Goal: Task Accomplishment & Management: Complete application form

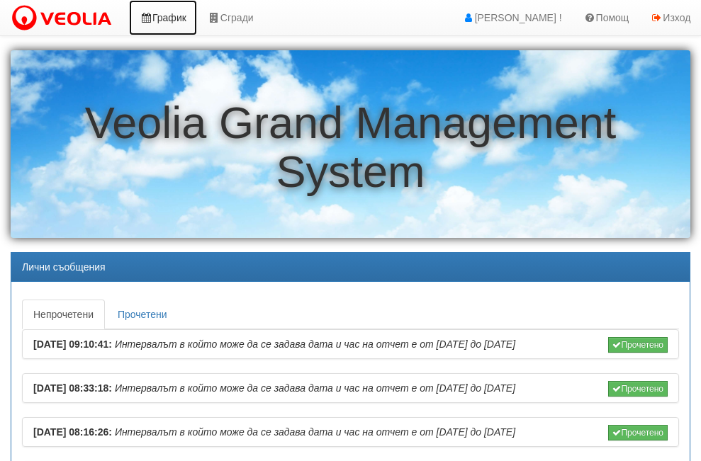
click at [177, 13] on link "График" at bounding box center [163, 17] width 68 height 35
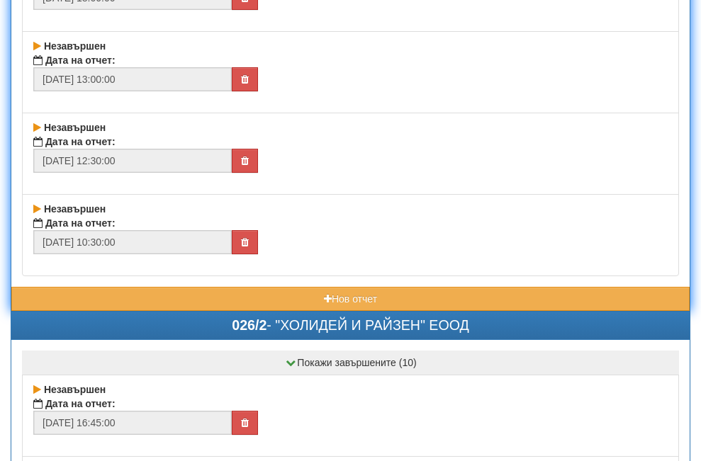
scroll to position [709, 0]
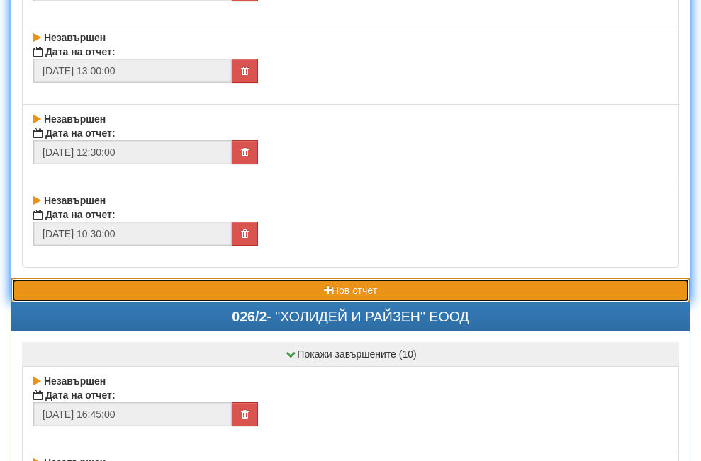
click at [265, 291] on button "Нов отчет" at bounding box center [350, 291] width 678 height 24
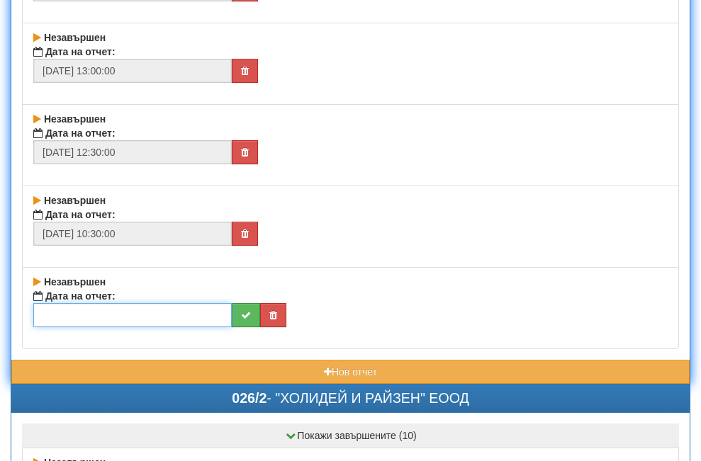
click at [117, 311] on input "text" at bounding box center [132, 315] width 198 height 24
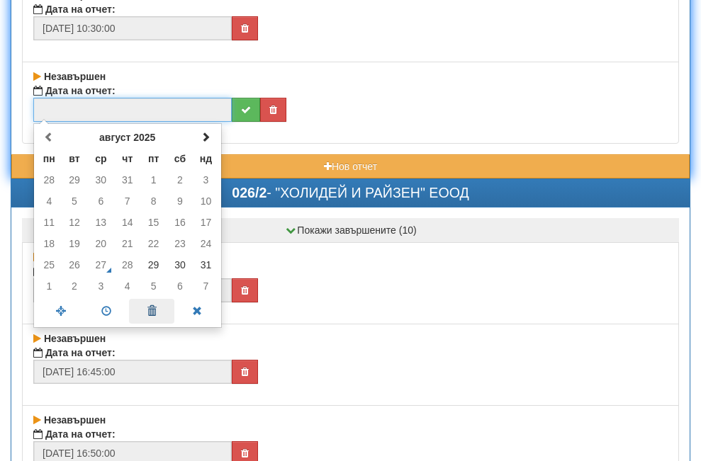
scroll to position [922, 0]
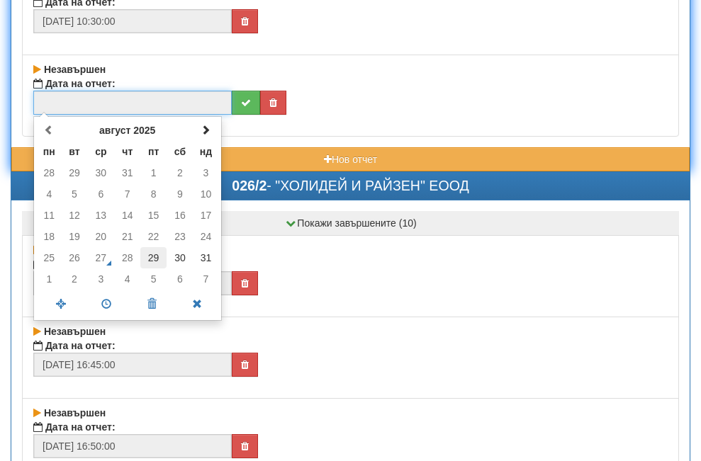
click at [150, 255] on td "29" at bounding box center [153, 257] width 26 height 21
click at [108, 300] on span at bounding box center [106, 304] width 45 height 25
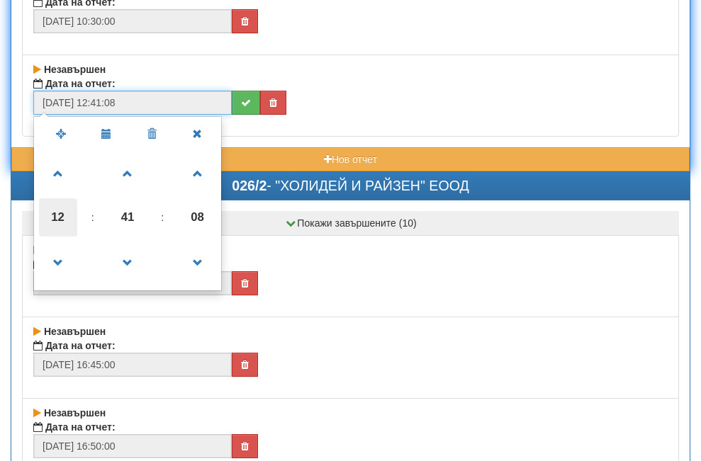
click at [57, 220] on span "12" at bounding box center [58, 217] width 38 height 38
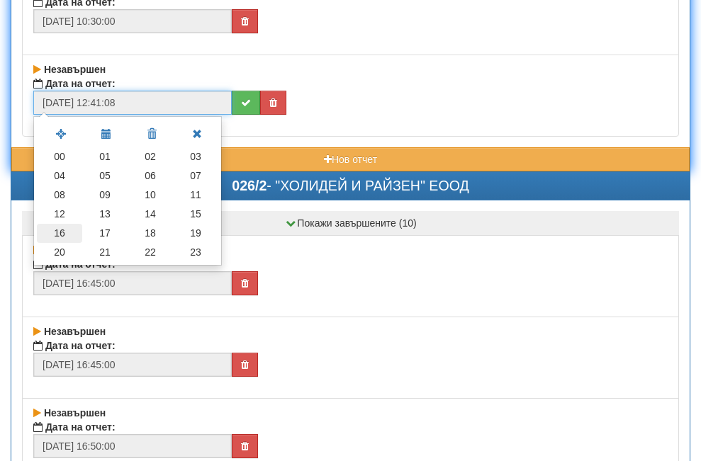
click at [55, 230] on td "16" at bounding box center [59, 233] width 45 height 19
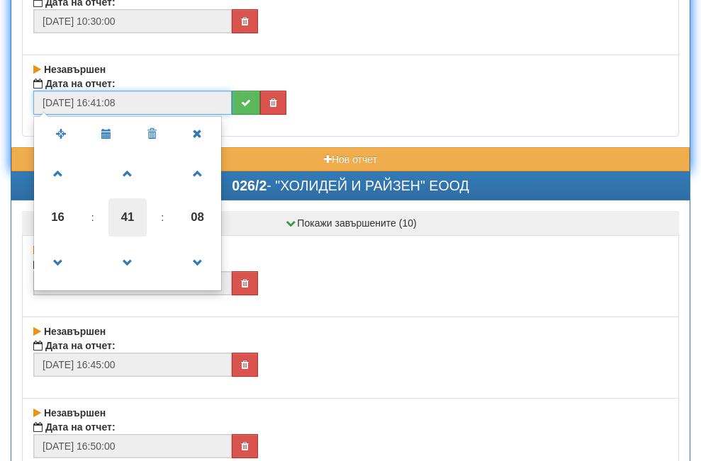
click at [125, 214] on span "41" at bounding box center [127, 217] width 38 height 38
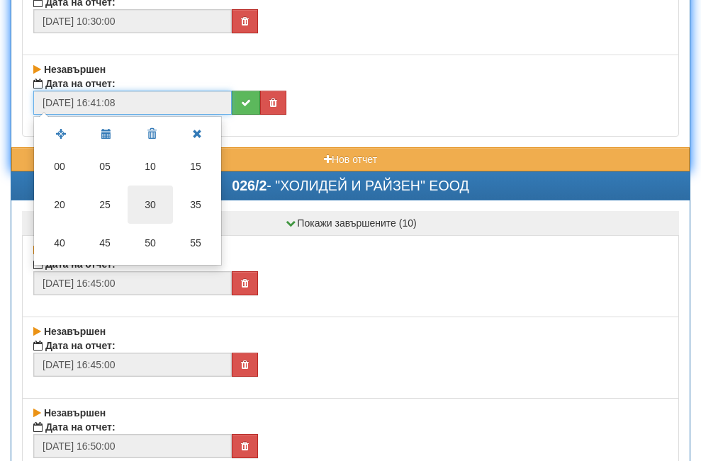
click at [152, 202] on td "30" at bounding box center [150, 205] width 45 height 38
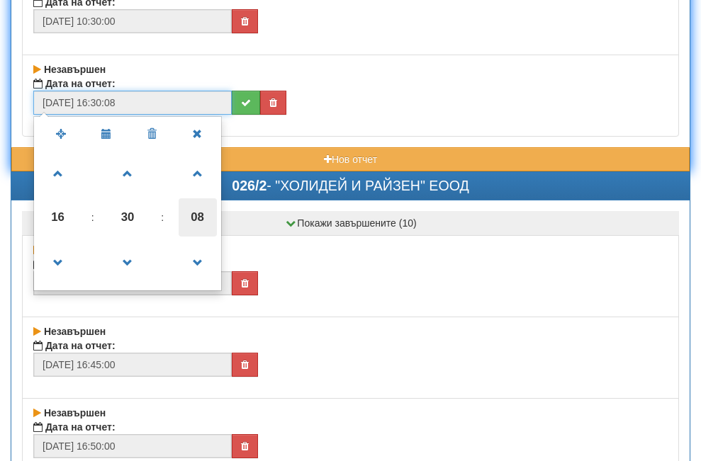
click at [197, 211] on span "08" at bounding box center [198, 217] width 38 height 38
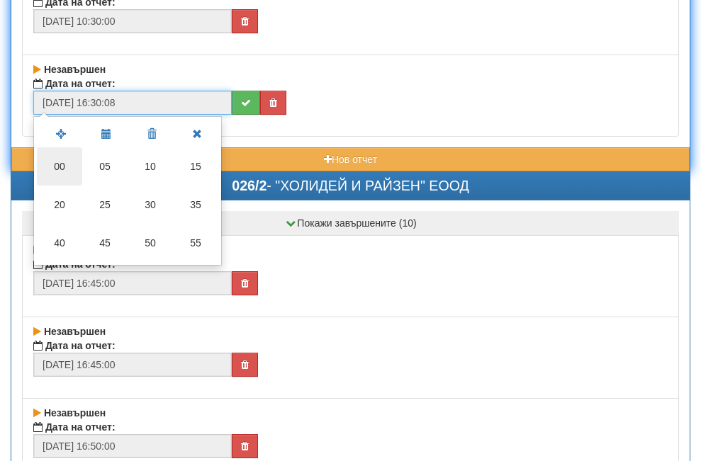
click at [57, 169] on td "00" at bounding box center [59, 166] width 45 height 38
type input "[DATE] 16:30:00"
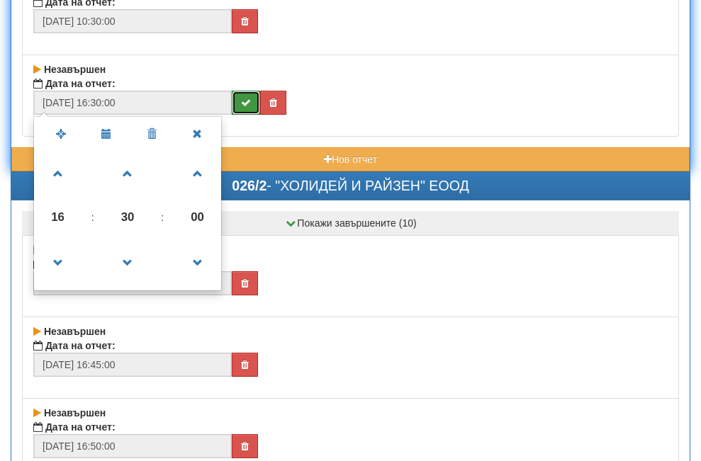
click at [238, 99] on button "submit" at bounding box center [246, 103] width 28 height 24
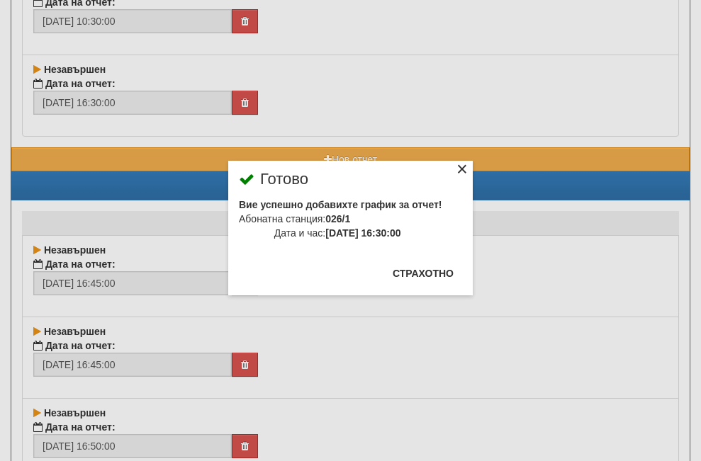
click at [455, 165] on div "×" at bounding box center [462, 171] width 14 height 14
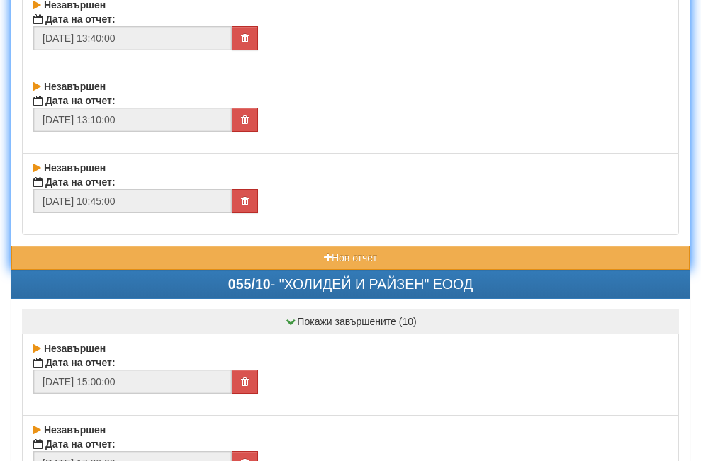
scroll to position [1772, 0]
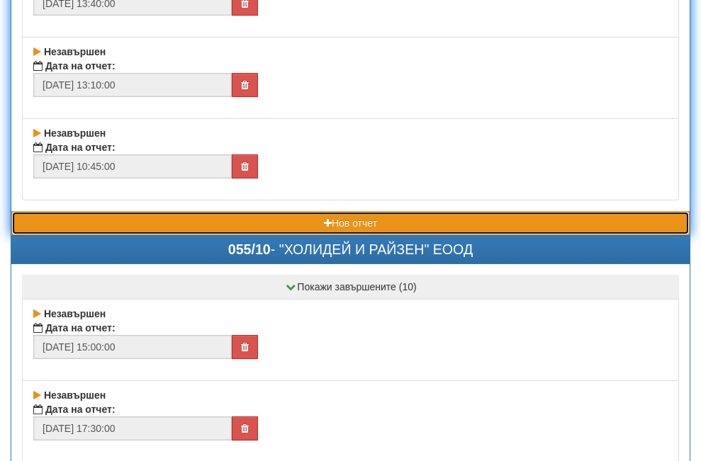
click at [215, 223] on button "Нов отчет" at bounding box center [350, 223] width 678 height 24
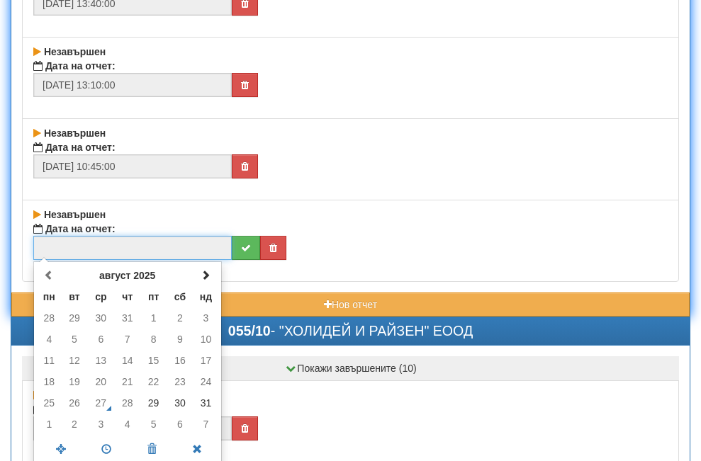
click at [93, 249] on input "text" at bounding box center [132, 248] width 198 height 24
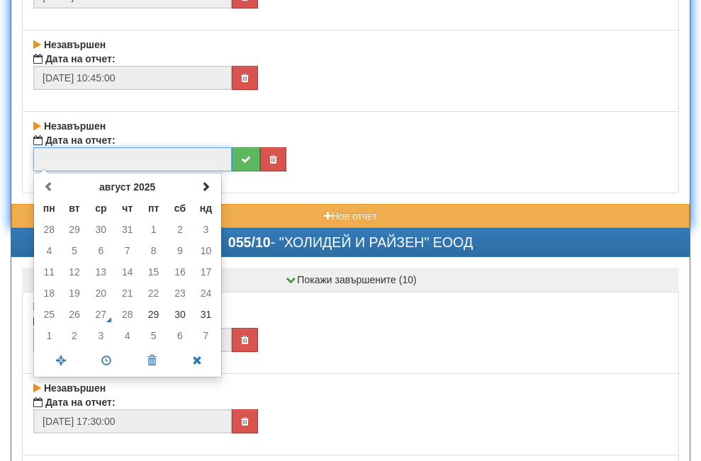
scroll to position [1985, 0]
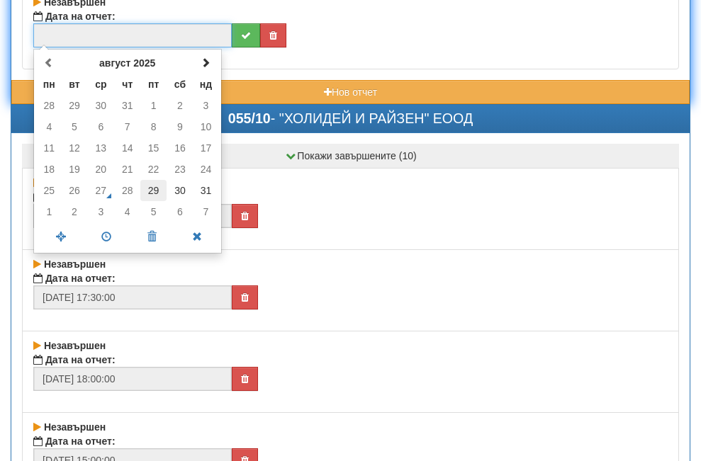
click at [149, 194] on td "29" at bounding box center [153, 190] width 26 height 21
click at [101, 239] on span at bounding box center [106, 237] width 45 height 25
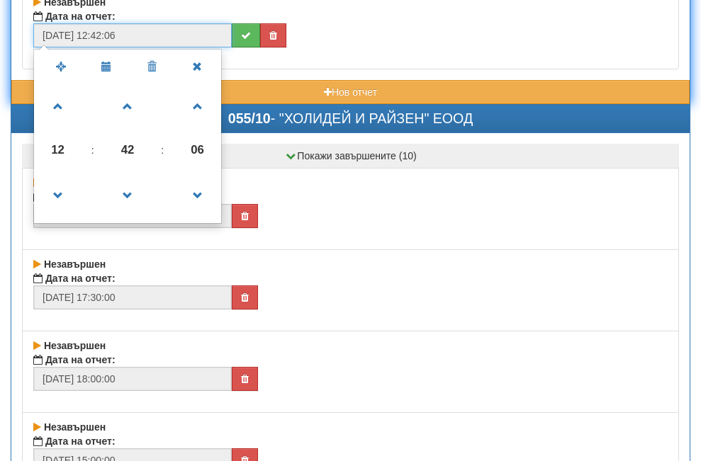
click at [55, 150] on span "12" at bounding box center [58, 150] width 38 height 38
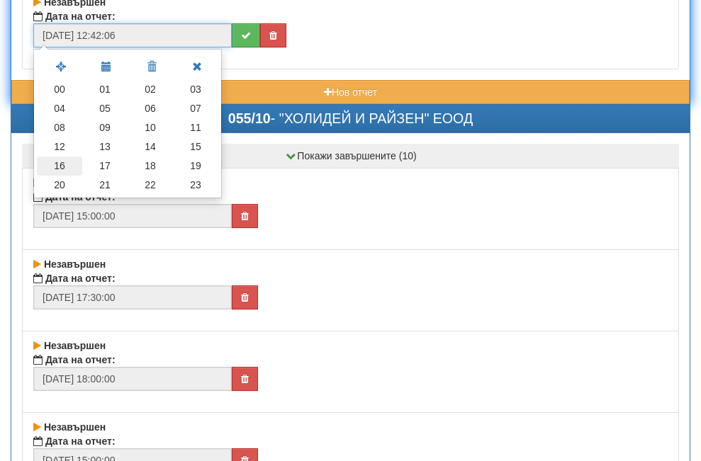
click at [62, 165] on td "16" at bounding box center [59, 166] width 45 height 19
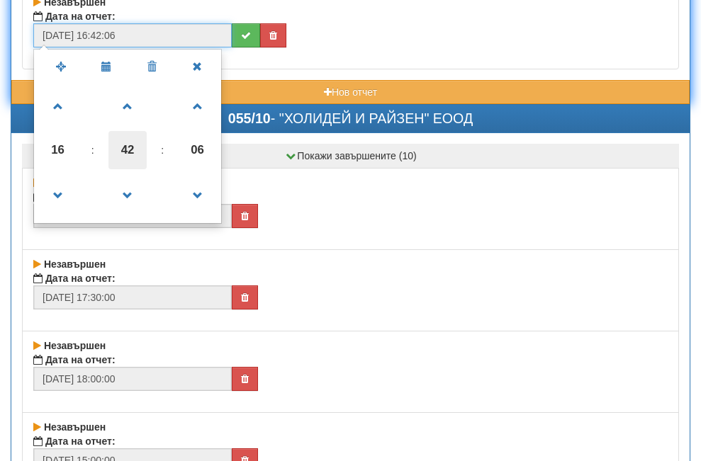
click at [125, 150] on span "42" at bounding box center [127, 150] width 38 height 38
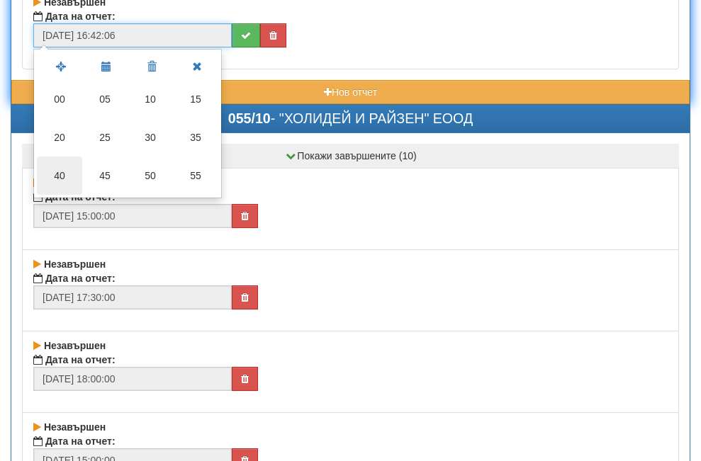
click at [60, 177] on td "40" at bounding box center [59, 176] width 45 height 38
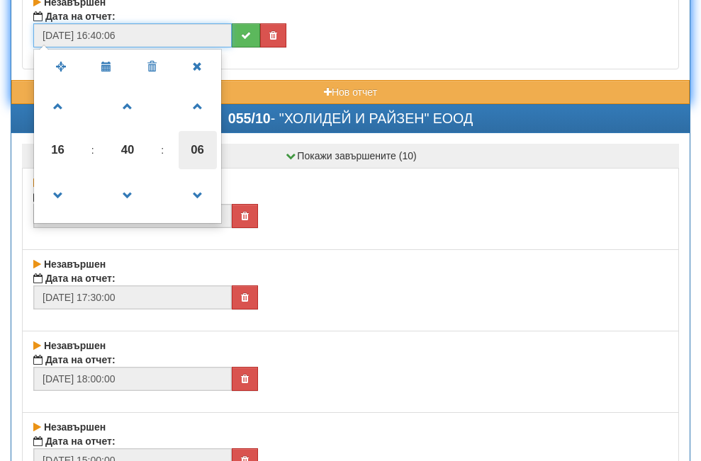
click at [196, 146] on span "06" at bounding box center [198, 150] width 38 height 38
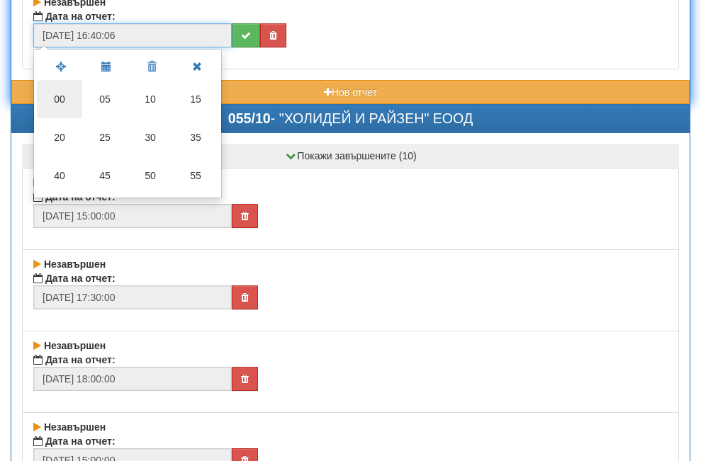
click at [59, 96] on td "00" at bounding box center [59, 99] width 45 height 38
type input "[DATE] 16:40:00"
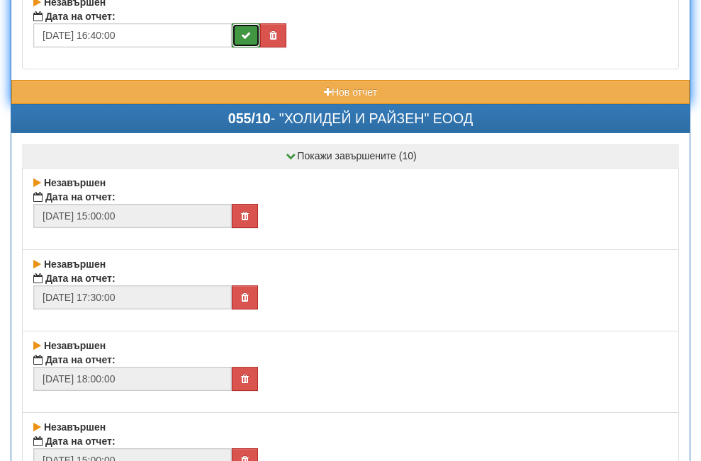
click at [247, 35] on icon "submit" at bounding box center [246, 35] width 10 height 10
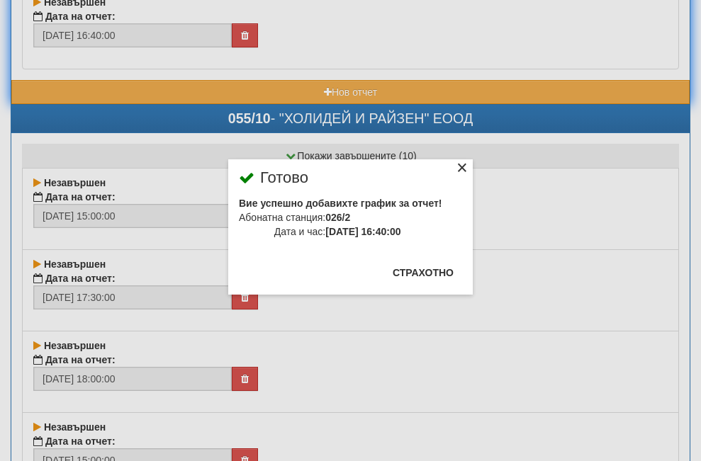
click at [455, 165] on div "×" at bounding box center [462, 170] width 14 height 14
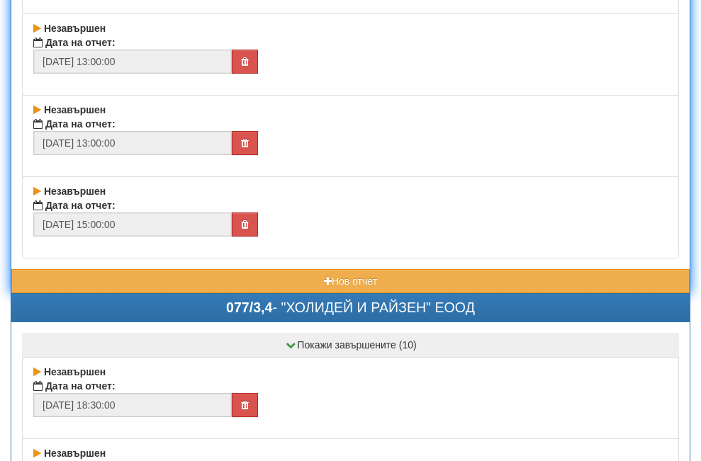
scroll to position [3261, 0]
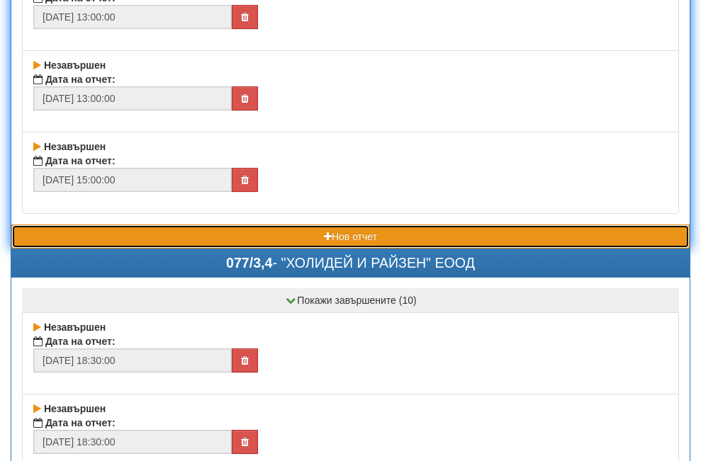
click at [259, 237] on button "Нов отчет" at bounding box center [350, 237] width 678 height 24
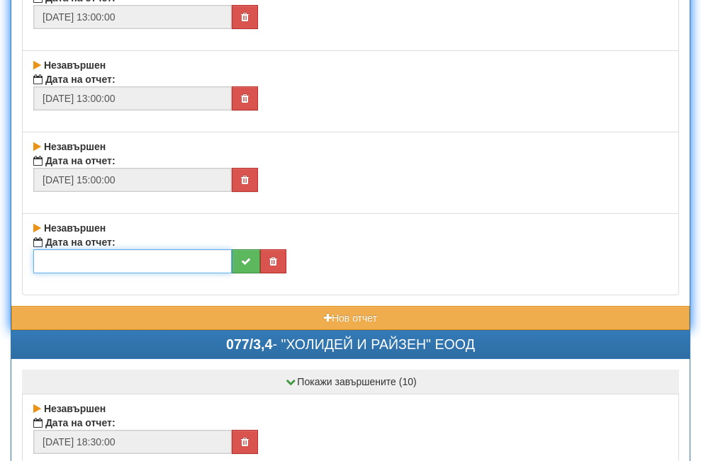
click at [99, 264] on input "text" at bounding box center [132, 262] width 198 height 24
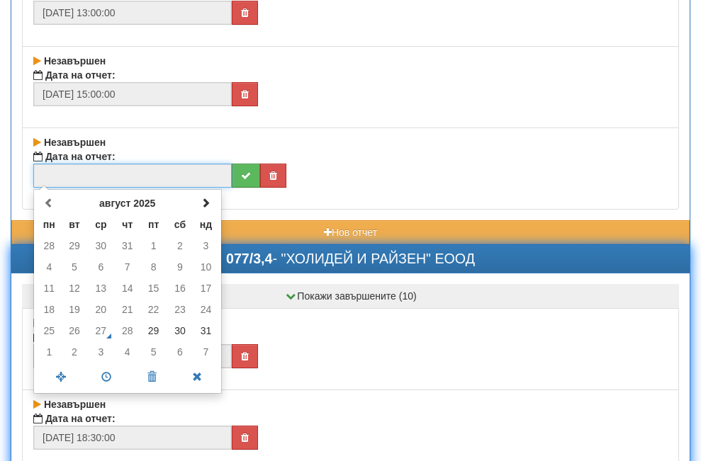
scroll to position [3474, 0]
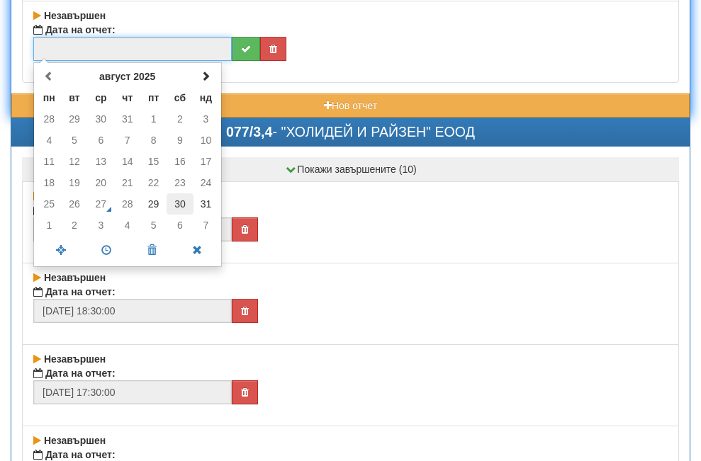
click at [181, 203] on td "30" at bounding box center [180, 204] width 27 height 21
click at [106, 249] on span at bounding box center [106, 250] width 45 height 25
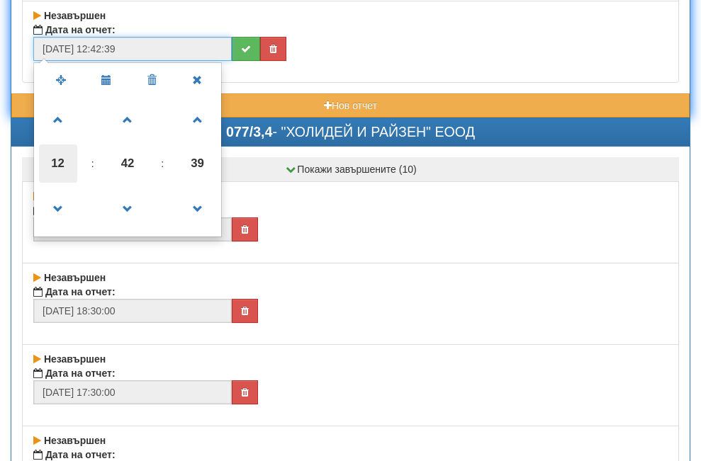
click at [59, 165] on span "12" at bounding box center [58, 164] width 38 height 38
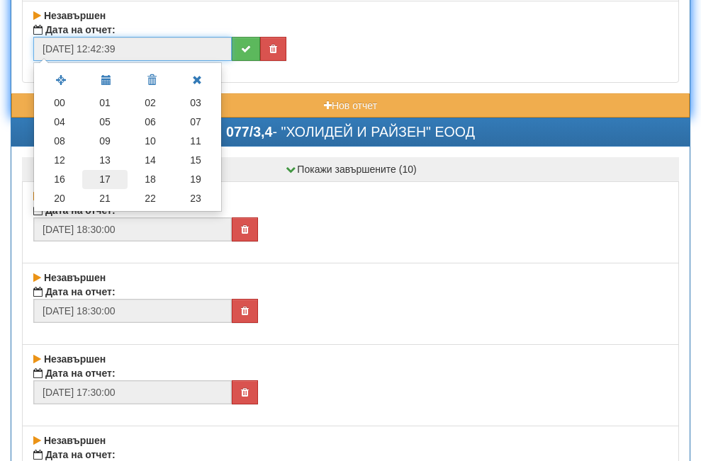
click at [100, 176] on td "17" at bounding box center [104, 179] width 45 height 19
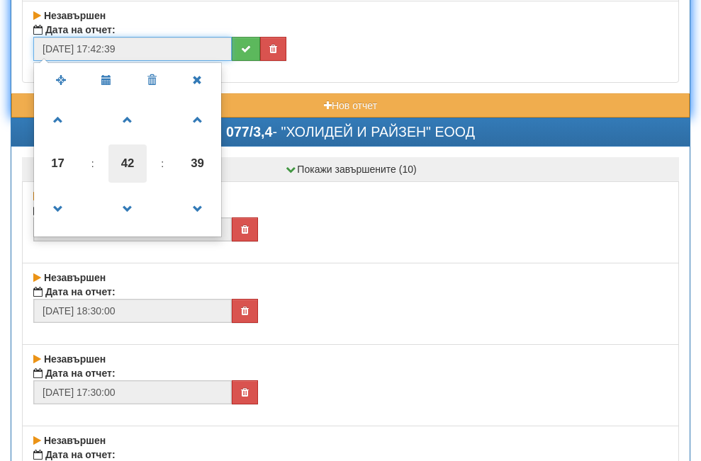
click at [125, 160] on span "42" at bounding box center [127, 164] width 38 height 38
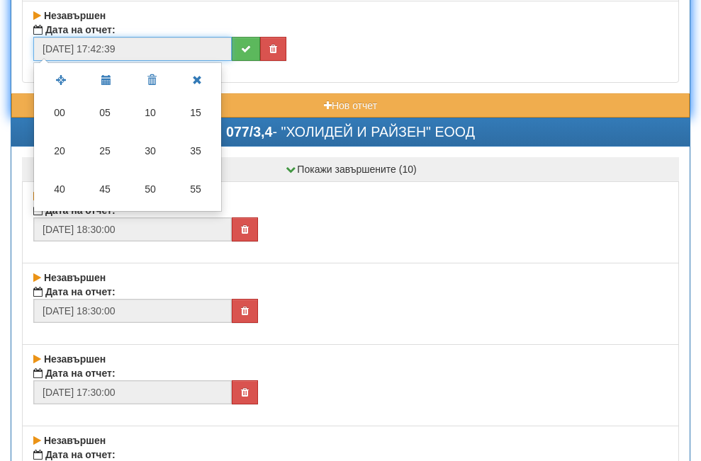
drag, startPoint x: 62, startPoint y: 115, endPoint x: 134, endPoint y: 140, distance: 76.4
click at [66, 115] on td "00" at bounding box center [59, 113] width 45 height 38
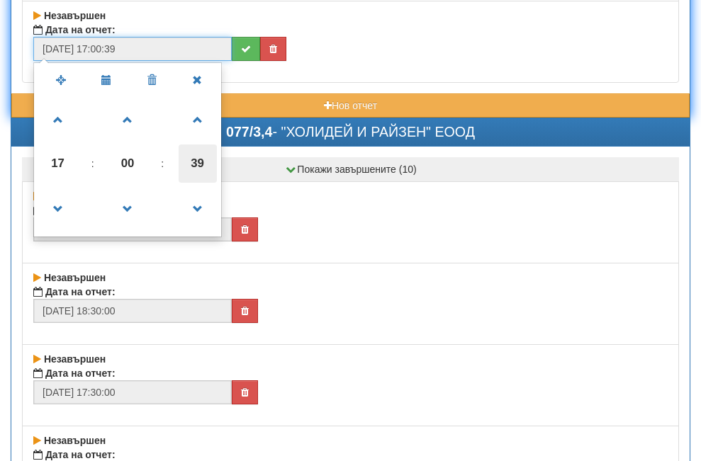
click at [197, 162] on span "39" at bounding box center [198, 164] width 38 height 38
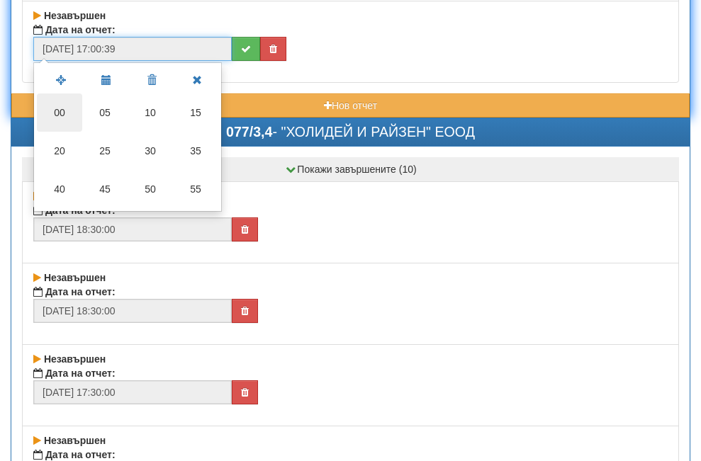
click at [57, 110] on td "00" at bounding box center [59, 113] width 45 height 38
type input "[DATE] 17:00:00"
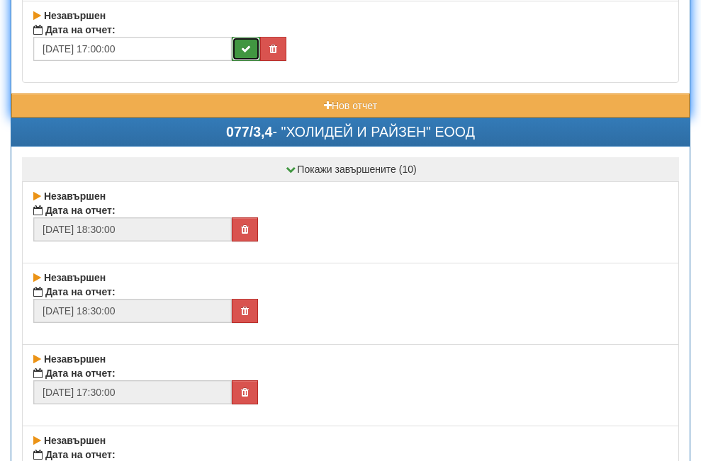
click at [240, 46] on button "submit" at bounding box center [246, 49] width 28 height 24
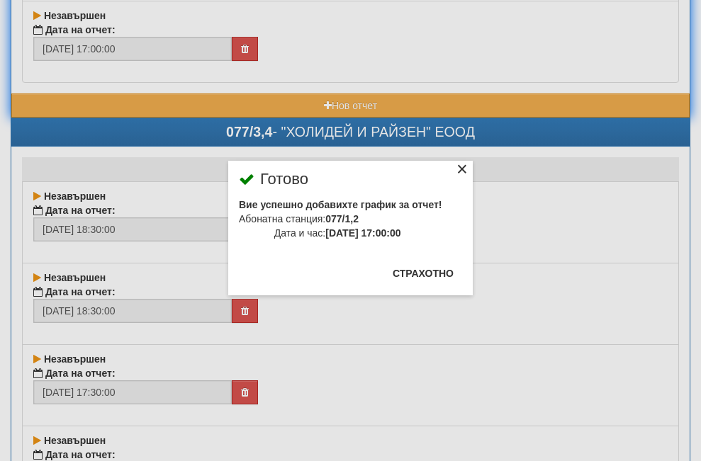
click at [455, 165] on div "×" at bounding box center [462, 171] width 14 height 14
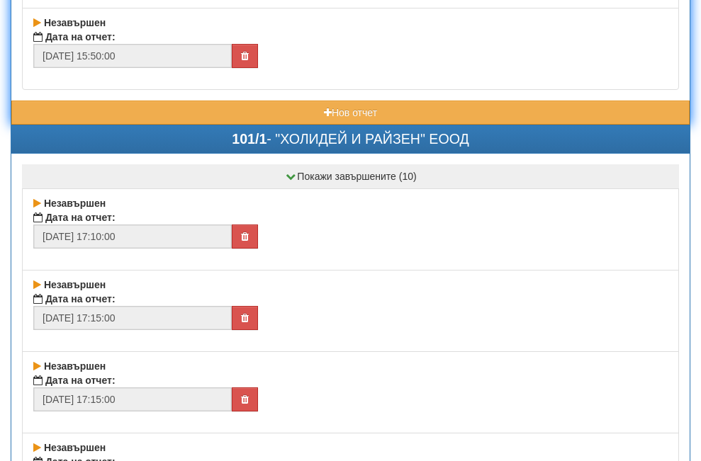
scroll to position [4253, 0]
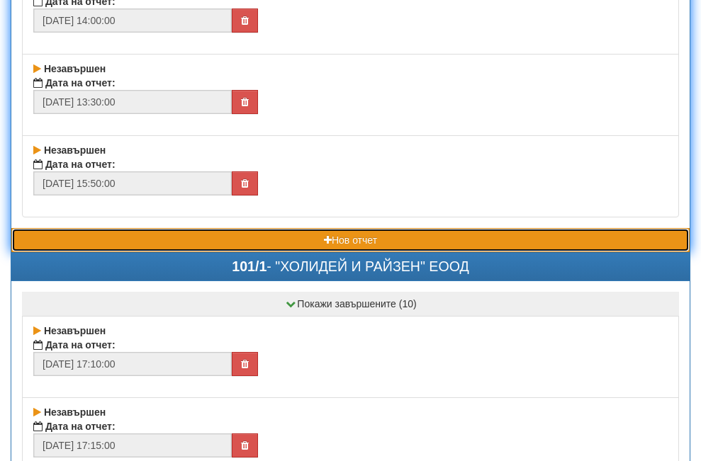
click at [138, 240] on button "Нов отчет" at bounding box center [350, 240] width 678 height 24
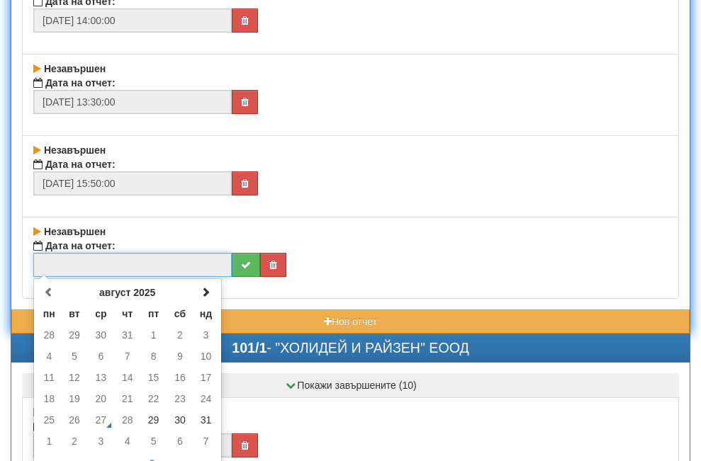
click at [113, 261] on input "text" at bounding box center [132, 265] width 198 height 24
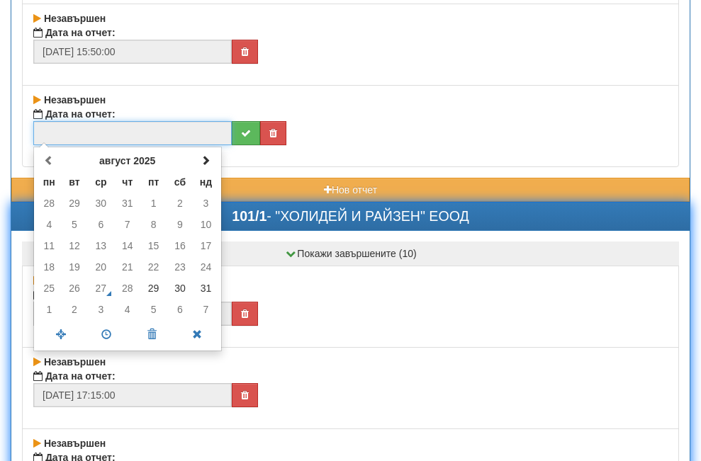
scroll to position [4395, 0]
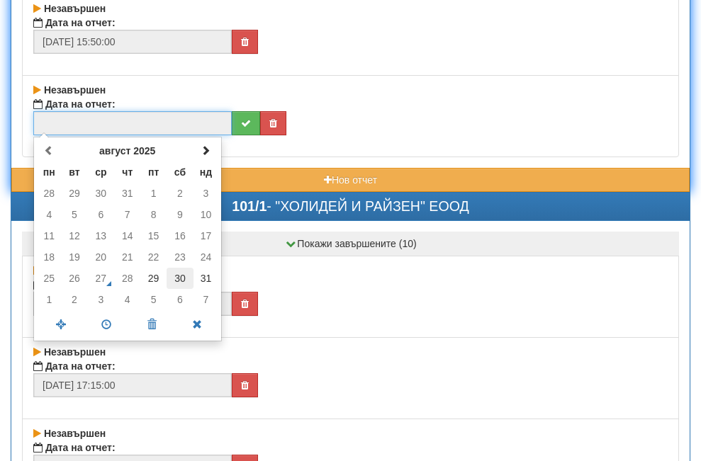
click at [180, 279] on td "30" at bounding box center [180, 278] width 27 height 21
click at [108, 324] on span at bounding box center [106, 325] width 45 height 25
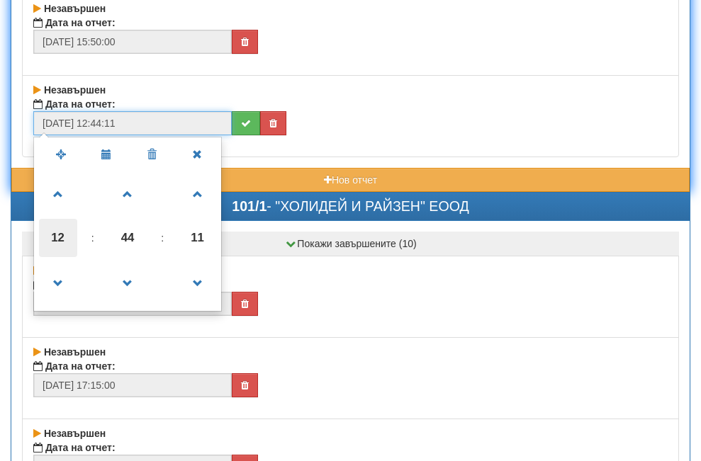
click at [62, 237] on span "12" at bounding box center [58, 238] width 38 height 38
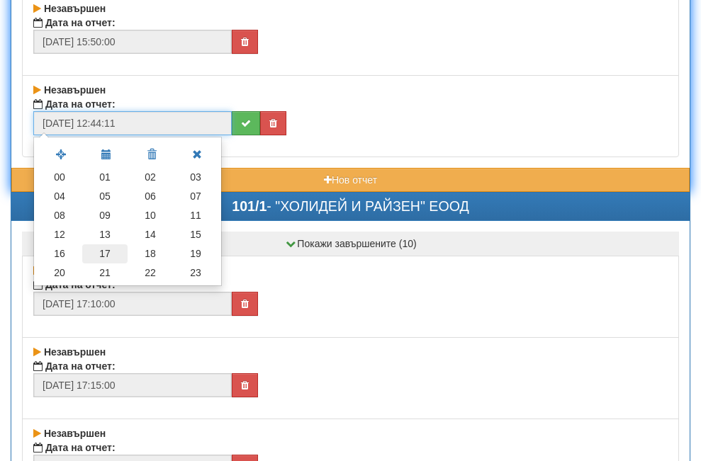
click at [110, 251] on td "17" at bounding box center [104, 254] width 45 height 19
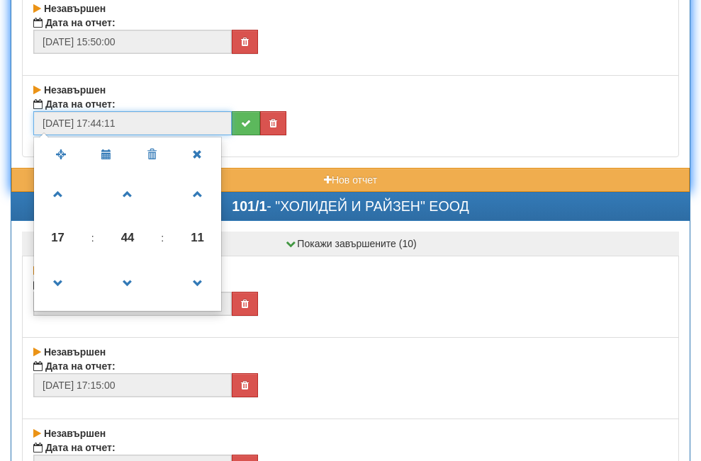
drag, startPoint x: 134, startPoint y: 237, endPoint x: 128, endPoint y: 234, distance: 7.3
click at [133, 236] on span "44" at bounding box center [127, 238] width 38 height 38
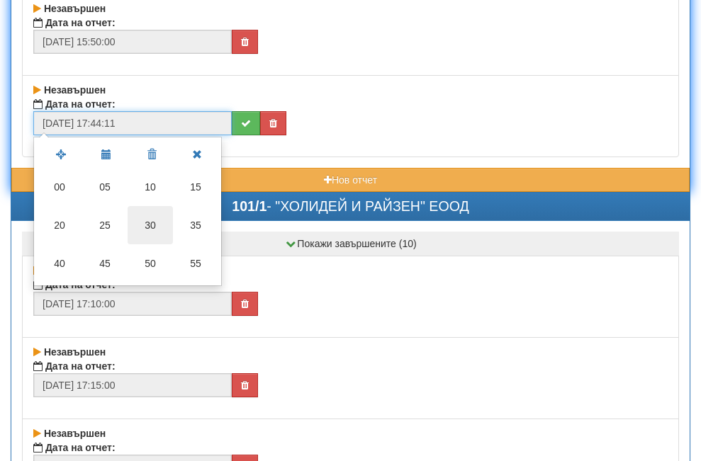
click at [145, 225] on td "30" at bounding box center [150, 225] width 45 height 38
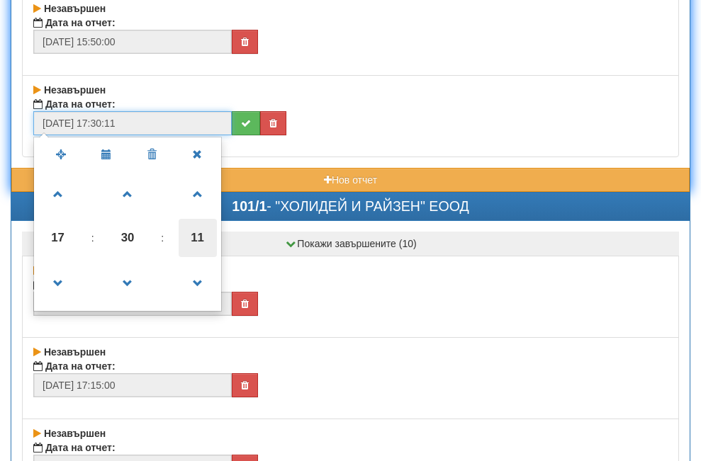
click at [197, 239] on span "11" at bounding box center [198, 238] width 38 height 38
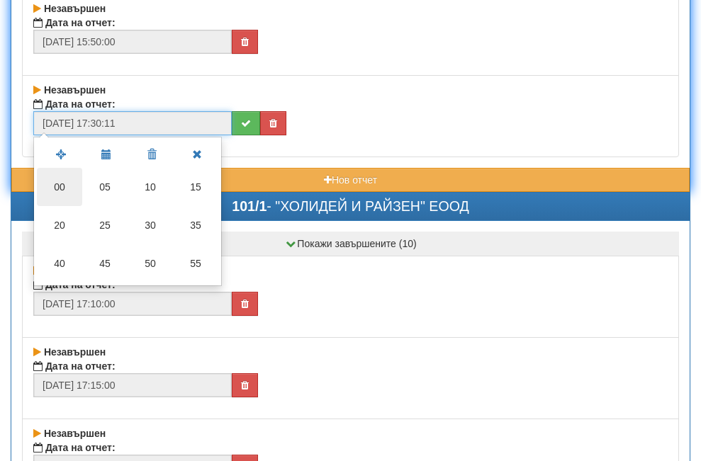
click at [60, 182] on td "00" at bounding box center [59, 187] width 45 height 38
type input "[DATE] 17:30:00"
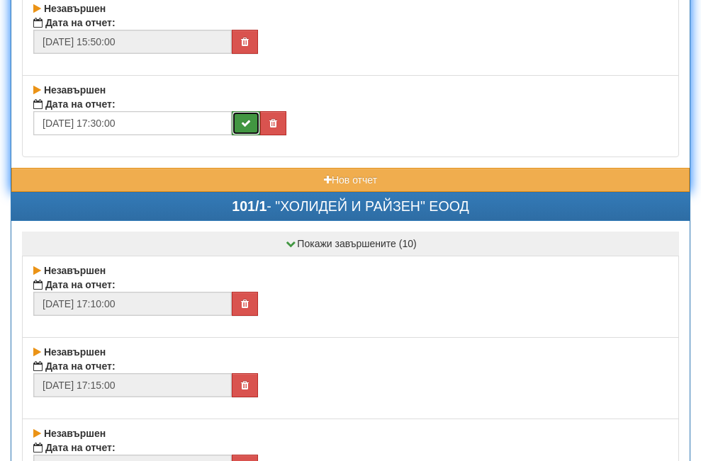
click at [242, 123] on icon "submit" at bounding box center [246, 123] width 10 height 10
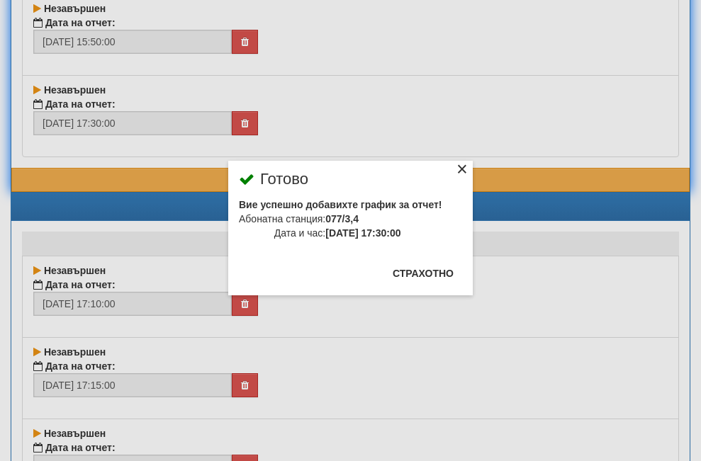
click at [455, 164] on div "×" at bounding box center [462, 171] width 14 height 14
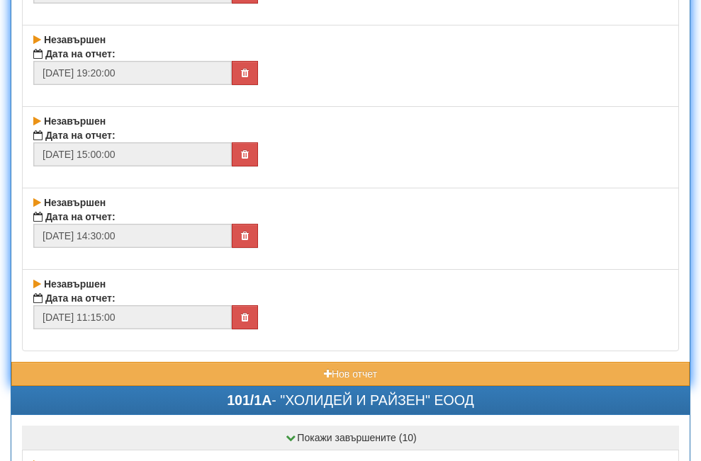
scroll to position [5317, 0]
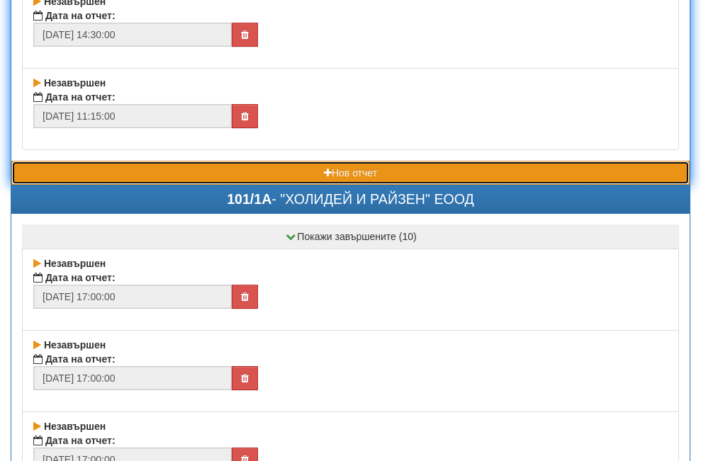
click at [165, 165] on button "Нов отчет" at bounding box center [350, 173] width 678 height 24
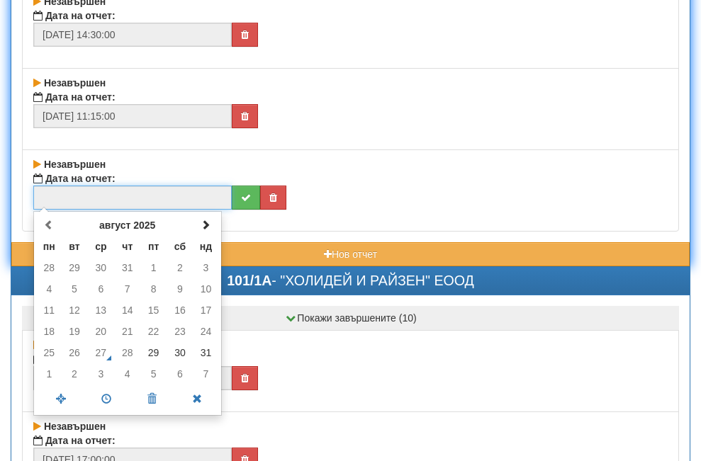
click at [113, 198] on input "text" at bounding box center [132, 198] width 198 height 24
click at [128, 354] on td "28" at bounding box center [127, 352] width 26 height 21
click at [426, 172] on div "Дата на отчет:" at bounding box center [350, 179] width 634 height 14
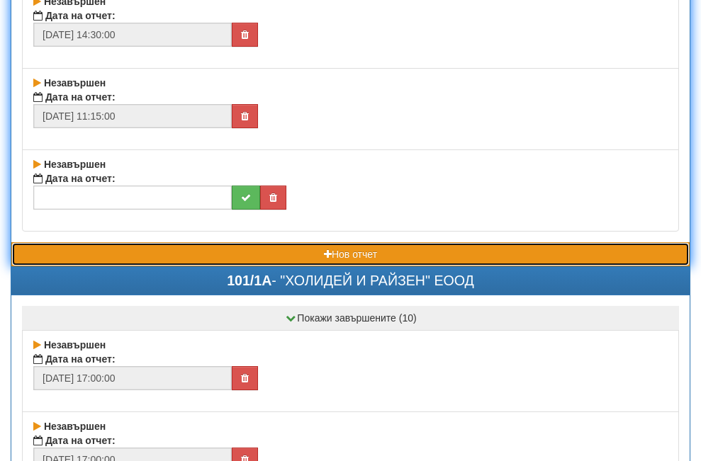
click at [183, 254] on button "Нов отчет" at bounding box center [350, 254] width 678 height 24
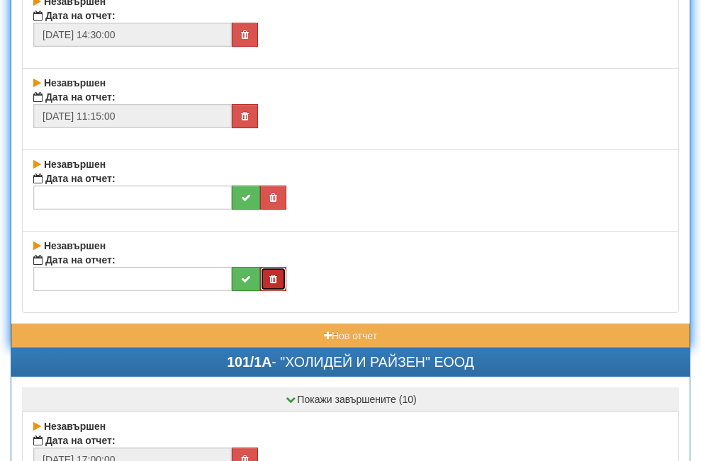
click at [269, 210] on button "button" at bounding box center [273, 198] width 26 height 24
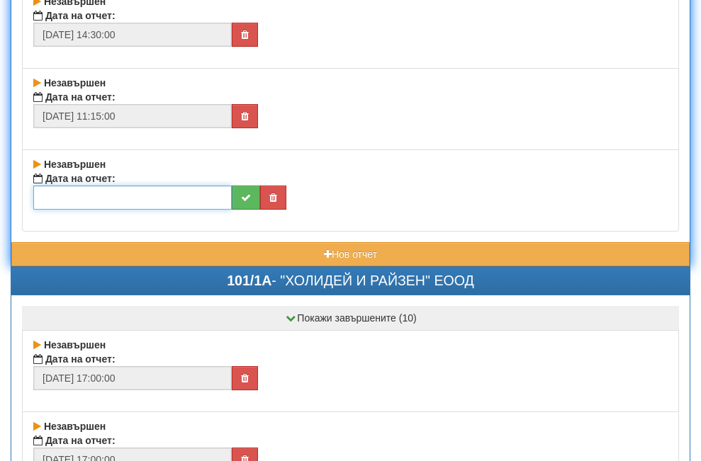
click at [123, 196] on input "text" at bounding box center [132, 198] width 198 height 24
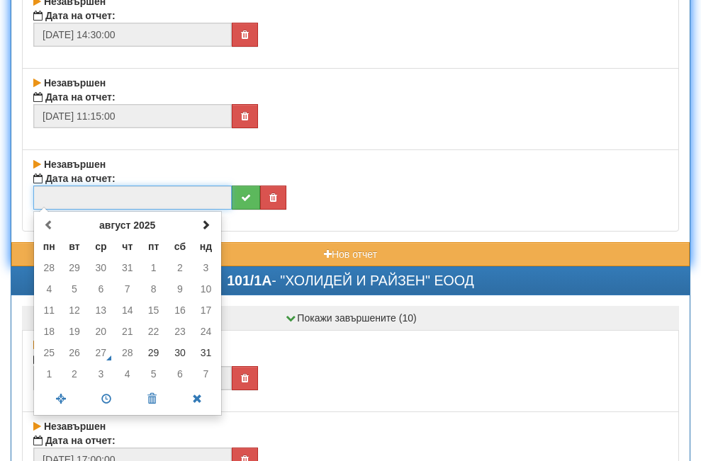
click at [125, 357] on td "28" at bounding box center [127, 352] width 26 height 21
drag, startPoint x: 130, startPoint y: 358, endPoint x: 145, endPoint y: 358, distance: 15.6
click at [142, 358] on tr "25 26 27 28 29 30 31" at bounding box center [127, 352] width 181 height 21
click at [123, 356] on td "28" at bounding box center [127, 352] width 26 height 21
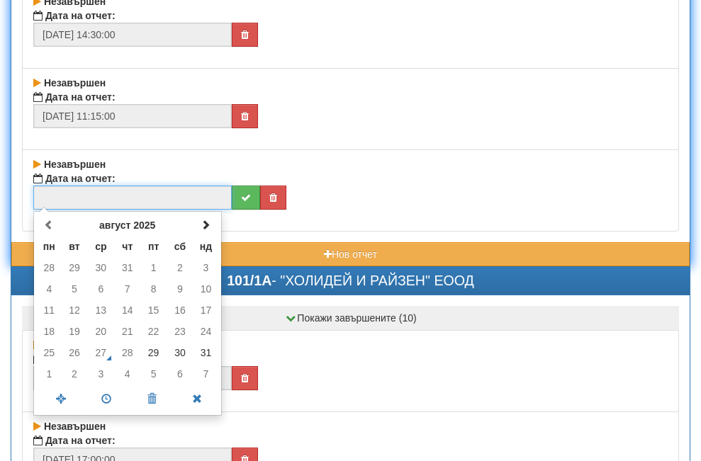
click at [123, 354] on td "28" at bounding box center [127, 352] width 26 height 21
click at [130, 354] on td "28" at bounding box center [127, 352] width 26 height 21
click at [206, 228] on span at bounding box center [206, 225] width 10 height 10
click at [48, 228] on span at bounding box center [49, 225] width 10 height 10
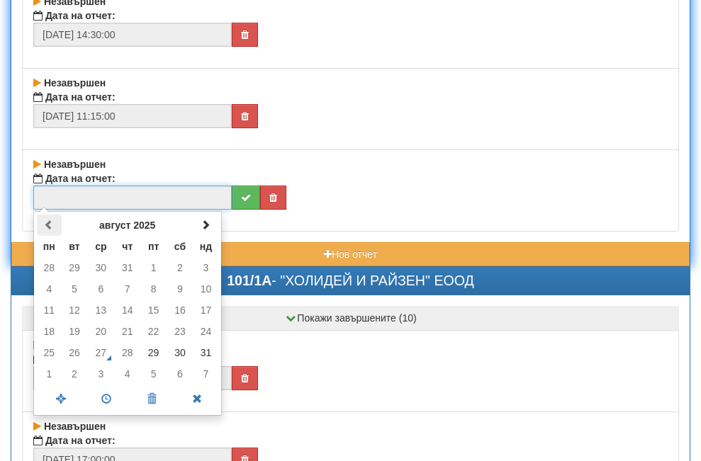
click at [48, 228] on span at bounding box center [49, 225] width 10 height 10
click at [128, 357] on td "28" at bounding box center [127, 352] width 26 height 21
click at [108, 398] on span at bounding box center [106, 399] width 45 height 25
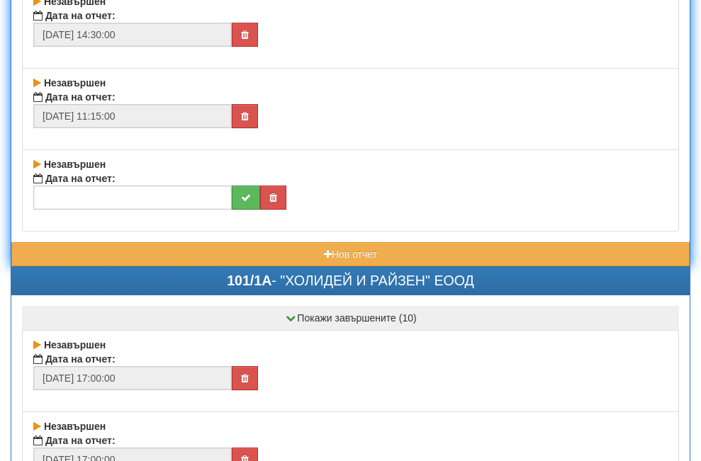
click at [389, 192] on div at bounding box center [350, 198] width 634 height 24
click at [269, 196] on button "button" at bounding box center [273, 198] width 26 height 24
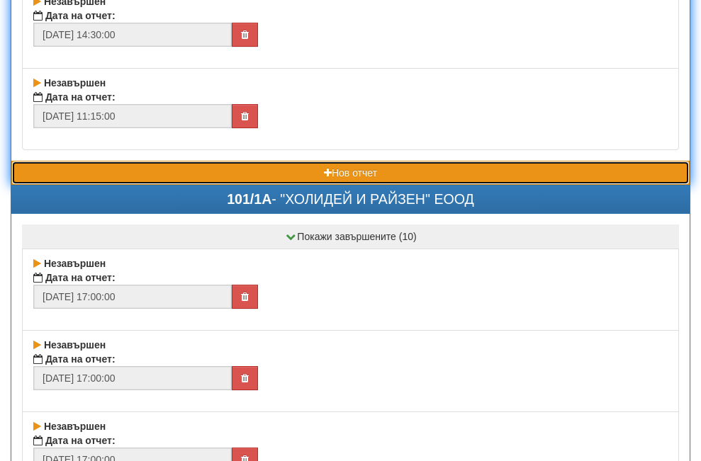
click at [121, 169] on button "Нов отчет" at bounding box center [350, 173] width 678 height 24
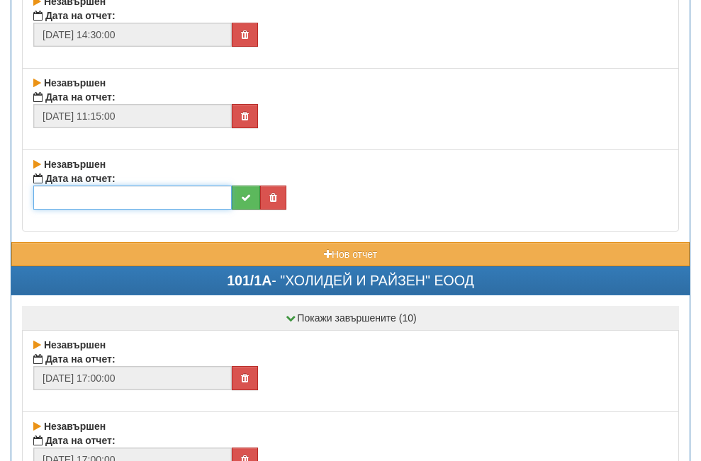
click at [108, 194] on input "text" at bounding box center [132, 198] width 198 height 24
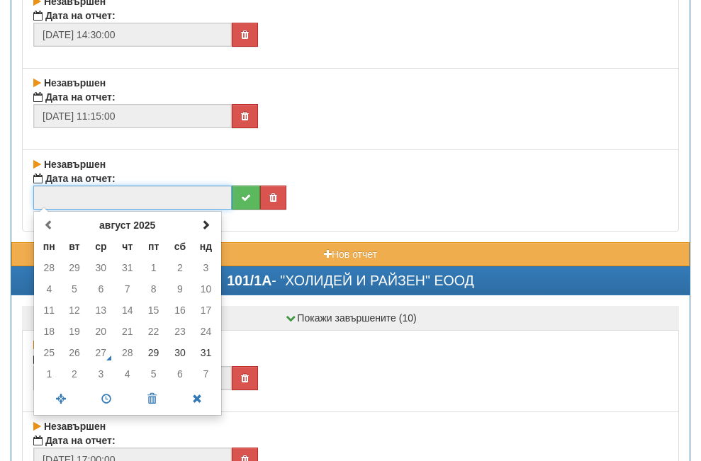
click at [125, 357] on td "28" at bounding box center [127, 352] width 26 height 21
click at [103, 352] on td "27" at bounding box center [100, 352] width 27 height 21
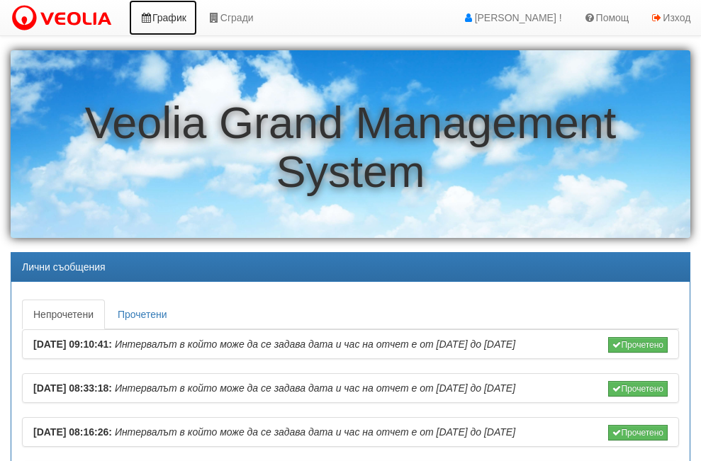
click at [174, 21] on link "График" at bounding box center [163, 17] width 68 height 35
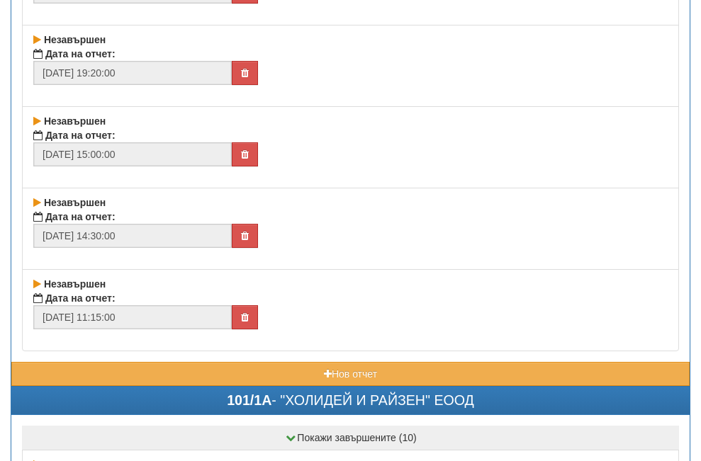
scroll to position [1276, 0]
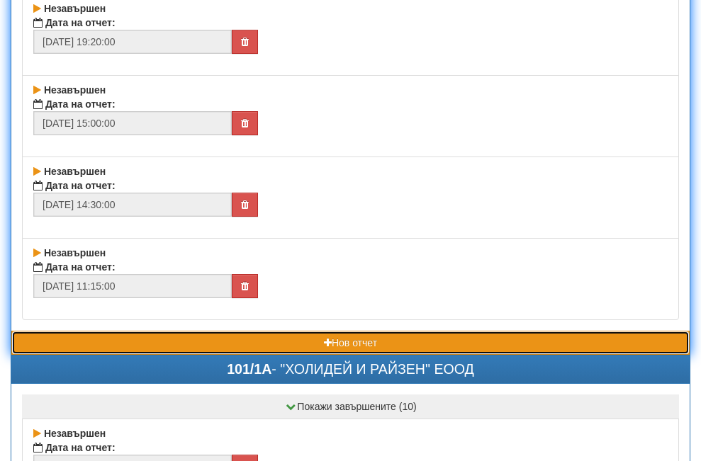
click at [229, 340] on button "Нов отчет" at bounding box center [350, 343] width 678 height 24
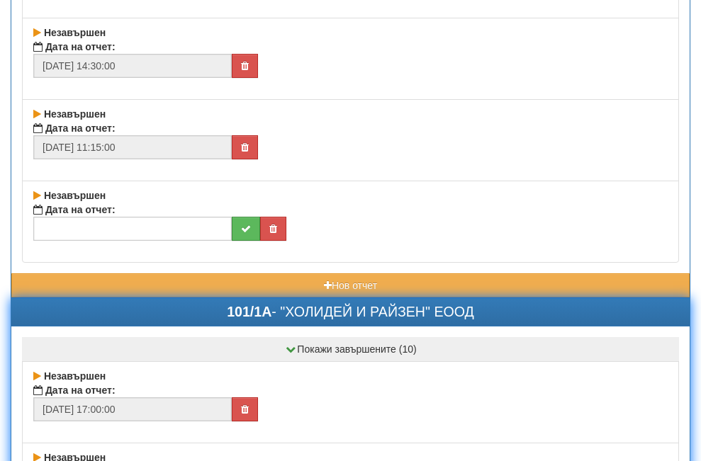
scroll to position [1418, 0]
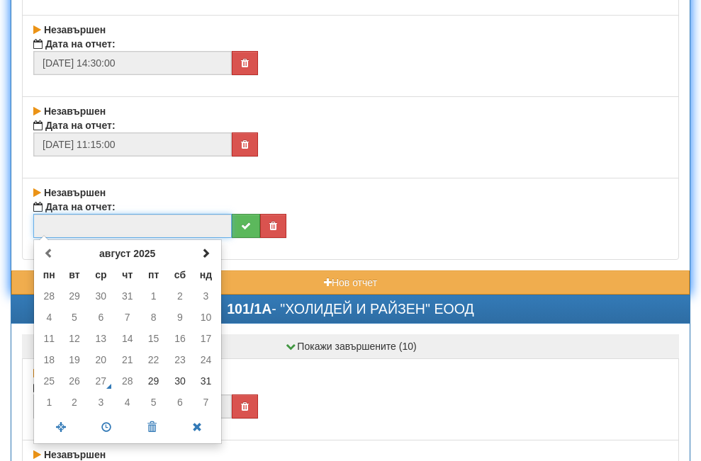
click at [114, 222] on input "text" at bounding box center [132, 226] width 198 height 24
click at [131, 385] on td "28" at bounding box center [127, 381] width 26 height 21
click at [79, 386] on td "26" at bounding box center [75, 381] width 26 height 21
click at [130, 384] on td "28" at bounding box center [127, 381] width 26 height 21
click at [105, 428] on span at bounding box center [106, 427] width 45 height 25
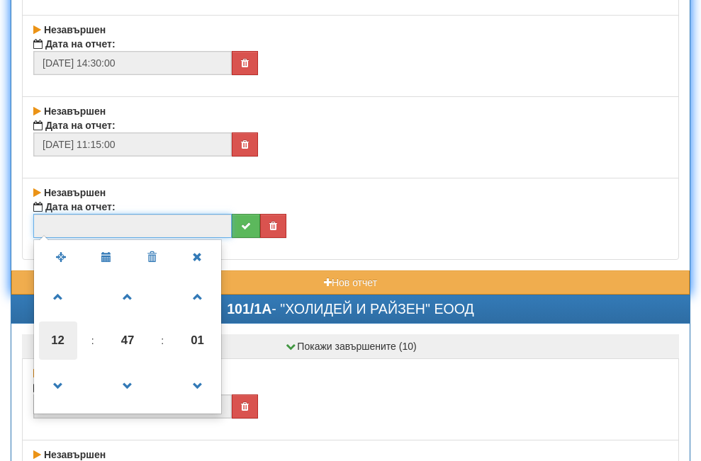
click at [60, 337] on span "12" at bounding box center [58, 341] width 38 height 38
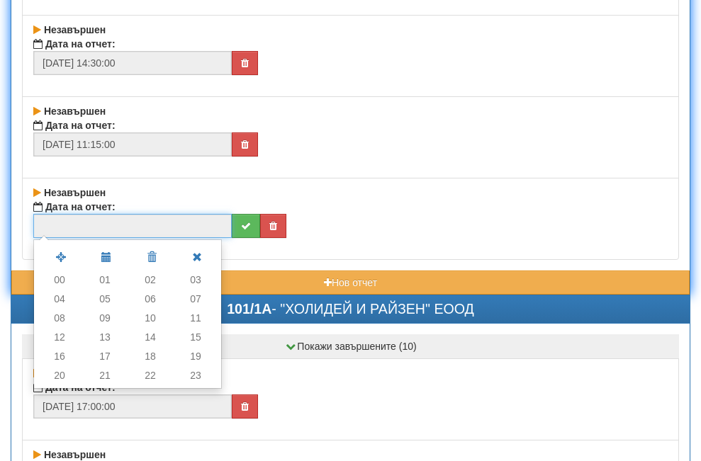
click at [65, 361] on td "16" at bounding box center [59, 356] width 45 height 19
click at [243, 254] on div "Незавършен Дата на отчет: август 2025 пн вт ср чт пт сб нд 28 29 30 31 1 2 3 4 …" at bounding box center [350, 219] width 657 height 82
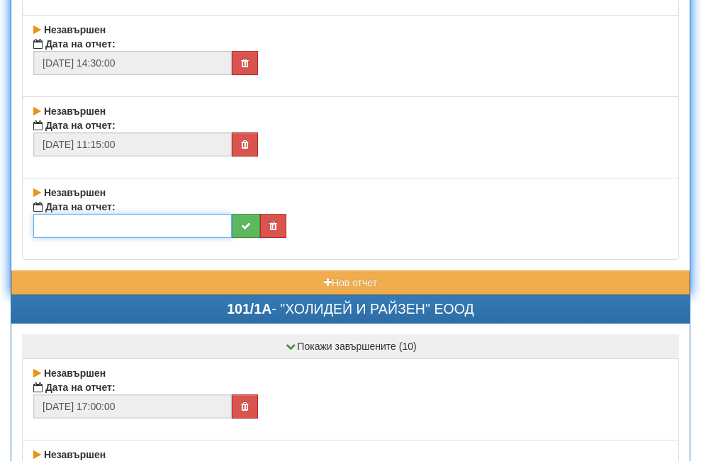
click at [140, 225] on input "text" at bounding box center [132, 226] width 198 height 24
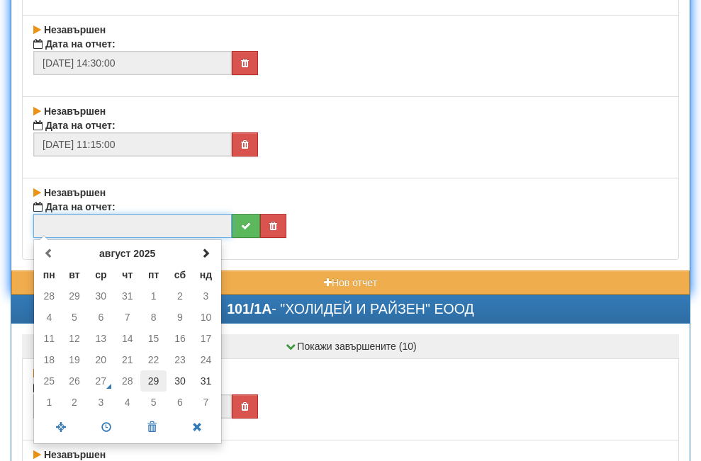
click at [155, 381] on td "29" at bounding box center [153, 381] width 26 height 21
click at [101, 422] on span at bounding box center [106, 427] width 45 height 25
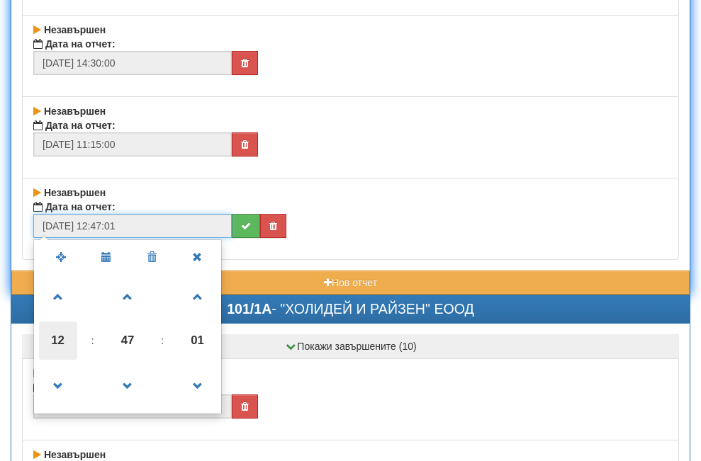
click at [56, 337] on span "12" at bounding box center [58, 341] width 38 height 38
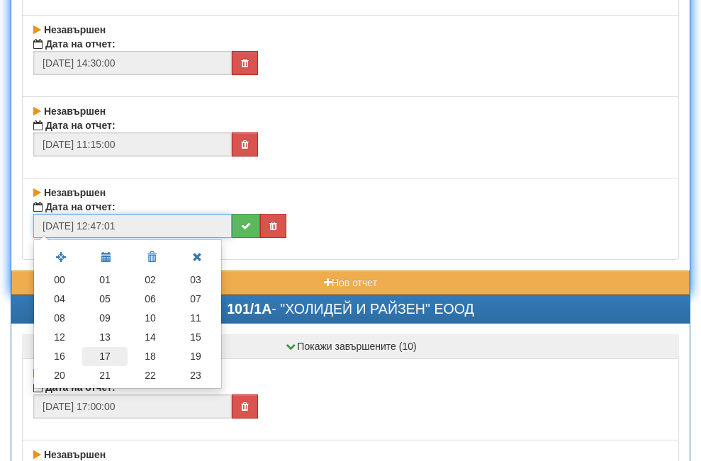
click at [102, 353] on td "17" at bounding box center [104, 356] width 45 height 19
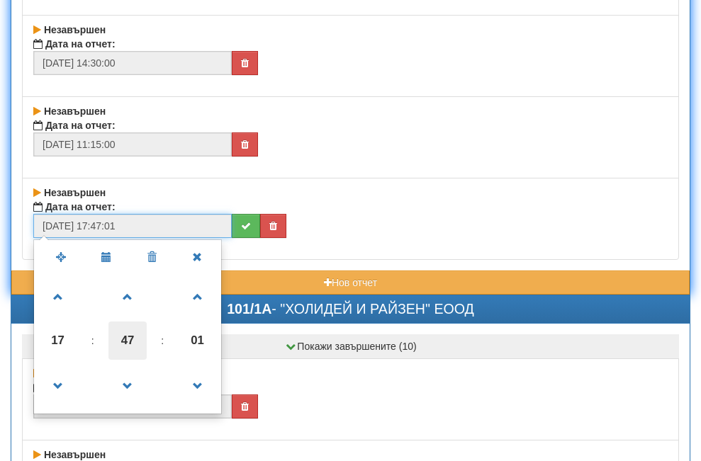
click at [125, 338] on span "47" at bounding box center [127, 341] width 38 height 38
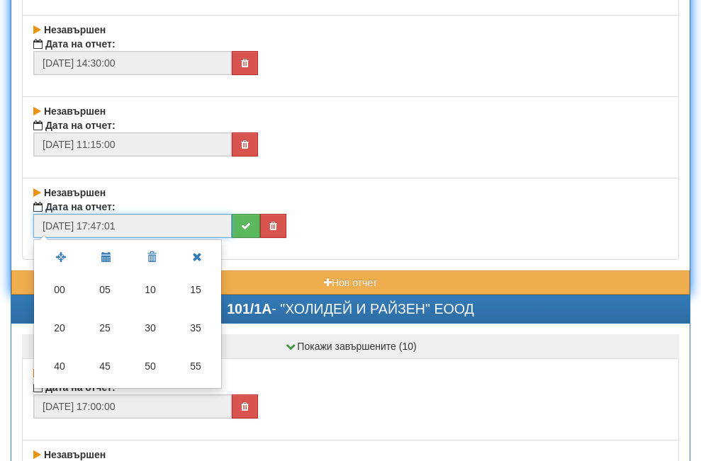
drag, startPoint x: 149, startPoint y: 289, endPoint x: 179, endPoint y: 331, distance: 51.8
click at [150, 289] on td "10" at bounding box center [150, 290] width 45 height 38
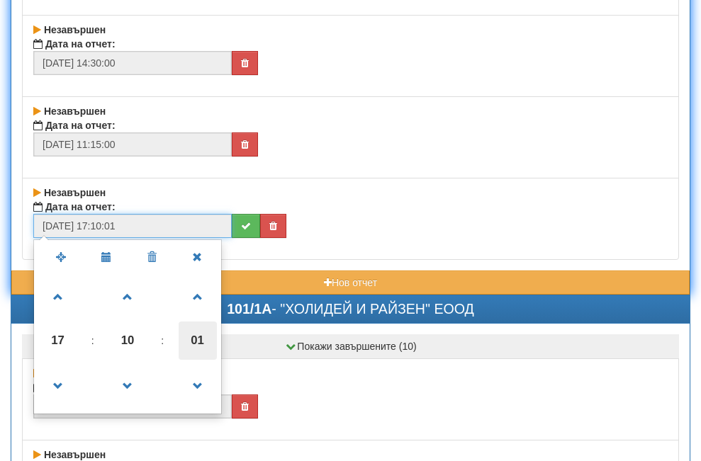
click at [192, 342] on span "01" at bounding box center [198, 341] width 38 height 38
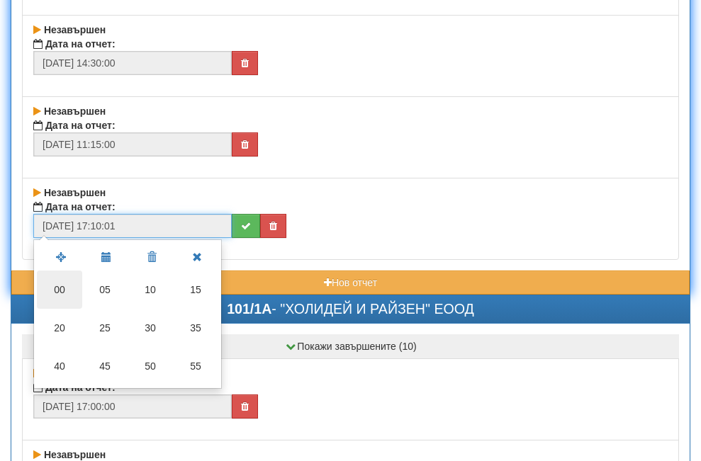
click at [53, 286] on td "00" at bounding box center [59, 290] width 45 height 38
type input "[DATE] 17:10:00"
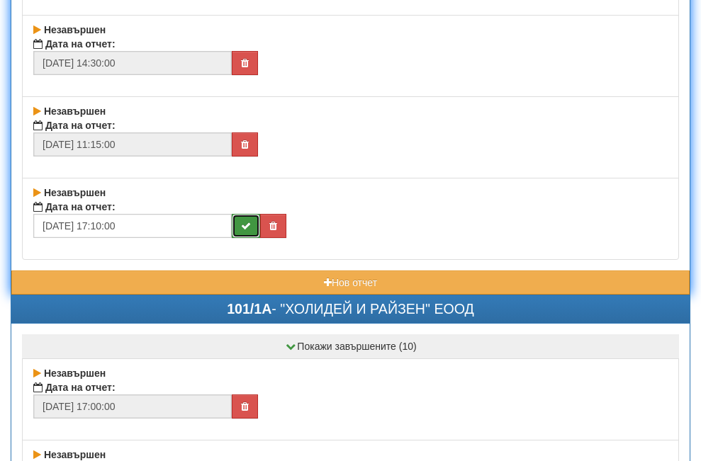
click at [244, 221] on icon "submit" at bounding box center [246, 226] width 10 height 10
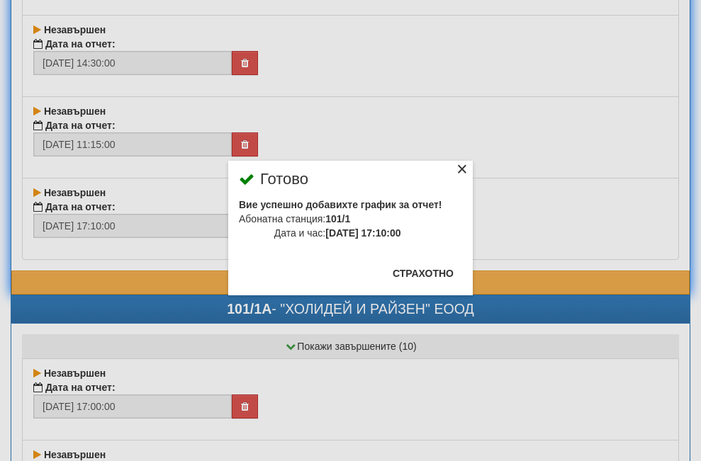
click at [455, 179] on div "×" at bounding box center [462, 171] width 14 height 14
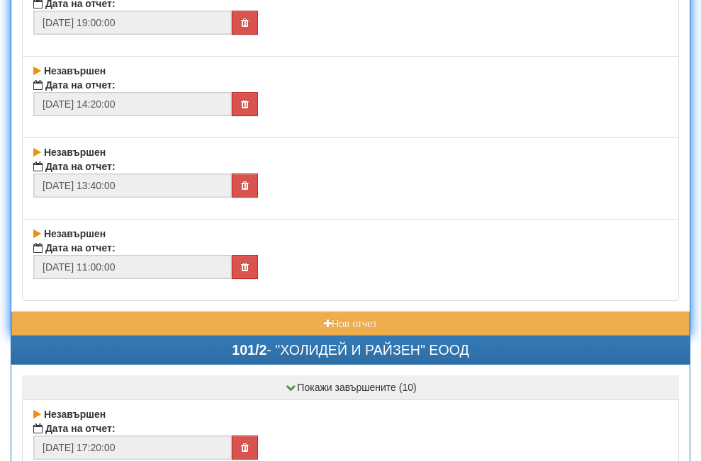
scroll to position [2339, 0]
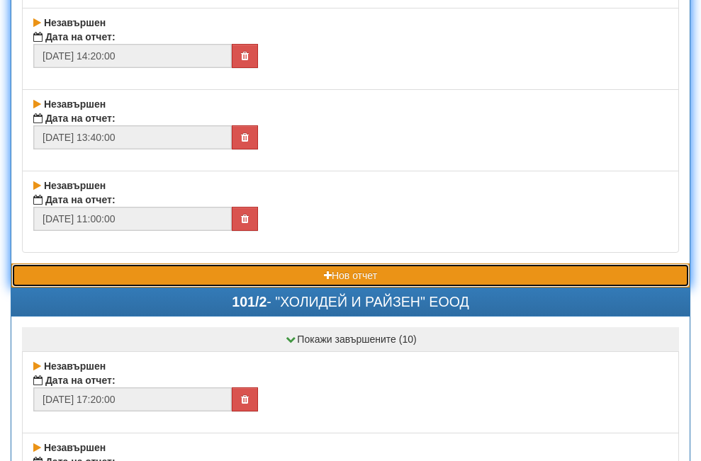
click at [142, 274] on button "Нов отчет" at bounding box center [350, 276] width 678 height 24
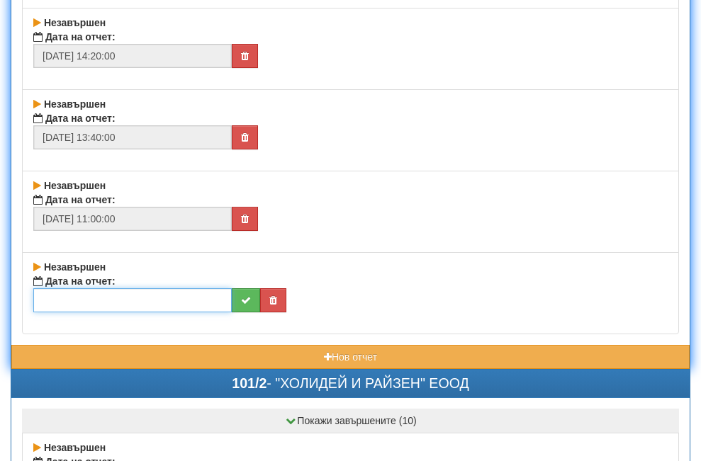
click at [125, 298] on input "text" at bounding box center [132, 301] width 198 height 24
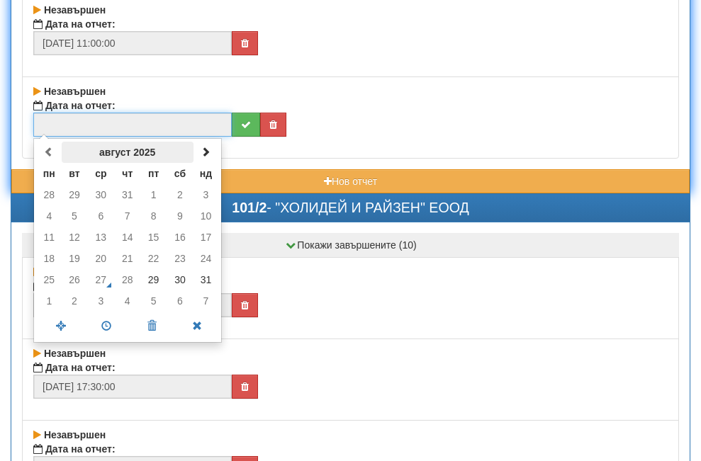
scroll to position [2552, 0]
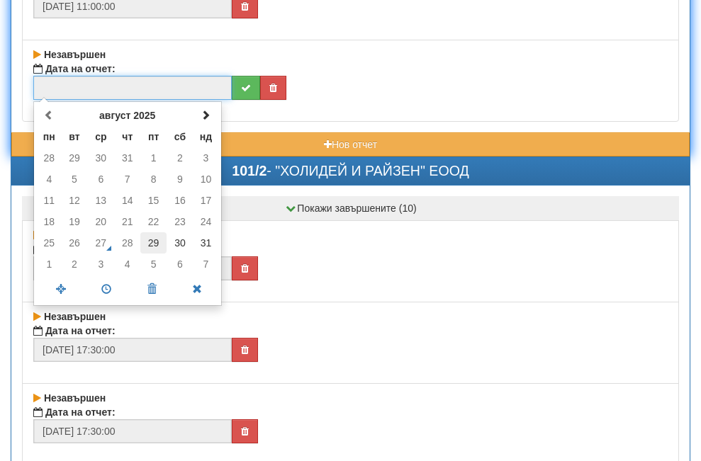
click at [157, 243] on td "29" at bounding box center [153, 243] width 26 height 21
click at [108, 289] on span at bounding box center [106, 289] width 45 height 25
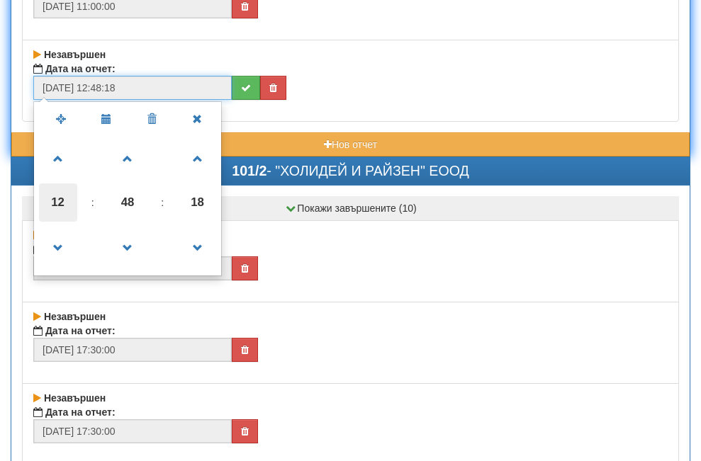
click at [60, 201] on span "12" at bounding box center [58, 203] width 38 height 38
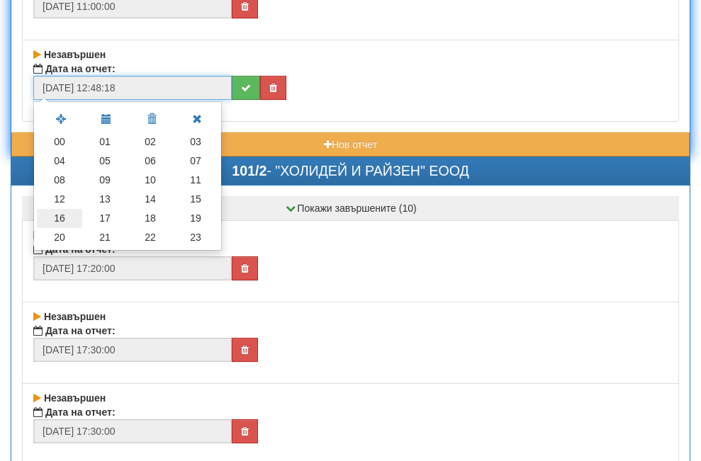
click at [56, 218] on td "16" at bounding box center [59, 218] width 45 height 19
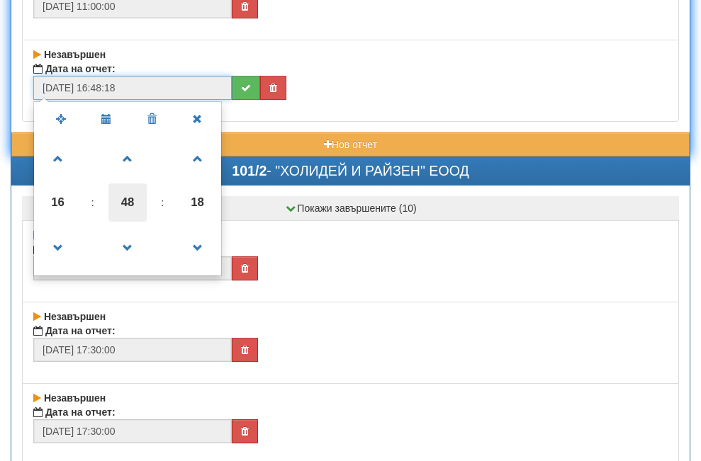
click at [125, 199] on span "48" at bounding box center [127, 203] width 38 height 38
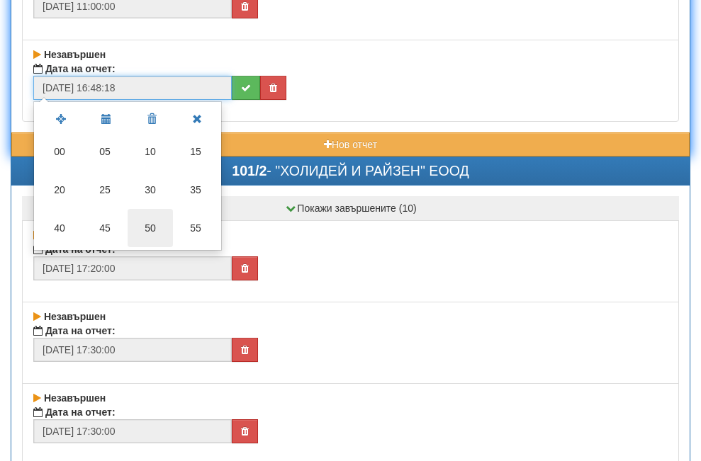
click at [155, 230] on td "50" at bounding box center [150, 228] width 45 height 38
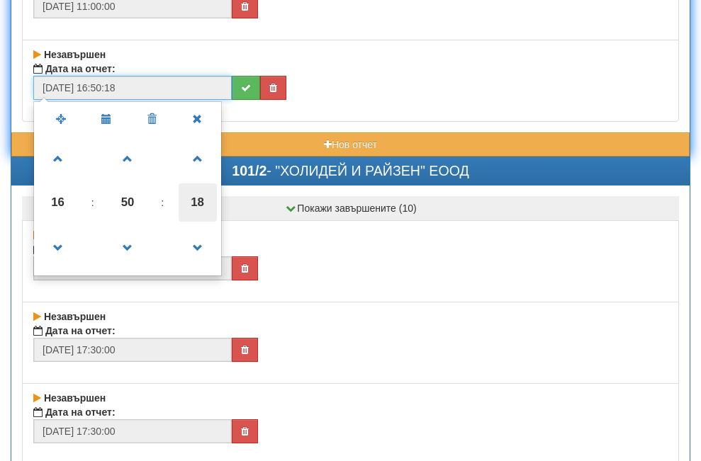
click at [194, 198] on span "18" at bounding box center [198, 203] width 38 height 38
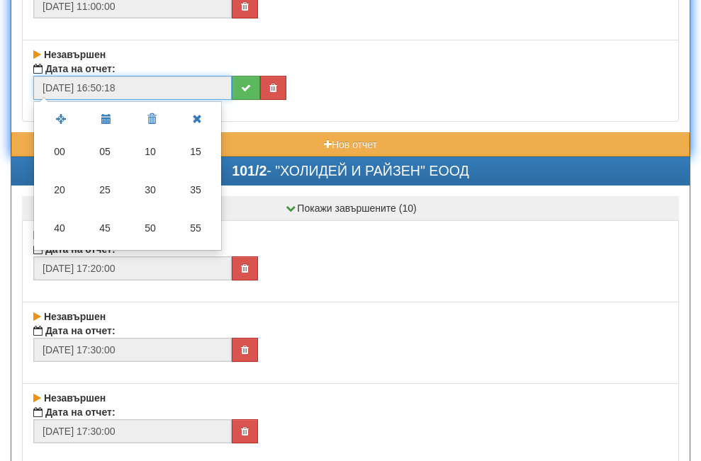
drag, startPoint x: 60, startPoint y: 149, endPoint x: 196, endPoint y: 142, distance: 135.5
click at [69, 155] on td "00" at bounding box center [59, 152] width 45 height 38
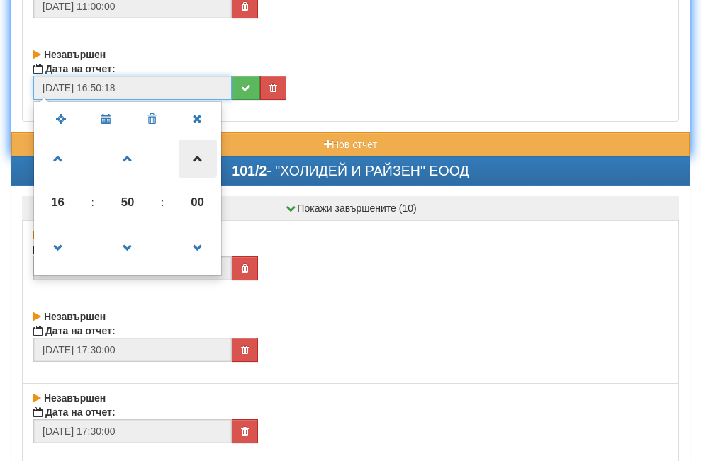
type input "[DATE] 16:50:00"
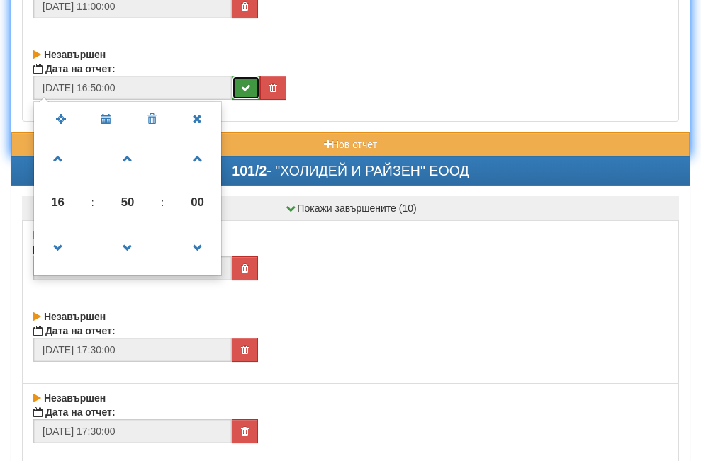
click at [237, 85] on button "submit" at bounding box center [246, 88] width 28 height 24
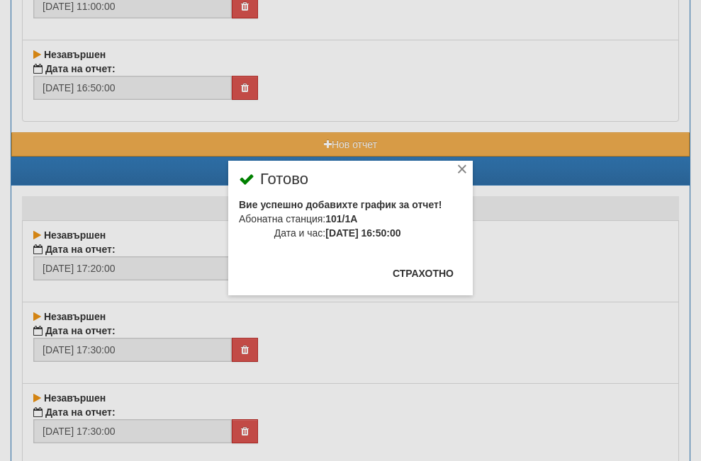
drag, startPoint x: 445, startPoint y: 163, endPoint x: 411, endPoint y: 172, distance: 35.1
click at [455, 165] on div "×" at bounding box center [462, 171] width 14 height 14
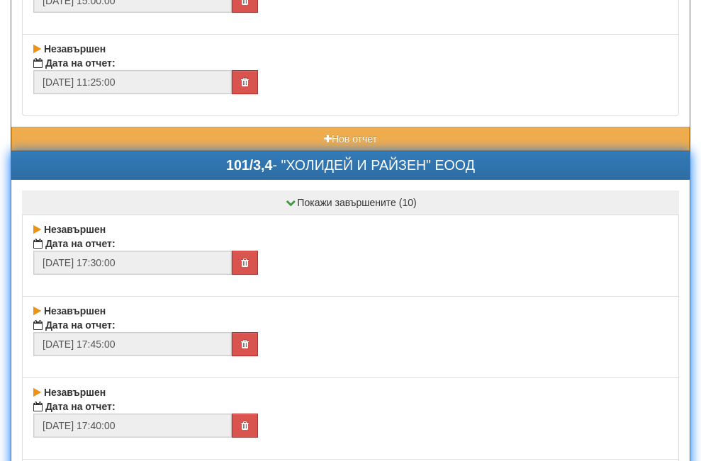
scroll to position [3474, 0]
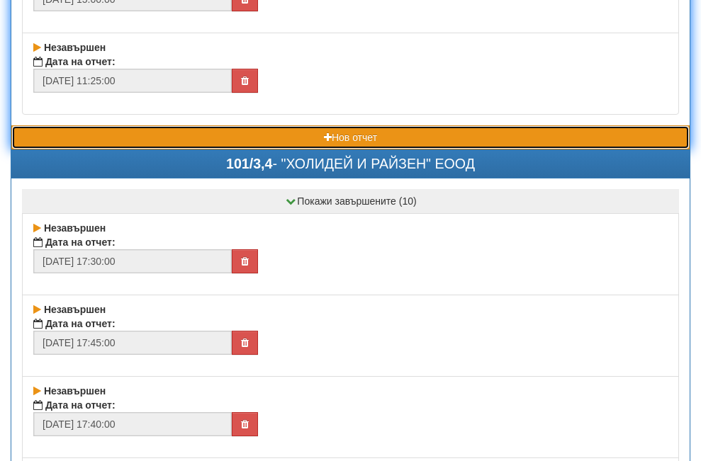
click at [142, 140] on button "Нов отчет" at bounding box center [350, 137] width 678 height 24
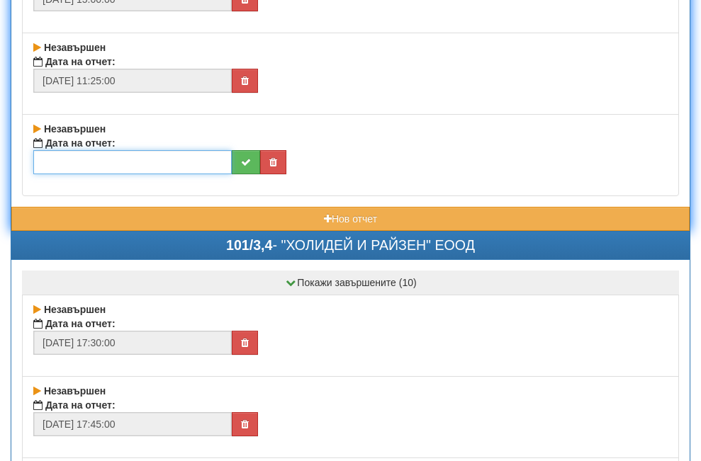
click at [181, 157] on input "text" at bounding box center [132, 162] width 198 height 24
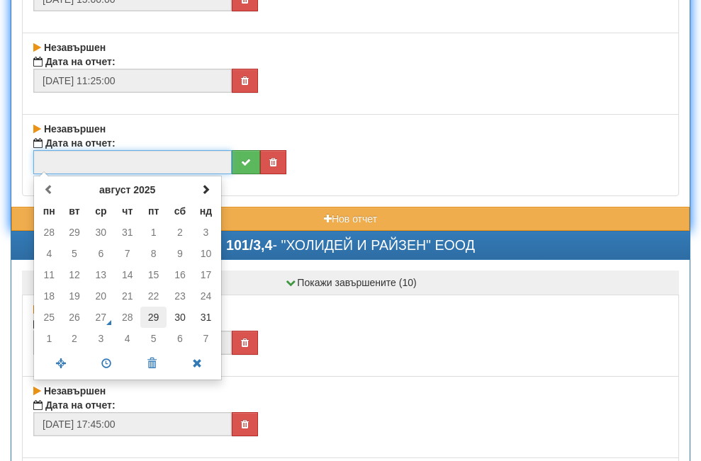
click at [154, 317] on td "29" at bounding box center [153, 317] width 26 height 21
click at [105, 363] on span at bounding box center [106, 364] width 45 height 25
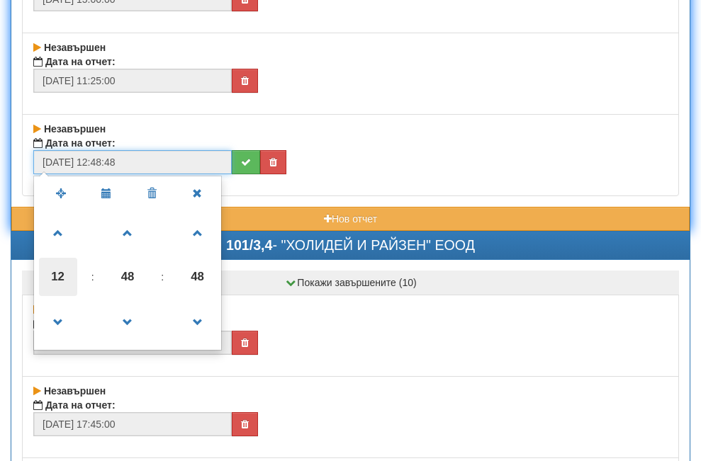
click at [62, 274] on span "12" at bounding box center [58, 277] width 38 height 38
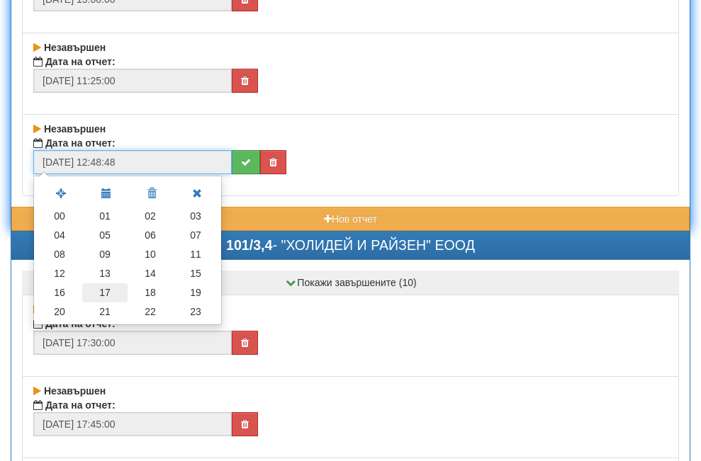
click at [98, 291] on td "17" at bounding box center [104, 293] width 45 height 19
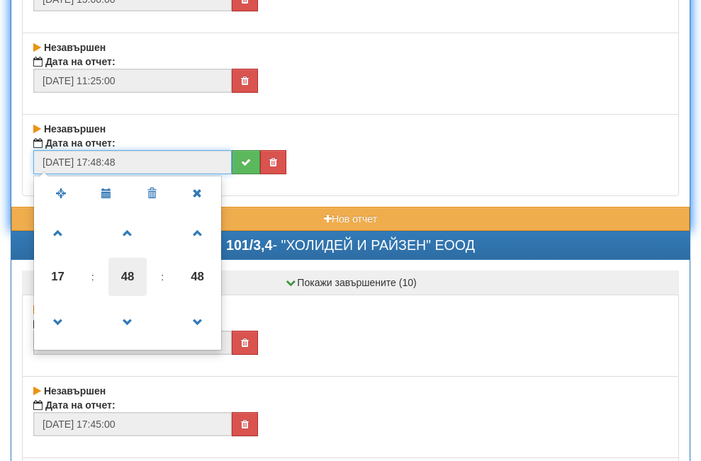
click at [134, 276] on span "48" at bounding box center [127, 277] width 38 height 38
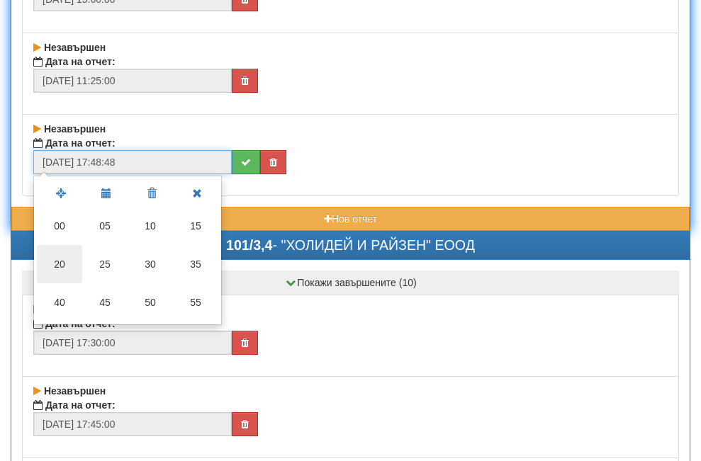
drag, startPoint x: 57, startPoint y: 259, endPoint x: 147, endPoint y: 269, distance: 89.8
click at [67, 263] on td "20" at bounding box center [59, 264] width 45 height 38
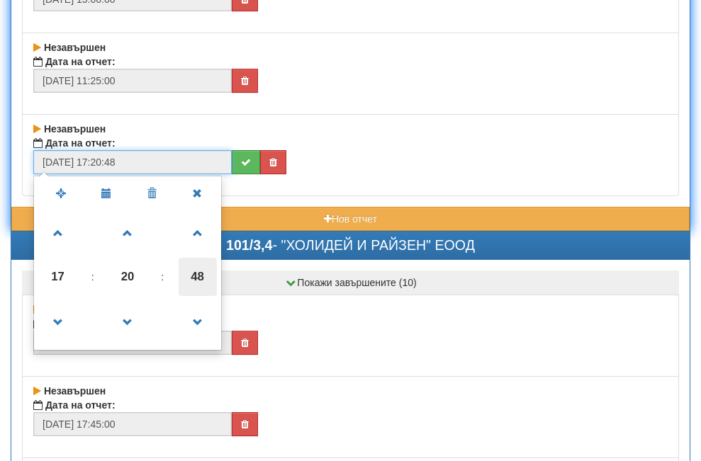
click at [192, 274] on span "48" at bounding box center [198, 277] width 38 height 38
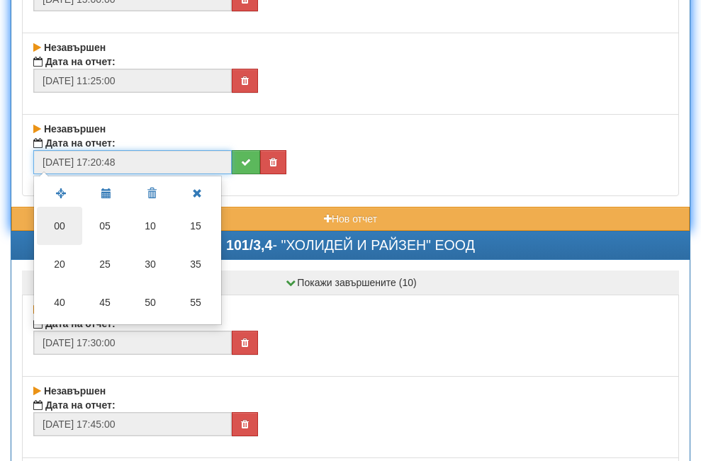
click at [57, 218] on td "00" at bounding box center [59, 226] width 45 height 38
type input "[DATE] 17:20:00"
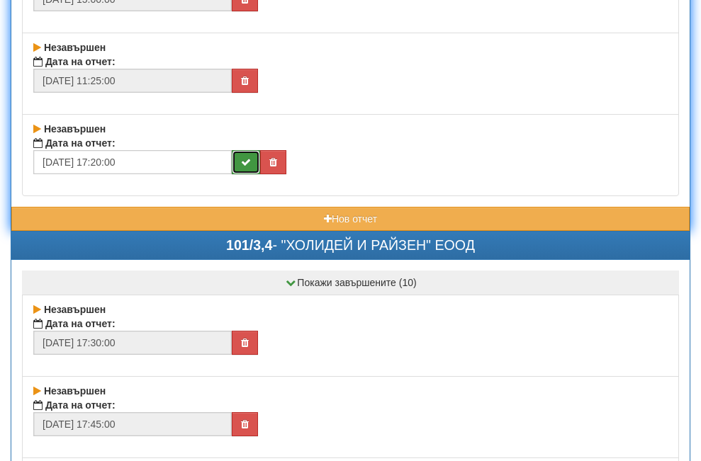
click at [247, 160] on icon "submit" at bounding box center [246, 162] width 10 height 10
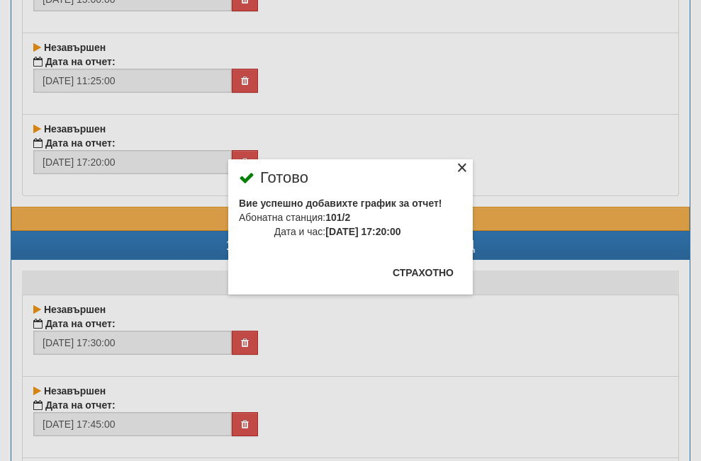
click at [455, 165] on div "×" at bounding box center [462, 170] width 14 height 14
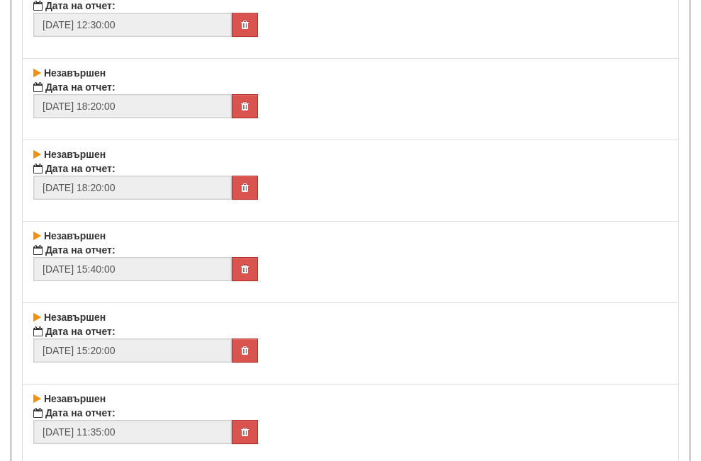
scroll to position [4395, 0]
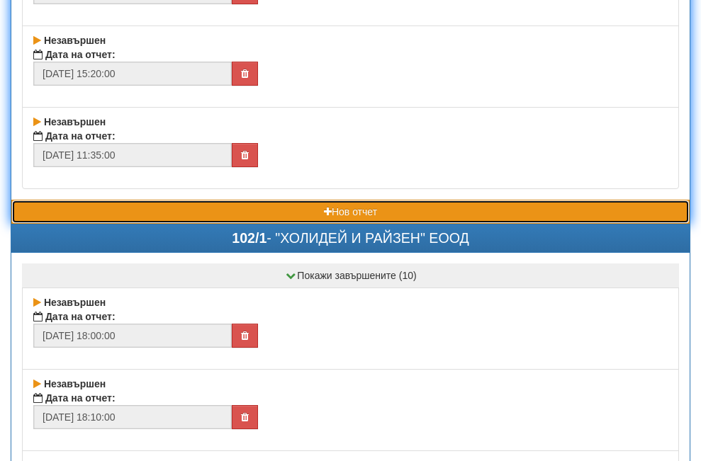
click at [190, 208] on button "Нов отчет" at bounding box center [350, 212] width 678 height 24
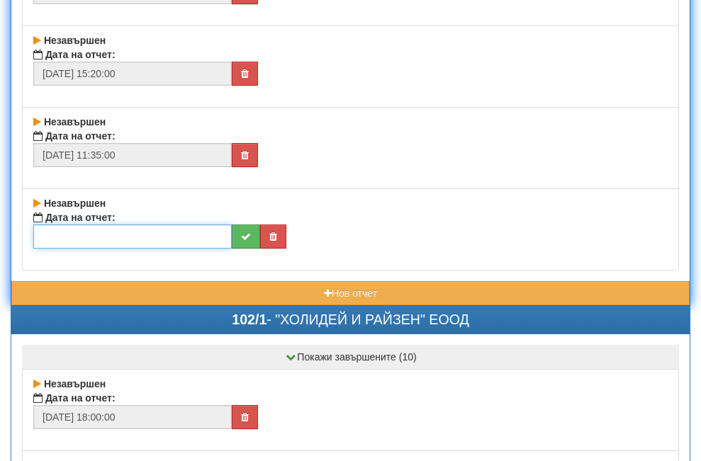
click at [136, 236] on input "text" at bounding box center [132, 237] width 198 height 24
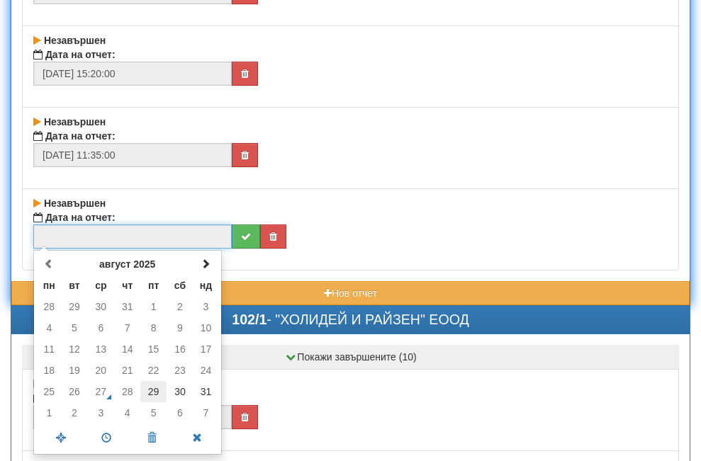
click at [152, 389] on td "29" at bounding box center [153, 391] width 26 height 21
click at [102, 432] on span at bounding box center [106, 438] width 45 height 25
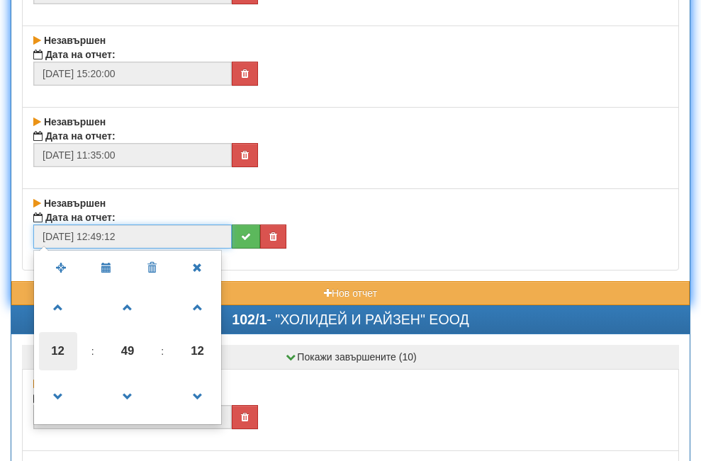
click at [56, 353] on span "12" at bounding box center [58, 351] width 38 height 38
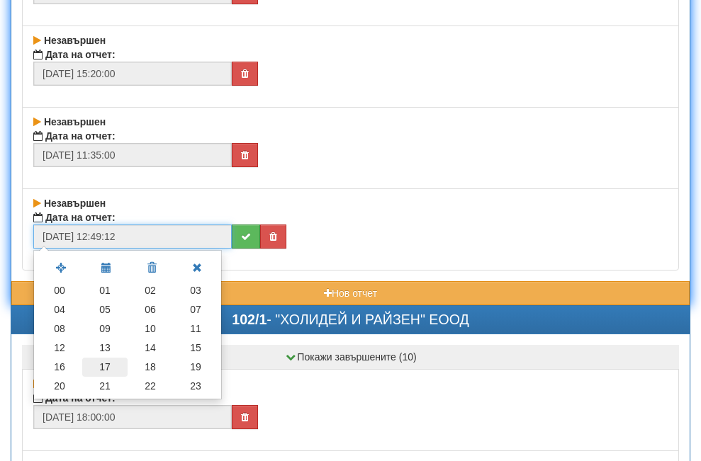
click at [101, 363] on td "17" at bounding box center [104, 367] width 45 height 19
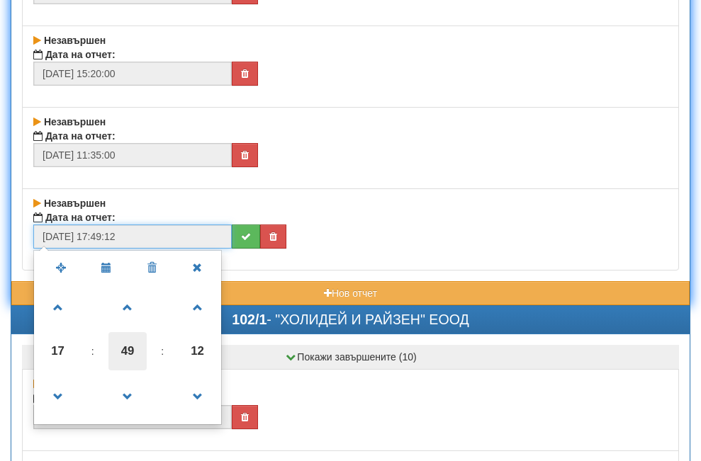
click at [133, 354] on span "49" at bounding box center [127, 351] width 38 height 38
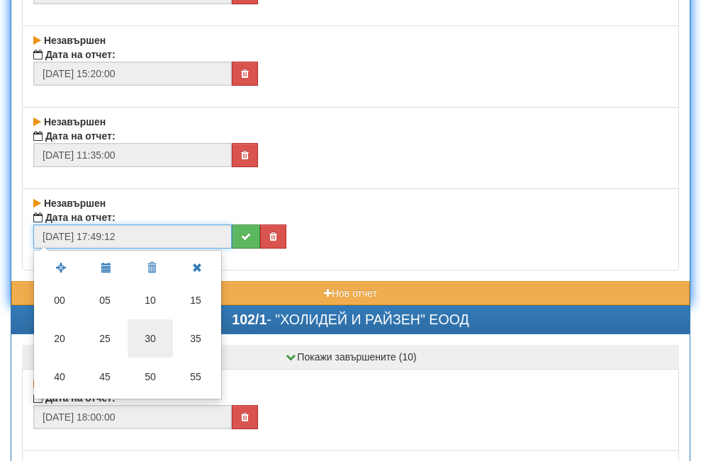
click at [148, 336] on td "30" at bounding box center [150, 339] width 45 height 38
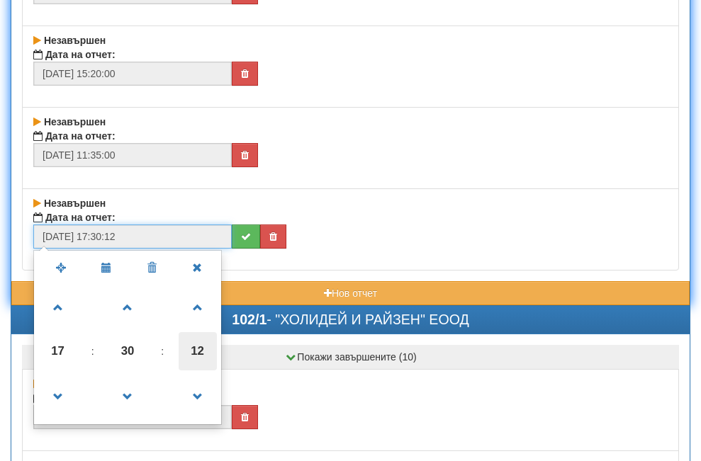
click at [194, 351] on span "12" at bounding box center [198, 351] width 38 height 38
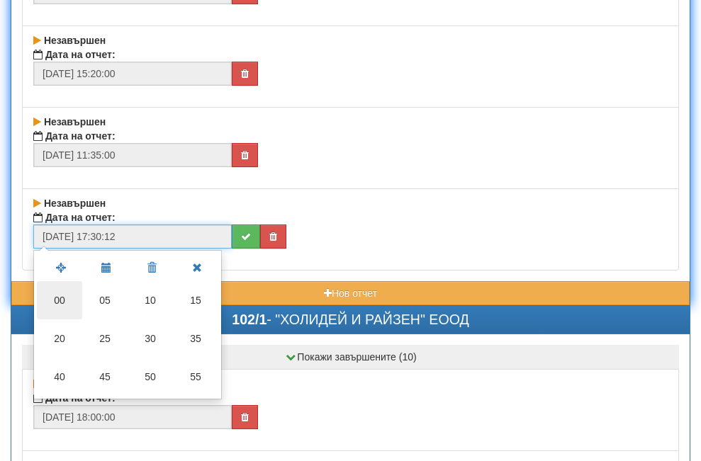
click at [57, 300] on td "00" at bounding box center [59, 300] width 45 height 38
type input "[DATE] 17:30:00"
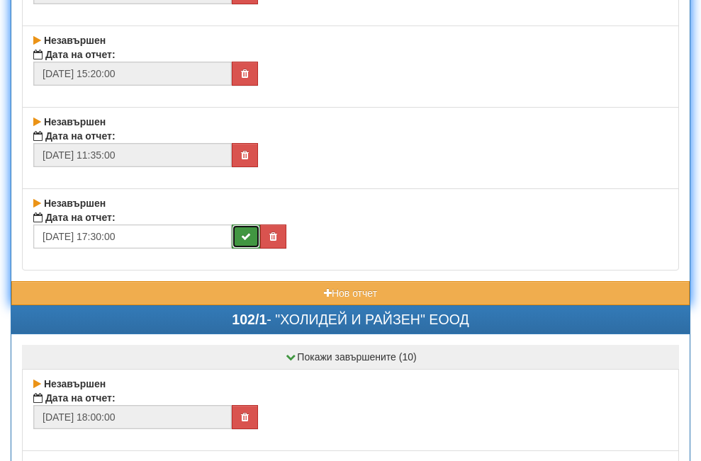
click at [251, 234] on button "submit" at bounding box center [246, 237] width 28 height 24
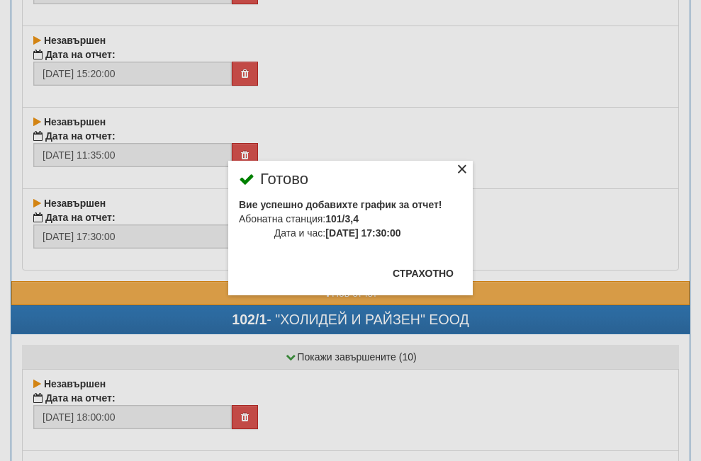
click at [455, 169] on div "×" at bounding box center [462, 171] width 14 height 14
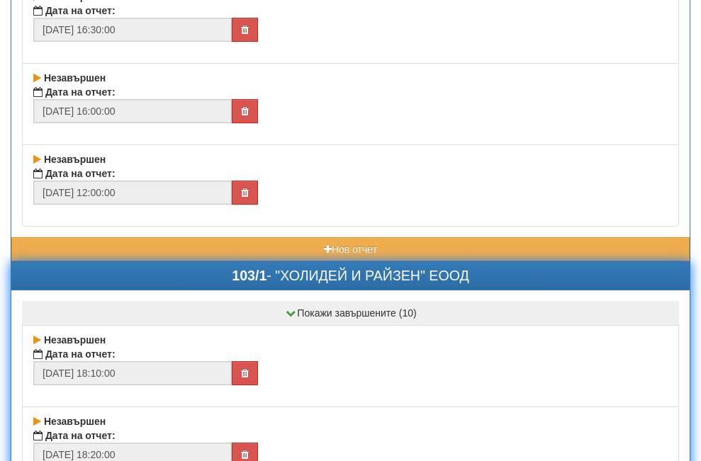
scroll to position [5317, 0]
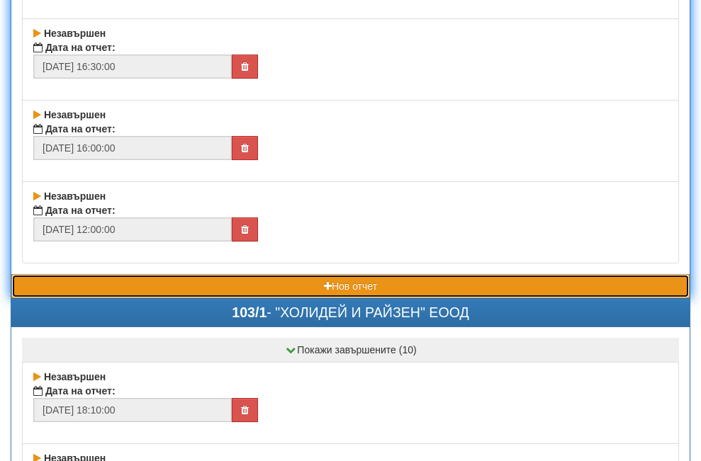
click at [165, 285] on button "Нов отчет" at bounding box center [350, 286] width 678 height 24
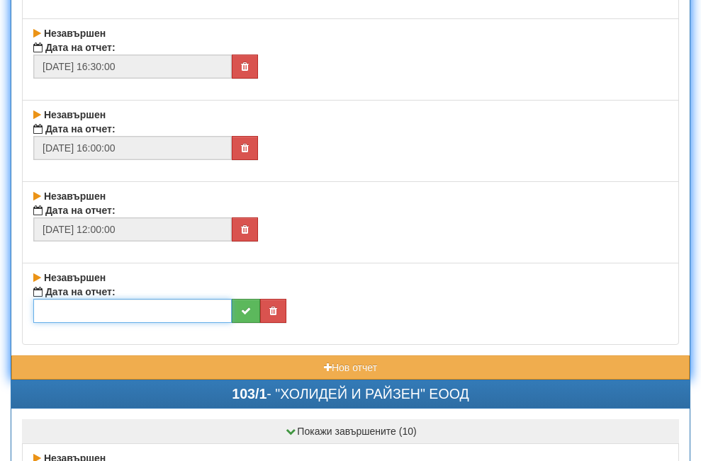
click at [158, 305] on input "text" at bounding box center [132, 311] width 198 height 24
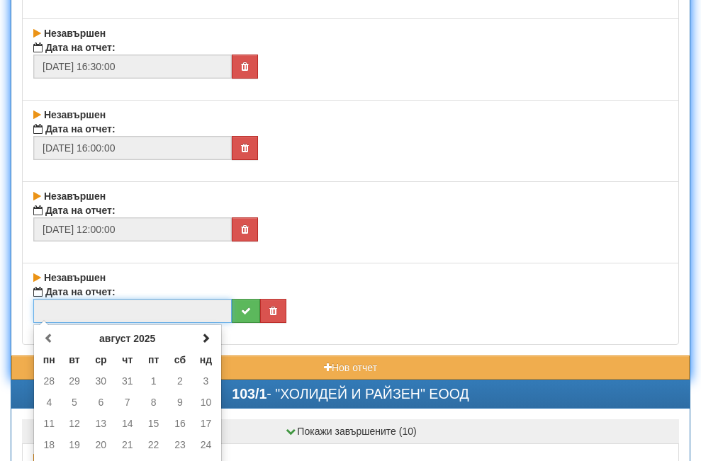
scroll to position [5529, 0]
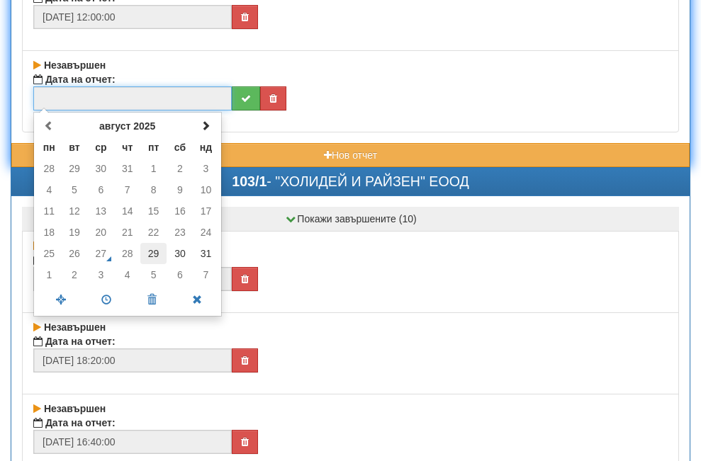
click at [150, 251] on td "29" at bounding box center [153, 253] width 26 height 21
click at [105, 298] on span at bounding box center [106, 300] width 45 height 25
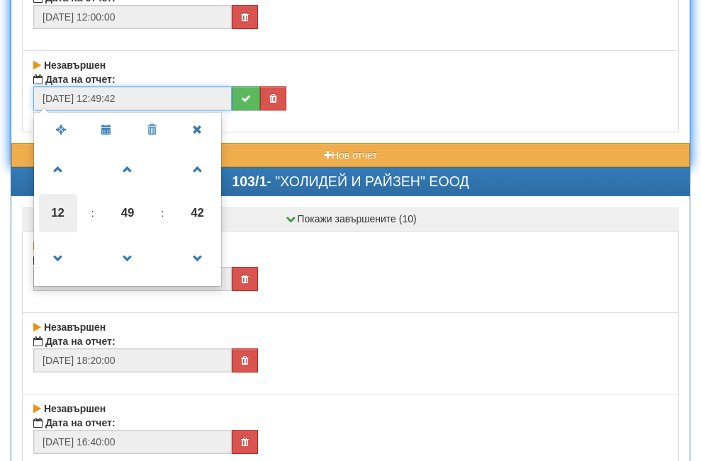
click at [53, 211] on span "12" at bounding box center [58, 213] width 38 height 38
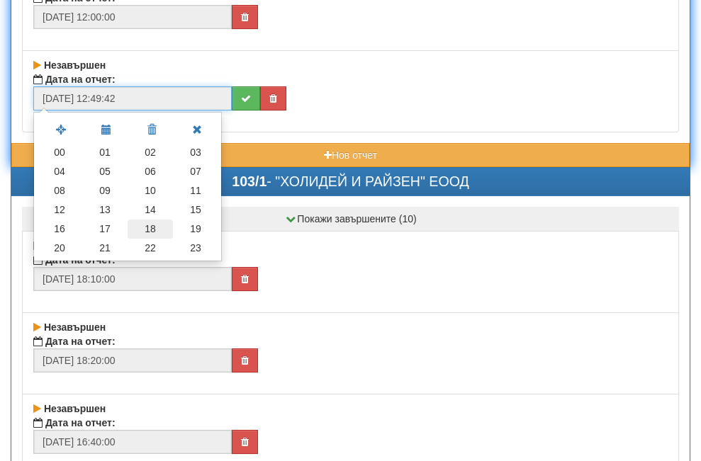
click at [148, 228] on td "18" at bounding box center [150, 229] width 45 height 19
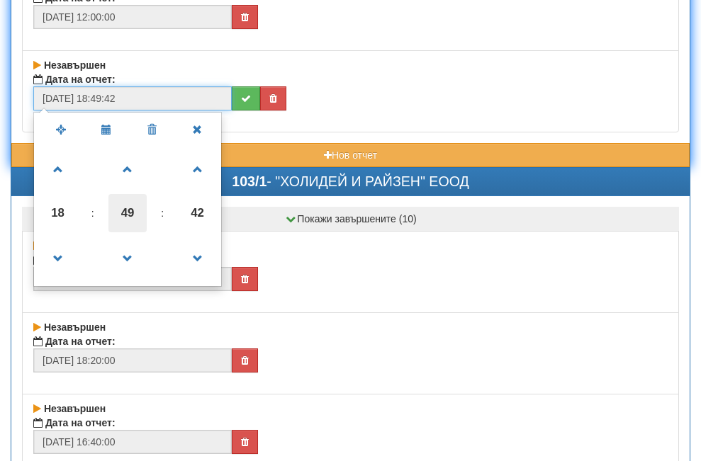
click at [123, 208] on span "49" at bounding box center [127, 213] width 38 height 38
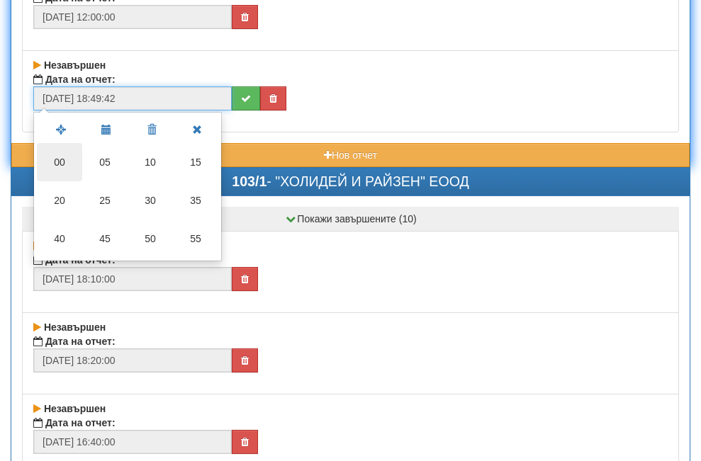
click at [65, 165] on td "00" at bounding box center [59, 162] width 45 height 38
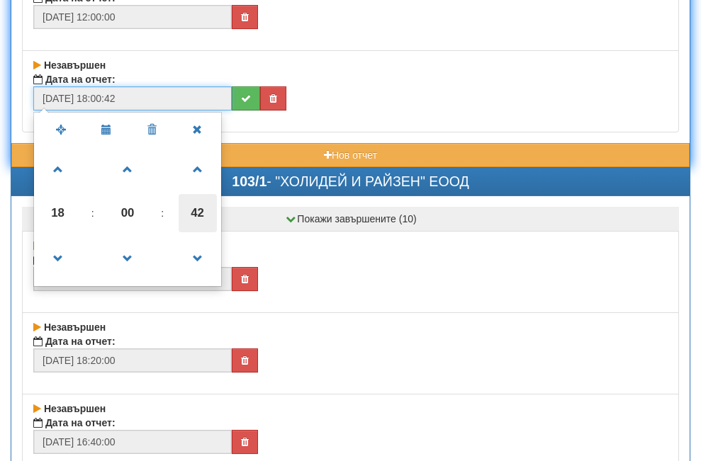
click at [197, 208] on span "42" at bounding box center [198, 213] width 38 height 38
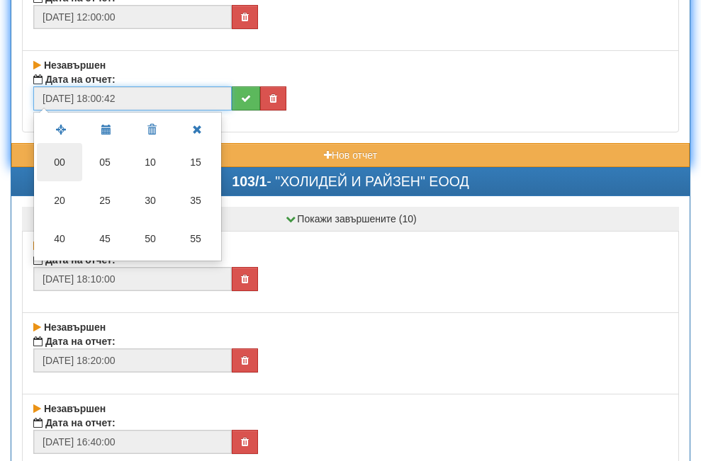
click at [59, 162] on td "00" at bounding box center [59, 162] width 45 height 38
type input "[DATE] 18:00:00"
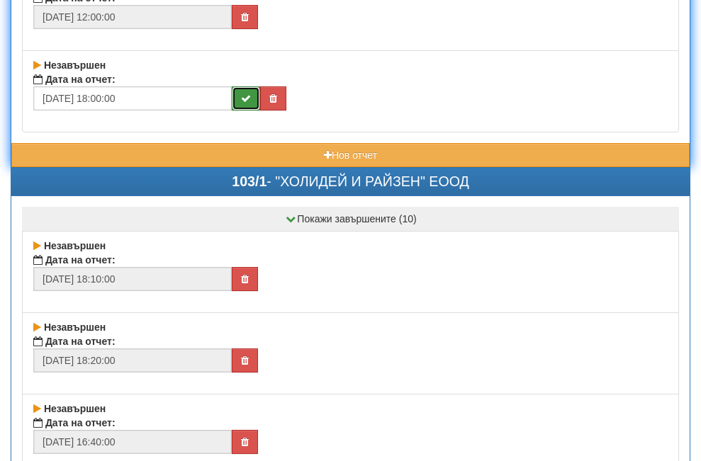
click at [249, 94] on icon "submit" at bounding box center [246, 99] width 10 height 10
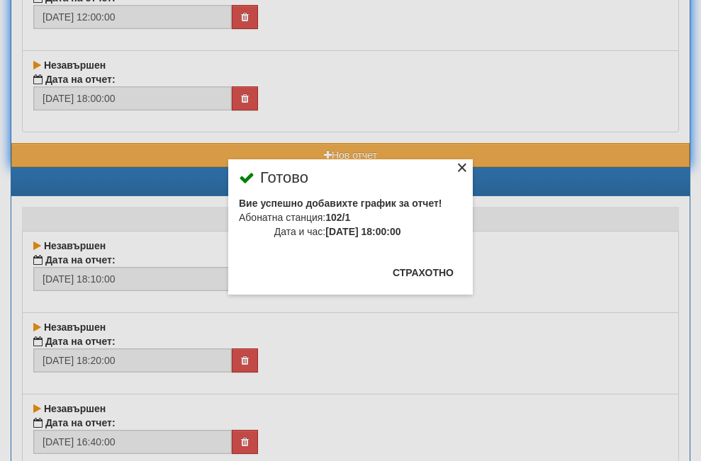
click at [455, 172] on div "×" at bounding box center [462, 170] width 14 height 14
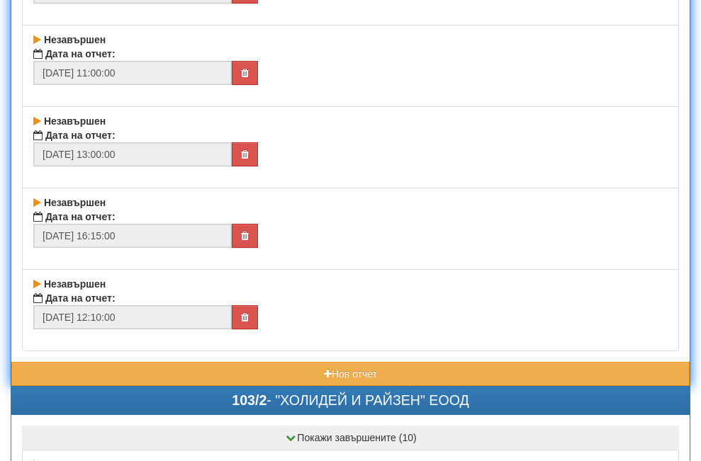
scroll to position [6380, 0]
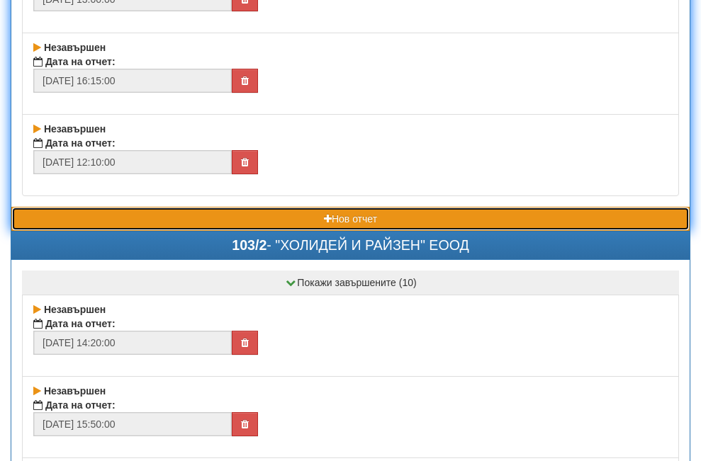
click at [196, 218] on button "Нов отчет" at bounding box center [350, 219] width 678 height 24
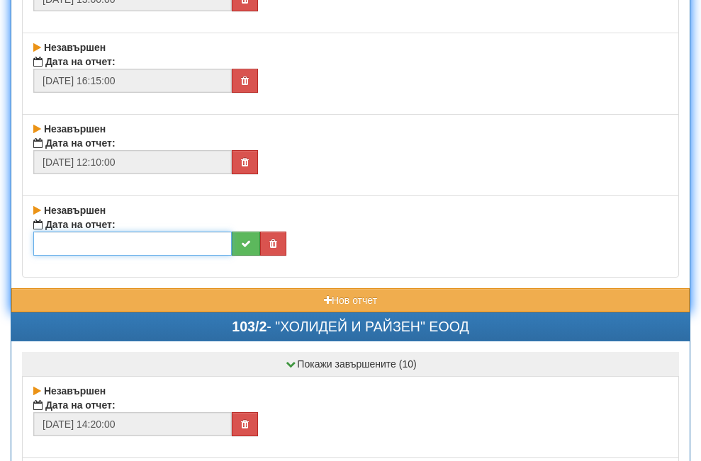
click at [181, 243] on input "text" at bounding box center [132, 244] width 198 height 24
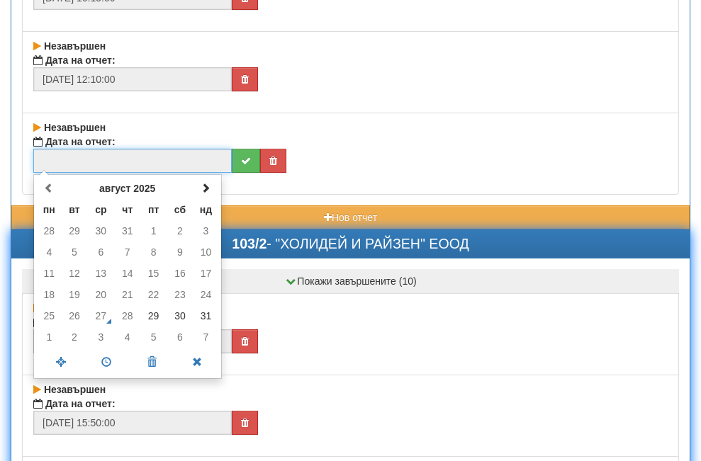
scroll to position [6593, 0]
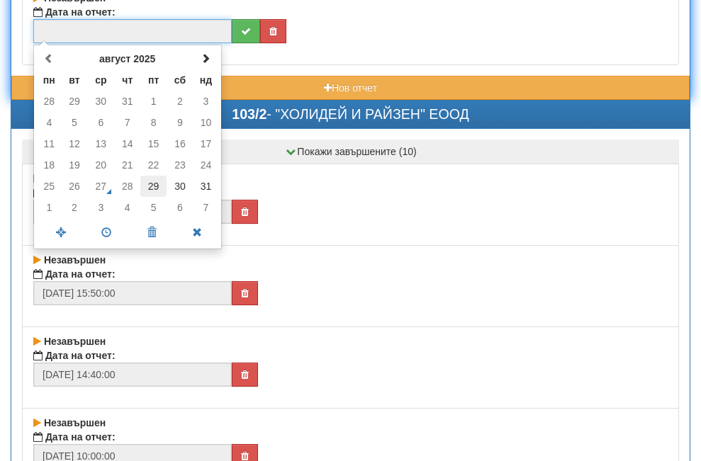
click at [155, 182] on td "29" at bounding box center [153, 186] width 26 height 21
click at [103, 234] on span at bounding box center [106, 232] width 45 height 25
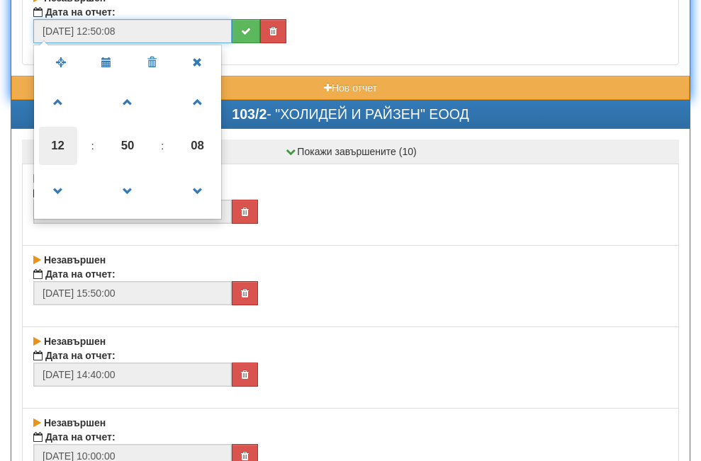
click at [60, 148] on span "12" at bounding box center [58, 146] width 38 height 38
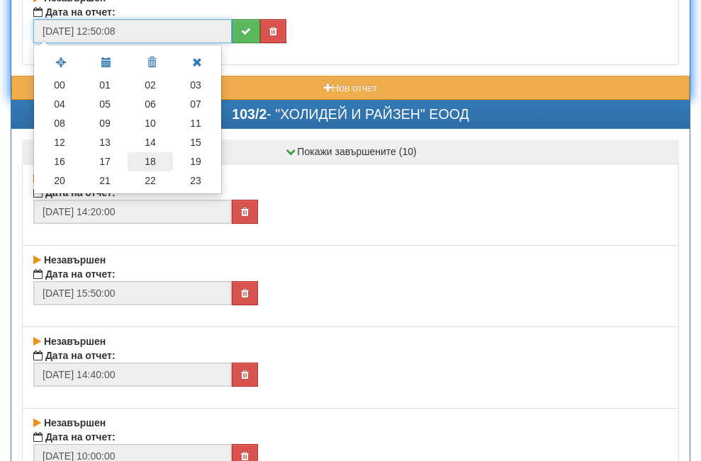
click at [155, 163] on td "18" at bounding box center [150, 161] width 45 height 19
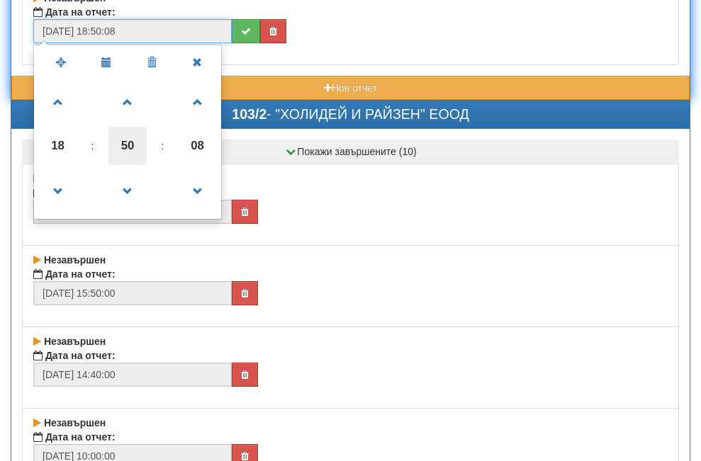
click at [122, 142] on span "50" at bounding box center [127, 146] width 38 height 38
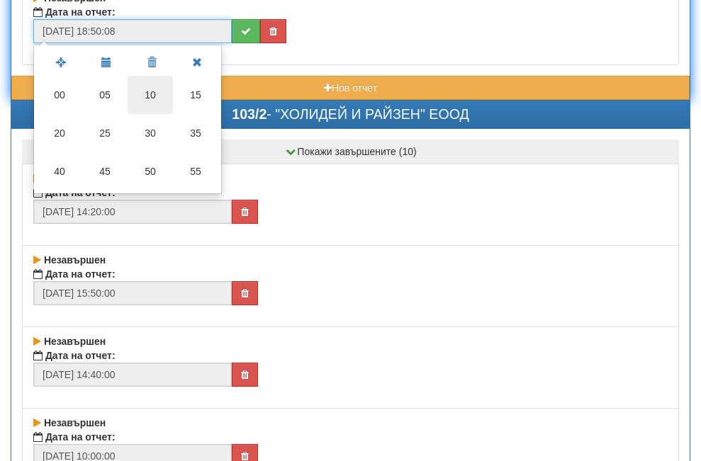
click at [145, 94] on td "10" at bounding box center [150, 95] width 45 height 38
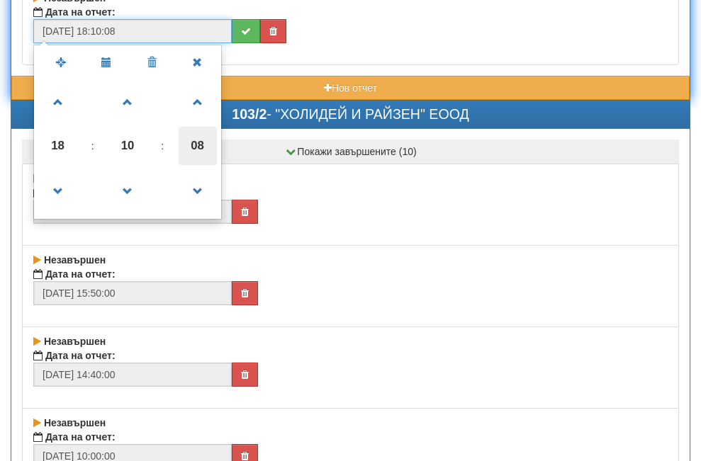
click at [192, 146] on span "08" at bounding box center [198, 146] width 38 height 38
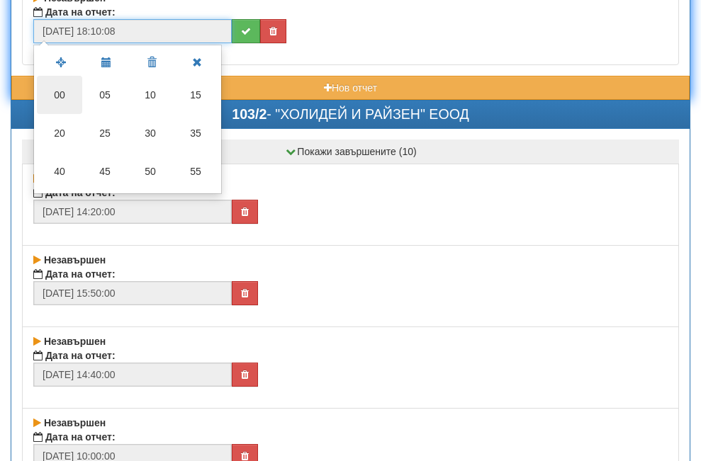
click at [55, 91] on td "00" at bounding box center [59, 95] width 45 height 38
type input "[DATE] 18:10:00"
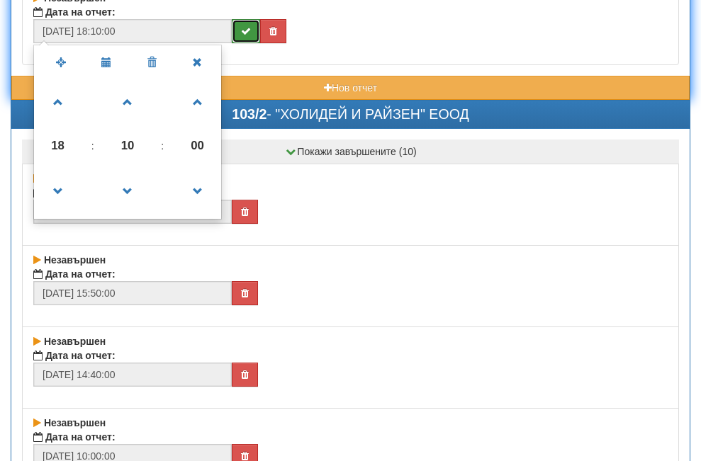
click at [246, 26] on button "submit" at bounding box center [246, 31] width 28 height 24
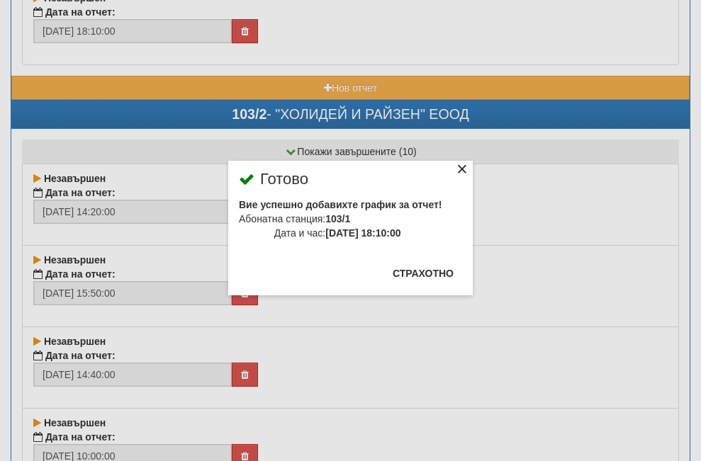
click at [455, 165] on div "×" at bounding box center [462, 171] width 14 height 14
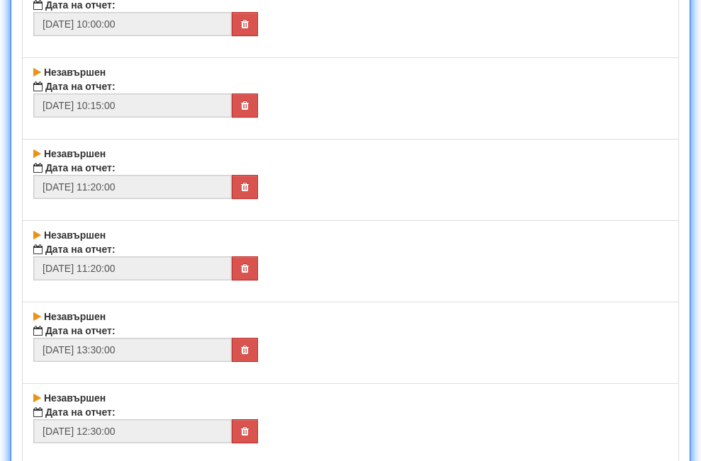
scroll to position [8223, 0]
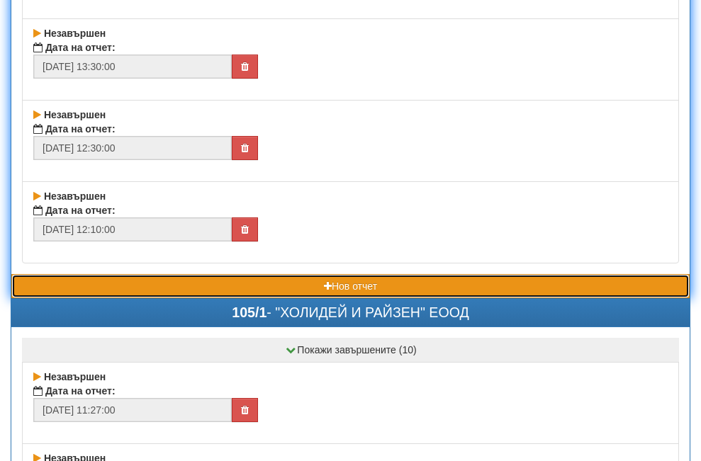
click at [165, 279] on button "Нов отчет" at bounding box center [350, 286] width 678 height 24
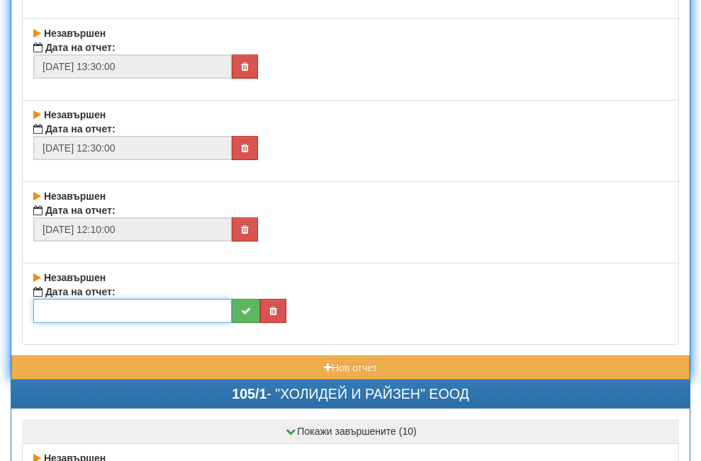
click at [172, 311] on input "text" at bounding box center [132, 311] width 198 height 24
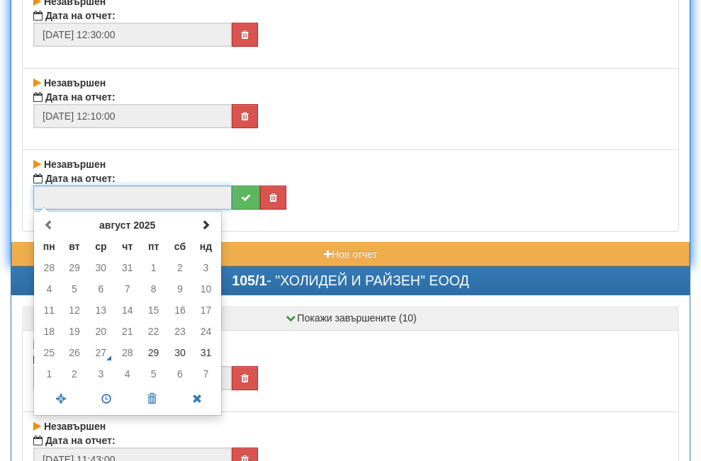
scroll to position [8365, 0]
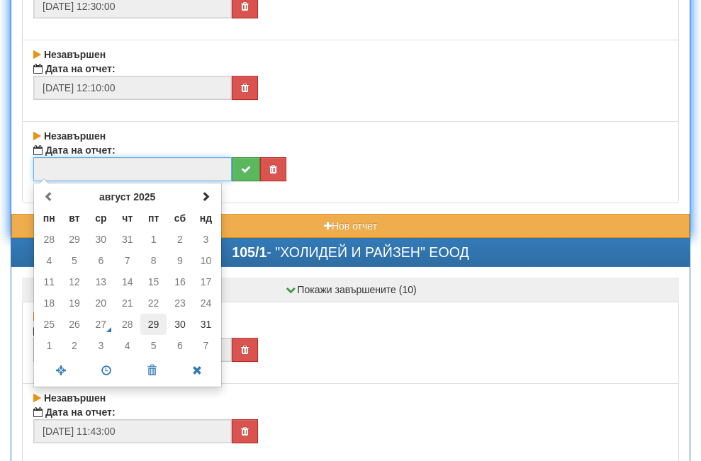
click at [155, 324] on td "29" at bounding box center [153, 324] width 26 height 21
click at [99, 371] on span at bounding box center [106, 371] width 45 height 25
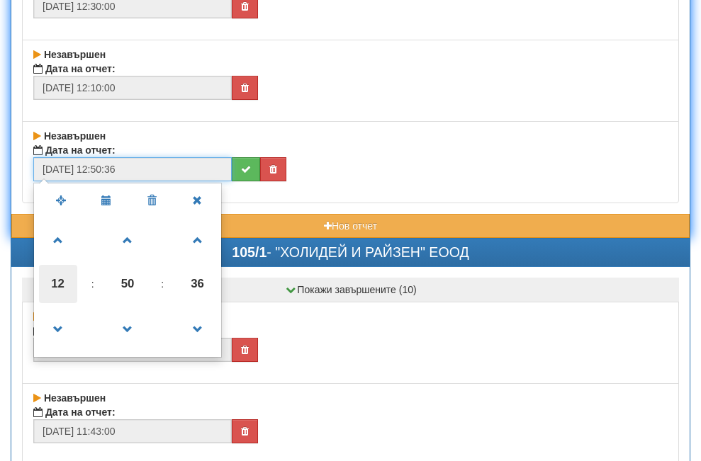
click at [60, 281] on span "12" at bounding box center [58, 284] width 38 height 38
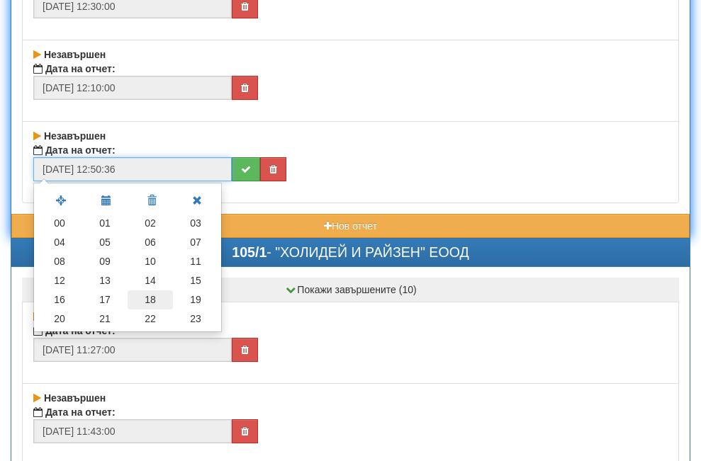
click at [147, 300] on td "18" at bounding box center [150, 300] width 45 height 19
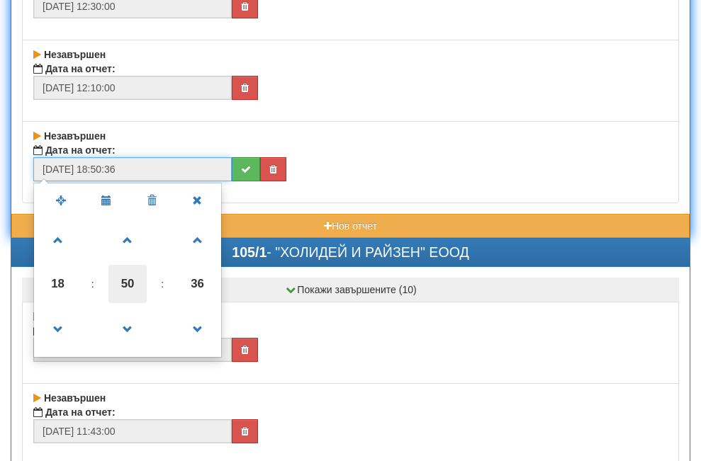
click at [133, 279] on span "50" at bounding box center [127, 284] width 38 height 38
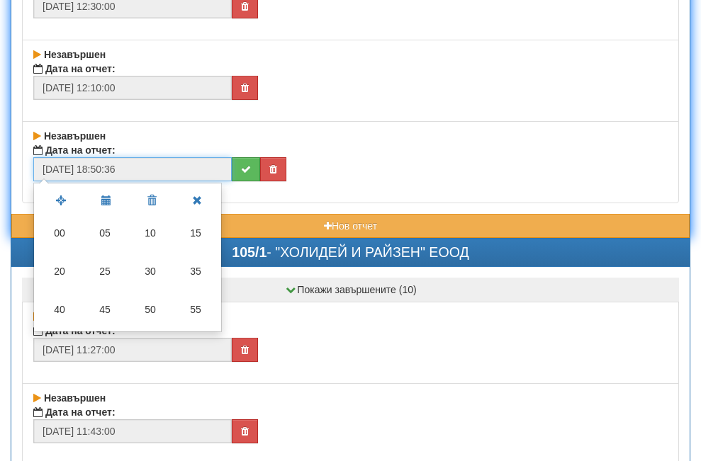
click at [56, 266] on td "20" at bounding box center [59, 271] width 45 height 38
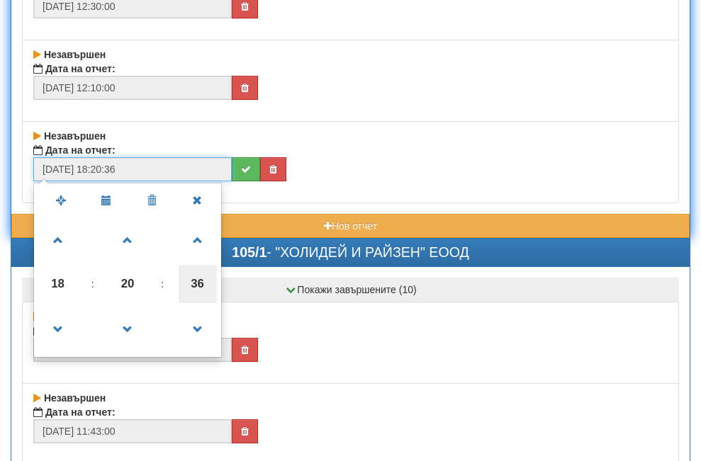
click at [199, 279] on span "36" at bounding box center [198, 284] width 38 height 38
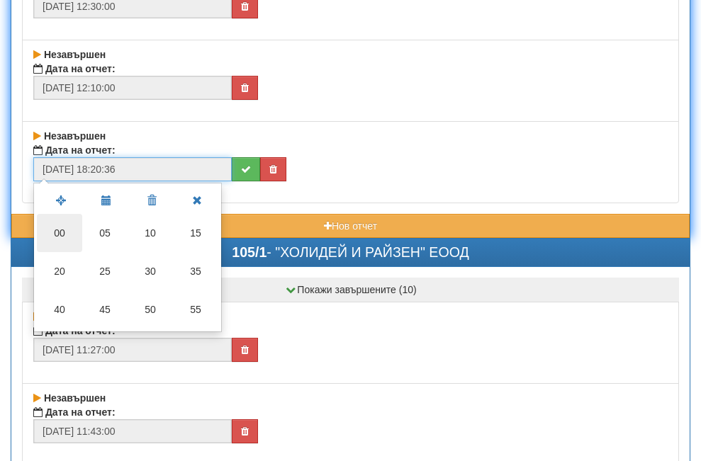
click at [57, 227] on td "00" at bounding box center [59, 233] width 45 height 38
type input "[DATE] 18:20:00"
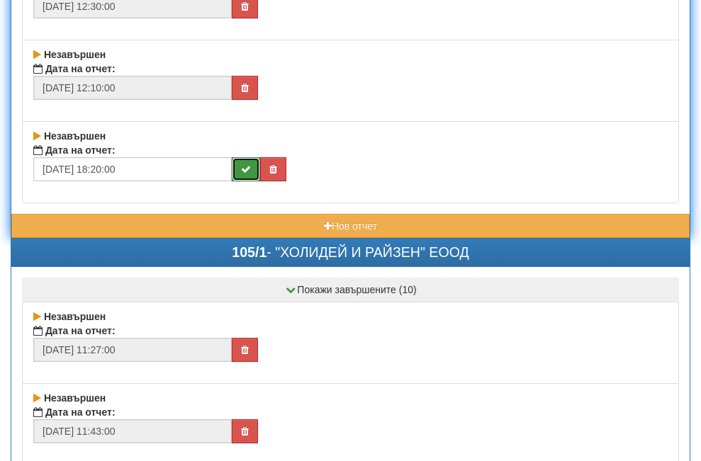
click at [244, 165] on icon "submit" at bounding box center [246, 169] width 10 height 10
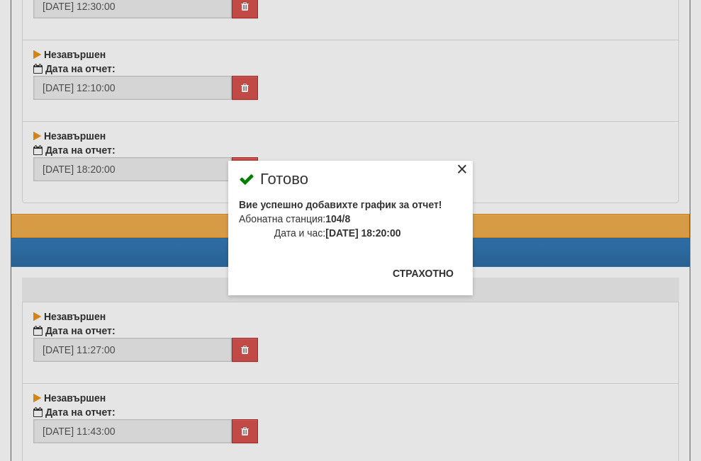
click at [455, 169] on div "×" at bounding box center [462, 171] width 14 height 14
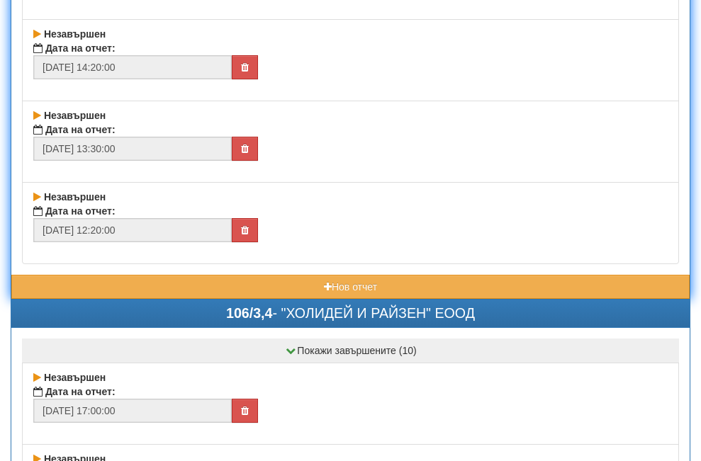
scroll to position [10137, 0]
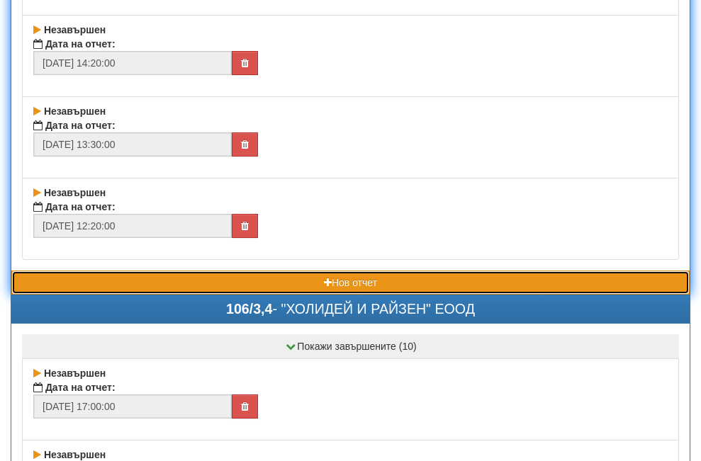
click at [240, 274] on button "Нов отчет" at bounding box center [350, 283] width 678 height 24
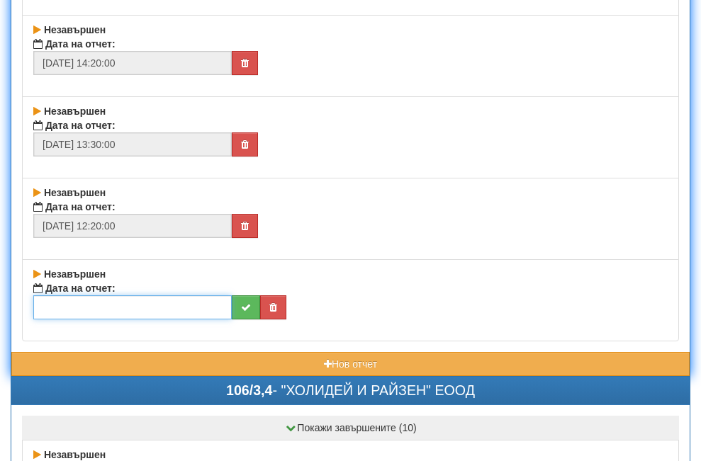
click at [133, 308] on input "text" at bounding box center [132, 308] width 198 height 24
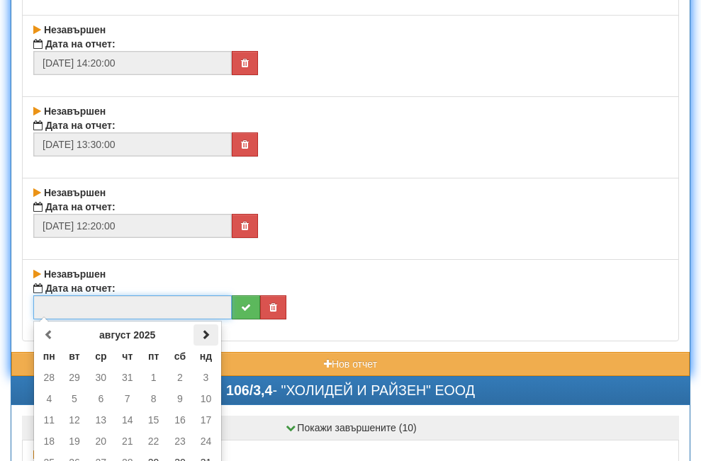
click at [199, 332] on th at bounding box center [206, 335] width 25 height 21
click at [48, 378] on td "1" at bounding box center [49, 377] width 25 height 21
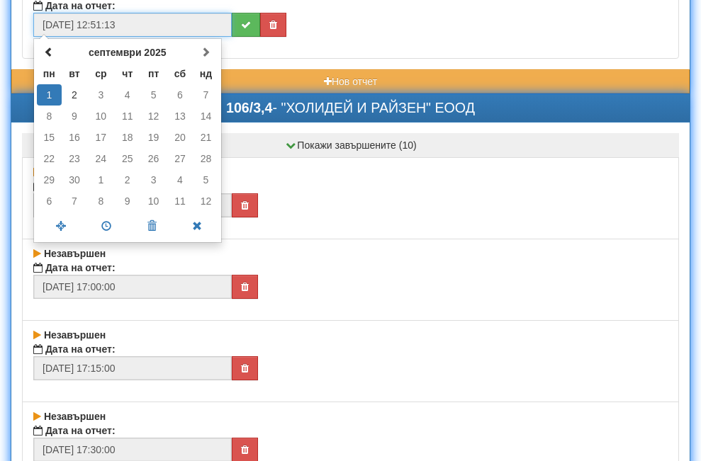
scroll to position [10421, 0]
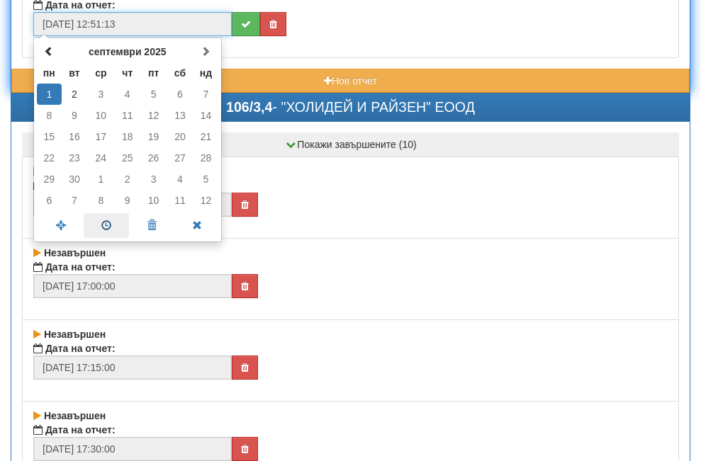
click at [106, 225] on span at bounding box center [106, 225] width 45 height 25
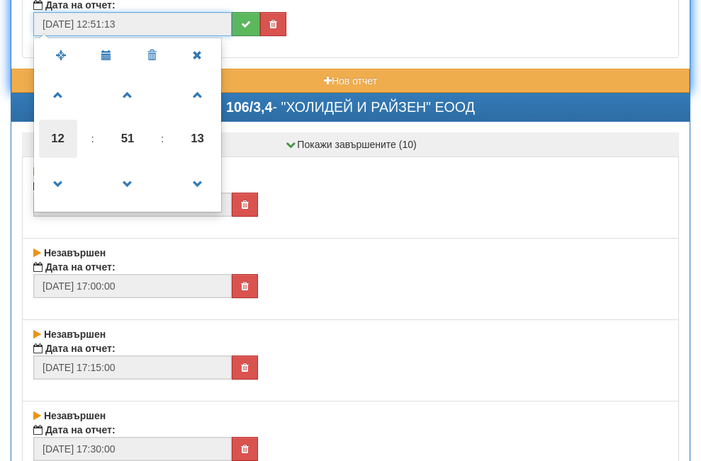
click at [55, 139] on span "12" at bounding box center [58, 139] width 38 height 38
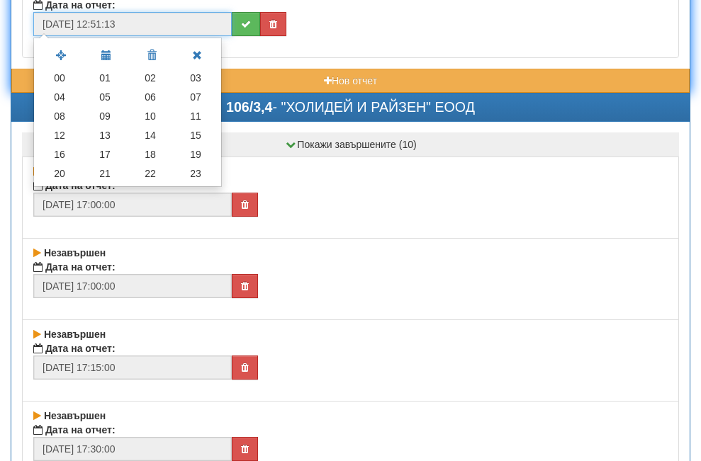
click at [59, 152] on td "16" at bounding box center [59, 154] width 45 height 19
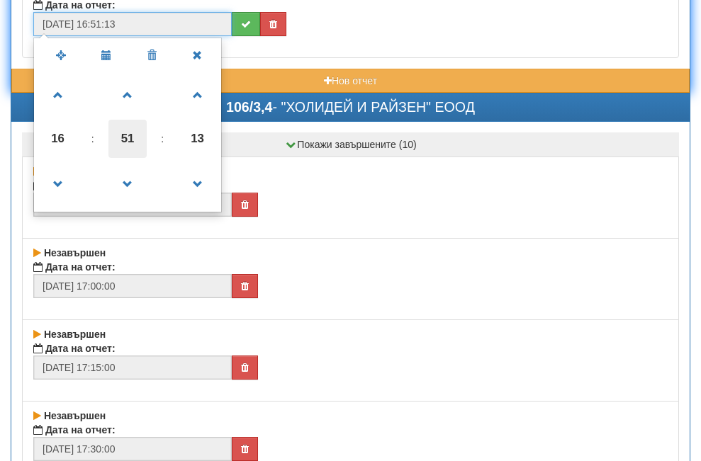
click at [128, 139] on span "51" at bounding box center [127, 139] width 38 height 38
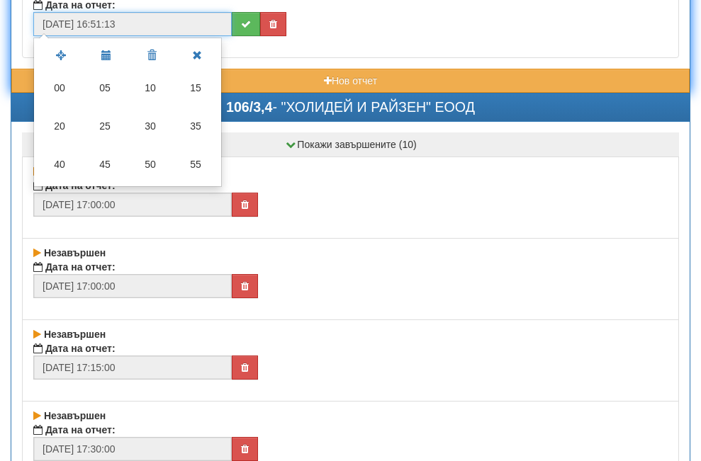
drag, startPoint x: 148, startPoint y: 126, endPoint x: 189, endPoint y: 129, distance: 40.5
click at [148, 125] on td "30" at bounding box center [150, 126] width 45 height 38
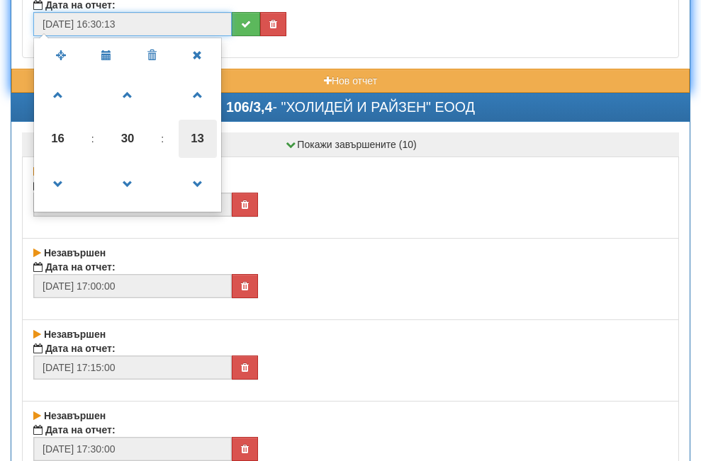
click at [194, 141] on span "13" at bounding box center [198, 139] width 38 height 38
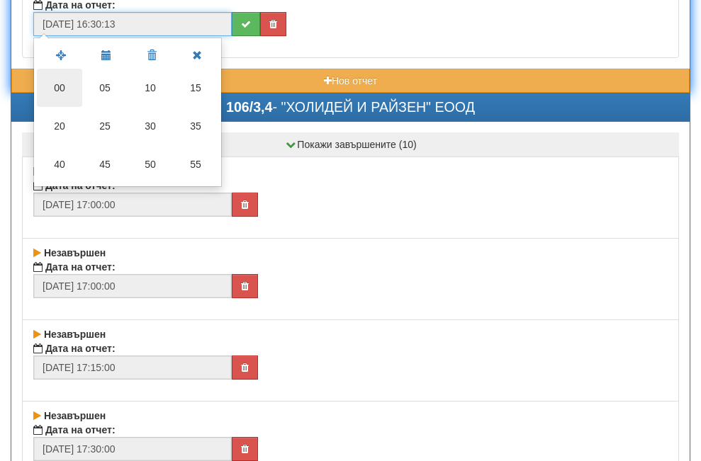
click at [57, 88] on td "00" at bounding box center [59, 88] width 45 height 38
type input "[DATE] 16:30:00"
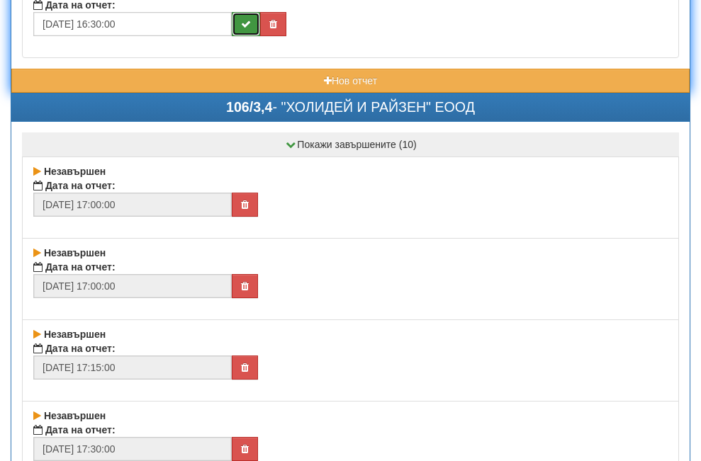
click at [240, 22] on button "submit" at bounding box center [246, 24] width 28 height 24
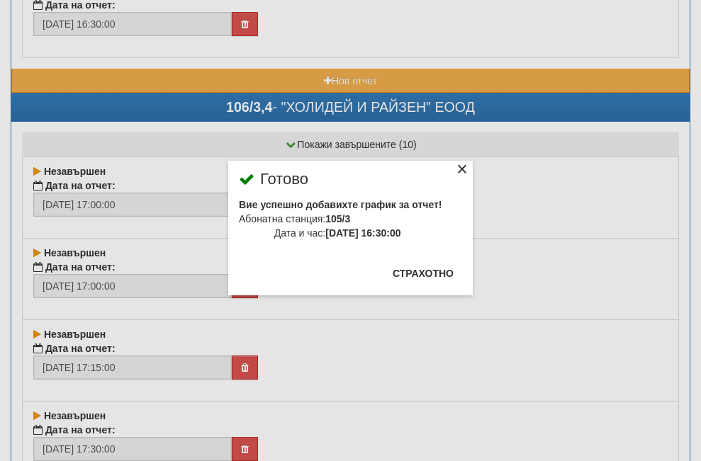
click at [455, 164] on div "×" at bounding box center [462, 171] width 14 height 14
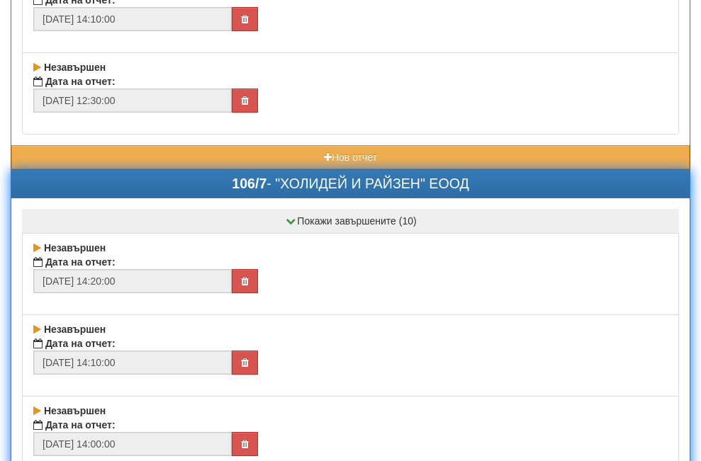
scroll to position [11271, 0]
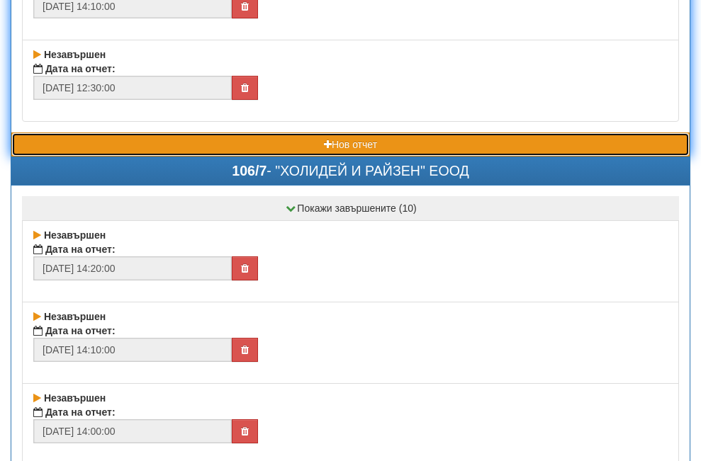
click at [191, 140] on button "Нов отчет" at bounding box center [350, 145] width 678 height 24
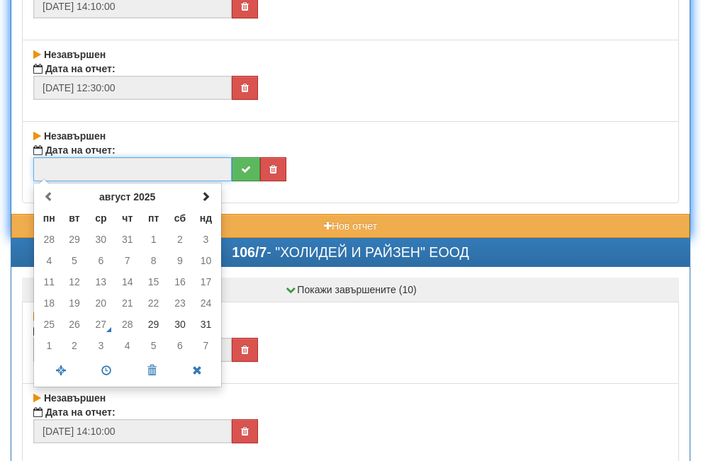
click at [163, 176] on input "text" at bounding box center [132, 169] width 198 height 24
click at [204, 198] on span at bounding box center [206, 196] width 10 height 10
click at [53, 239] on td "1" at bounding box center [49, 239] width 25 height 21
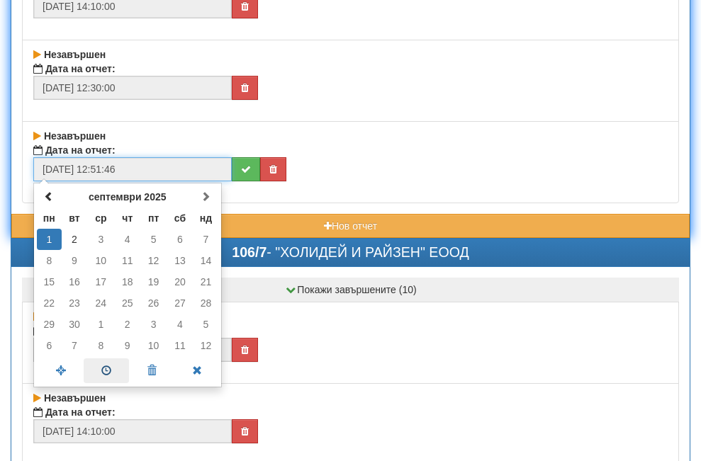
click at [103, 371] on span at bounding box center [106, 371] width 45 height 25
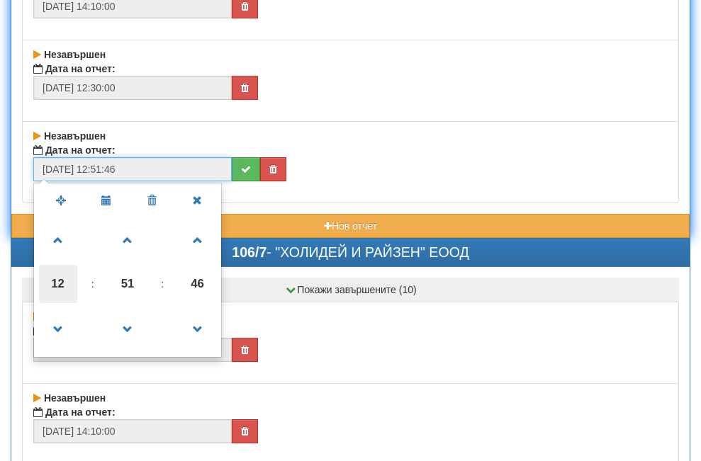
click at [51, 285] on span "12" at bounding box center [58, 284] width 38 height 38
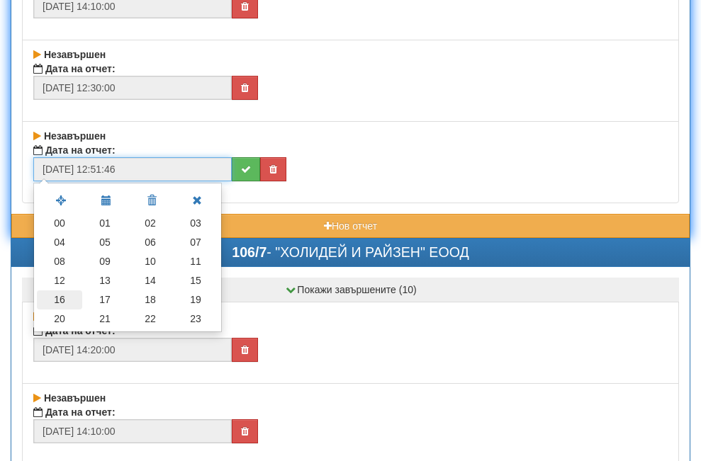
click at [62, 299] on td "16" at bounding box center [59, 300] width 45 height 19
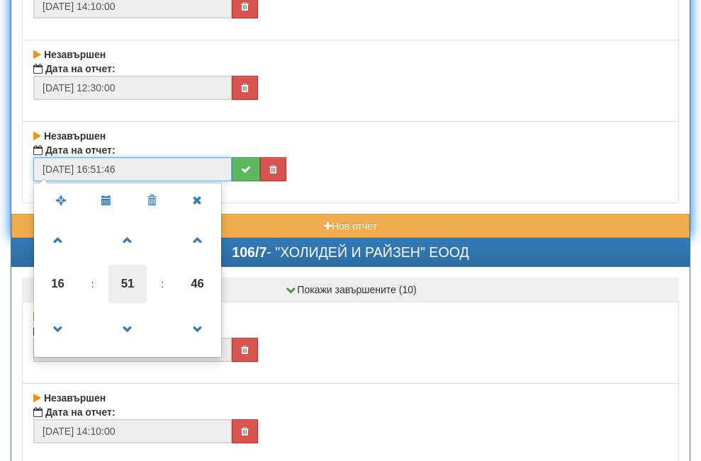
click at [125, 286] on span "51" at bounding box center [127, 284] width 38 height 38
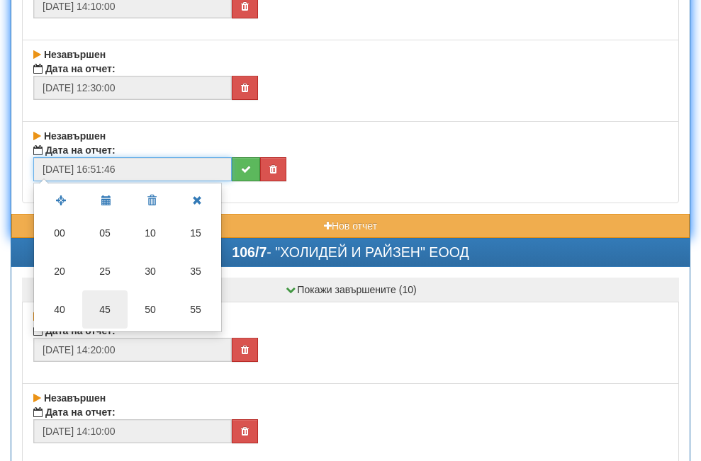
click at [109, 309] on td "45" at bounding box center [104, 310] width 45 height 38
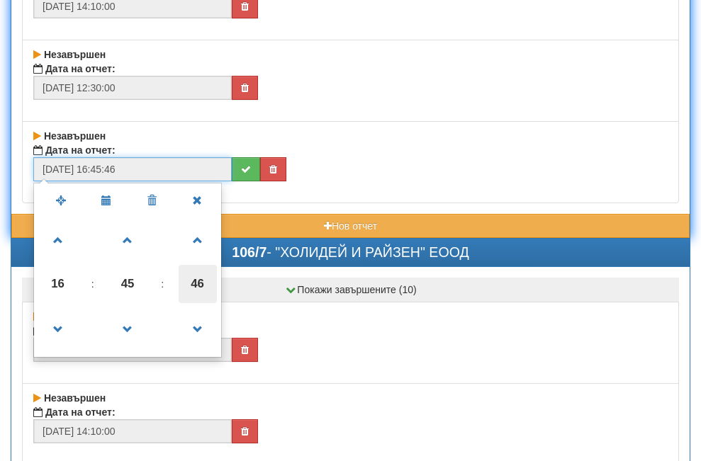
click at [199, 282] on span "46" at bounding box center [198, 284] width 38 height 38
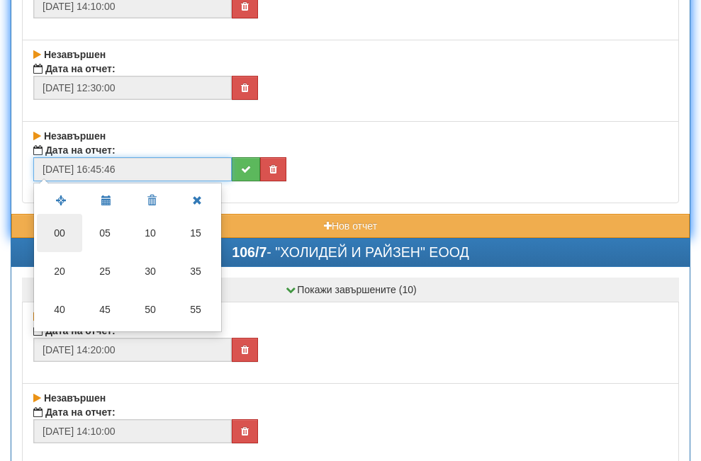
click at [57, 230] on td "00" at bounding box center [59, 233] width 45 height 38
type input "[DATE] 16:45:00"
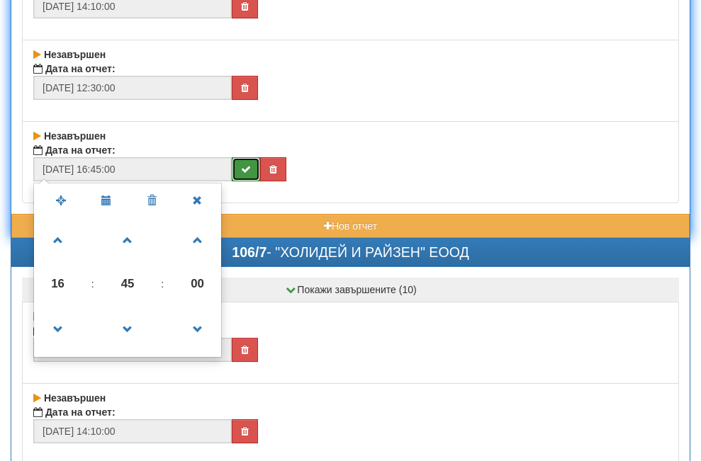
click at [238, 169] on button "submit" at bounding box center [246, 169] width 28 height 24
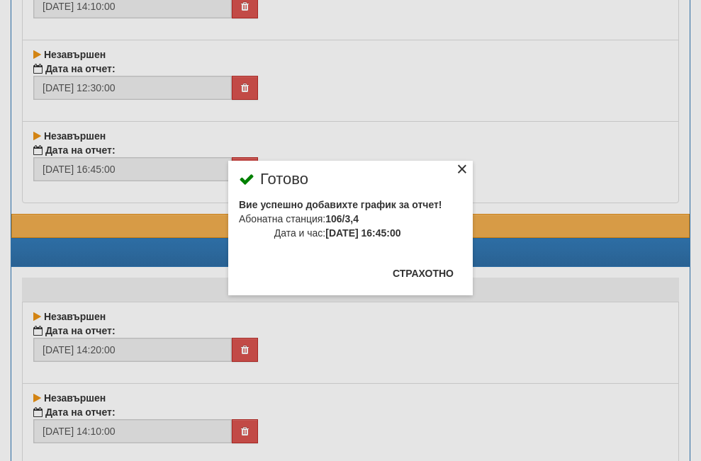
drag, startPoint x: 442, startPoint y: 176, endPoint x: 442, endPoint y: 165, distance: 10.6
click at [455, 169] on div "×" at bounding box center [462, 171] width 14 height 14
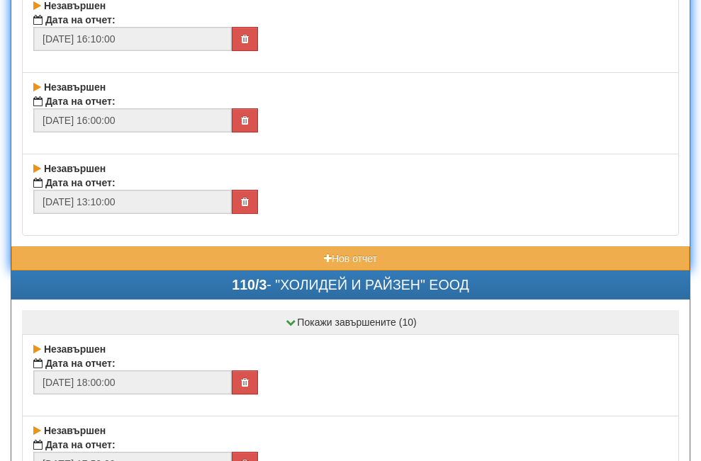
scroll to position [13115, 0]
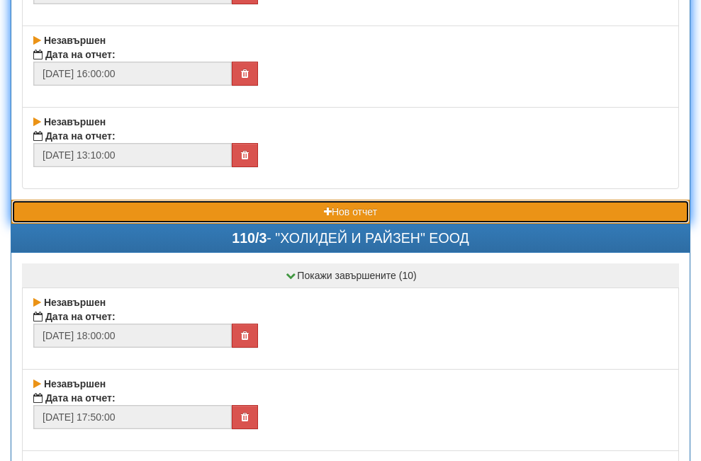
click at [192, 214] on button "Нов отчет" at bounding box center [350, 212] width 678 height 24
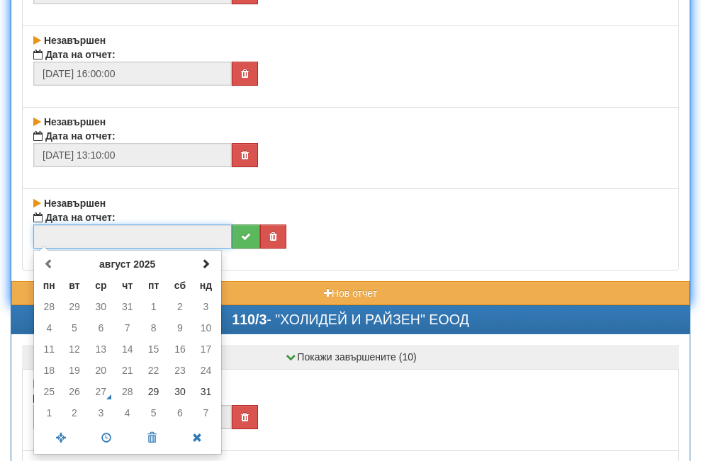
click at [140, 228] on input "text" at bounding box center [132, 237] width 198 height 24
click at [208, 263] on span at bounding box center [206, 264] width 10 height 10
click at [50, 305] on td "1" at bounding box center [49, 306] width 25 height 21
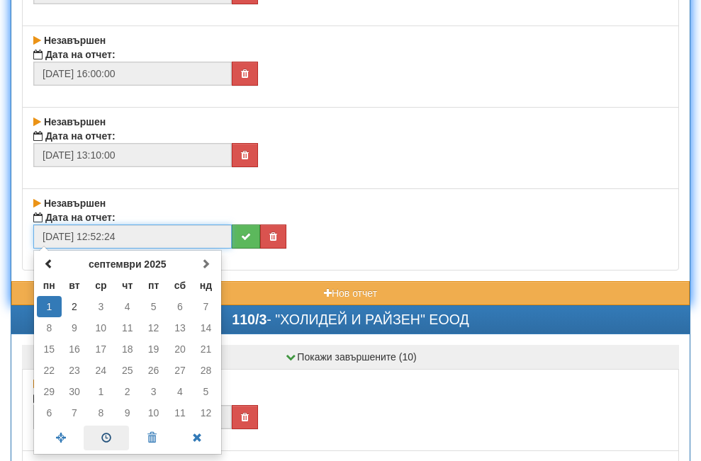
click at [108, 432] on span at bounding box center [106, 438] width 45 height 25
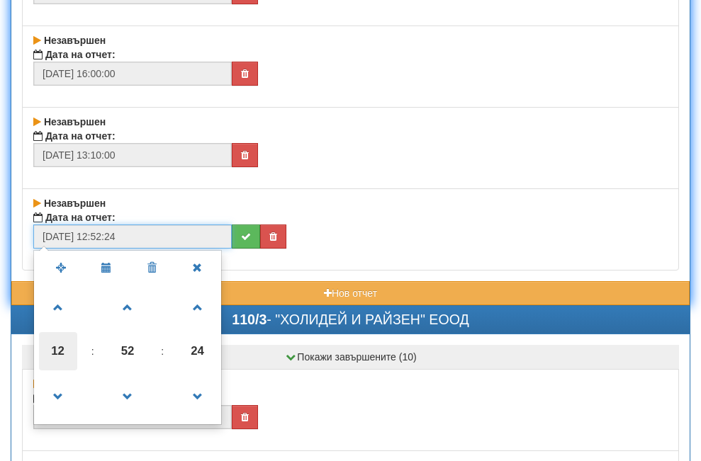
click at [56, 349] on span "12" at bounding box center [58, 351] width 38 height 38
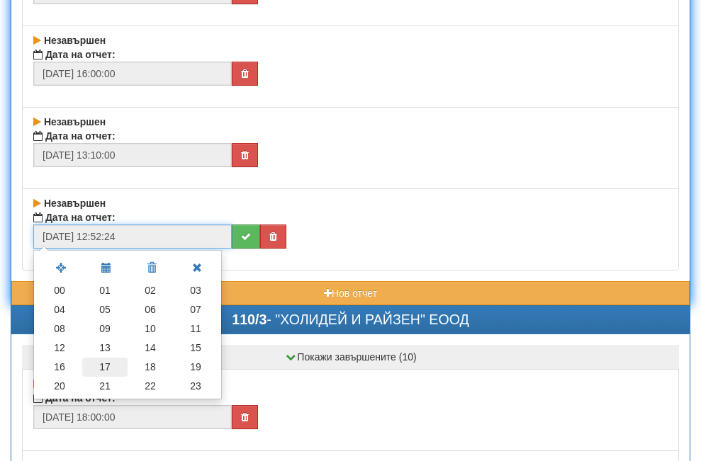
click at [108, 367] on td "17" at bounding box center [104, 367] width 45 height 19
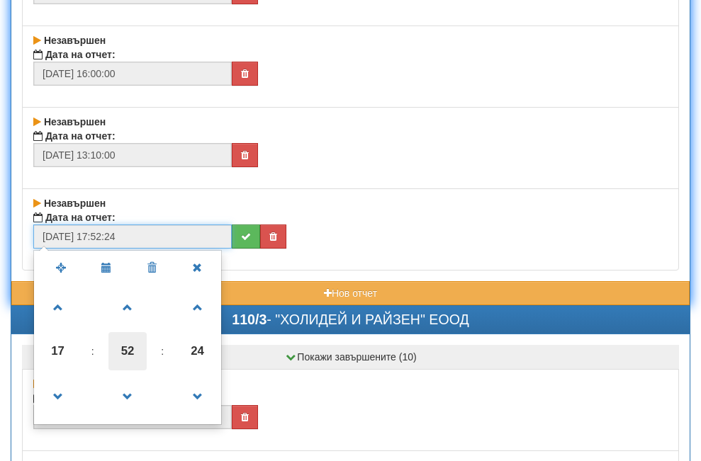
click at [130, 352] on span "52" at bounding box center [127, 351] width 38 height 38
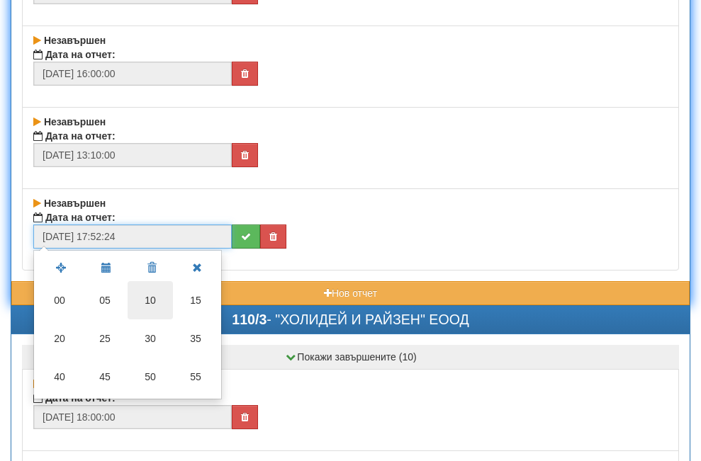
click at [145, 298] on td "10" at bounding box center [150, 300] width 45 height 38
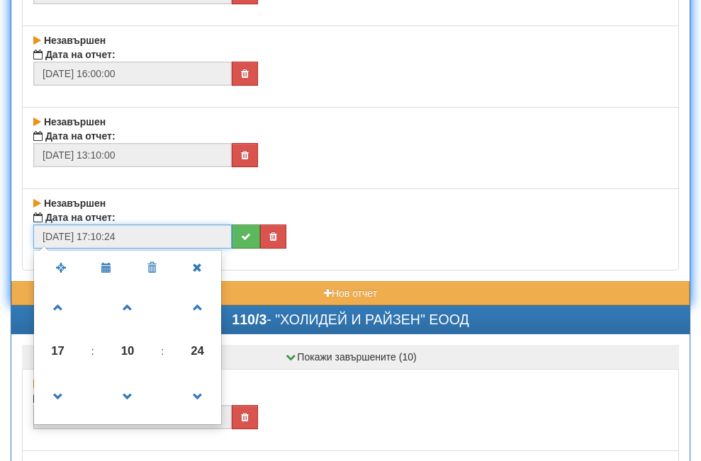
drag, startPoint x: 197, startPoint y: 347, endPoint x: 177, endPoint y: 335, distance: 23.8
click at [199, 347] on span "24" at bounding box center [198, 351] width 38 height 38
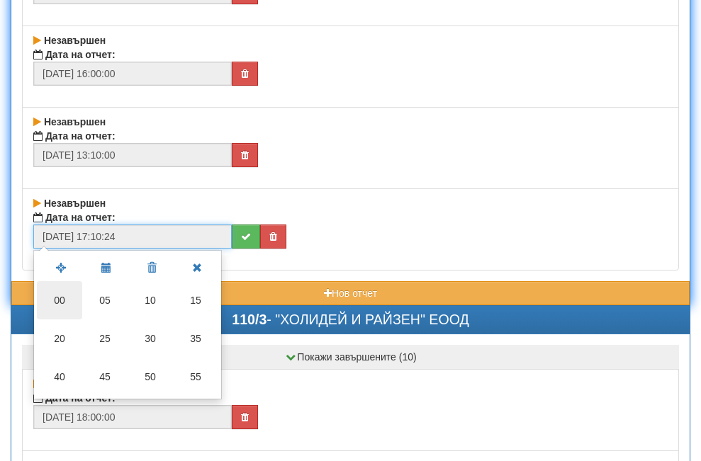
click at [57, 297] on td "00" at bounding box center [59, 300] width 45 height 38
type input "[DATE] 17:10:00"
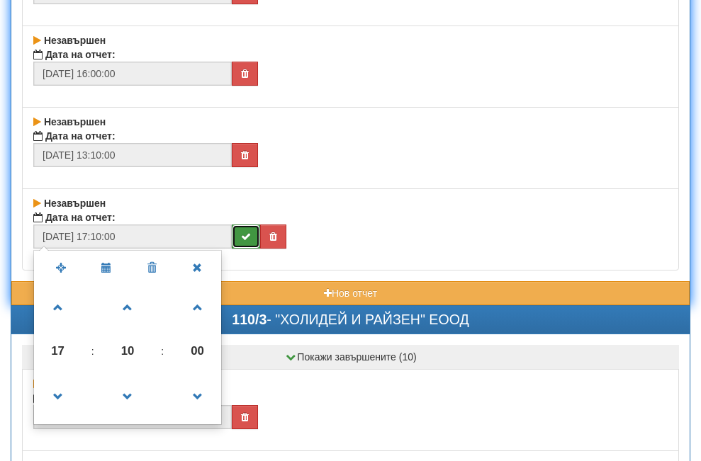
click at [242, 237] on icon "submit" at bounding box center [246, 237] width 10 height 10
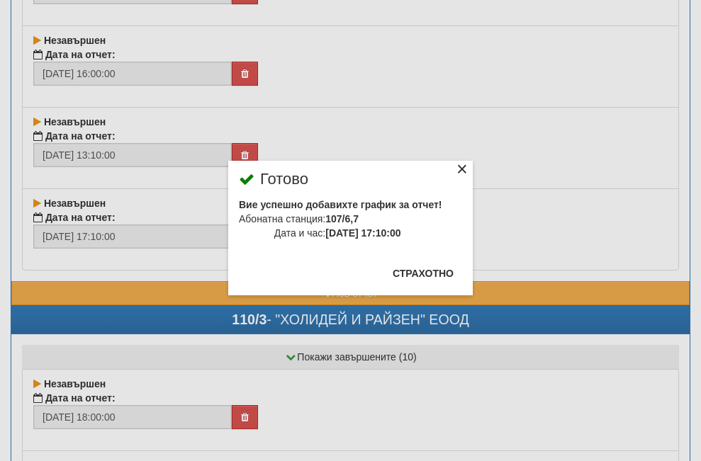
click at [455, 165] on div "×" at bounding box center [462, 171] width 14 height 14
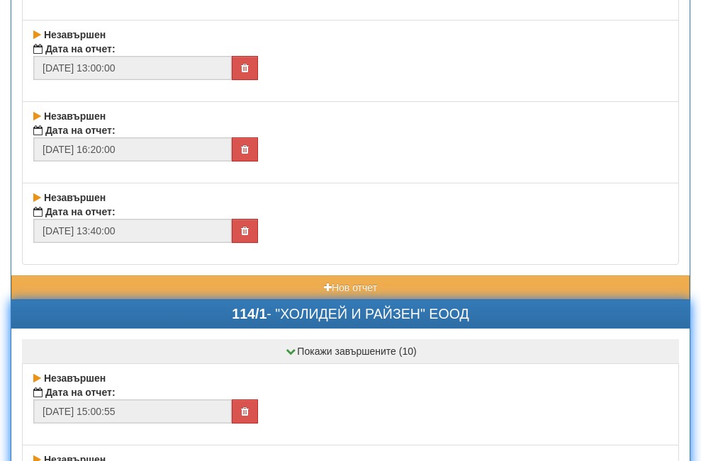
scroll to position [14036, 0]
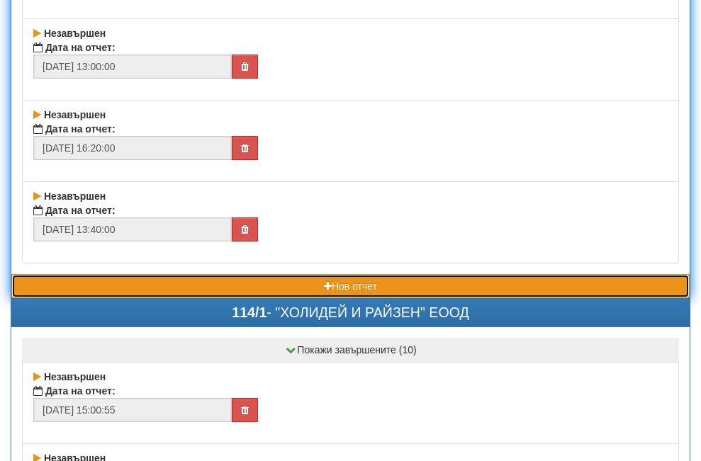
click at [194, 282] on button "Нов отчет" at bounding box center [350, 286] width 678 height 24
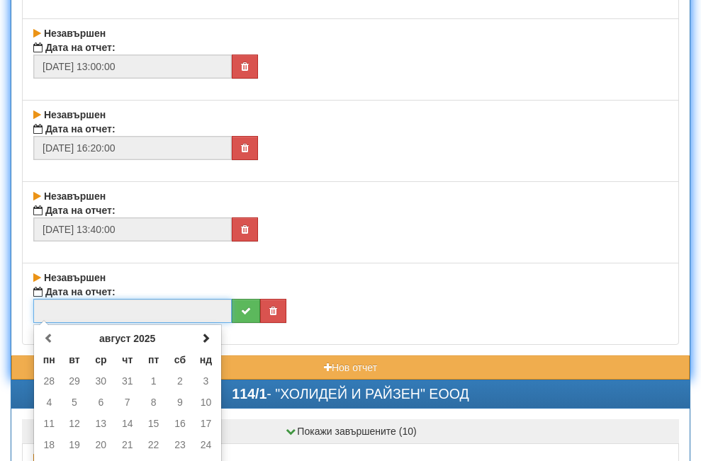
click at [168, 307] on input "text" at bounding box center [132, 311] width 198 height 24
drag, startPoint x: 206, startPoint y: 336, endPoint x: 97, endPoint y: 349, distance: 109.2
click at [205, 336] on span at bounding box center [206, 338] width 10 height 10
click at [52, 381] on td "1" at bounding box center [49, 381] width 25 height 21
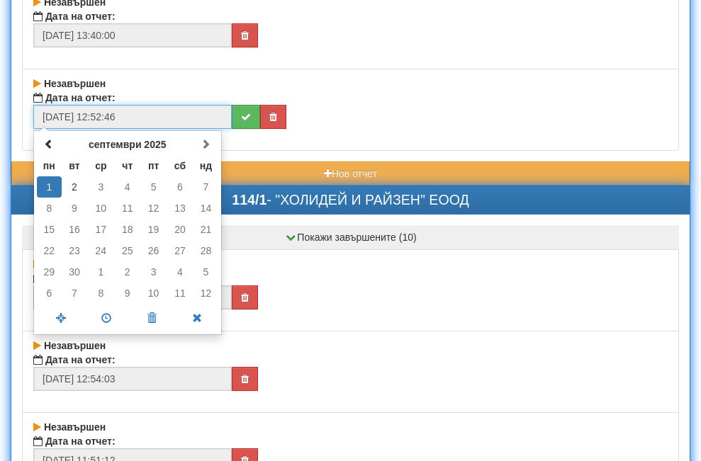
scroll to position [14320, 0]
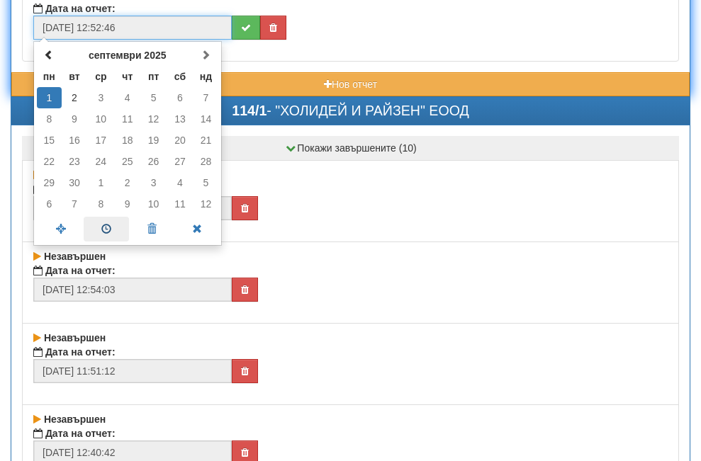
click at [106, 228] on span at bounding box center [106, 229] width 45 height 25
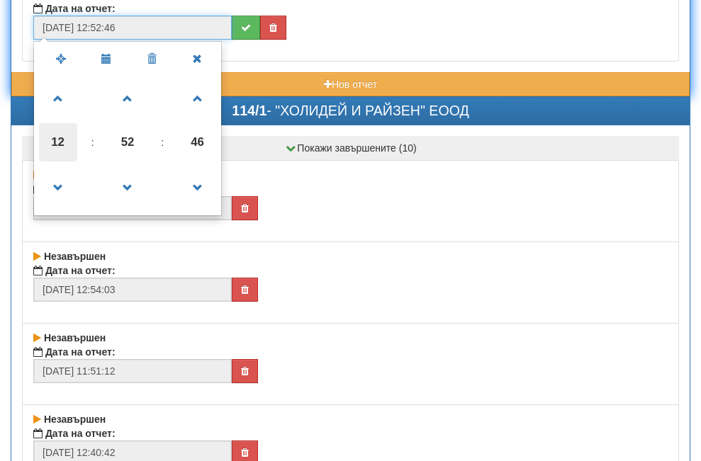
click at [55, 142] on span "12" at bounding box center [58, 142] width 38 height 38
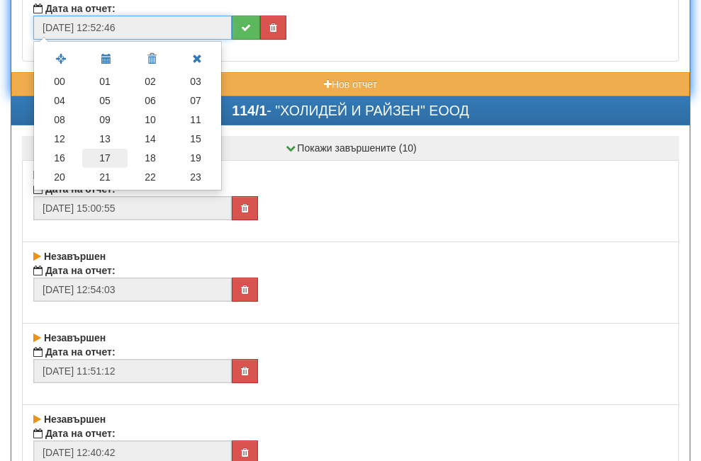
click at [105, 156] on td "17" at bounding box center [104, 158] width 45 height 19
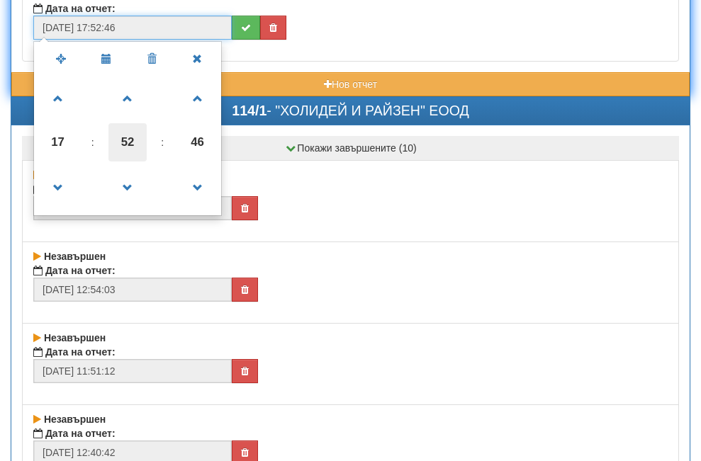
click at [133, 136] on span "52" at bounding box center [127, 142] width 38 height 38
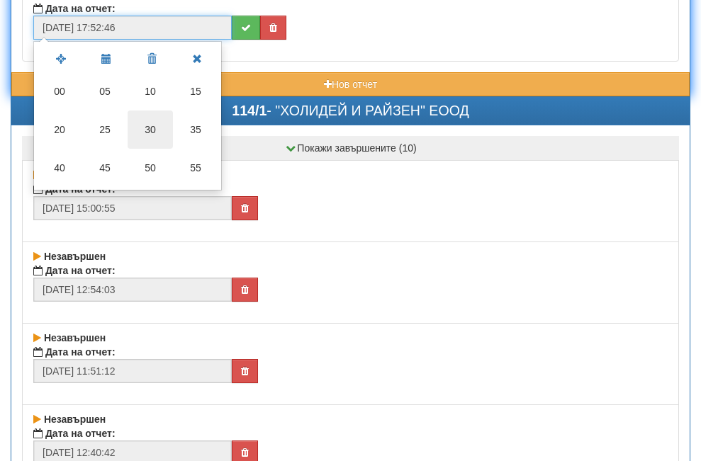
click at [149, 128] on td "30" at bounding box center [150, 130] width 45 height 38
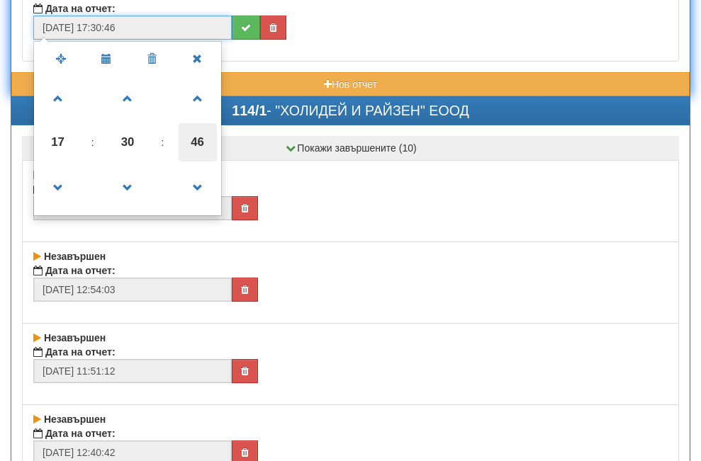
click at [197, 145] on span "46" at bounding box center [198, 142] width 38 height 38
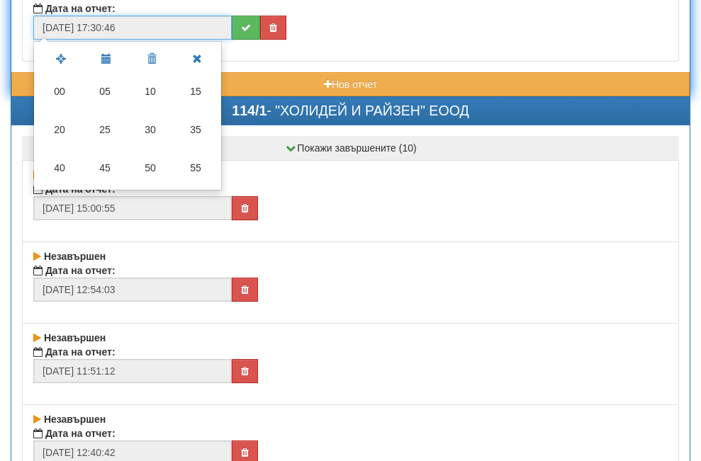
drag, startPoint x: 62, startPoint y: 88, endPoint x: 102, endPoint y: 82, distance: 40.1
click at [65, 88] on td "00" at bounding box center [59, 91] width 45 height 38
type input "[DATE] 17:30:00"
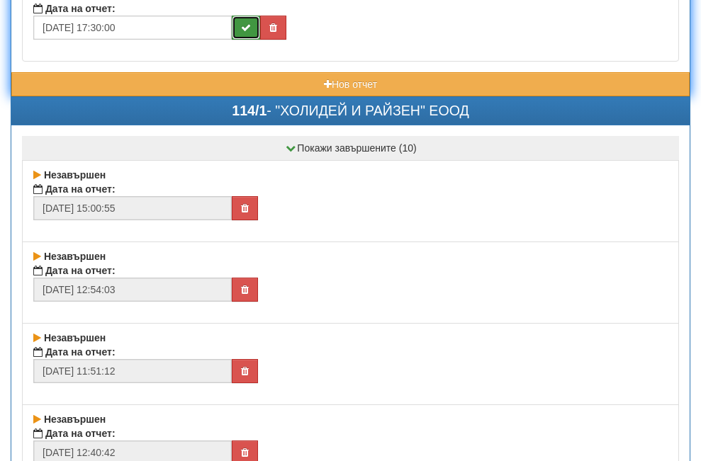
click at [240, 27] on button "submit" at bounding box center [246, 28] width 28 height 24
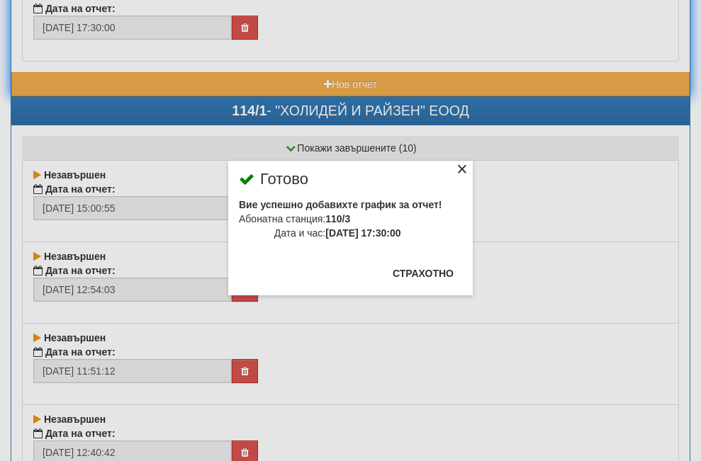
click at [455, 169] on div "×" at bounding box center [462, 171] width 14 height 14
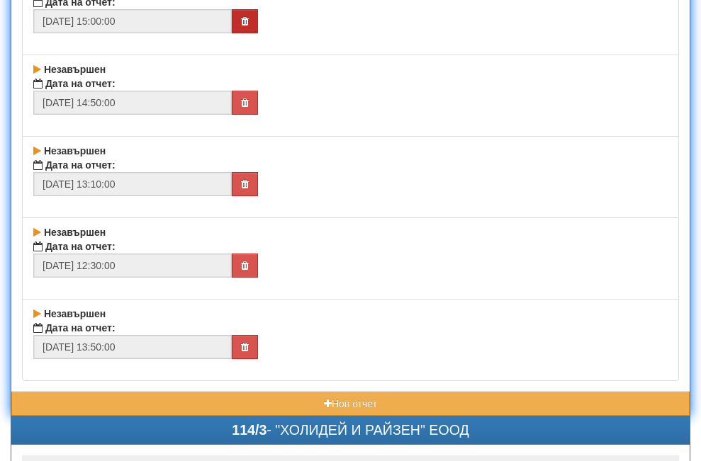
scroll to position [15950, 0]
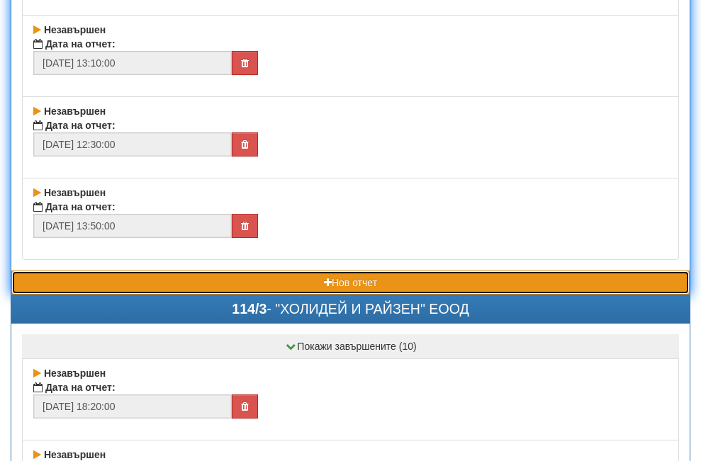
click at [204, 279] on button "Нов отчет" at bounding box center [350, 283] width 678 height 24
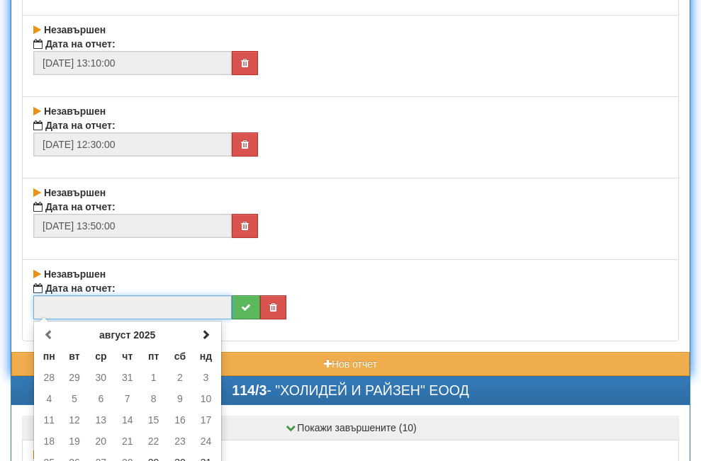
click at [128, 305] on input "text" at bounding box center [132, 308] width 198 height 24
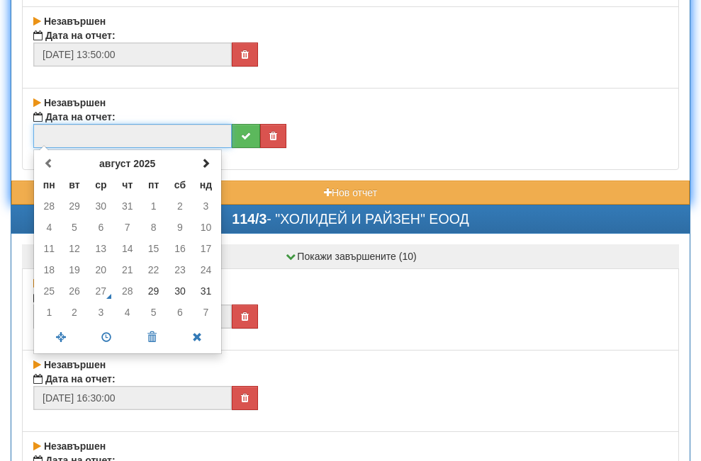
scroll to position [16163, 0]
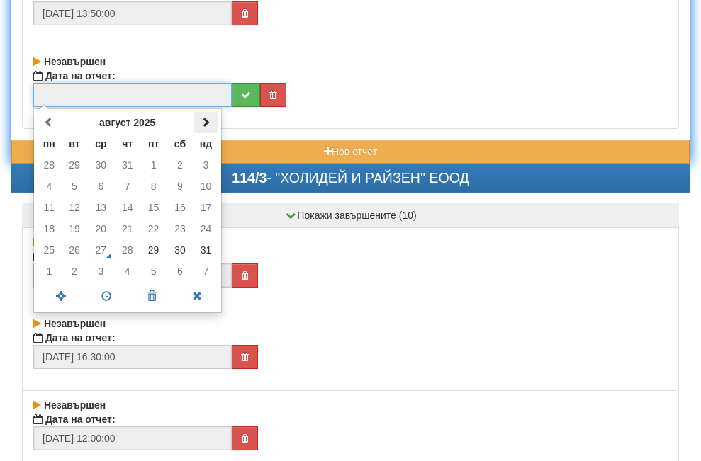
click at [204, 123] on span at bounding box center [206, 122] width 10 height 10
click at [47, 162] on td "1" at bounding box center [49, 165] width 25 height 21
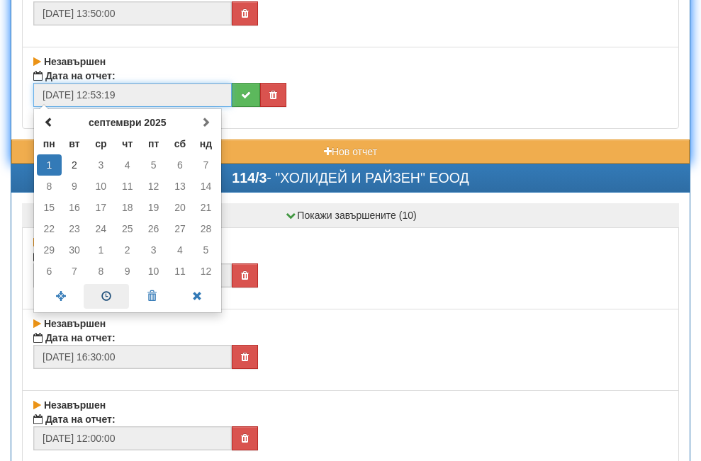
click at [105, 297] on span at bounding box center [106, 296] width 45 height 25
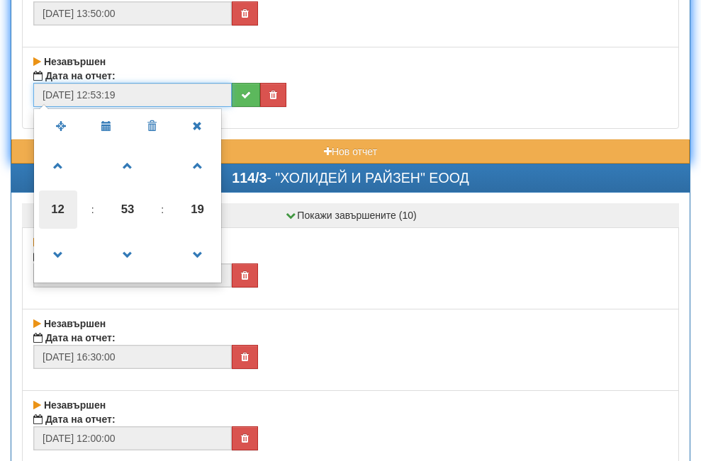
click at [55, 206] on span "12" at bounding box center [58, 210] width 38 height 38
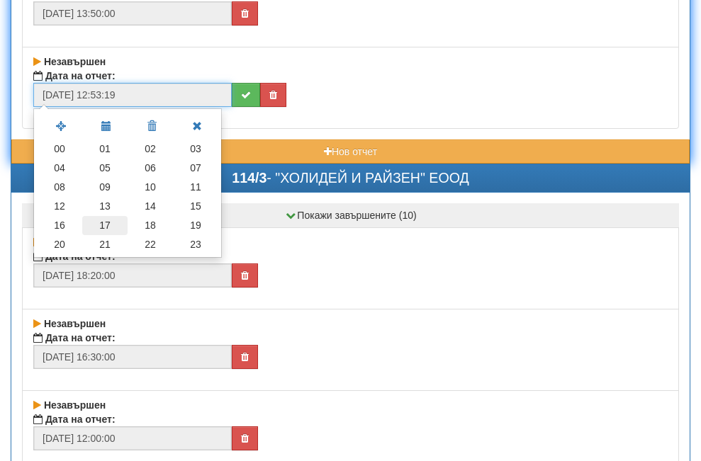
click at [100, 221] on td "17" at bounding box center [104, 225] width 45 height 19
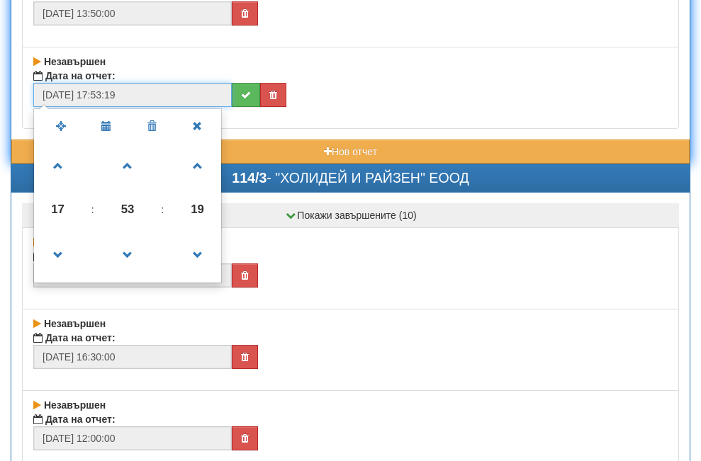
click at [135, 208] on span "53" at bounding box center [127, 210] width 38 height 38
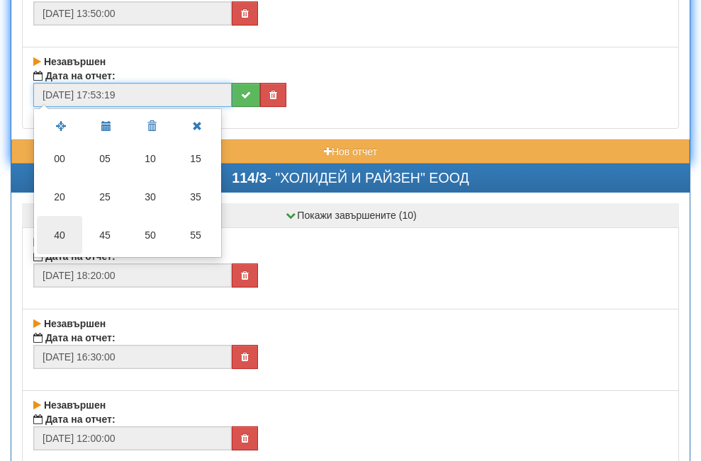
click at [56, 233] on td "40" at bounding box center [59, 235] width 45 height 38
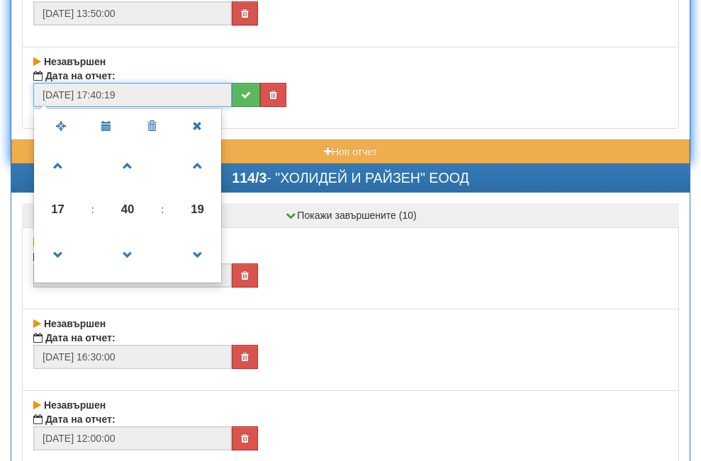
drag, startPoint x: 191, startPoint y: 209, endPoint x: 170, endPoint y: 196, distance: 24.6
click at [191, 208] on span "19" at bounding box center [198, 210] width 38 height 38
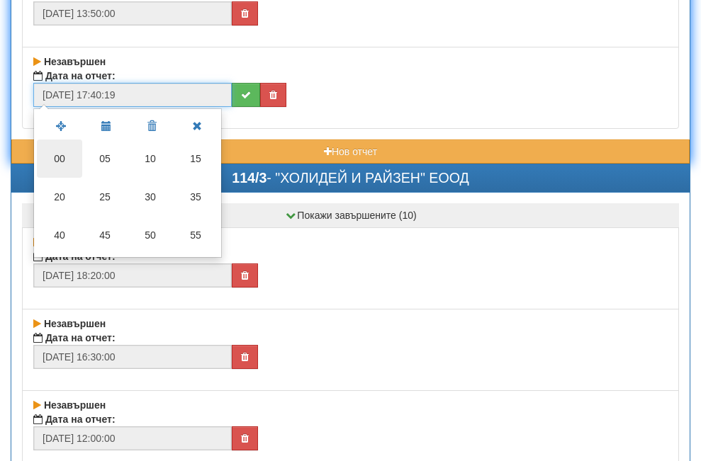
click at [65, 155] on td "00" at bounding box center [59, 159] width 45 height 38
type input "[DATE] 17:40:00"
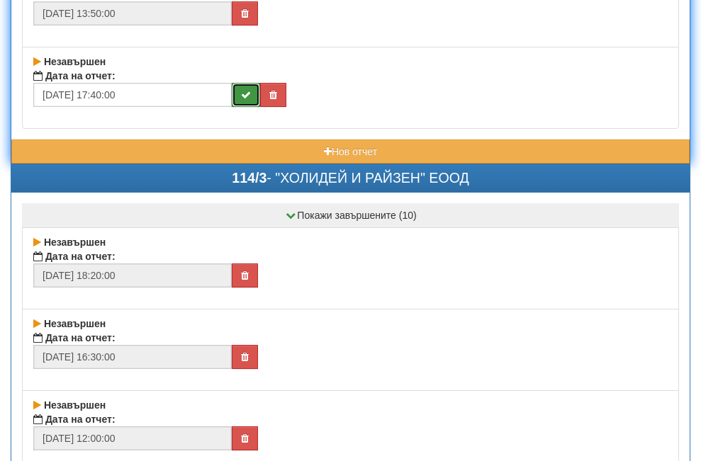
click at [238, 94] on button "submit" at bounding box center [246, 95] width 28 height 24
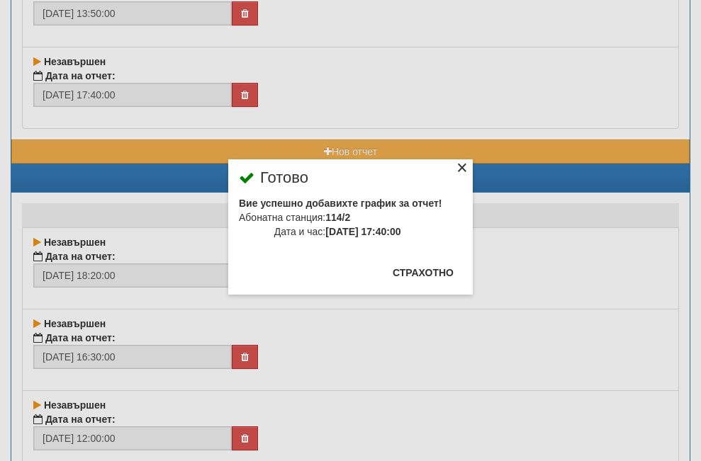
click at [455, 163] on div "×" at bounding box center [462, 170] width 14 height 14
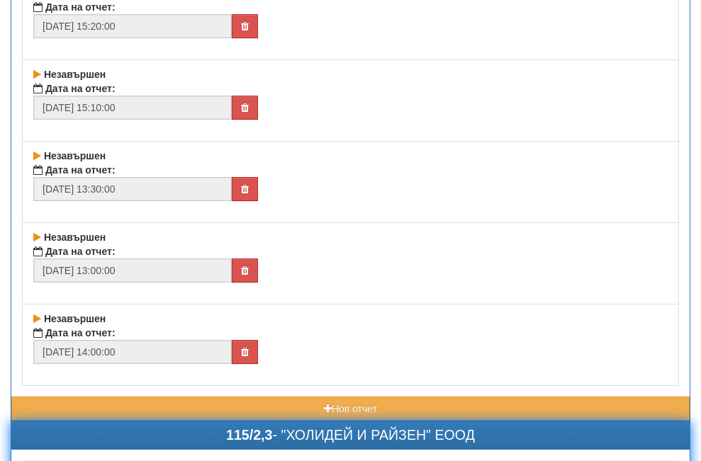
scroll to position [17013, 0]
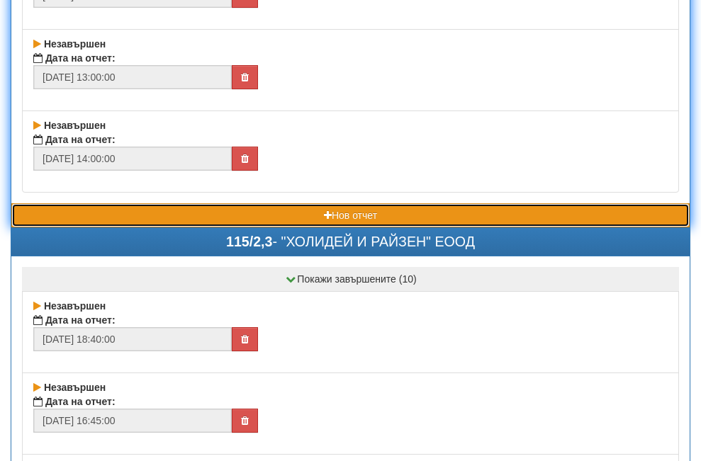
click at [172, 218] on button "Нов отчет" at bounding box center [350, 215] width 678 height 24
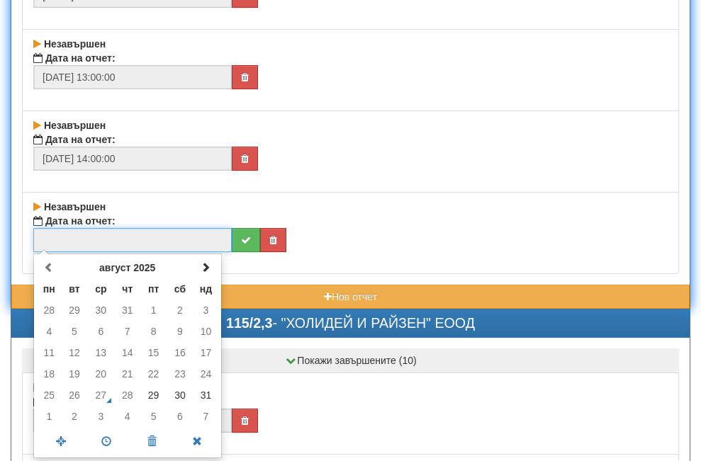
click at [101, 240] on input "text" at bounding box center [132, 240] width 198 height 24
click at [208, 266] on span at bounding box center [206, 267] width 10 height 10
click at [46, 307] on td "1" at bounding box center [49, 310] width 25 height 21
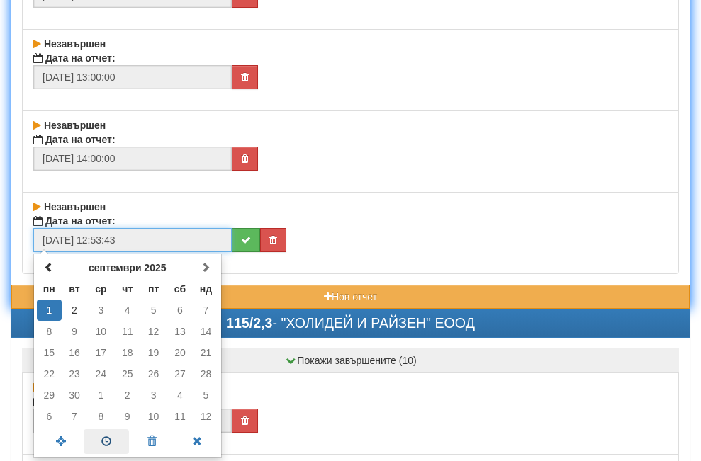
click at [103, 441] on span at bounding box center [106, 442] width 45 height 25
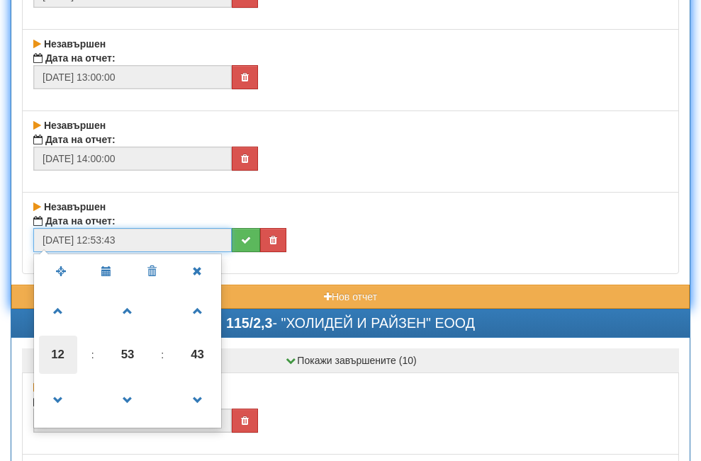
click at [62, 347] on span "12" at bounding box center [58, 355] width 38 height 38
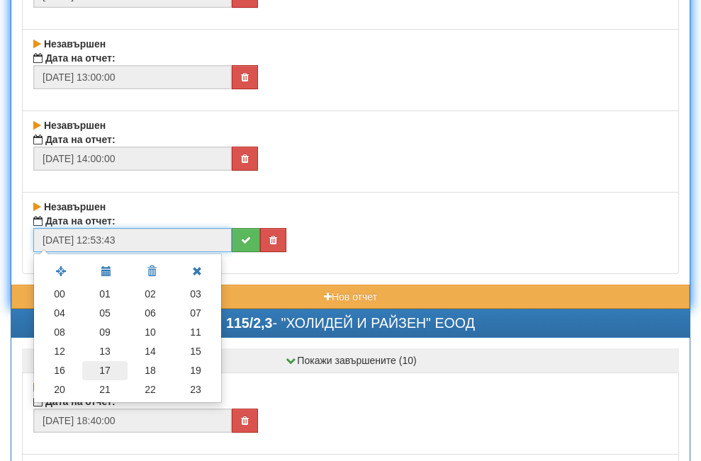
click at [108, 366] on td "17" at bounding box center [104, 371] width 45 height 19
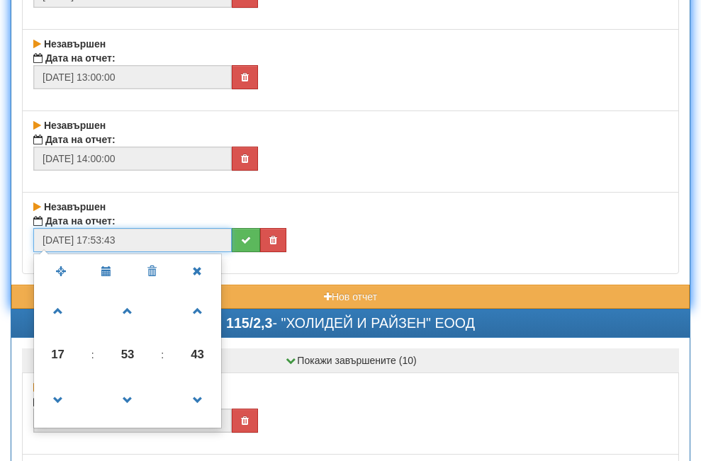
click at [126, 352] on span "53" at bounding box center [127, 355] width 38 height 38
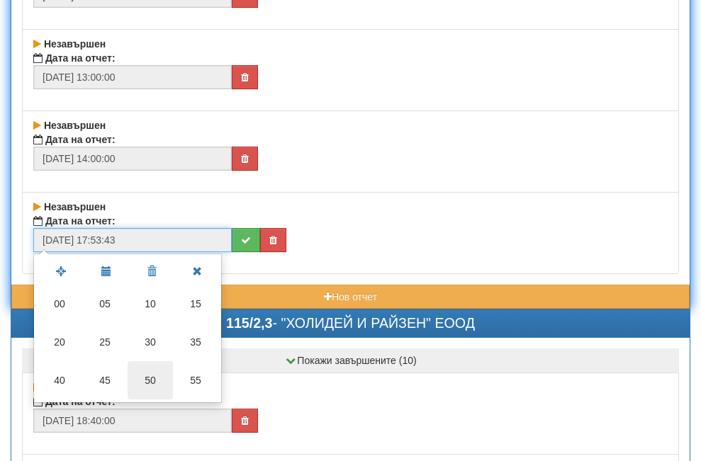
click at [152, 380] on td "50" at bounding box center [150, 381] width 45 height 38
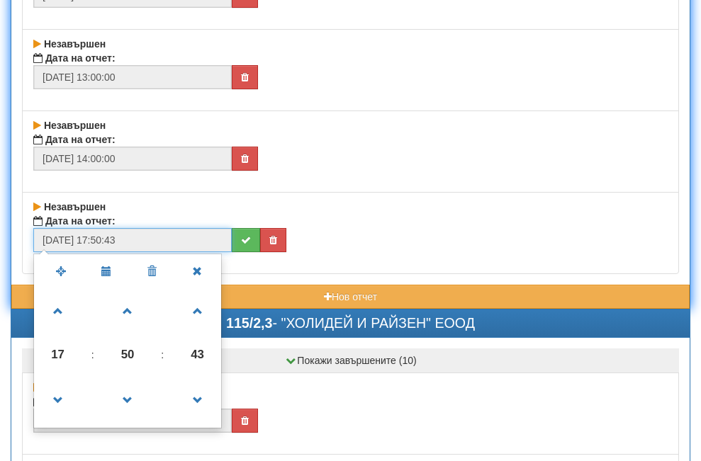
drag, startPoint x: 201, startPoint y: 353, endPoint x: 103, endPoint y: 337, distance: 99.8
click at [201, 349] on span "43" at bounding box center [198, 355] width 38 height 38
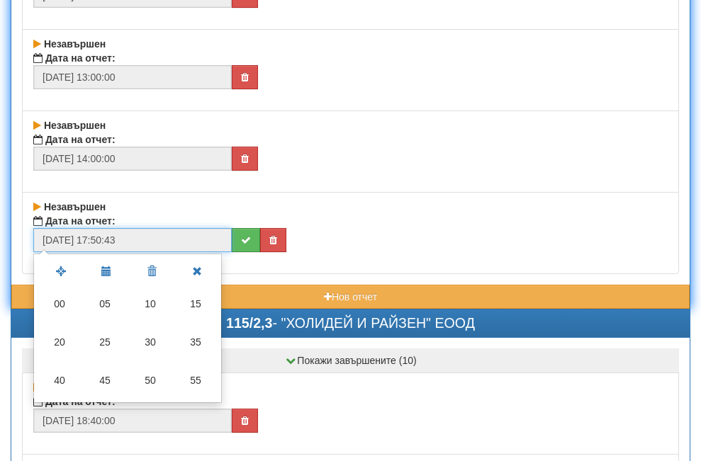
drag, startPoint x: 60, startPoint y: 302, endPoint x: 125, endPoint y: 291, distance: 65.4
click at [60, 300] on td "00" at bounding box center [59, 304] width 45 height 38
type input "[DATE] 17:50:00"
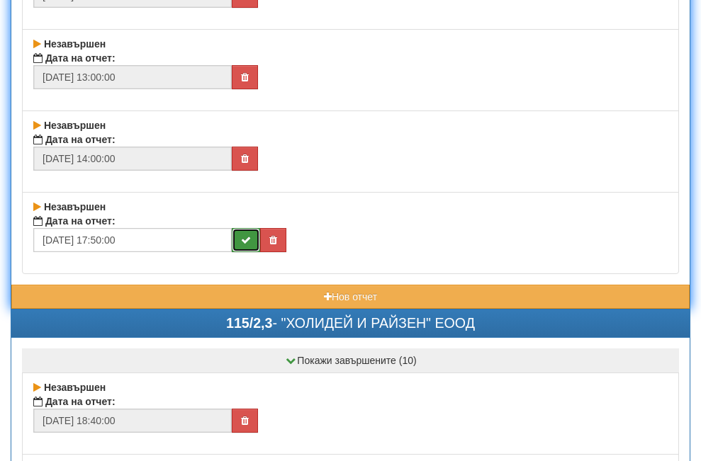
click at [242, 239] on icon "submit" at bounding box center [246, 240] width 10 height 10
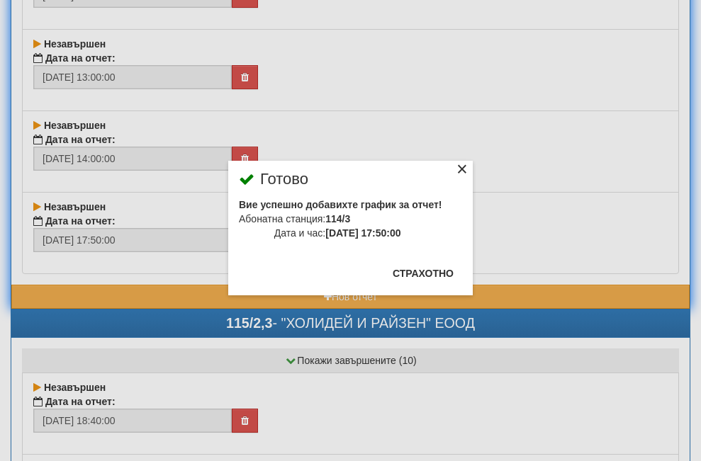
click at [455, 171] on div "×" at bounding box center [462, 171] width 14 height 14
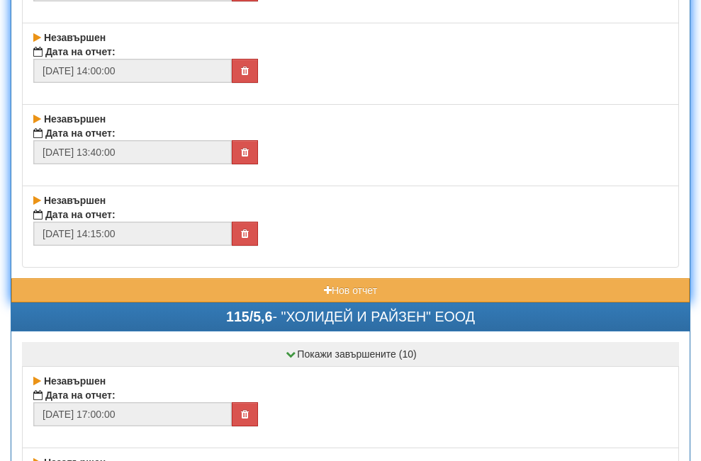
scroll to position [17935, 0]
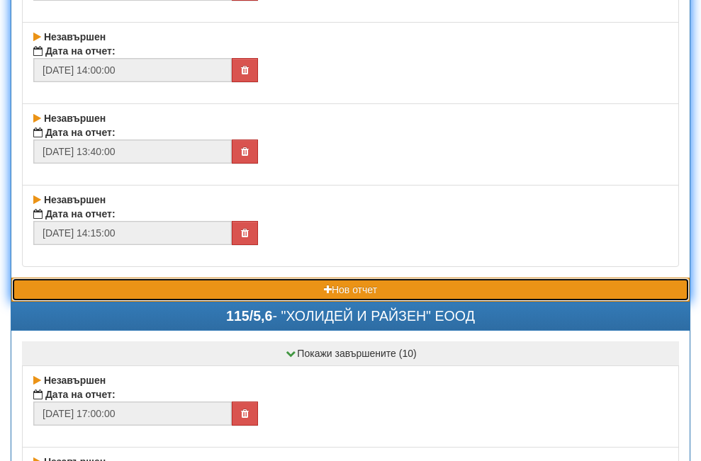
click at [205, 289] on button "Нов отчет" at bounding box center [350, 290] width 678 height 24
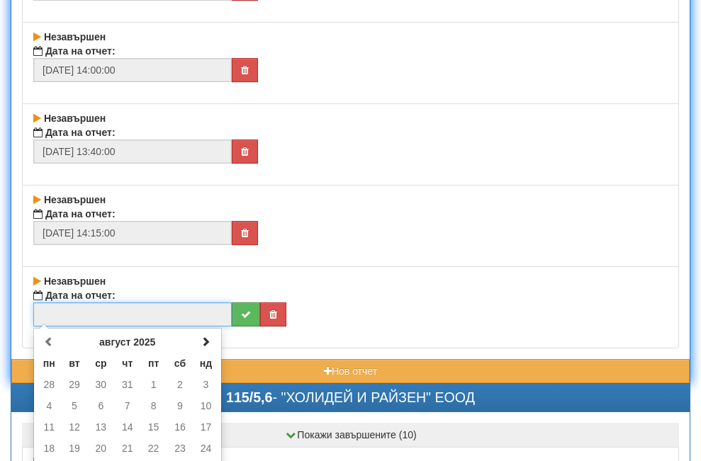
click at [125, 316] on input "text" at bounding box center [132, 315] width 198 height 24
click at [208, 338] on span at bounding box center [206, 342] width 10 height 10
click at [44, 381] on td "1" at bounding box center [49, 384] width 25 height 21
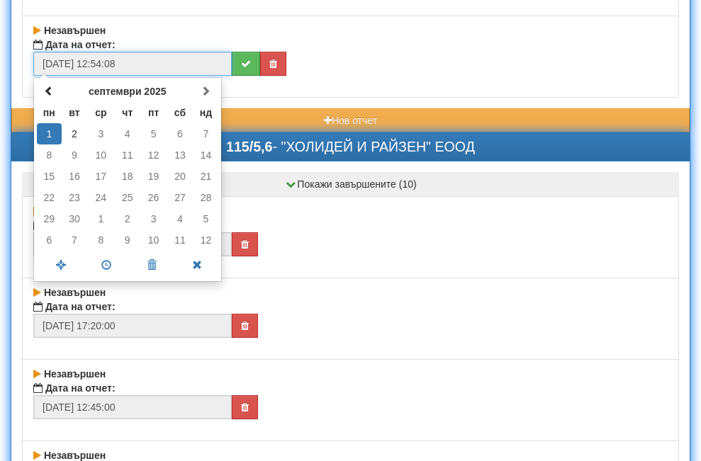
scroll to position [18219, 0]
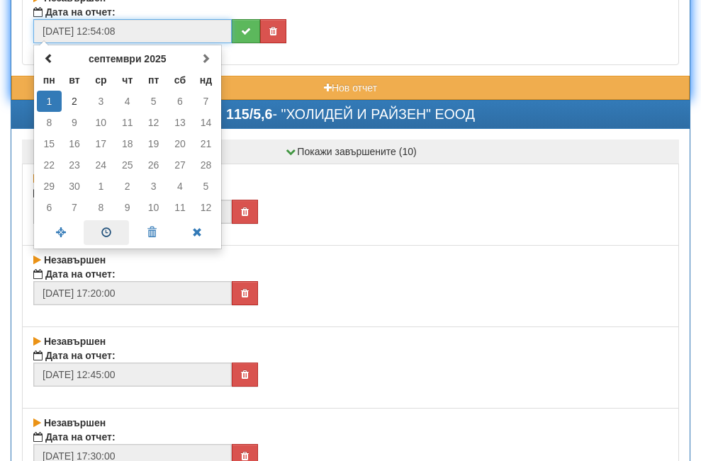
click at [106, 231] on span at bounding box center [106, 232] width 45 height 25
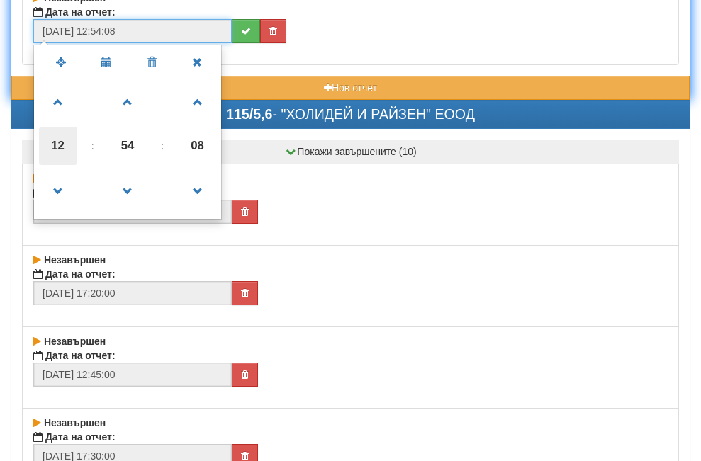
click at [57, 142] on span "12" at bounding box center [58, 146] width 38 height 38
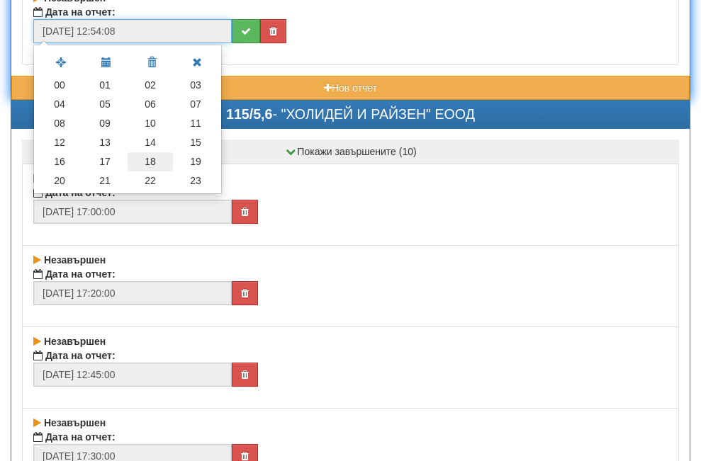
click at [148, 162] on td "18" at bounding box center [150, 161] width 45 height 19
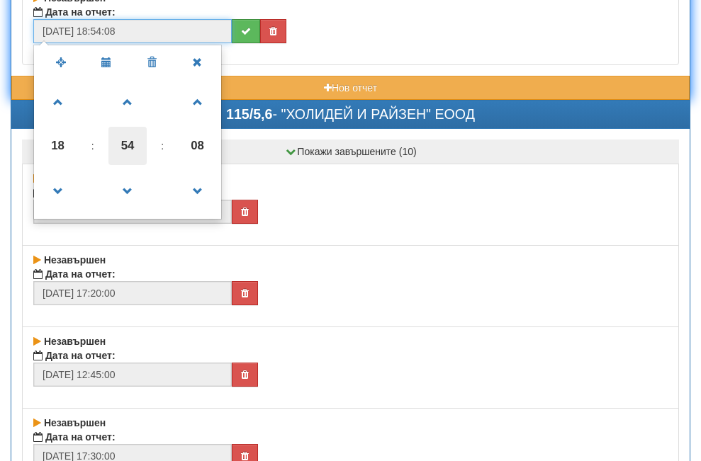
click at [126, 140] on span "54" at bounding box center [127, 146] width 38 height 38
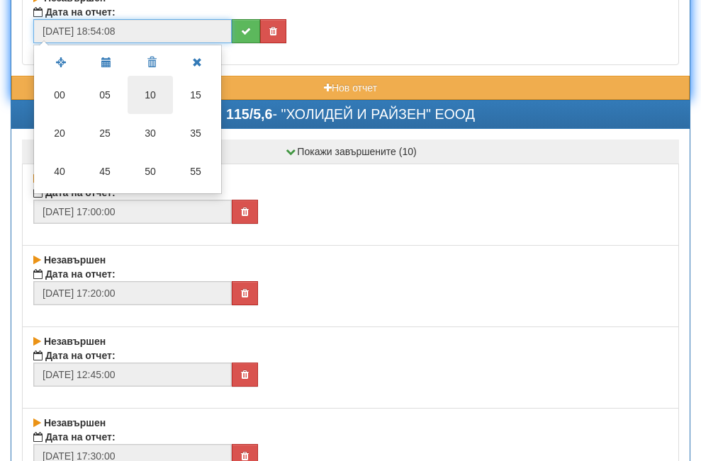
click at [152, 90] on td "10" at bounding box center [150, 95] width 45 height 38
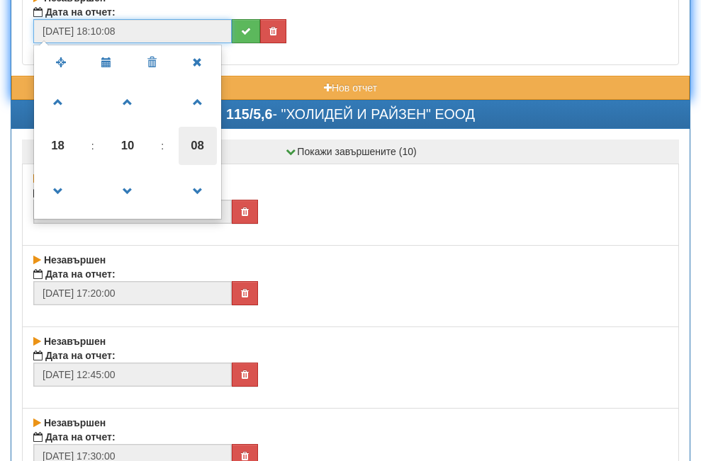
click at [199, 141] on span "08" at bounding box center [198, 146] width 38 height 38
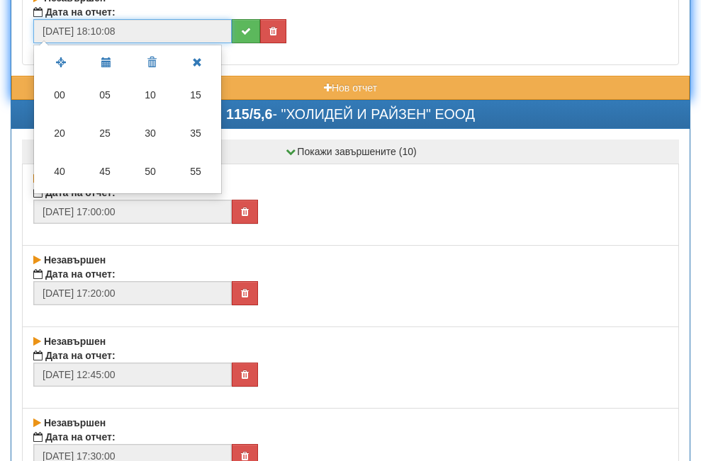
click at [55, 93] on td "00" at bounding box center [59, 95] width 45 height 38
type input "[DATE] 18:10:00"
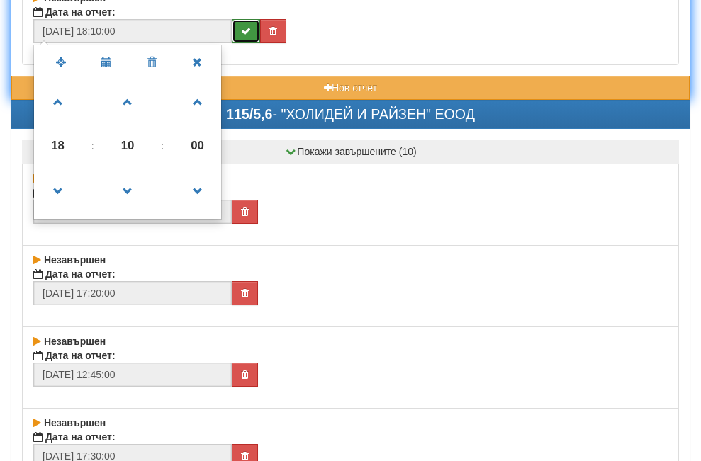
click at [250, 28] on icon "submit" at bounding box center [246, 31] width 10 height 10
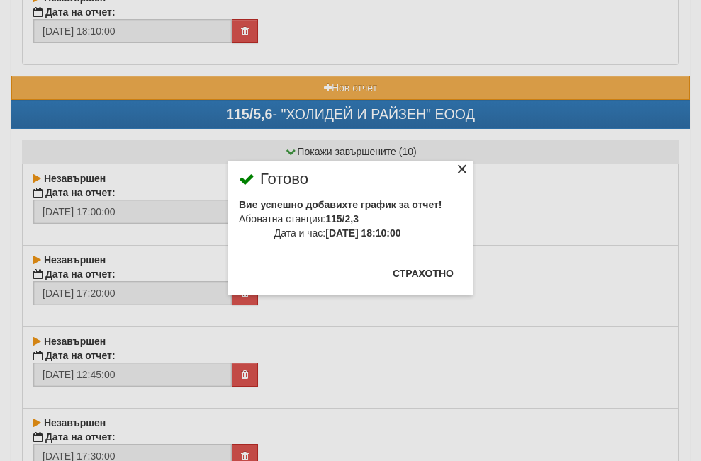
click at [455, 165] on div "×" at bounding box center [462, 171] width 14 height 14
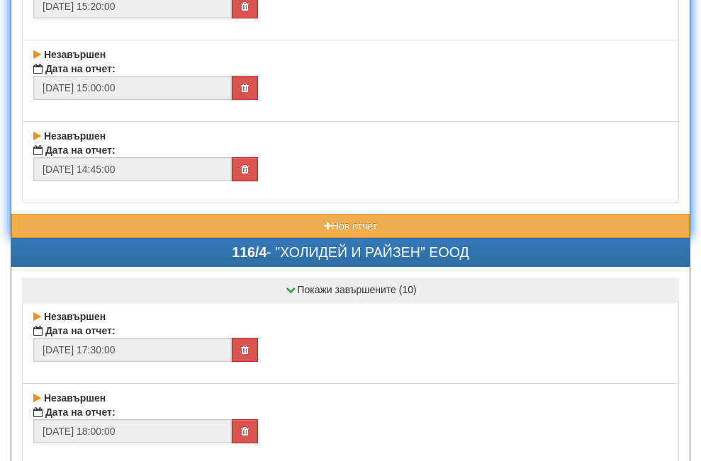
scroll to position [18998, 0]
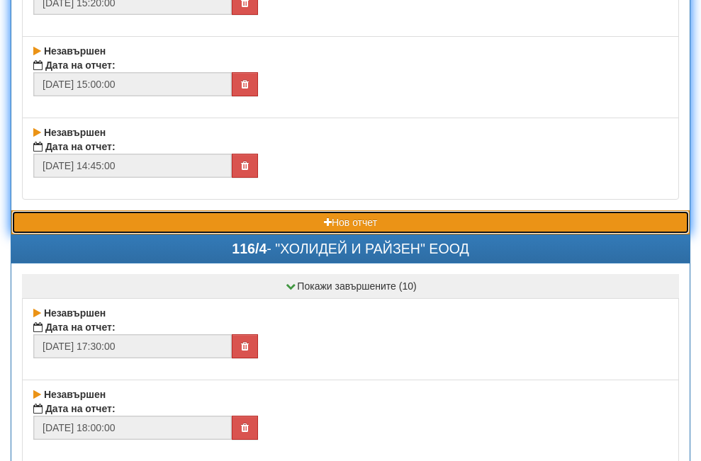
click at [103, 217] on button "Нов отчет" at bounding box center [350, 223] width 678 height 24
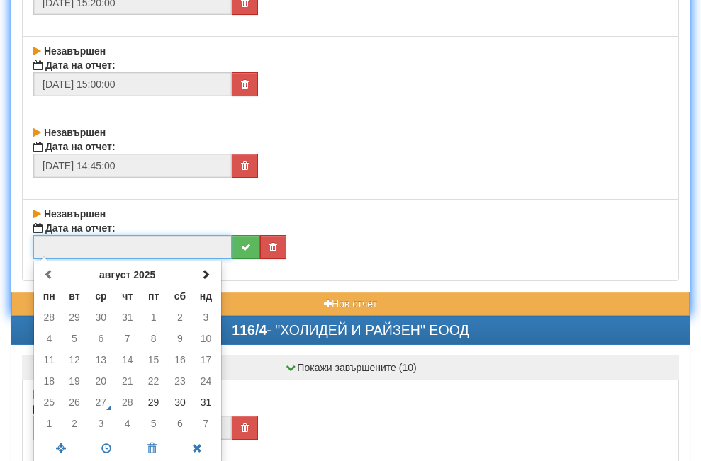
click at [130, 240] on input "text" at bounding box center [132, 247] width 198 height 24
click at [206, 273] on span at bounding box center [206, 274] width 10 height 10
click at [76, 316] on td "2" at bounding box center [75, 317] width 26 height 21
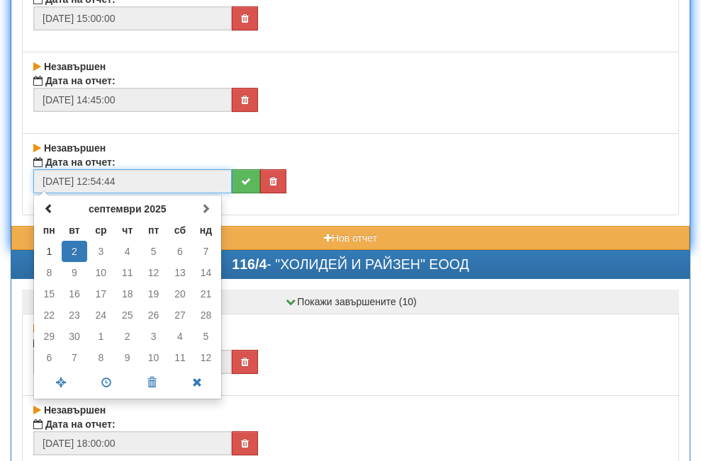
scroll to position [19211, 0]
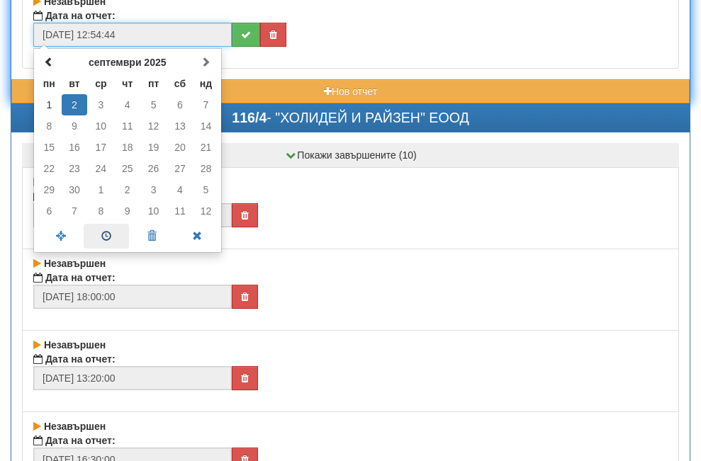
click at [110, 234] on span at bounding box center [106, 236] width 45 height 25
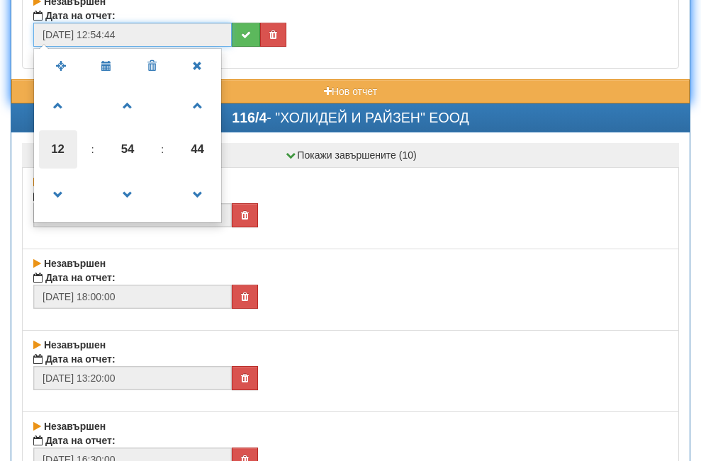
click at [59, 148] on span "12" at bounding box center [58, 149] width 38 height 38
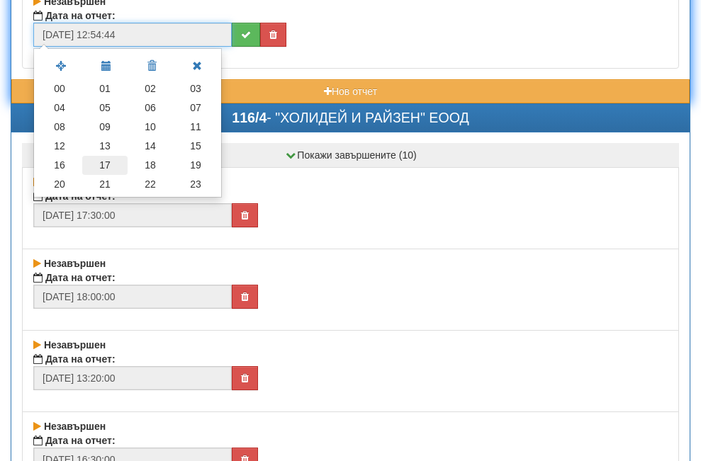
click at [101, 163] on td "17" at bounding box center [104, 165] width 45 height 19
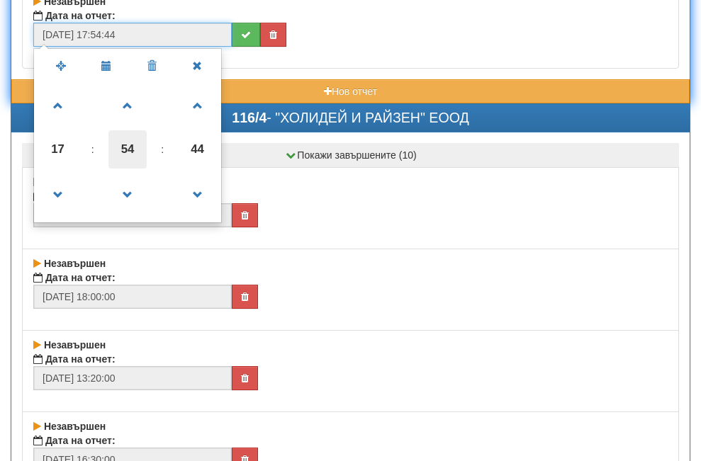
click at [126, 148] on span "54" at bounding box center [127, 149] width 38 height 38
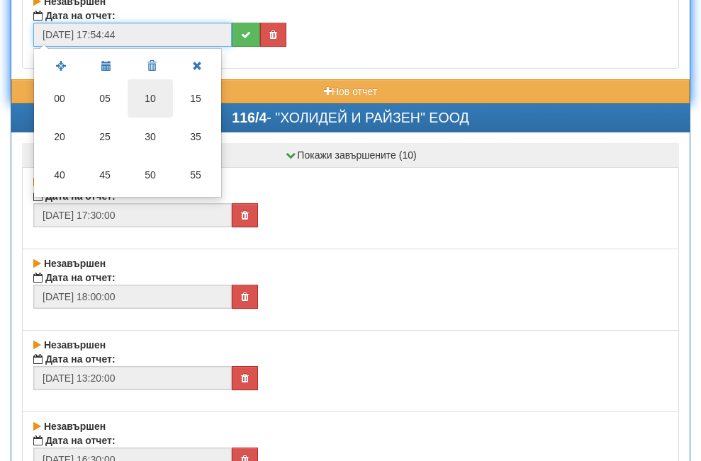
click at [152, 94] on td "10" at bounding box center [150, 98] width 45 height 38
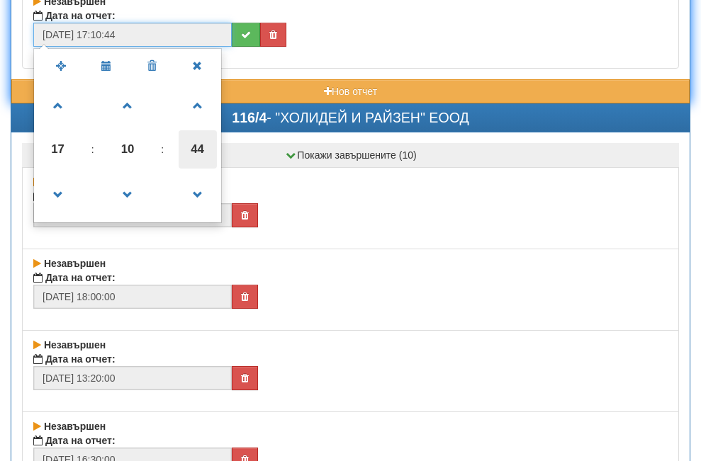
click at [202, 145] on span "44" at bounding box center [198, 149] width 38 height 38
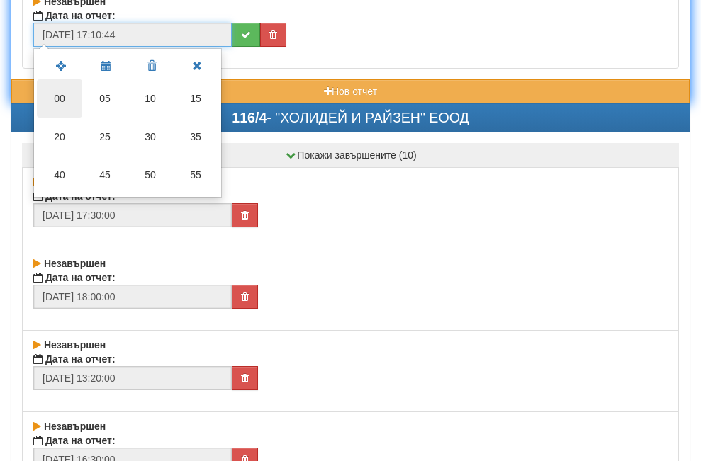
click at [65, 97] on td "00" at bounding box center [59, 98] width 45 height 38
type input "[DATE] 17:10:00"
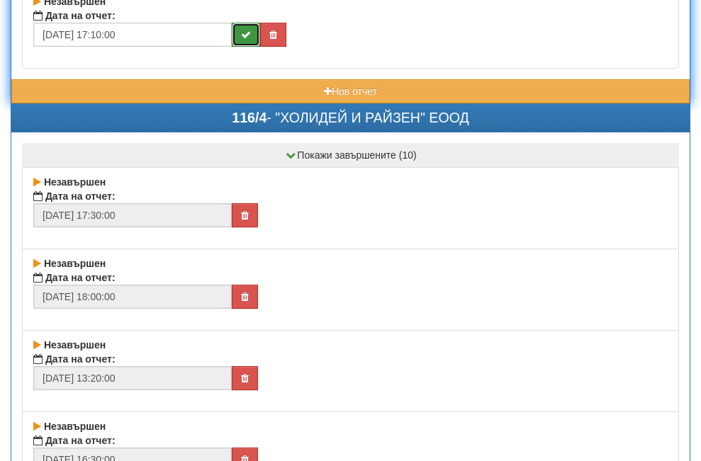
click at [250, 30] on icon "submit" at bounding box center [246, 35] width 10 height 10
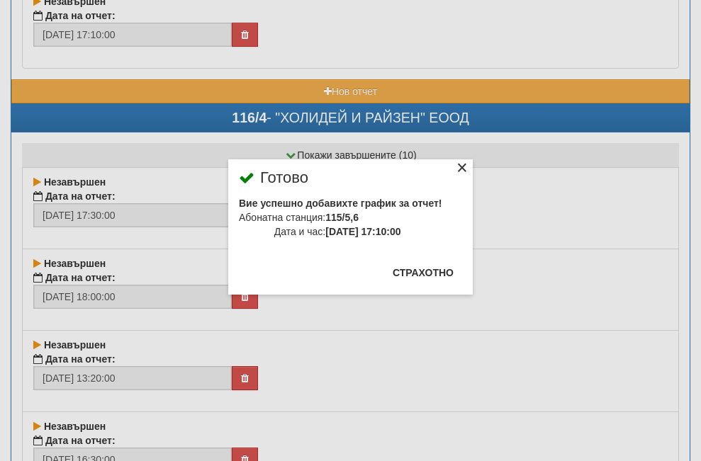
click at [455, 169] on div "×" at bounding box center [462, 170] width 14 height 14
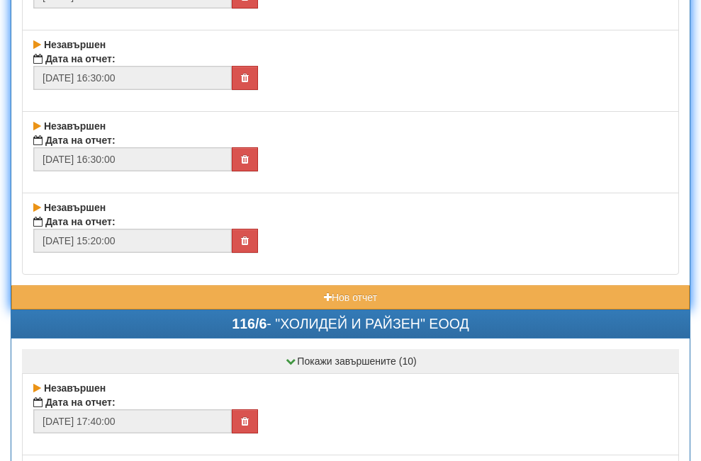
scroll to position [19920, 0]
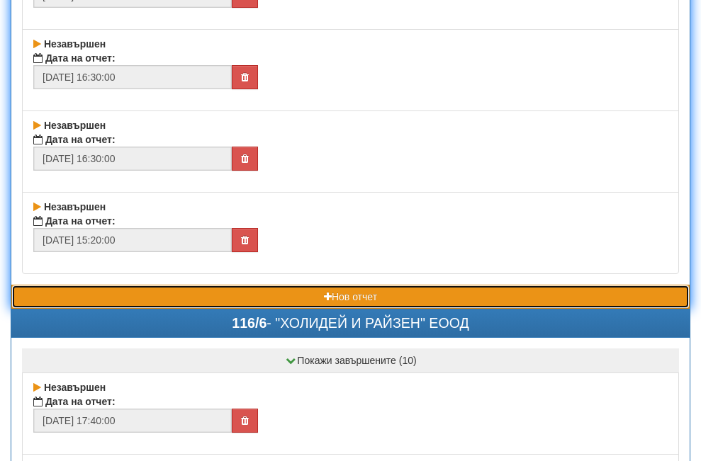
click at [211, 294] on button "Нов отчет" at bounding box center [350, 297] width 678 height 24
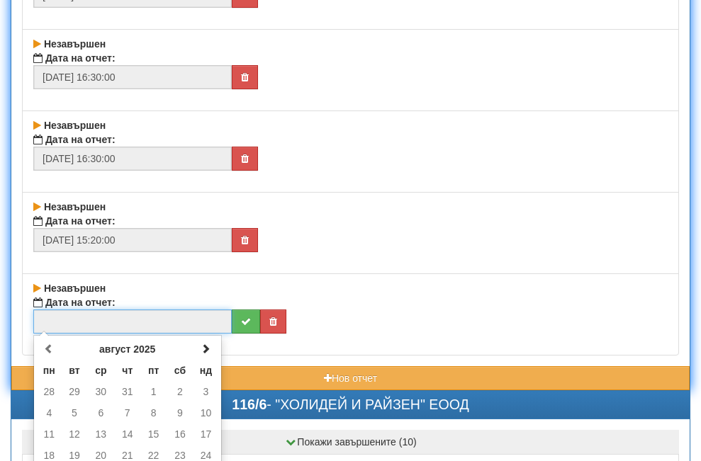
click at [125, 319] on input "text" at bounding box center [132, 322] width 198 height 24
click at [204, 347] on span at bounding box center [206, 349] width 10 height 10
click at [72, 393] on td "2" at bounding box center [75, 391] width 26 height 21
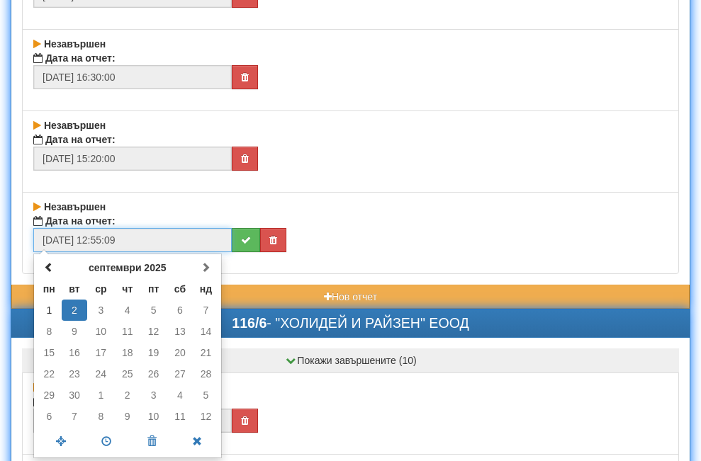
scroll to position [20204, 0]
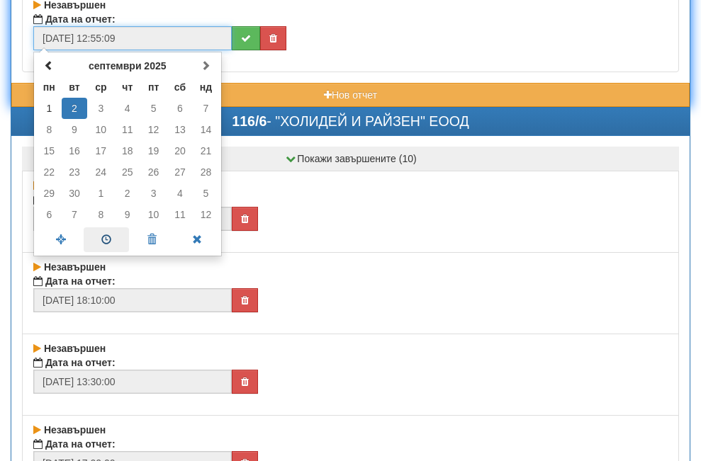
click at [105, 240] on span at bounding box center [106, 240] width 45 height 25
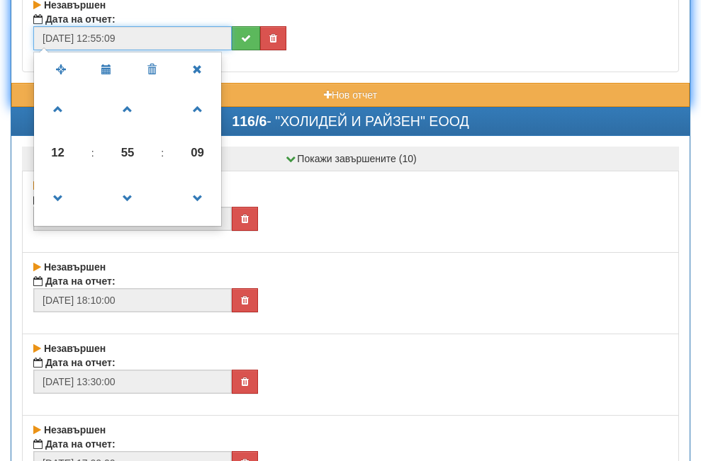
click at [59, 152] on span "12" at bounding box center [58, 153] width 38 height 38
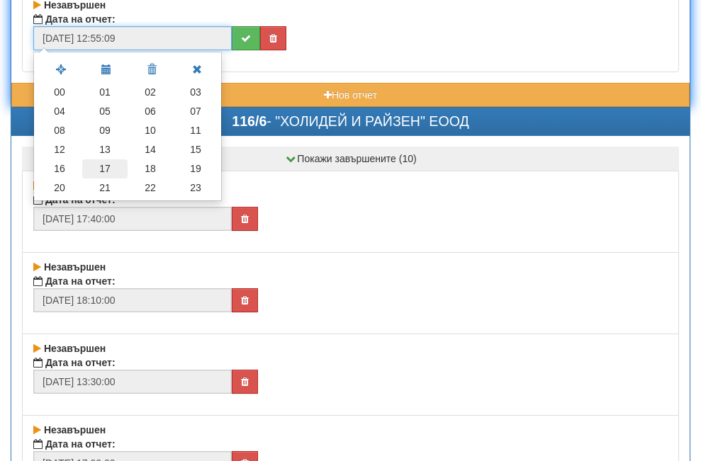
click at [105, 165] on td "17" at bounding box center [104, 169] width 45 height 19
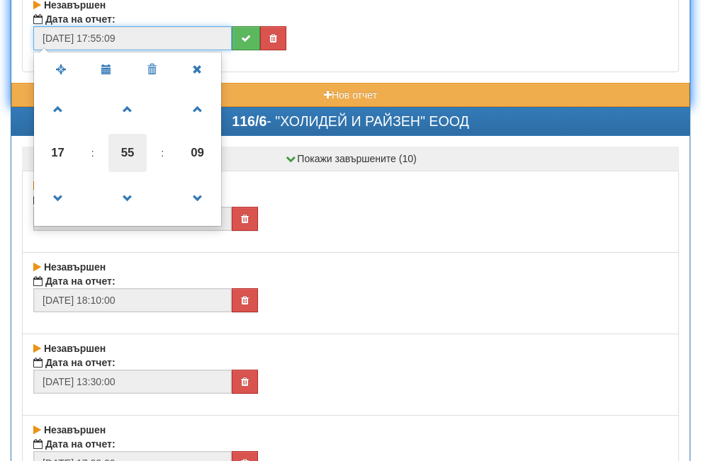
click at [134, 155] on span "55" at bounding box center [127, 153] width 38 height 38
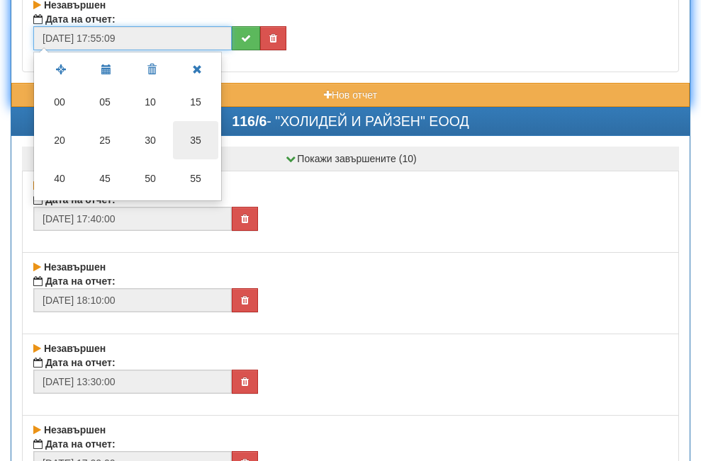
click at [194, 138] on td "35" at bounding box center [195, 140] width 45 height 38
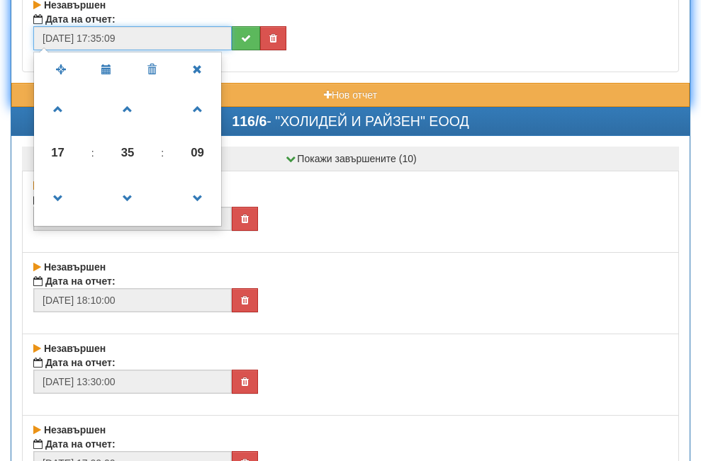
click at [201, 152] on span "09" at bounding box center [198, 153] width 38 height 38
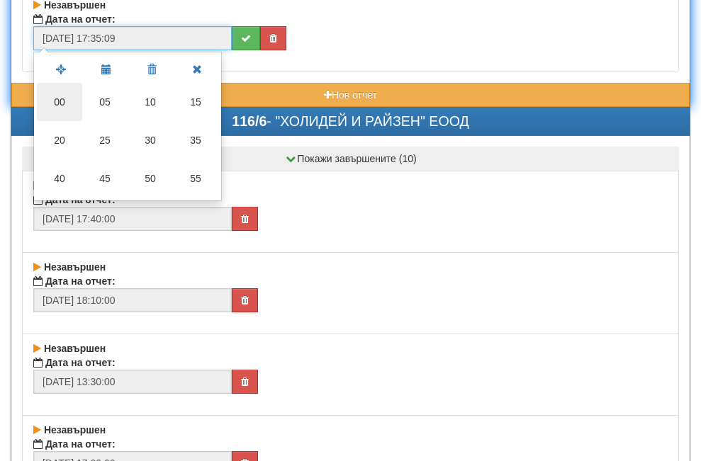
click at [62, 99] on td "00" at bounding box center [59, 102] width 45 height 38
type input "[DATE] 17:35:00"
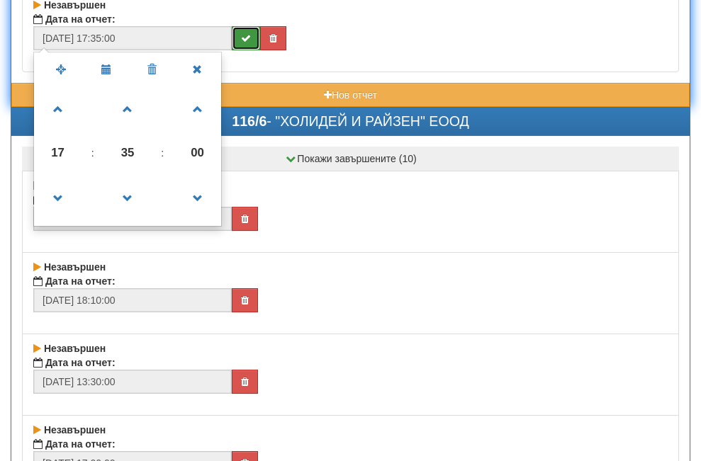
click at [243, 43] on icon "submit" at bounding box center [246, 38] width 10 height 10
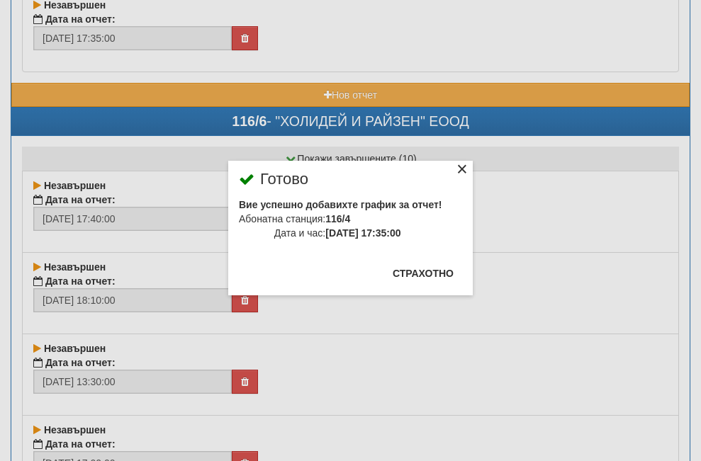
click at [455, 165] on div "×" at bounding box center [462, 171] width 14 height 14
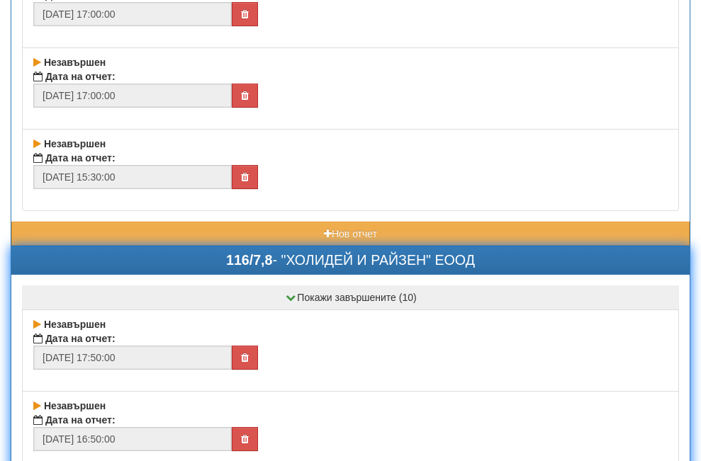
scroll to position [20983, 0]
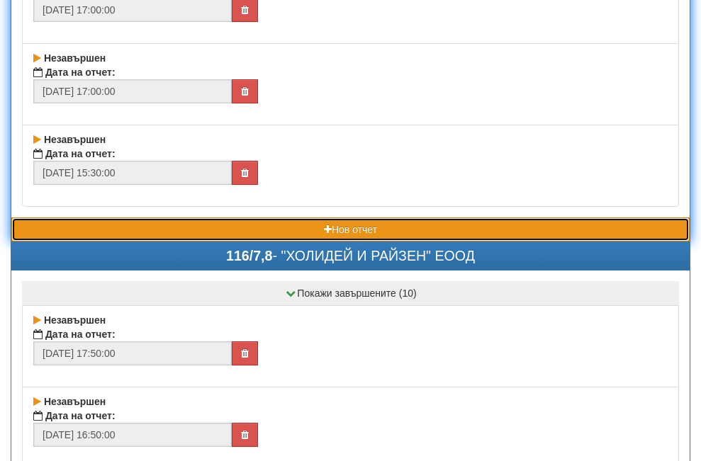
click at [183, 222] on button "Нов отчет" at bounding box center [350, 230] width 678 height 24
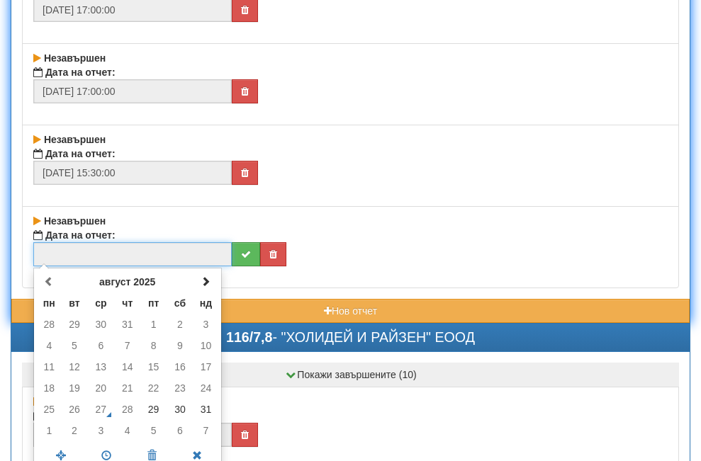
click at [141, 259] on input "text" at bounding box center [132, 254] width 198 height 24
click at [208, 276] on span at bounding box center [206, 281] width 10 height 10
click at [76, 323] on td "2" at bounding box center [75, 324] width 26 height 21
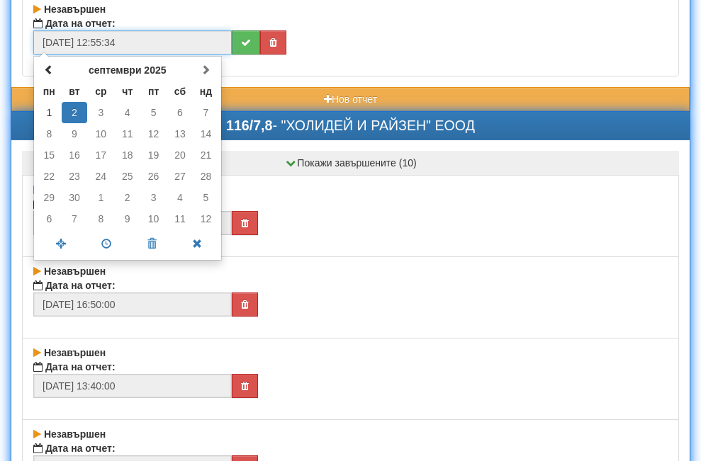
scroll to position [21196, 0]
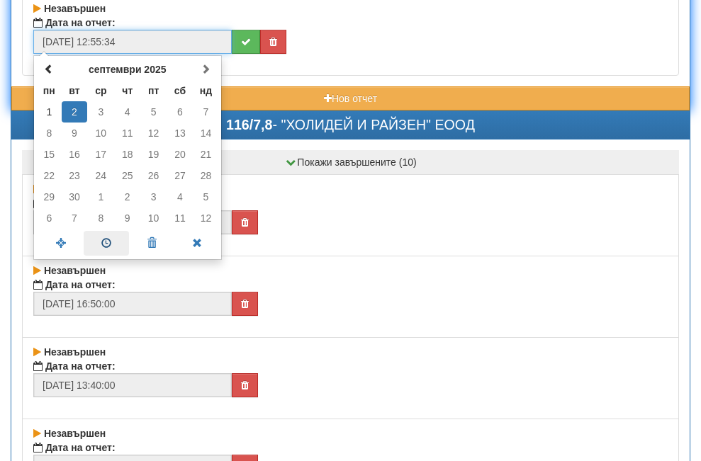
click at [105, 240] on span at bounding box center [106, 243] width 45 height 25
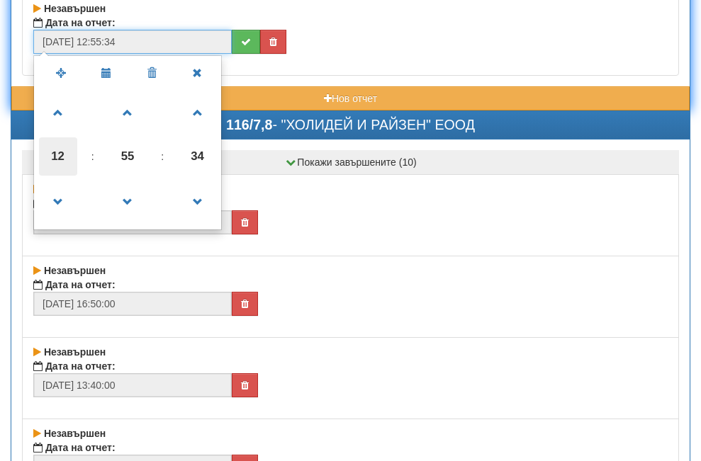
click at [62, 155] on span "12" at bounding box center [58, 157] width 38 height 38
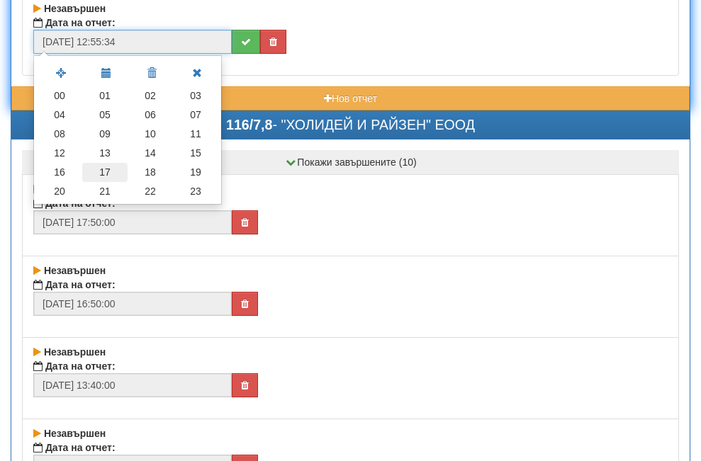
click at [105, 172] on td "17" at bounding box center [104, 172] width 45 height 19
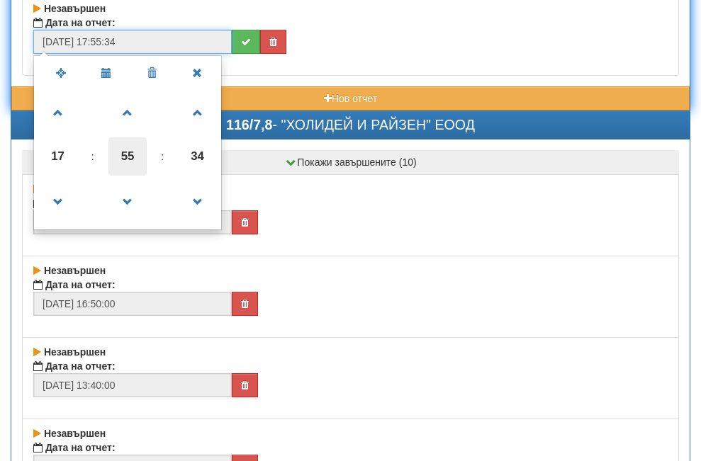
click at [125, 152] on span "55" at bounding box center [127, 157] width 38 height 38
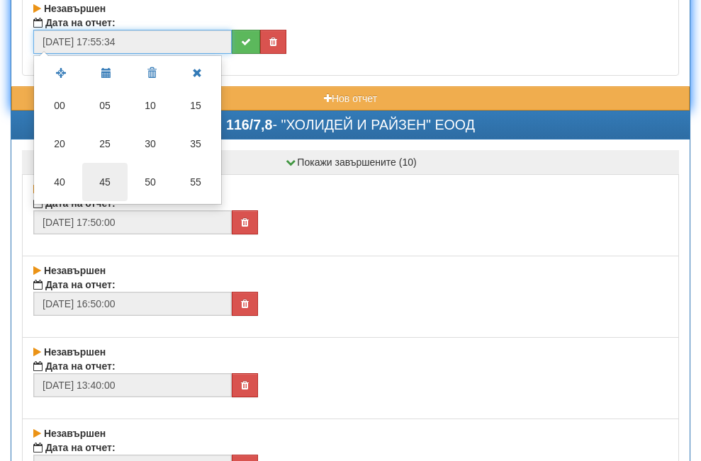
click at [99, 181] on td "45" at bounding box center [104, 182] width 45 height 38
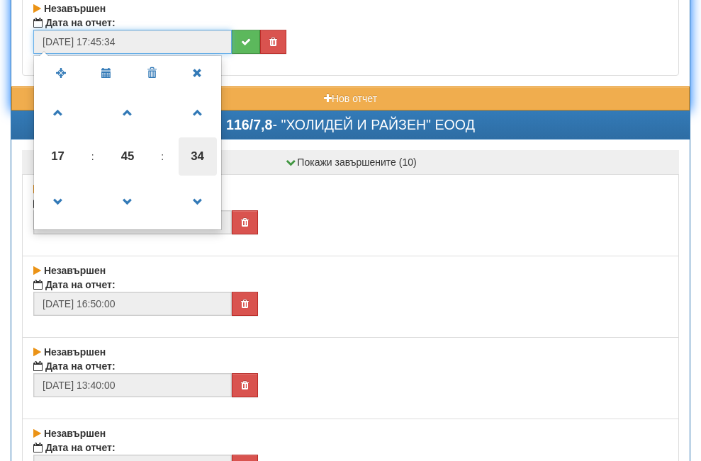
click at [208, 152] on span "34" at bounding box center [198, 157] width 38 height 38
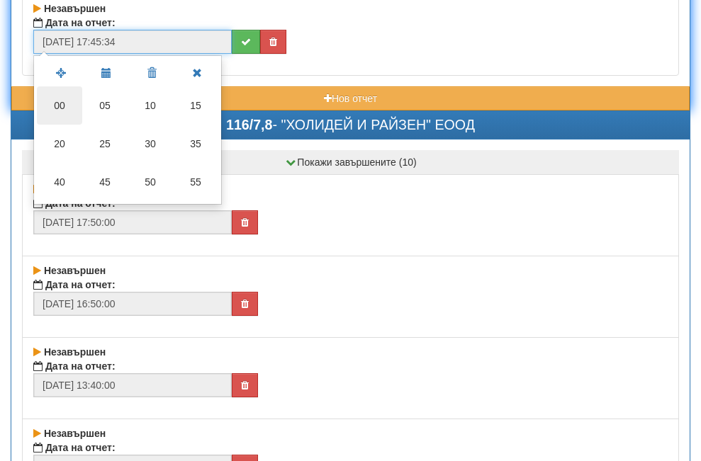
click at [66, 100] on td "00" at bounding box center [59, 105] width 45 height 38
type input "[DATE] 17:45:00"
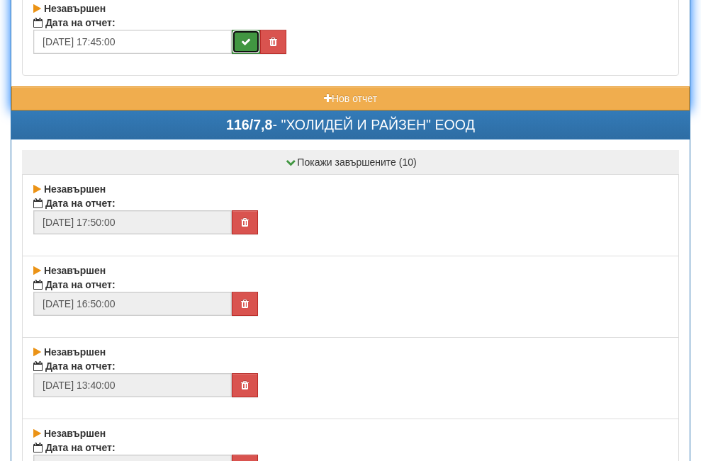
click at [252, 43] on button "submit" at bounding box center [246, 42] width 28 height 24
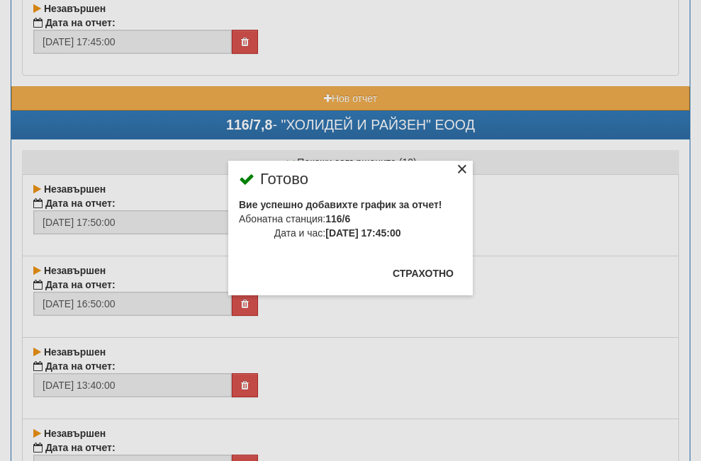
click at [455, 164] on div "×" at bounding box center [462, 171] width 14 height 14
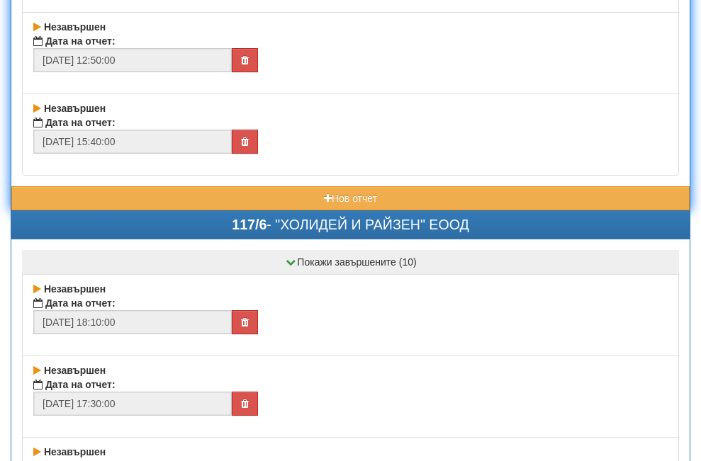
scroll to position [22047, 0]
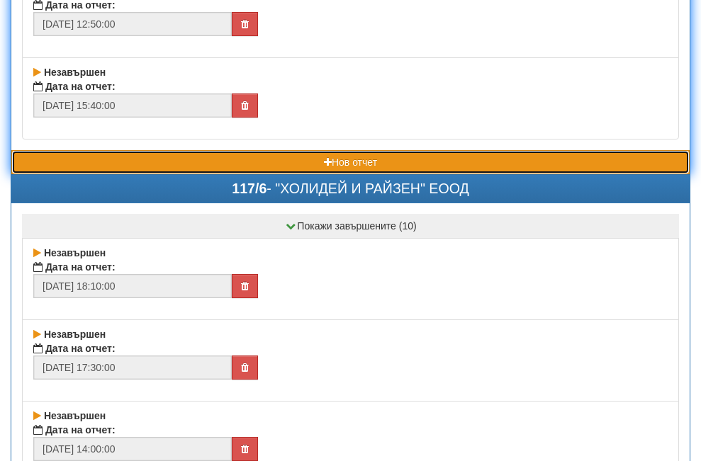
click at [179, 163] on button "Нов отчет" at bounding box center [350, 162] width 678 height 24
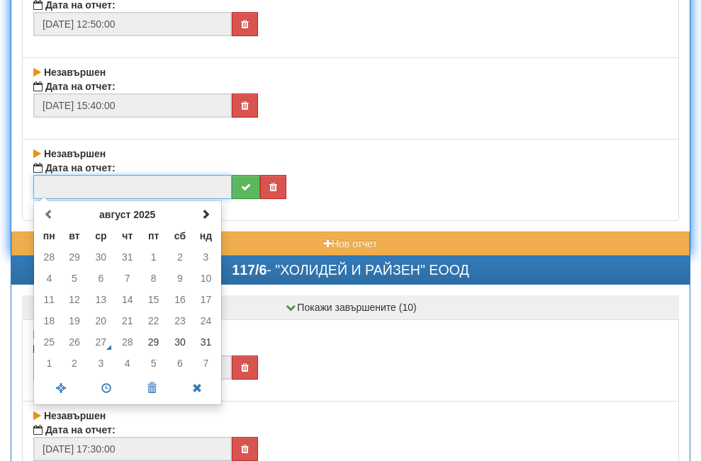
click at [122, 175] on input "text" at bounding box center [132, 187] width 198 height 24
click at [204, 212] on span at bounding box center [206, 214] width 10 height 10
click at [69, 260] on td "2" at bounding box center [75, 257] width 26 height 21
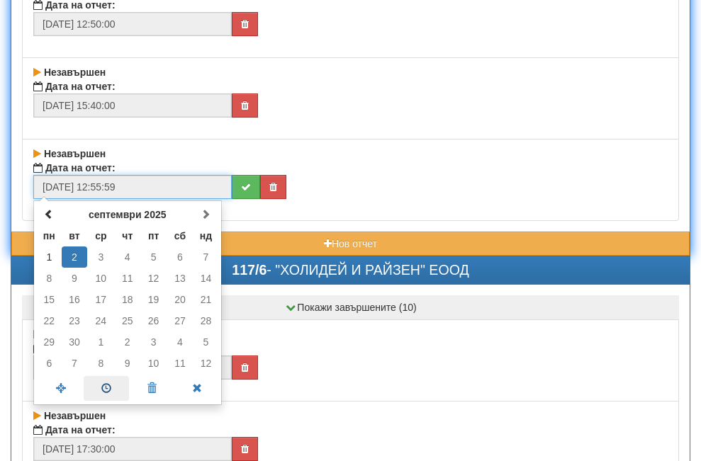
click at [106, 383] on span at bounding box center [106, 388] width 45 height 25
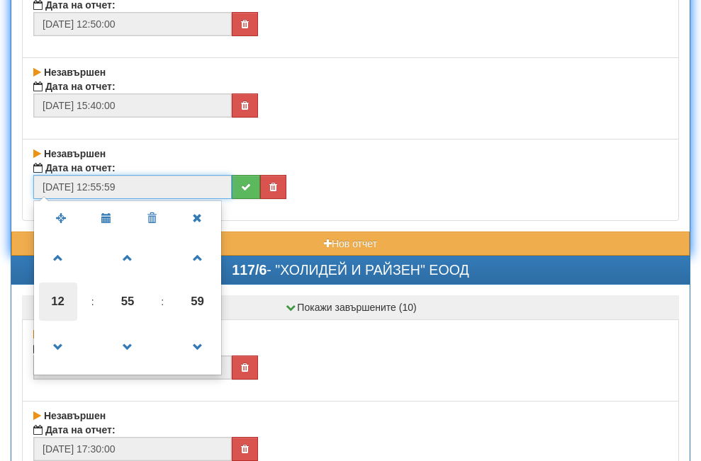
click at [51, 299] on span "12" at bounding box center [58, 302] width 38 height 38
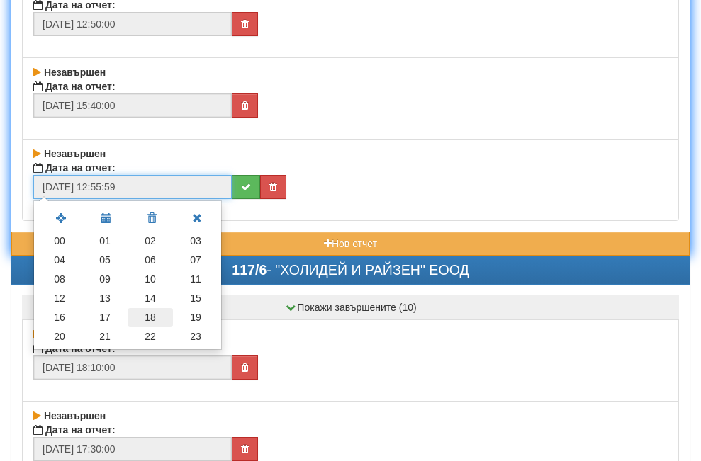
click at [154, 315] on td "18" at bounding box center [150, 317] width 45 height 19
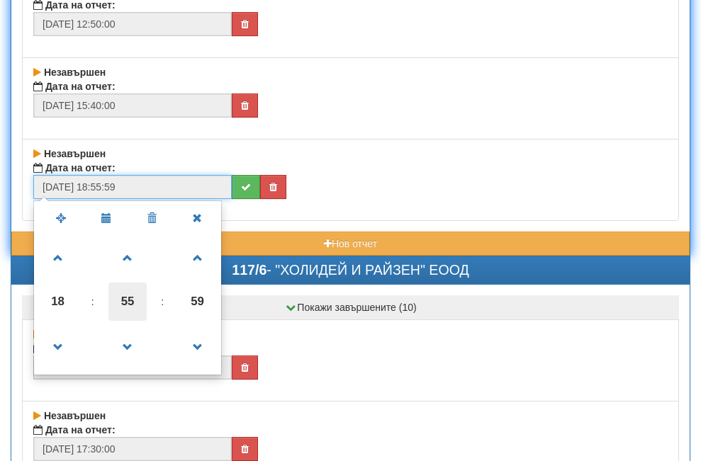
click at [123, 299] on span "55" at bounding box center [127, 302] width 38 height 38
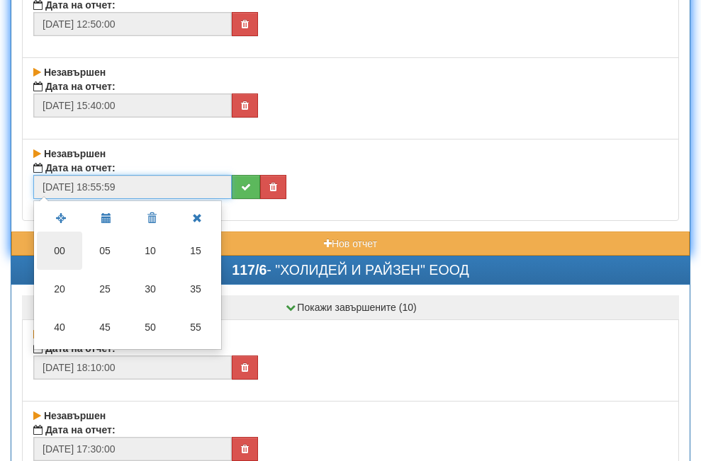
click at [65, 252] on td "00" at bounding box center [59, 251] width 45 height 38
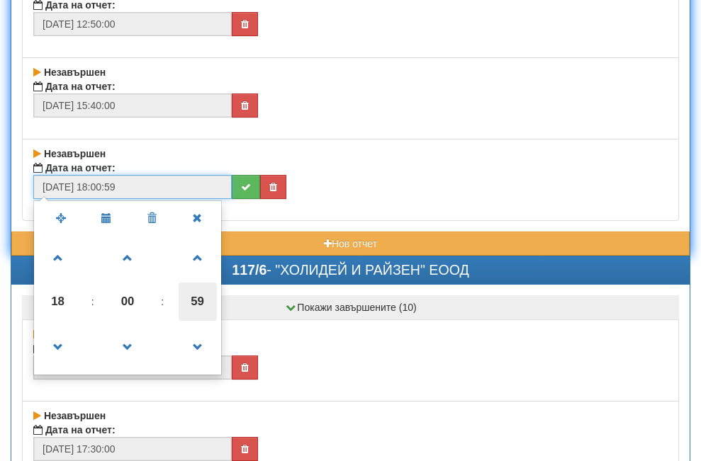
click at [191, 300] on span "59" at bounding box center [198, 302] width 38 height 38
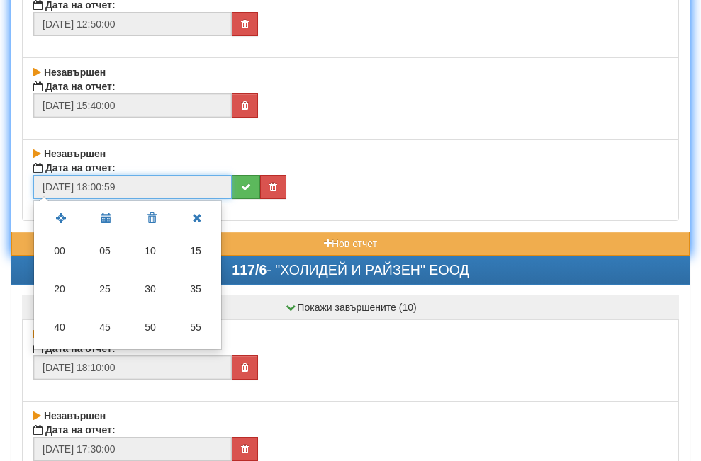
click at [60, 243] on td "00" at bounding box center [59, 251] width 45 height 38
type input "[DATE] 18:00:00"
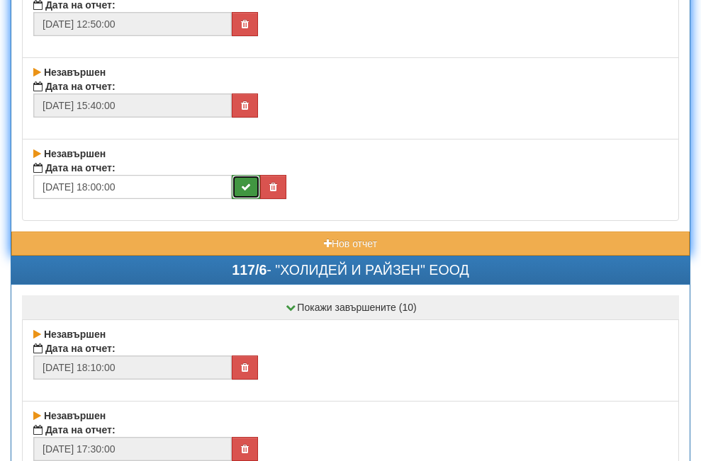
click at [243, 179] on button "submit" at bounding box center [246, 187] width 28 height 24
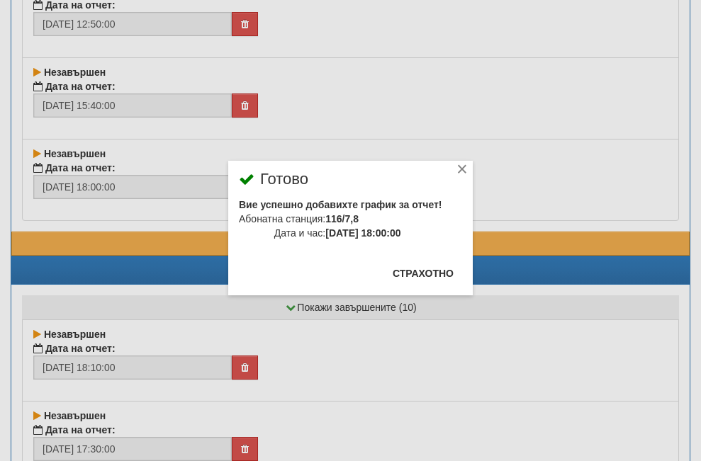
click at [433, 165] on div "× Готово Вие успешно добавихте график за отчет! Абонатна станция: 116/7,8 Дата …" at bounding box center [350, 228] width 245 height 135
click at [455, 169] on div "×" at bounding box center [462, 171] width 14 height 14
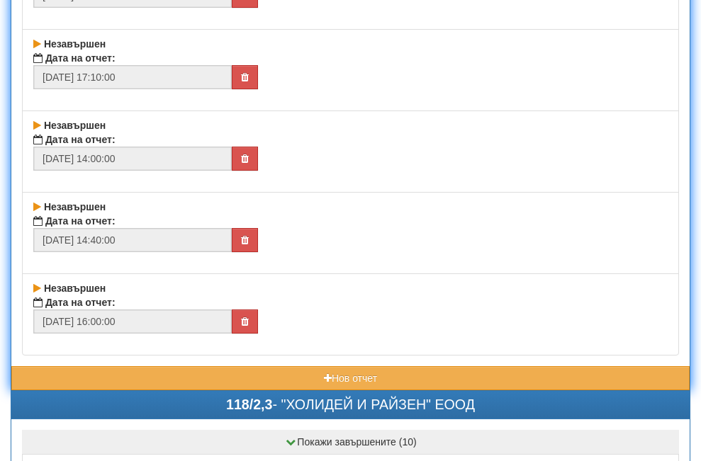
scroll to position [22897, 0]
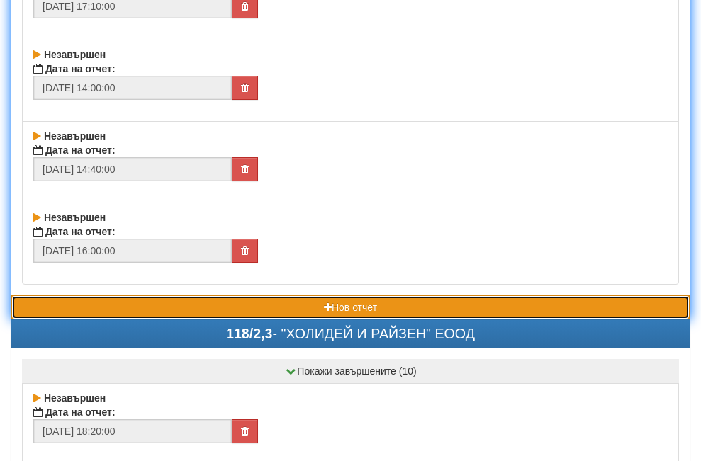
click at [226, 303] on button "Нов отчет" at bounding box center [350, 308] width 678 height 24
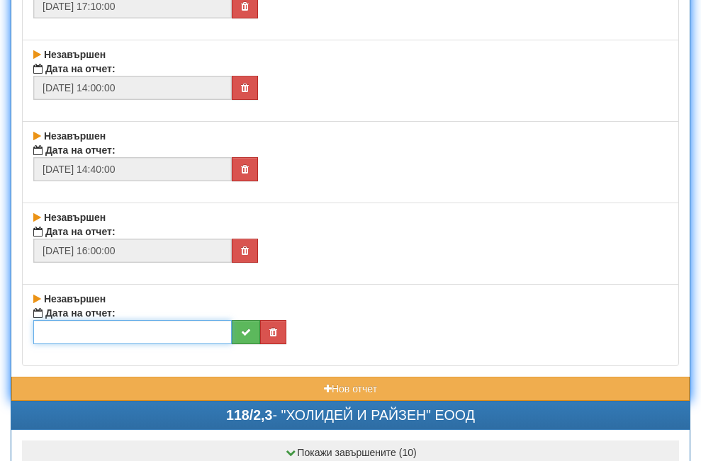
click at [77, 329] on input "text" at bounding box center [132, 332] width 198 height 24
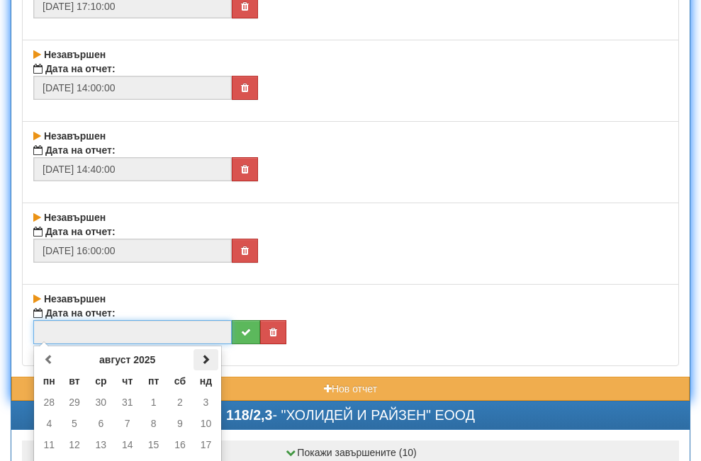
click at [202, 359] on span at bounding box center [206, 359] width 10 height 10
click at [74, 403] on td "2" at bounding box center [75, 402] width 26 height 21
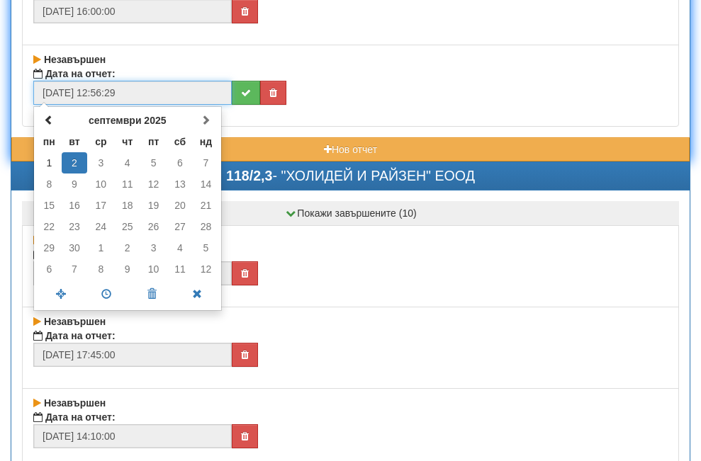
scroll to position [23181, 0]
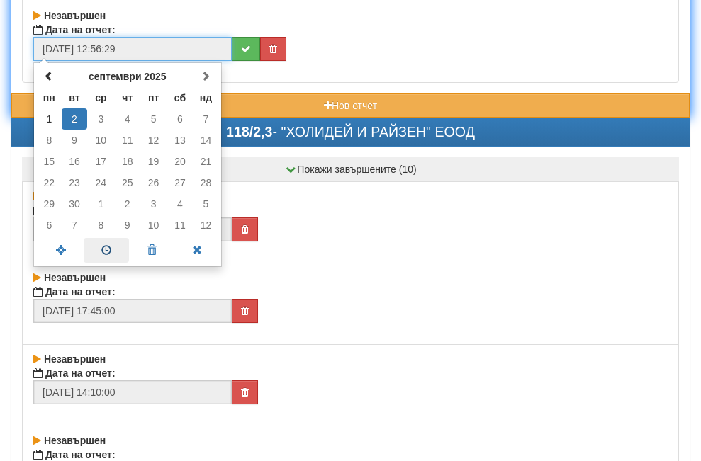
click at [106, 251] on span at bounding box center [106, 250] width 45 height 25
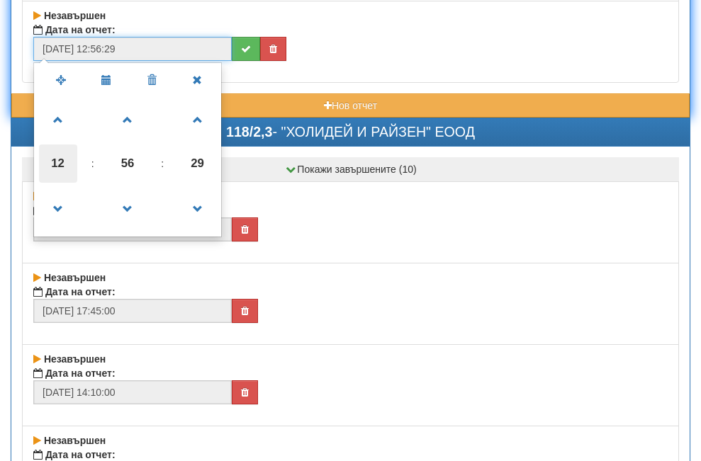
click at [57, 160] on span "12" at bounding box center [58, 164] width 38 height 38
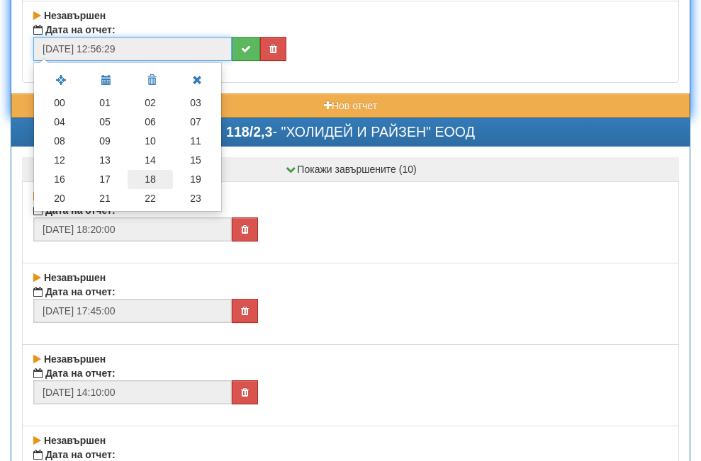
click at [150, 181] on td "18" at bounding box center [150, 179] width 45 height 19
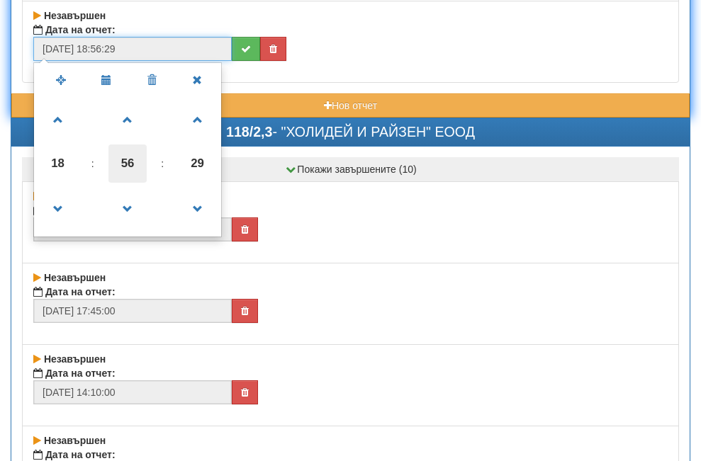
click at [122, 165] on span "56" at bounding box center [127, 164] width 38 height 38
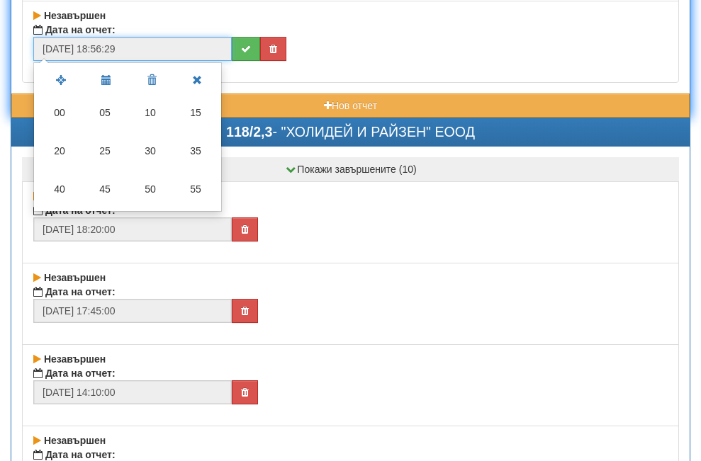
drag, startPoint x: 62, startPoint y: 152, endPoint x: 105, endPoint y: 162, distance: 44.4
click at [67, 156] on td "20" at bounding box center [59, 151] width 45 height 38
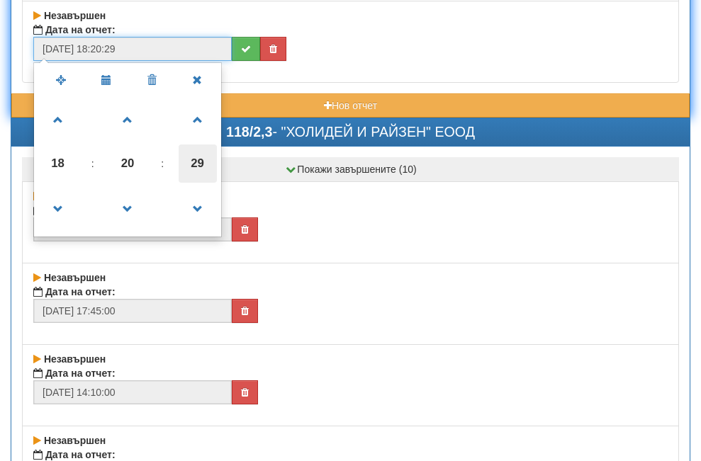
click at [208, 160] on span "29" at bounding box center [198, 164] width 38 height 38
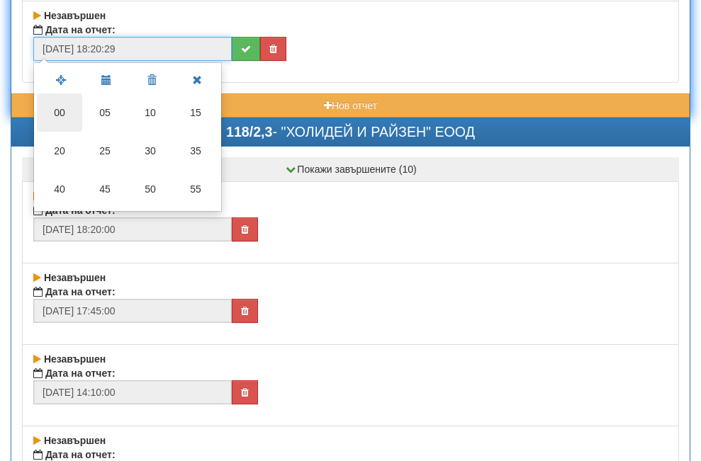
click at [67, 112] on td "00" at bounding box center [59, 113] width 45 height 38
type input "[DATE] 18:20:00"
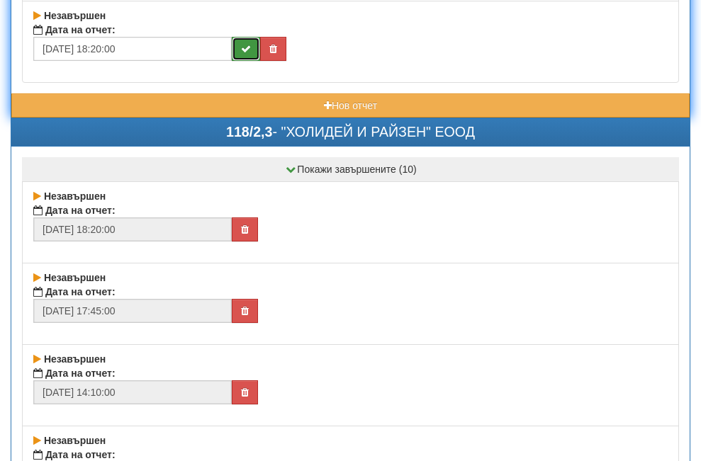
click at [244, 47] on icon "submit" at bounding box center [246, 49] width 10 height 10
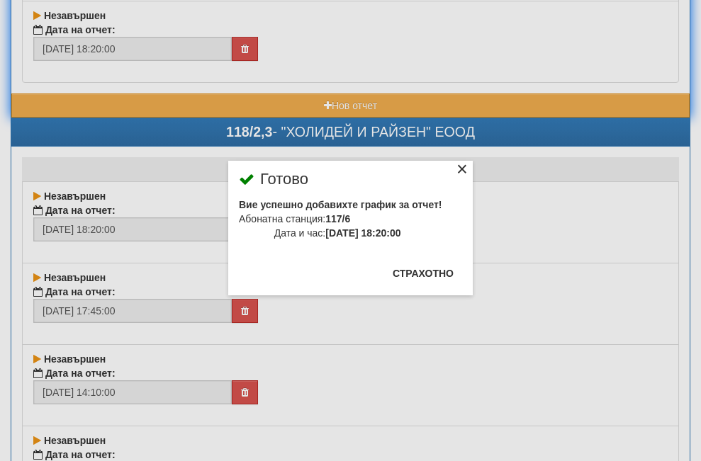
click at [455, 169] on div "×" at bounding box center [462, 171] width 14 height 14
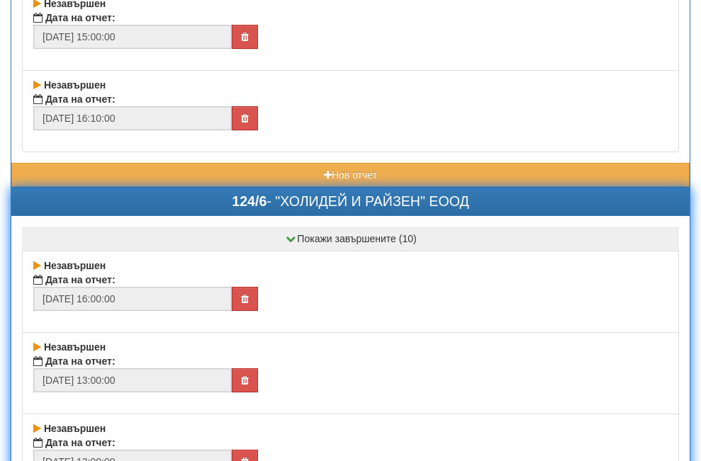
scroll to position [24032, 0]
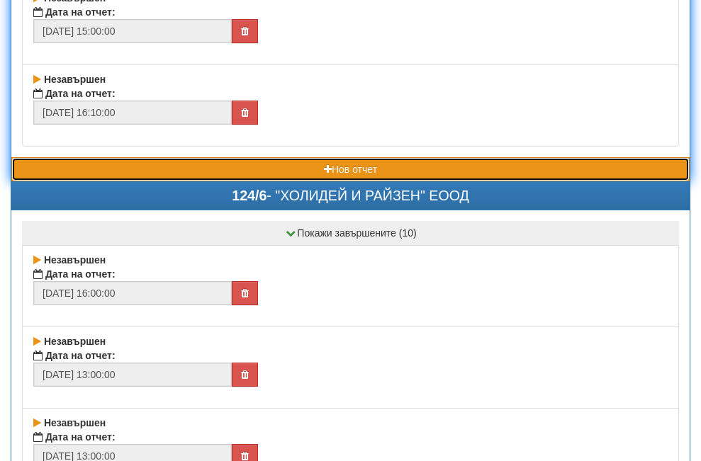
click at [189, 163] on button "Нов отчет" at bounding box center [350, 169] width 678 height 24
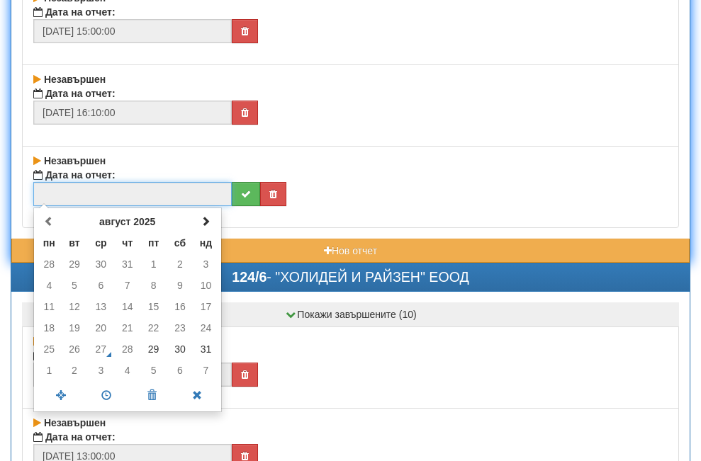
click at [135, 189] on input "text" at bounding box center [132, 194] width 198 height 24
click at [205, 220] on span at bounding box center [206, 221] width 10 height 10
click at [73, 265] on td "2" at bounding box center [75, 264] width 26 height 21
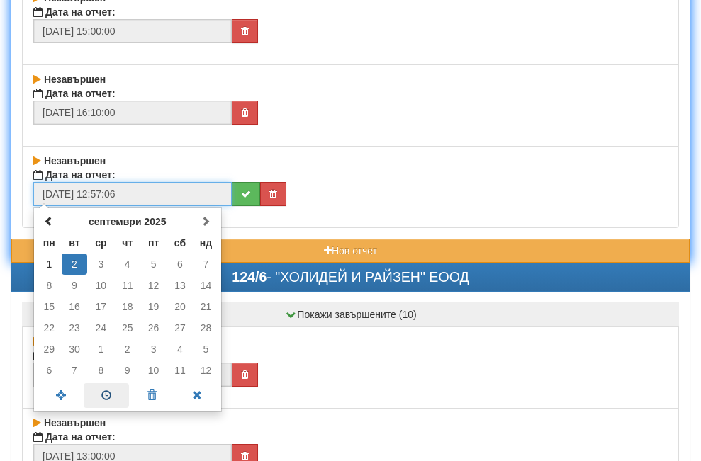
click at [108, 389] on span at bounding box center [106, 396] width 45 height 25
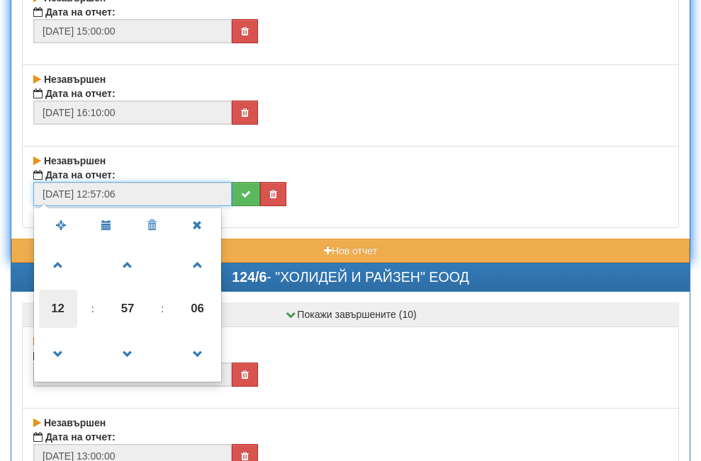
click at [59, 305] on span "12" at bounding box center [58, 309] width 38 height 38
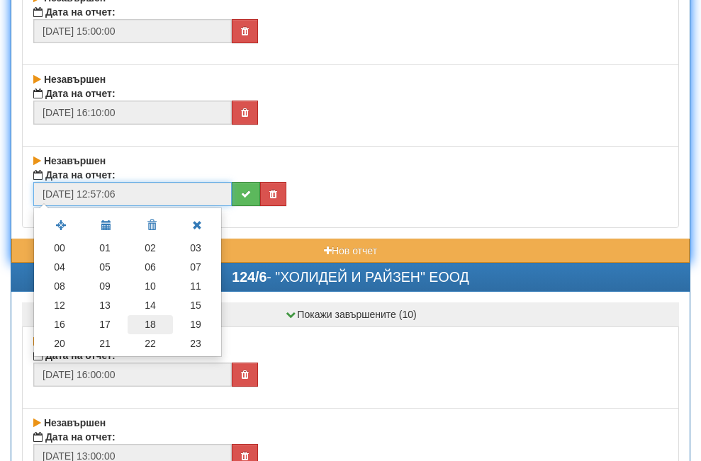
click at [155, 324] on td "18" at bounding box center [150, 324] width 45 height 19
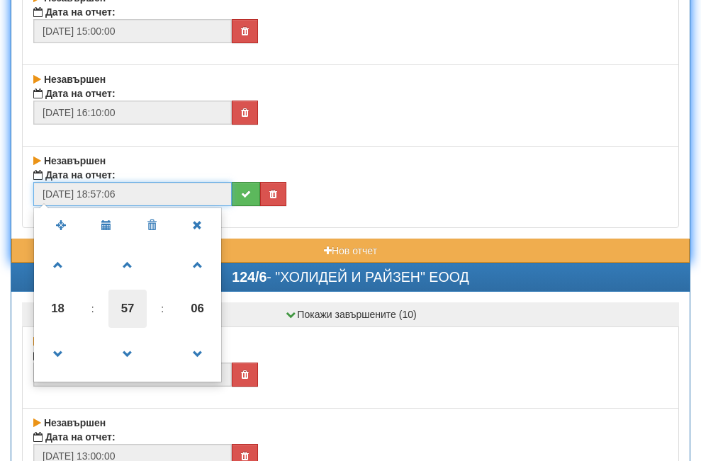
click at [128, 307] on span "57" at bounding box center [127, 309] width 38 height 38
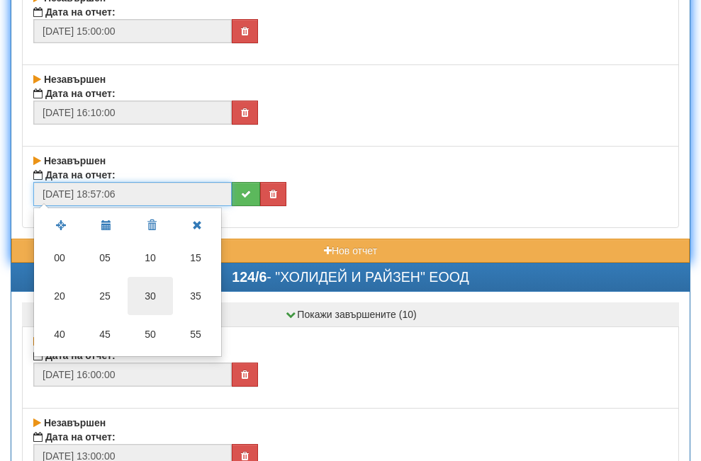
click at [155, 298] on td "30" at bounding box center [150, 296] width 45 height 38
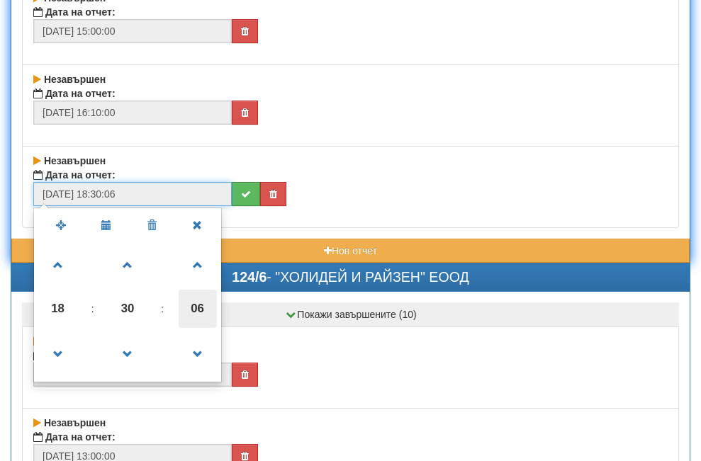
click at [199, 304] on span "06" at bounding box center [198, 309] width 38 height 38
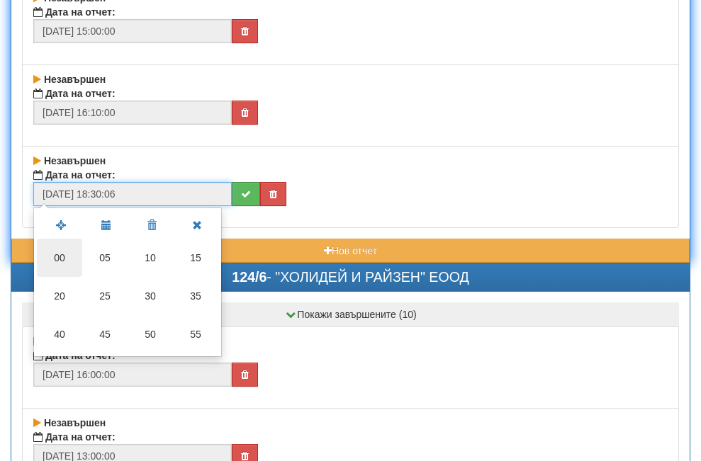
click at [62, 257] on td "00" at bounding box center [59, 258] width 45 height 38
type input "[DATE] 18:30:00"
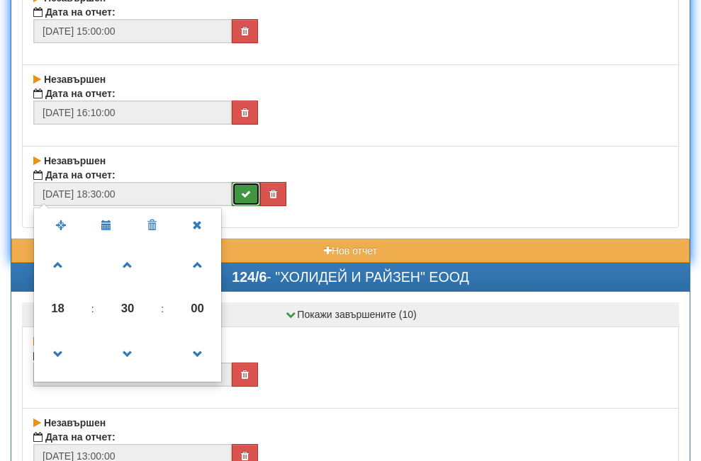
click at [242, 196] on icon "submit" at bounding box center [246, 194] width 10 height 10
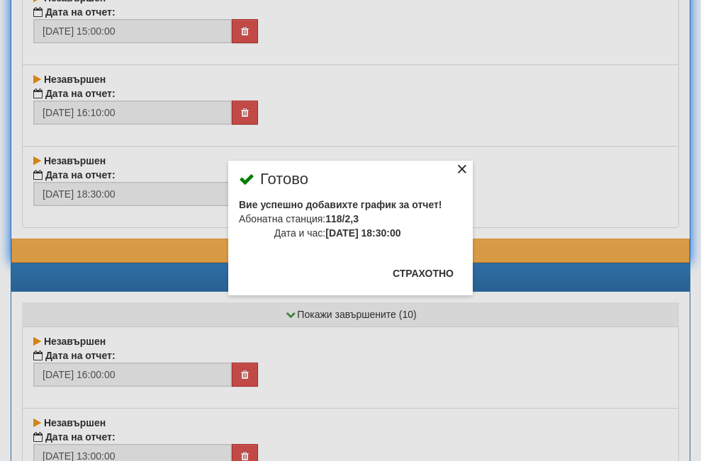
click at [455, 169] on div "×" at bounding box center [462, 171] width 14 height 14
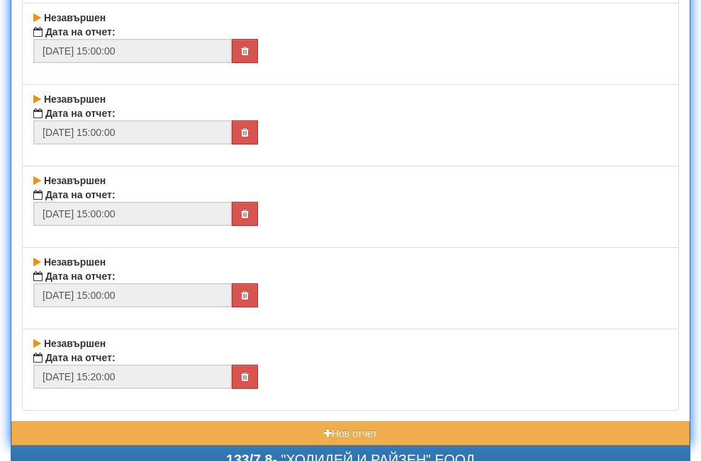
scroll to position [26158, 0]
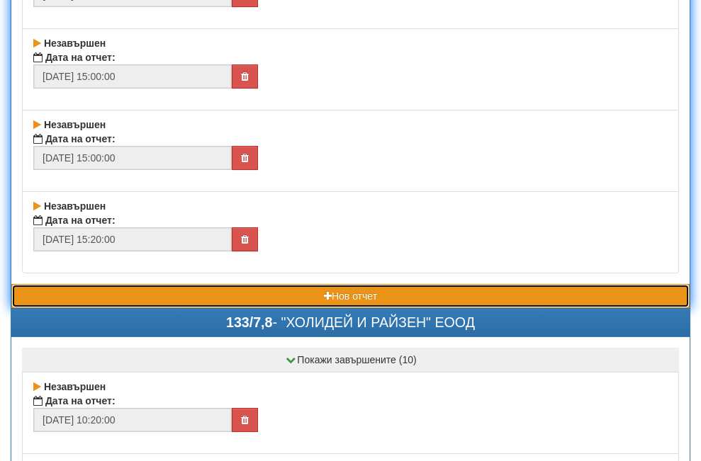
click at [246, 294] on button "Нов отчет" at bounding box center [350, 296] width 678 height 24
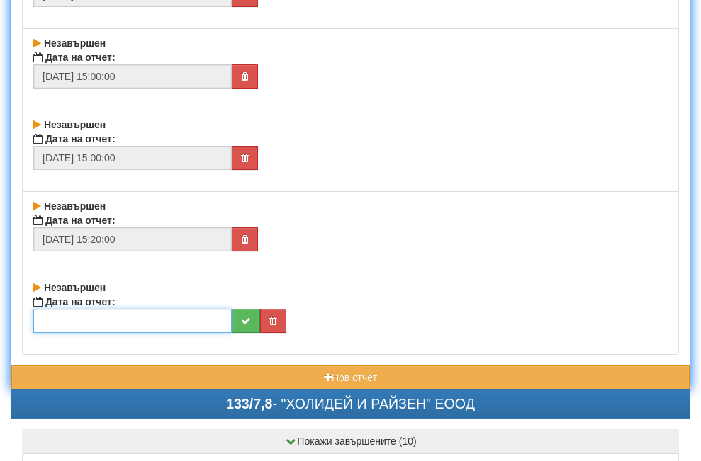
click at [140, 326] on input "text" at bounding box center [132, 321] width 198 height 24
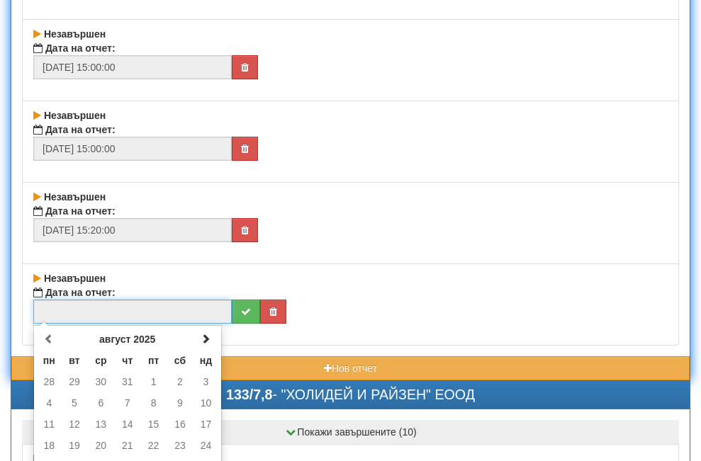
scroll to position [26442, 0]
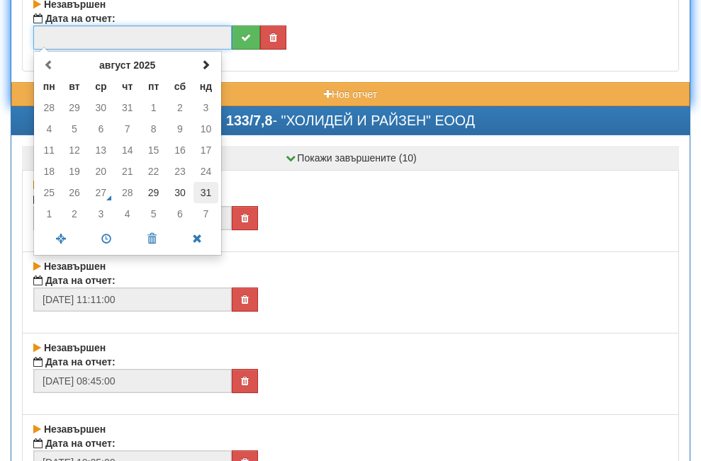
click at [205, 193] on td "31" at bounding box center [206, 192] width 25 height 21
click at [102, 234] on span at bounding box center [106, 239] width 45 height 25
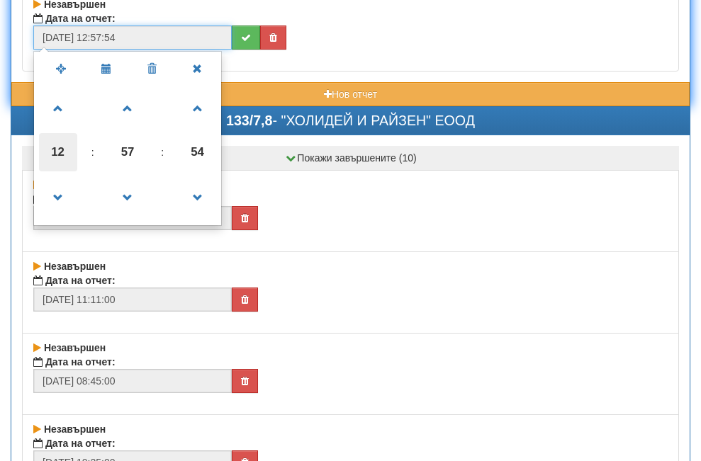
click at [57, 152] on span "12" at bounding box center [58, 152] width 38 height 38
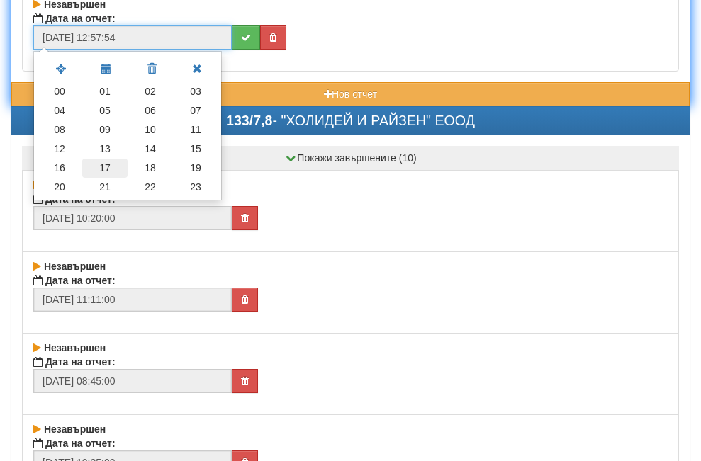
click at [103, 165] on td "17" at bounding box center [104, 168] width 45 height 19
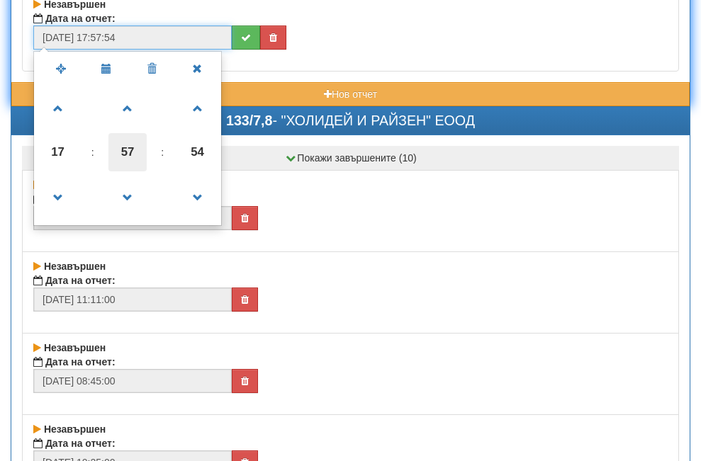
click at [123, 153] on span "57" at bounding box center [127, 152] width 38 height 38
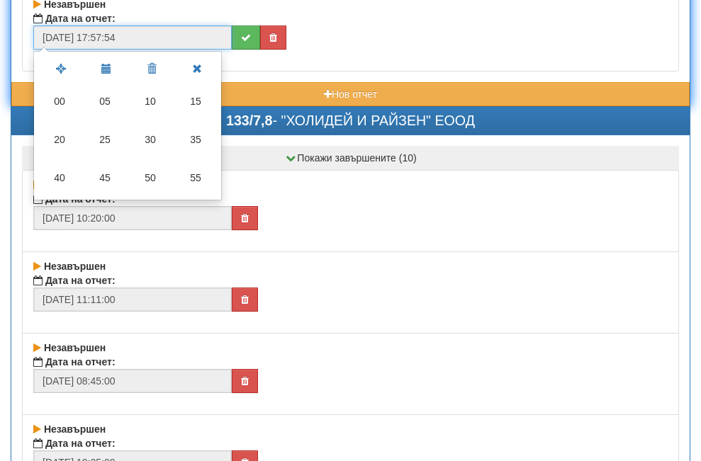
drag, startPoint x: 62, startPoint y: 177, endPoint x: 135, endPoint y: 165, distance: 74.0
click at [65, 179] on td "40" at bounding box center [59, 178] width 45 height 38
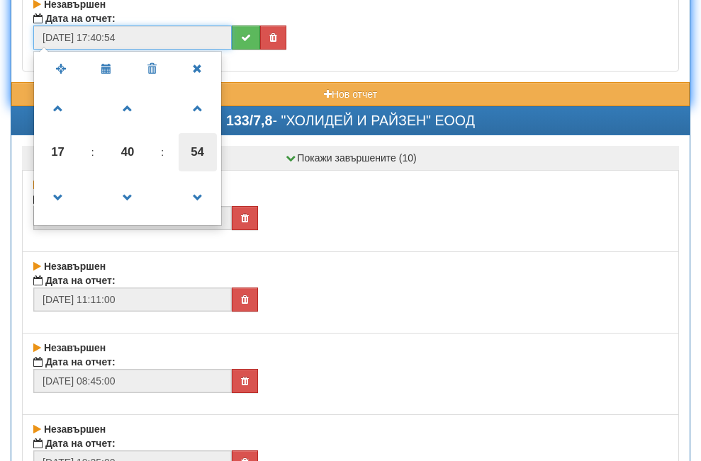
click at [191, 150] on span "54" at bounding box center [198, 152] width 38 height 38
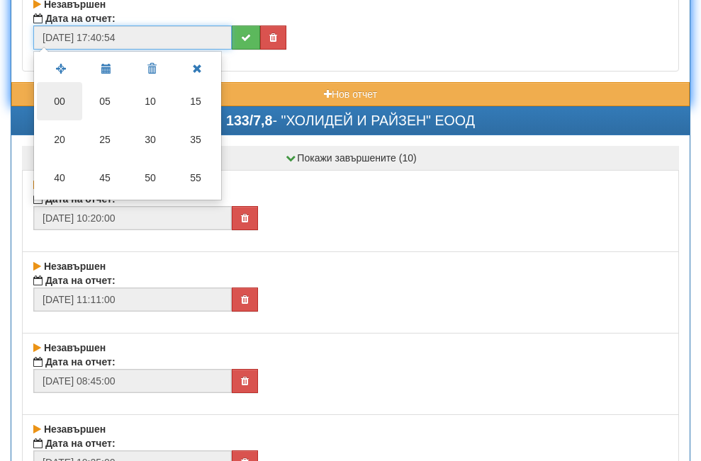
click at [60, 102] on td "00" at bounding box center [59, 101] width 45 height 38
type input "[DATE] 17:40:00"
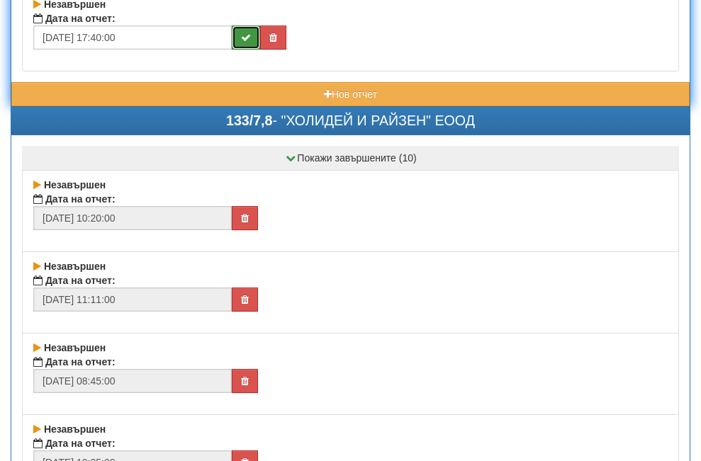
click at [249, 40] on icon "submit" at bounding box center [246, 38] width 10 height 10
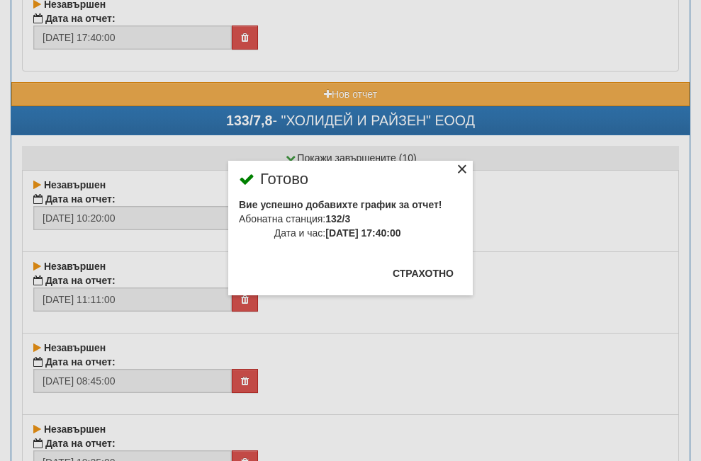
click at [455, 169] on div "×" at bounding box center [462, 171] width 14 height 14
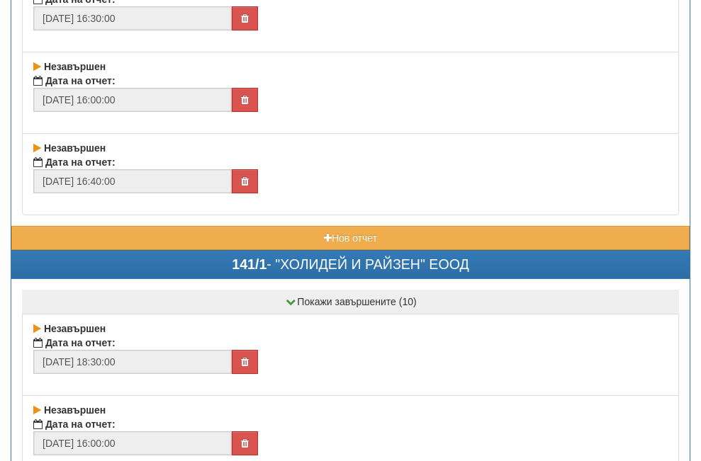
scroll to position [28143, 0]
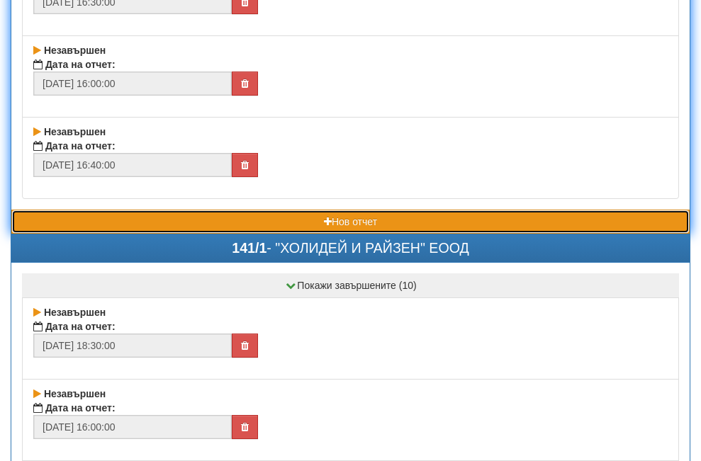
click at [185, 225] on button "Нов отчет" at bounding box center [350, 222] width 678 height 24
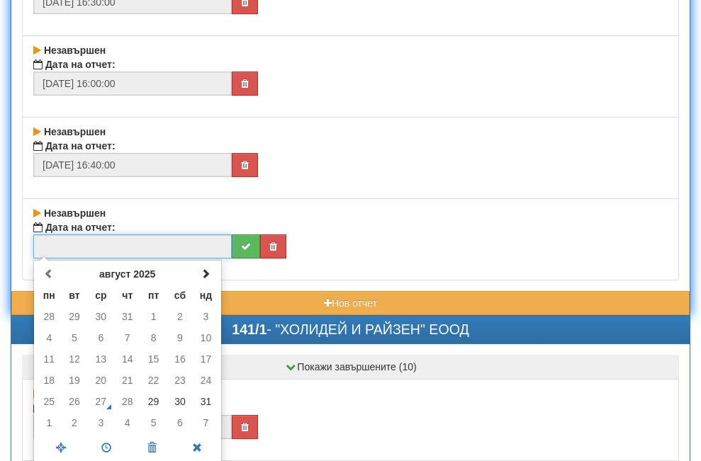
click at [154, 246] on input "text" at bounding box center [132, 247] width 198 height 24
click at [205, 405] on td "31" at bounding box center [206, 401] width 25 height 21
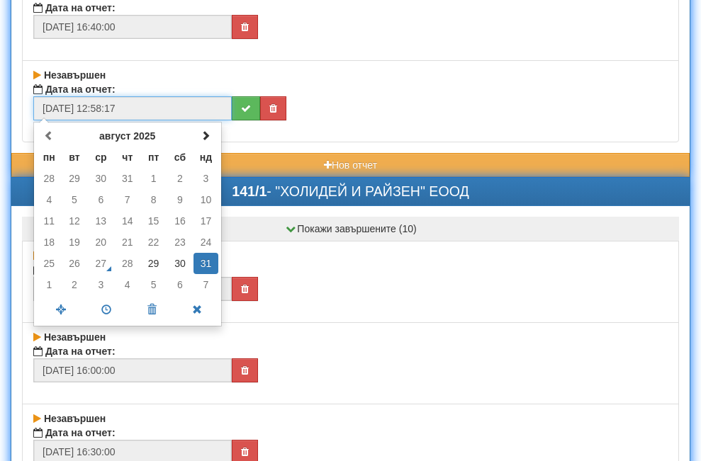
scroll to position [28285, 0]
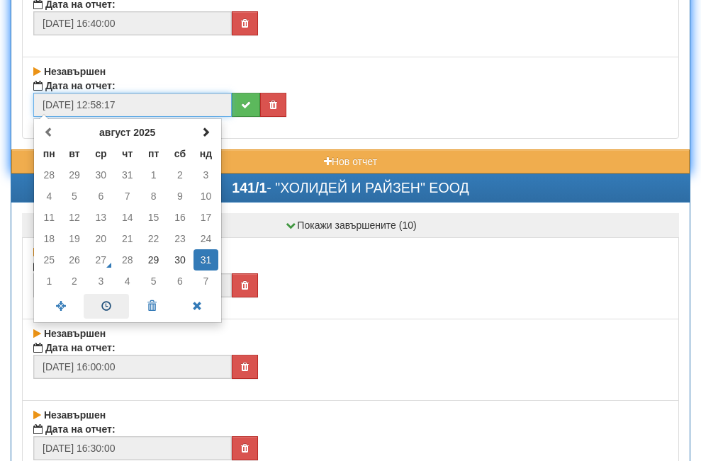
click at [102, 302] on span at bounding box center [106, 306] width 45 height 25
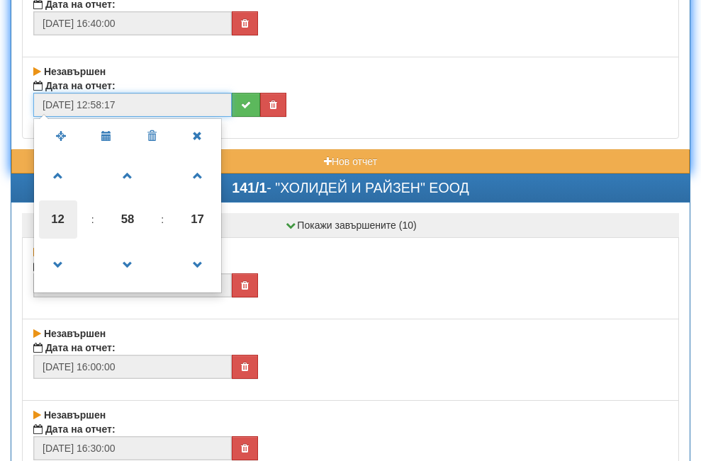
click at [65, 220] on span "12" at bounding box center [58, 220] width 38 height 38
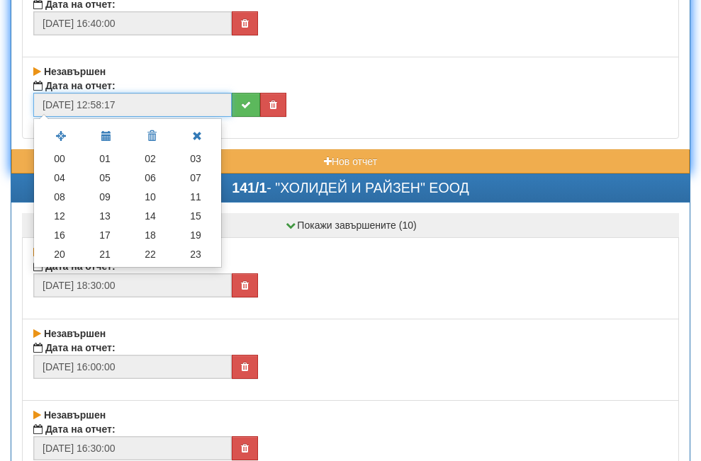
click at [152, 236] on td "18" at bounding box center [150, 235] width 45 height 19
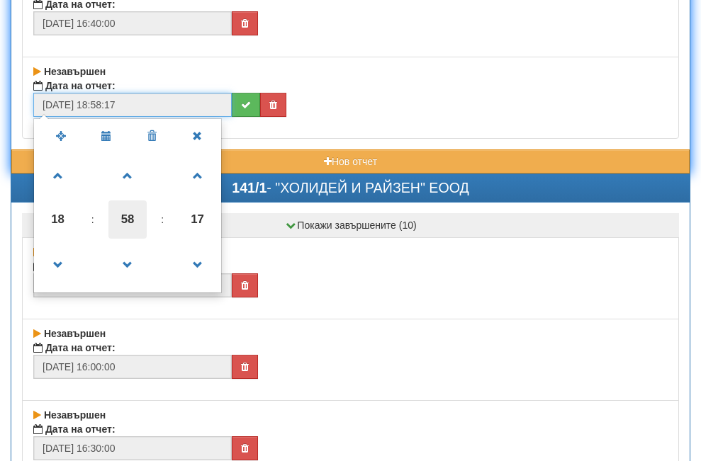
click at [133, 218] on span "58" at bounding box center [127, 220] width 38 height 38
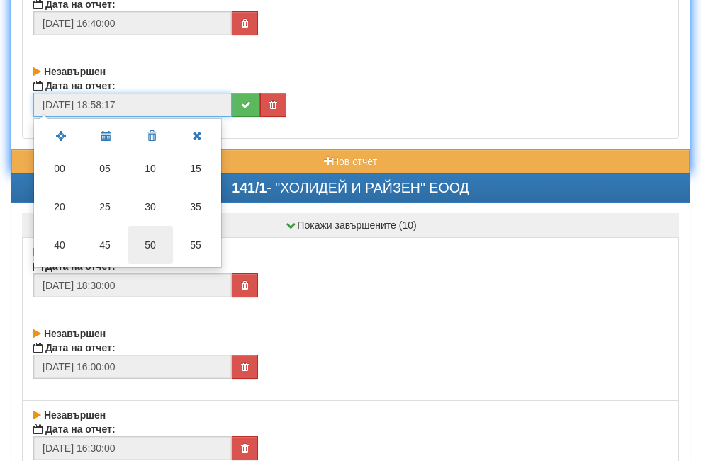
click at [147, 249] on td "50" at bounding box center [150, 245] width 45 height 38
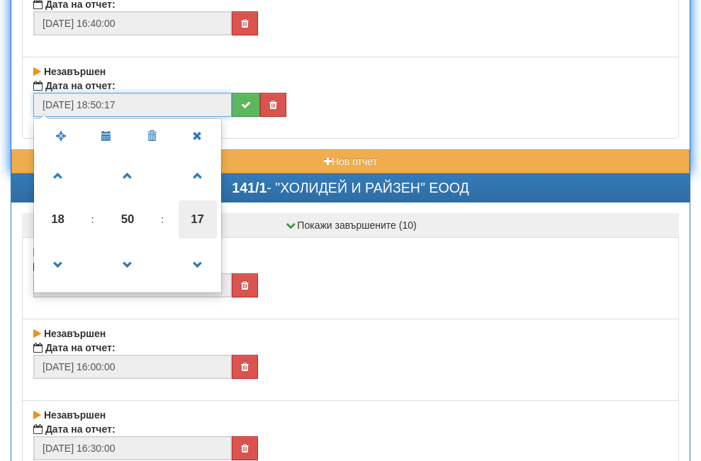
click at [192, 225] on span "17" at bounding box center [198, 220] width 38 height 38
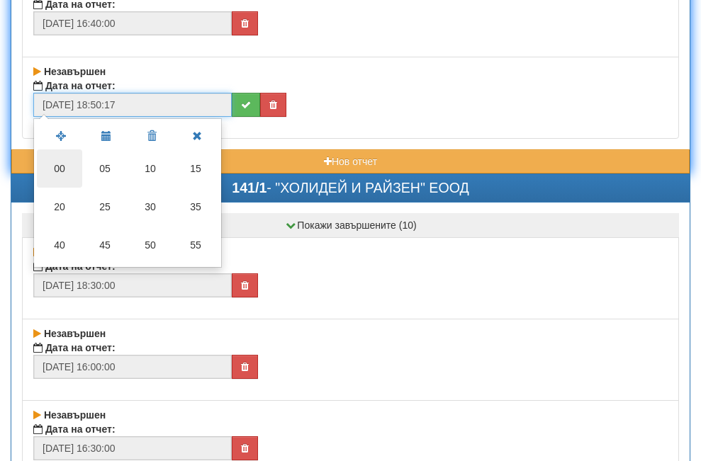
click at [62, 171] on td "00" at bounding box center [59, 169] width 45 height 38
type input "[DATE] 18:50:00"
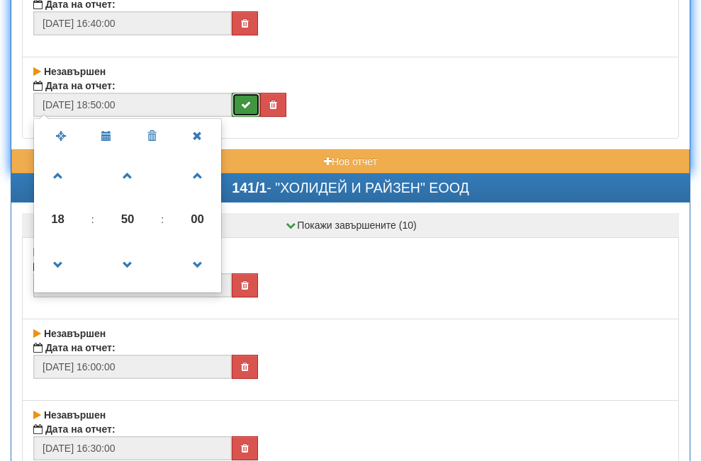
click at [237, 106] on button "submit" at bounding box center [246, 105] width 28 height 24
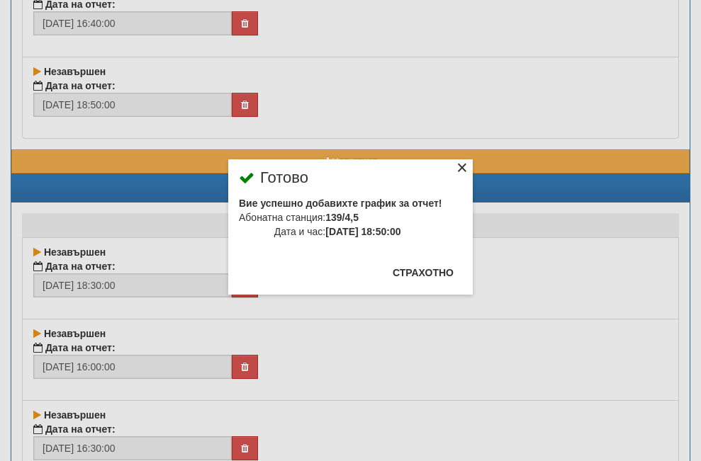
click at [455, 163] on div "×" at bounding box center [462, 170] width 14 height 14
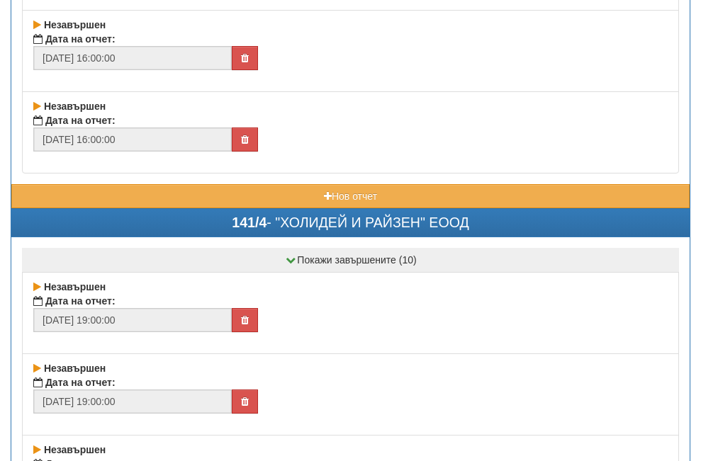
scroll to position [30199, 0]
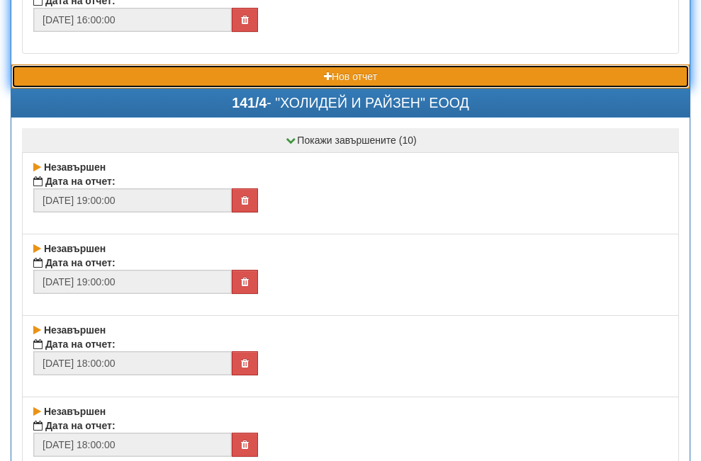
click at [231, 75] on button "Нов отчет" at bounding box center [350, 77] width 678 height 24
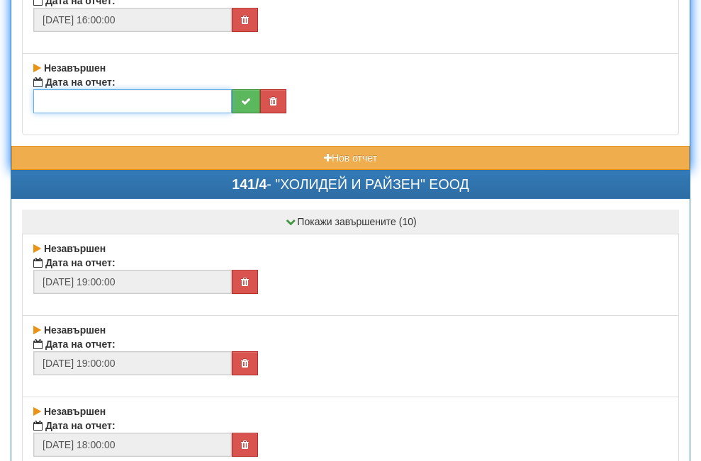
click at [117, 99] on input "text" at bounding box center [132, 101] width 198 height 24
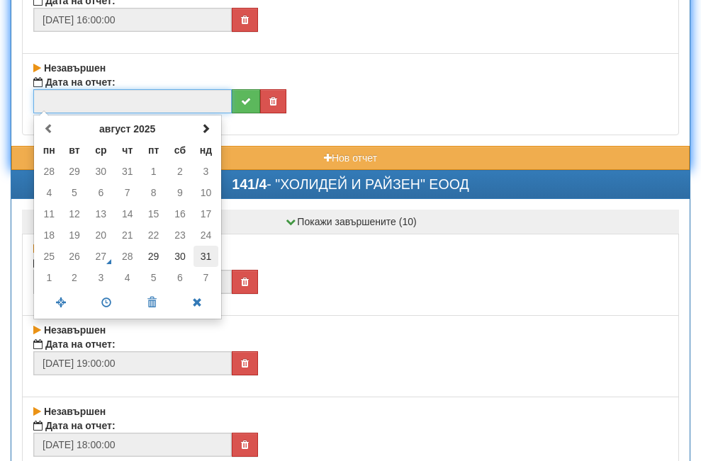
click at [206, 254] on td "31" at bounding box center [206, 256] width 25 height 21
click at [105, 302] on span at bounding box center [106, 303] width 45 height 25
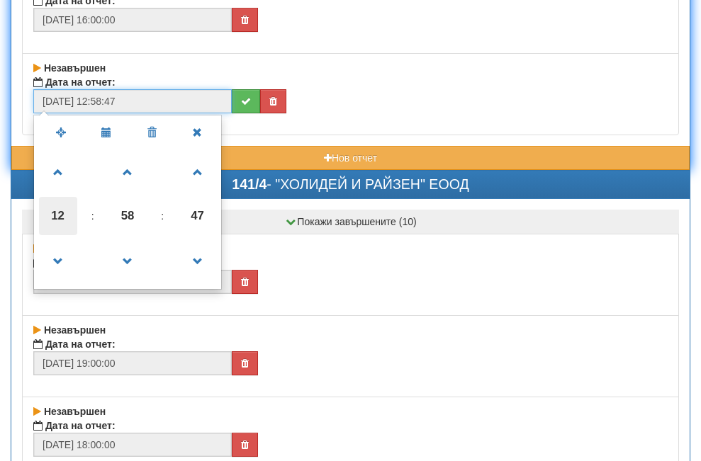
click at [55, 212] on span "12" at bounding box center [58, 216] width 38 height 38
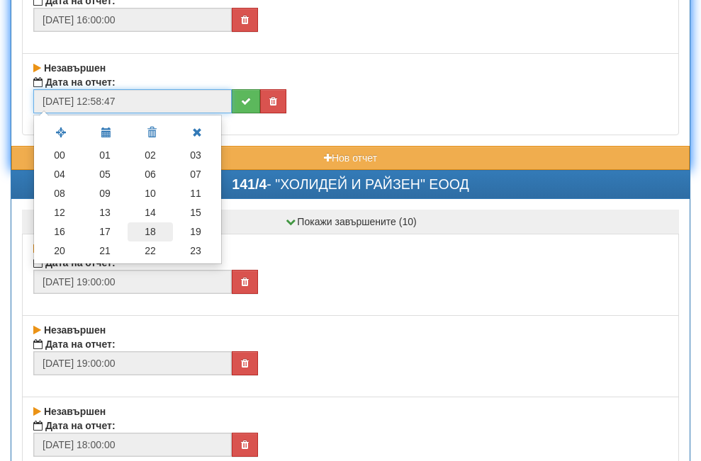
click at [152, 231] on td "18" at bounding box center [150, 232] width 45 height 19
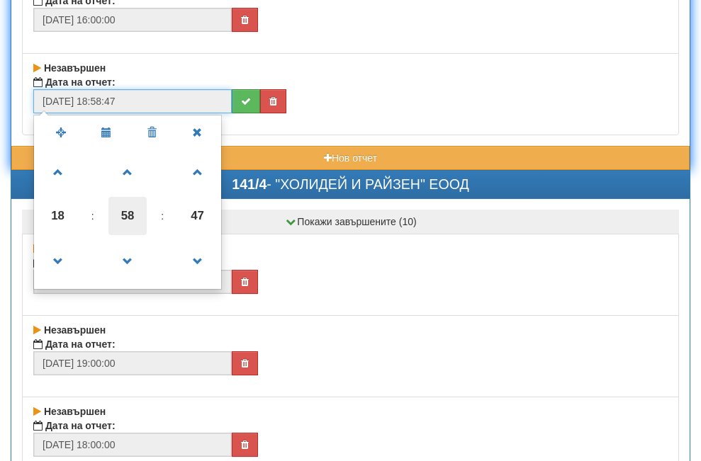
click at [131, 214] on span "58" at bounding box center [127, 216] width 38 height 38
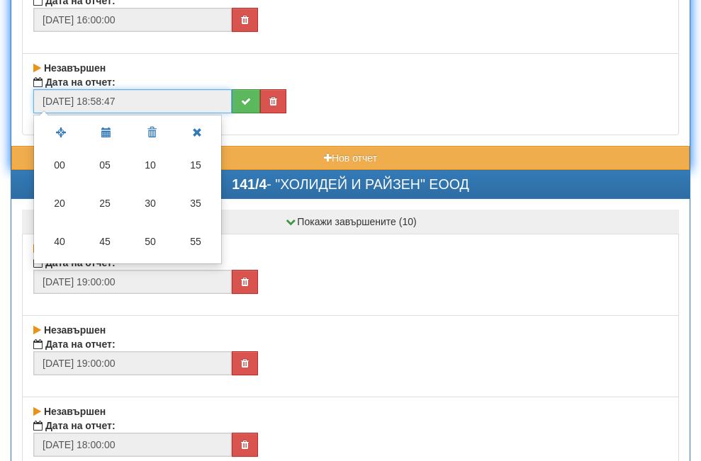
click at [147, 162] on td "10" at bounding box center [150, 165] width 45 height 38
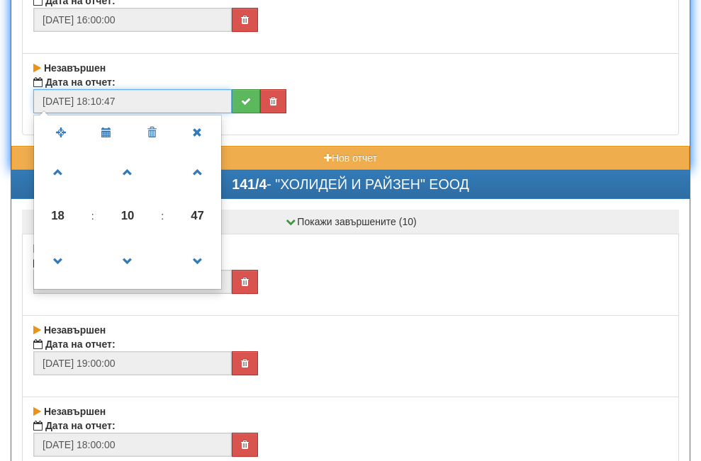
drag, startPoint x: 192, startPoint y: 214, endPoint x: 130, endPoint y: 163, distance: 80.1
click at [192, 212] on span "47" at bounding box center [198, 216] width 38 height 38
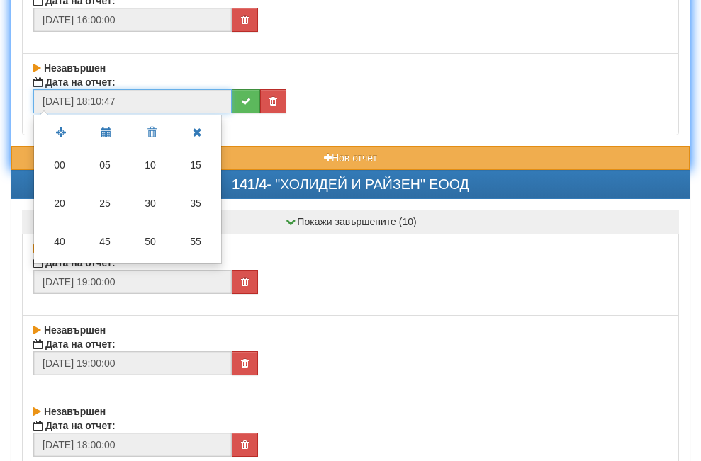
click at [62, 169] on td "00" at bounding box center [59, 165] width 45 height 38
type input "[DATE] 18:10:00"
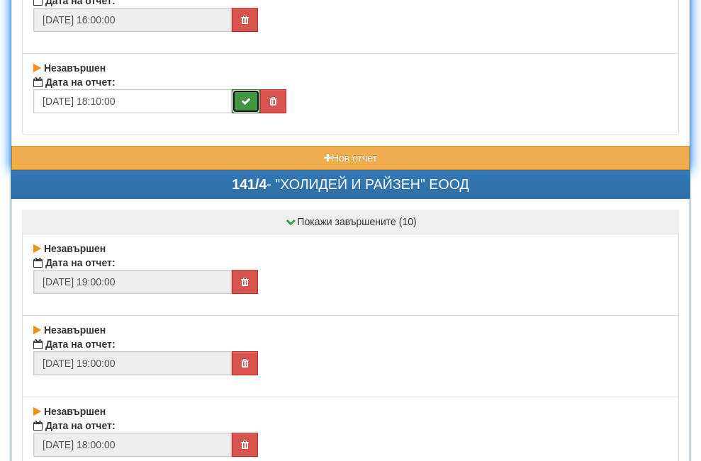
click at [240, 97] on button "submit" at bounding box center [246, 101] width 28 height 24
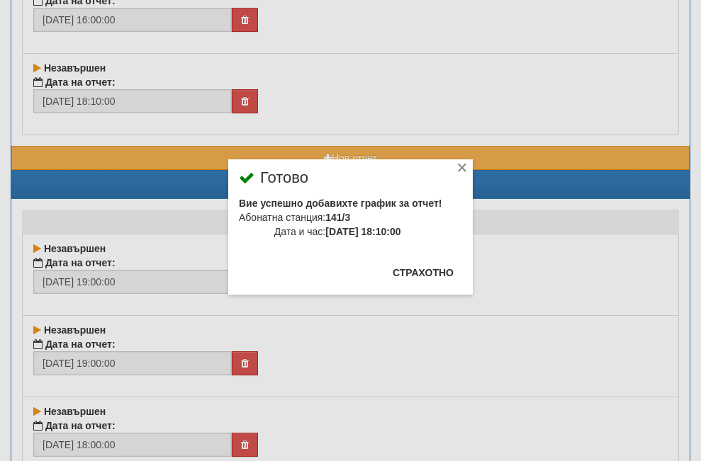
click at [455, 165] on div "×" at bounding box center [462, 170] width 14 height 14
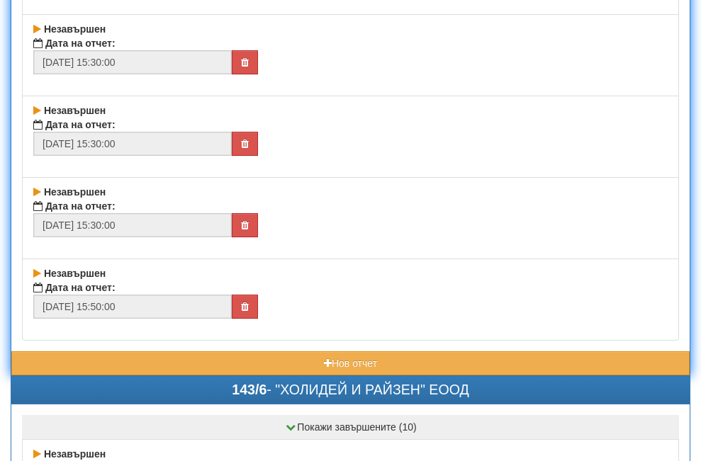
scroll to position [30979, 0]
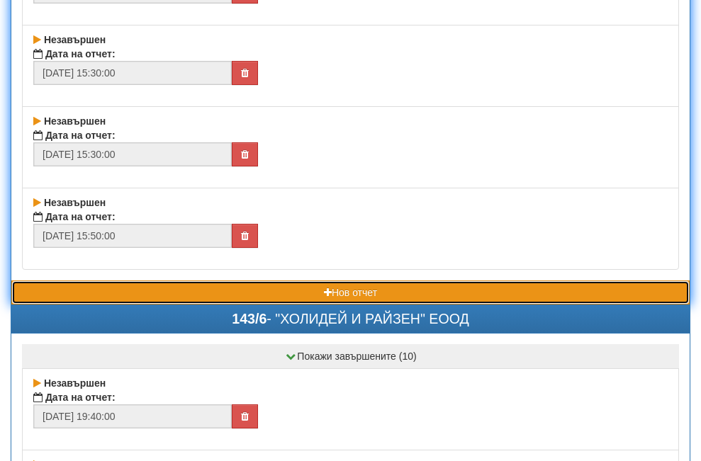
click at [199, 287] on button "Нов отчет" at bounding box center [350, 293] width 678 height 24
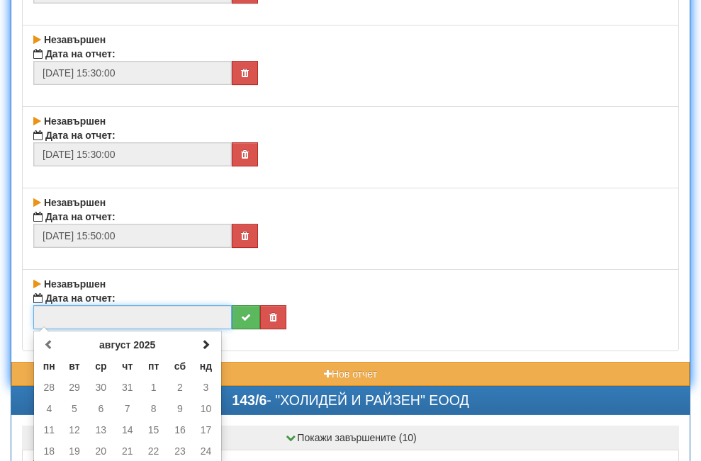
click at [133, 317] on input "text" at bounding box center [132, 318] width 198 height 24
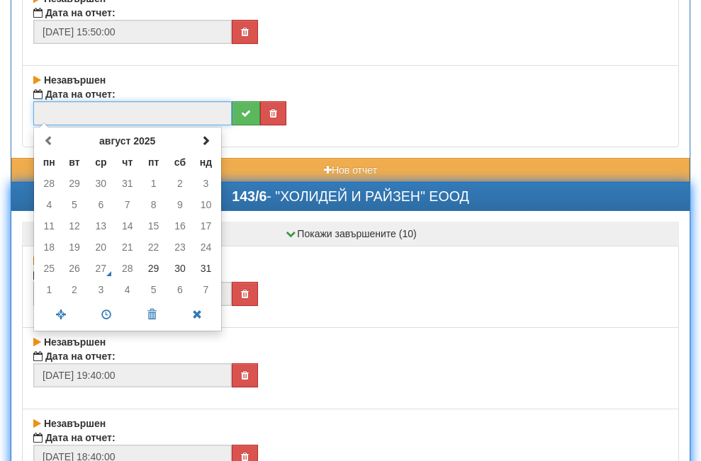
scroll to position [31191, 0]
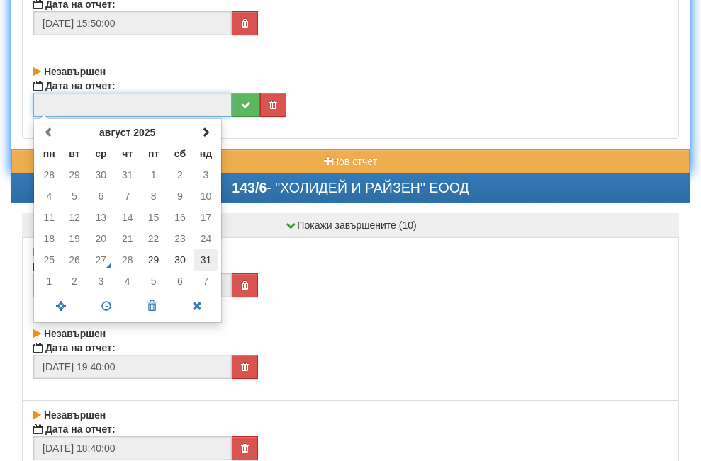
click at [208, 258] on td "31" at bounding box center [206, 260] width 25 height 21
click at [108, 302] on span at bounding box center [106, 306] width 45 height 25
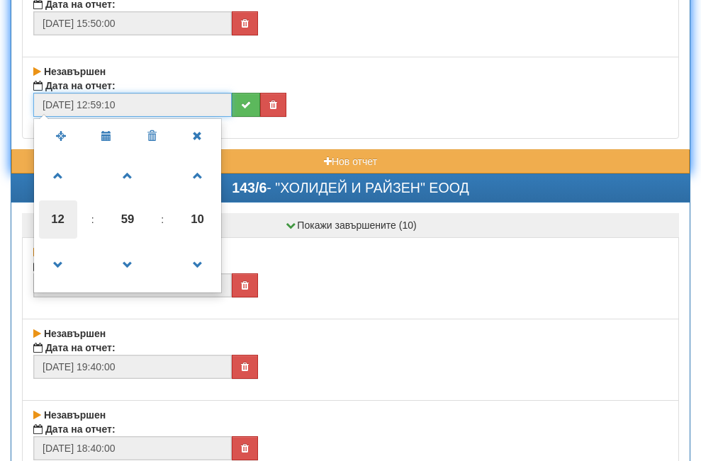
click at [56, 217] on span "12" at bounding box center [58, 220] width 38 height 38
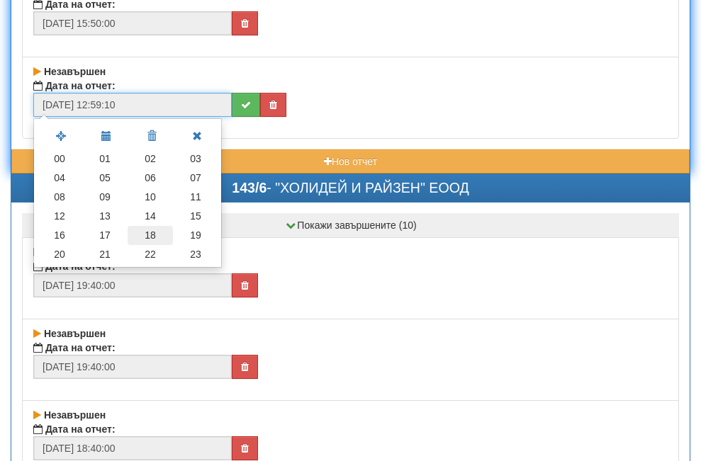
click at [152, 234] on td "18" at bounding box center [150, 235] width 45 height 19
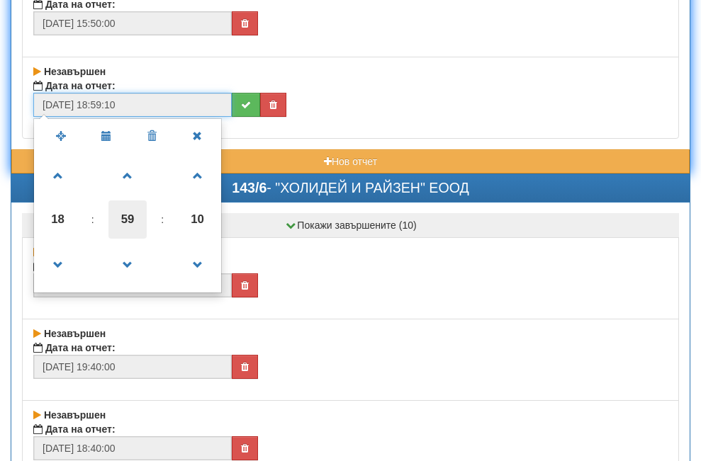
click at [131, 216] on span "59" at bounding box center [127, 220] width 38 height 38
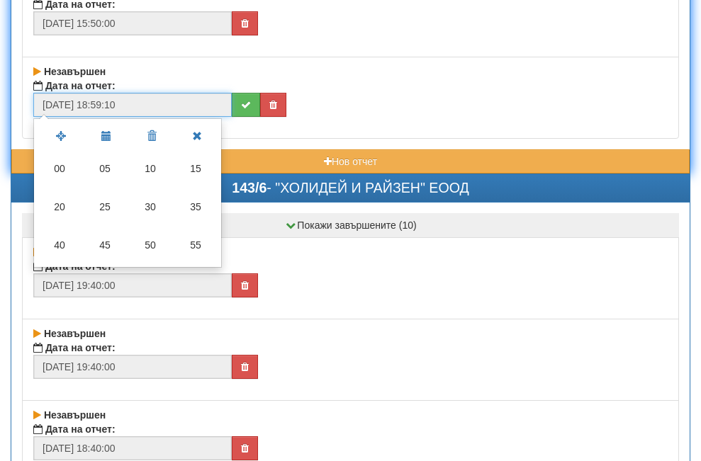
drag, startPoint x: 62, startPoint y: 167, endPoint x: 106, endPoint y: 201, distance: 56.1
click at [72, 179] on td "00" at bounding box center [59, 169] width 45 height 38
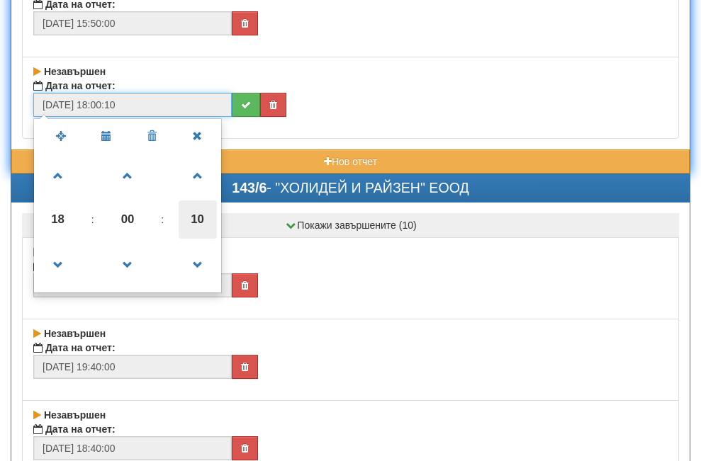
click at [194, 212] on span "10" at bounding box center [198, 220] width 38 height 38
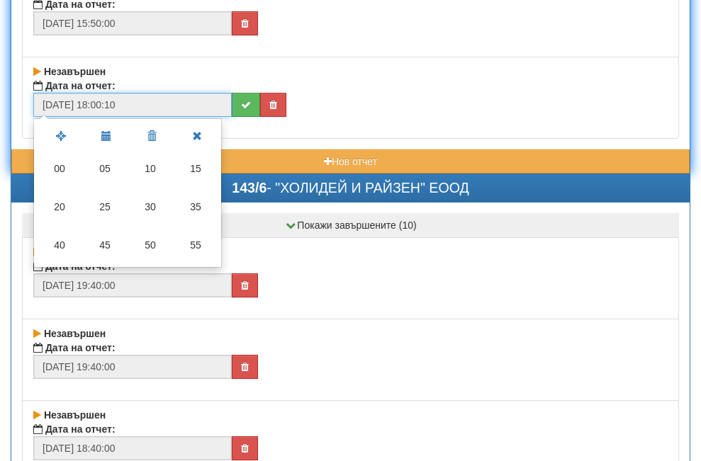
drag, startPoint x: 65, startPoint y: 167, endPoint x: 79, endPoint y: 169, distance: 14.2
click at [65, 169] on td "00" at bounding box center [59, 169] width 45 height 38
type input "[DATE] 18:00:00"
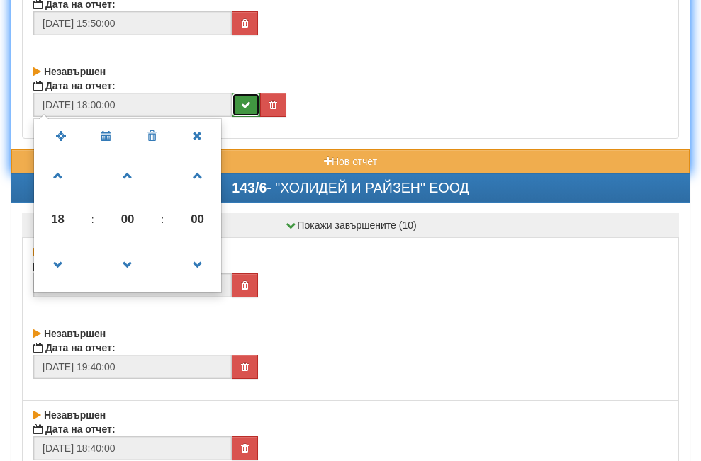
click at [240, 97] on button "submit" at bounding box center [246, 105] width 28 height 24
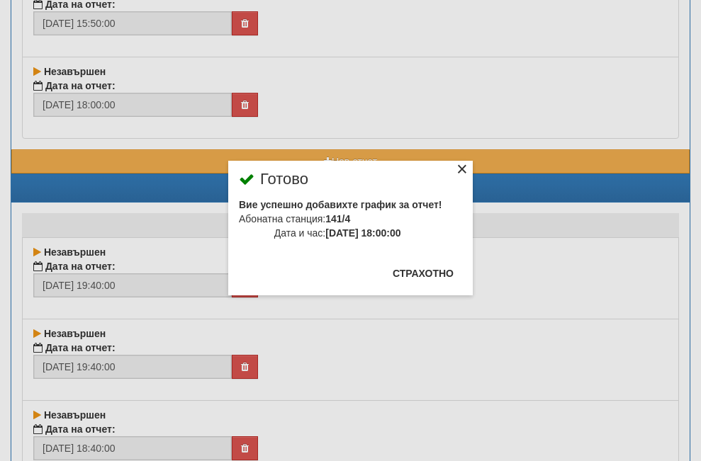
click at [455, 167] on div "×" at bounding box center [462, 171] width 14 height 14
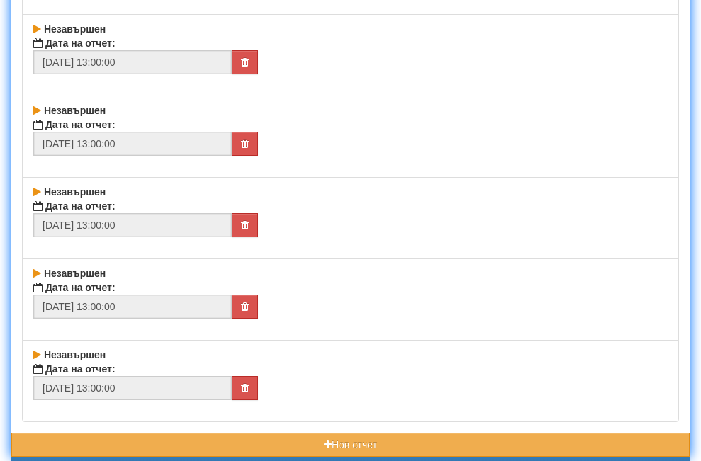
scroll to position [31900, 0]
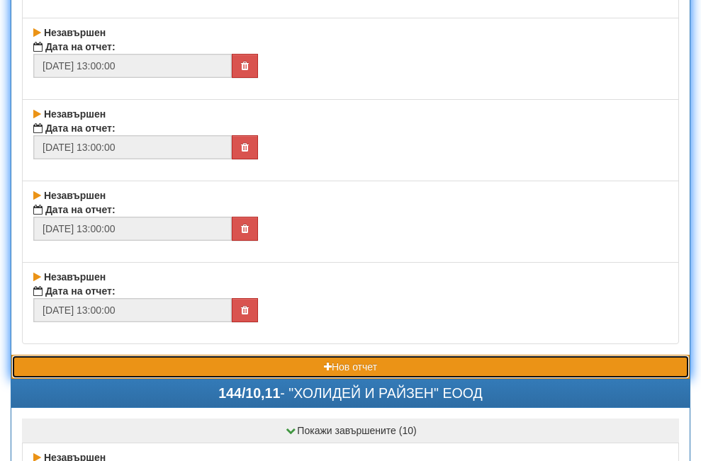
click at [181, 363] on button "Нов отчет" at bounding box center [350, 367] width 678 height 24
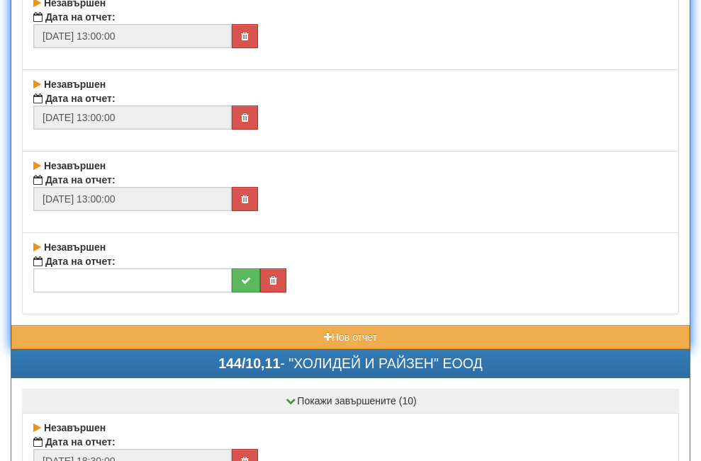
scroll to position [32042, 0]
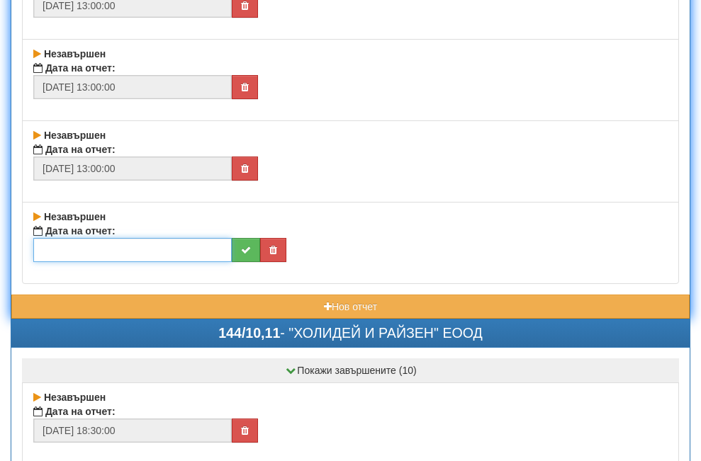
click at [126, 240] on input "text" at bounding box center [132, 250] width 198 height 24
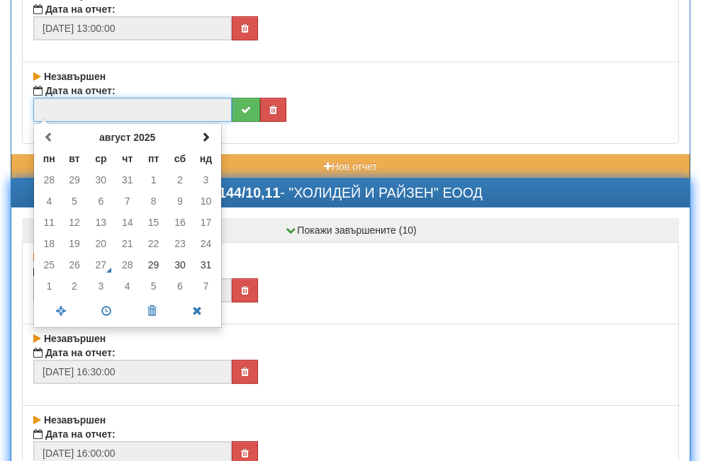
scroll to position [32184, 0]
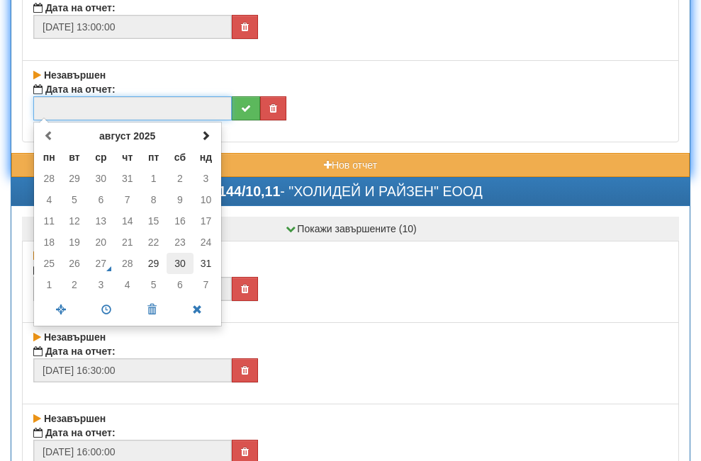
click at [181, 260] on td "30" at bounding box center [180, 263] width 27 height 21
click at [101, 310] on span at bounding box center [106, 310] width 45 height 25
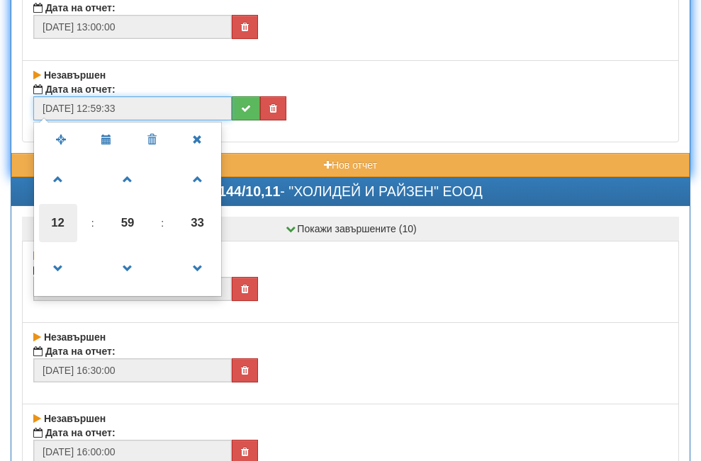
click at [57, 216] on span "12" at bounding box center [58, 223] width 38 height 38
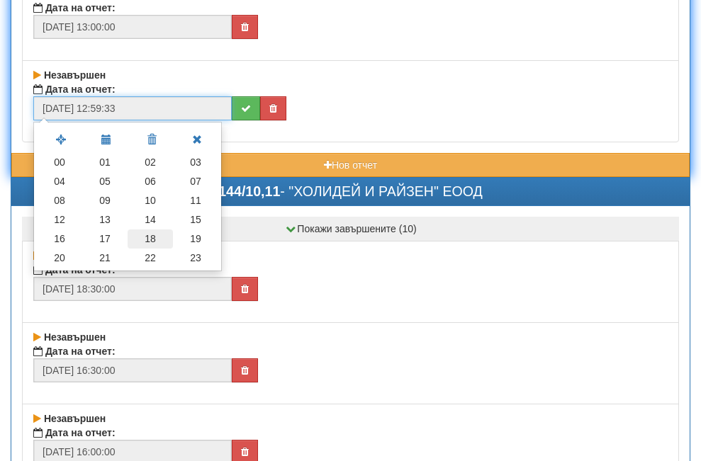
click at [154, 239] on td "18" at bounding box center [150, 239] width 45 height 19
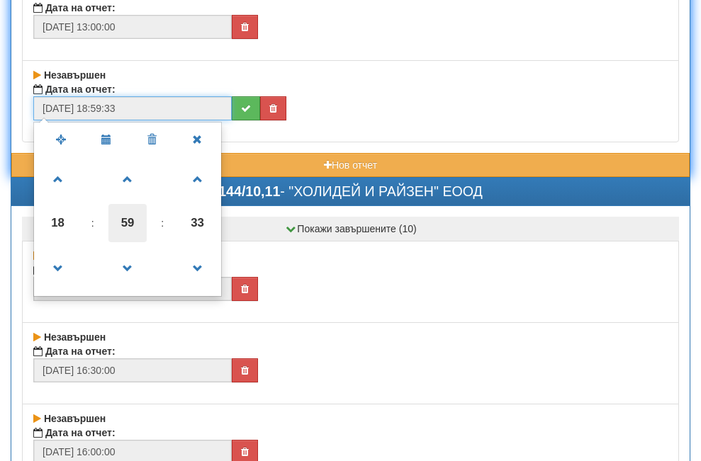
click at [123, 222] on span "59" at bounding box center [127, 223] width 38 height 38
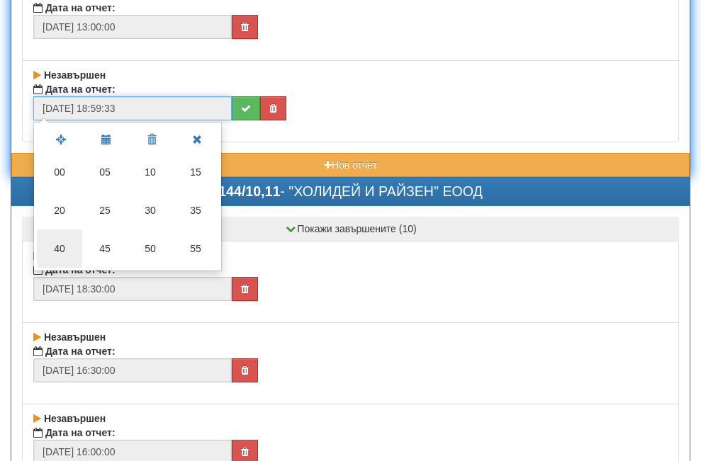
click at [59, 249] on td "40" at bounding box center [59, 249] width 45 height 38
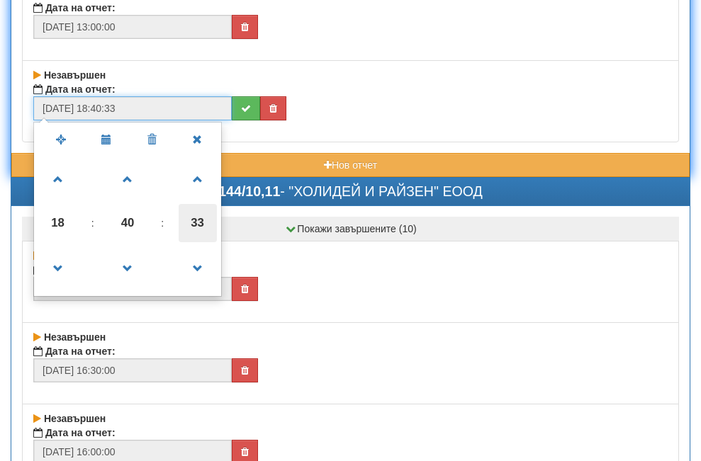
click at [192, 222] on span "33" at bounding box center [198, 223] width 38 height 38
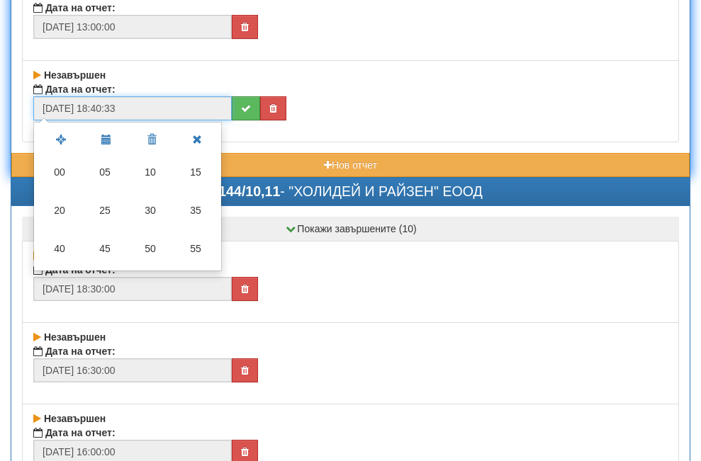
drag, startPoint x: 57, startPoint y: 169, endPoint x: 91, endPoint y: 172, distance: 34.1
click at [57, 171] on td "00" at bounding box center [59, 172] width 45 height 38
type input "[DATE] 18:40:00"
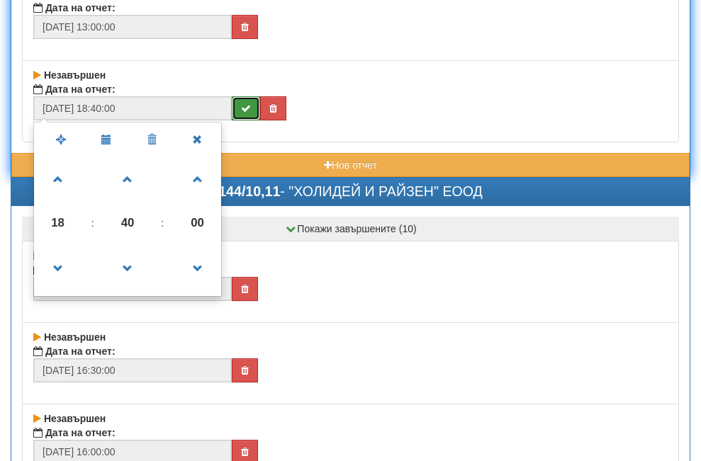
click at [243, 106] on icon "submit" at bounding box center [246, 108] width 10 height 10
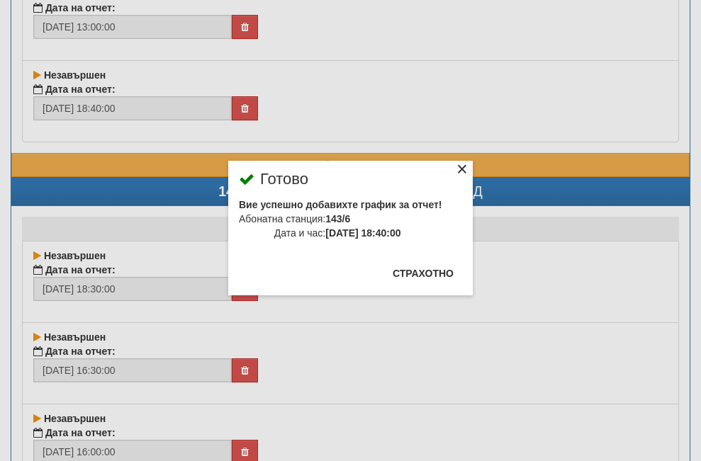
click at [455, 165] on div "×" at bounding box center [462, 171] width 14 height 14
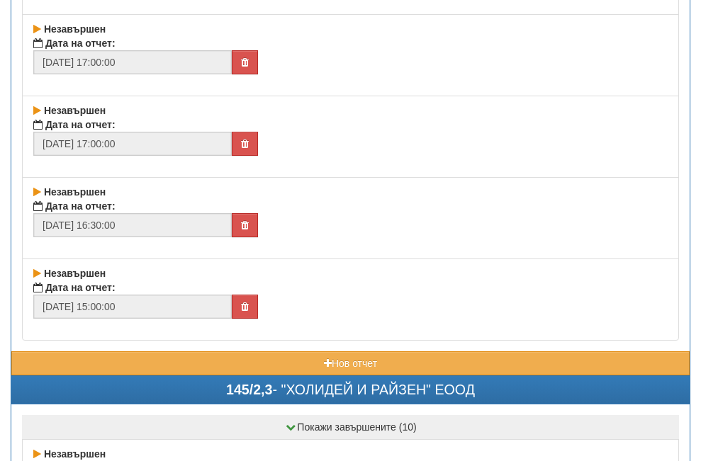
scroll to position [33885, 0]
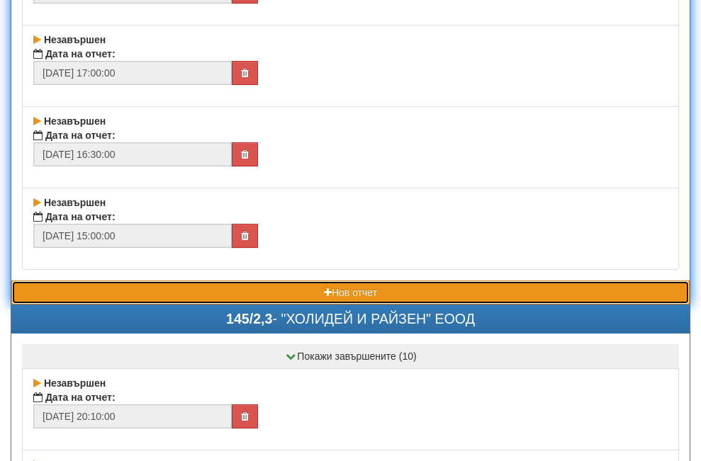
click at [190, 291] on button "Нов отчет" at bounding box center [350, 293] width 678 height 24
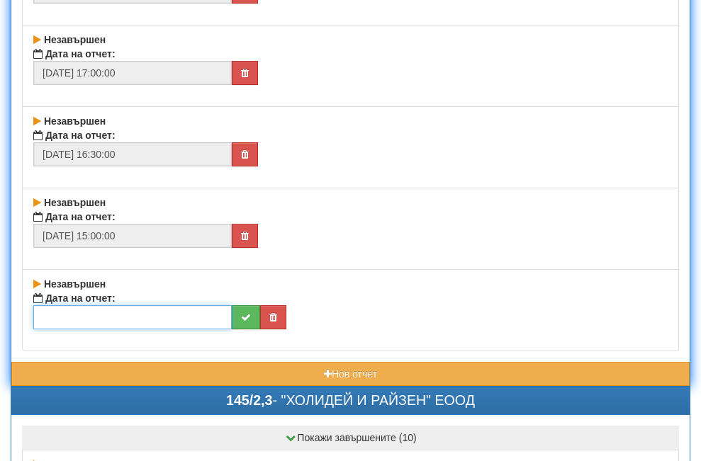
click at [144, 313] on input "text" at bounding box center [132, 318] width 198 height 24
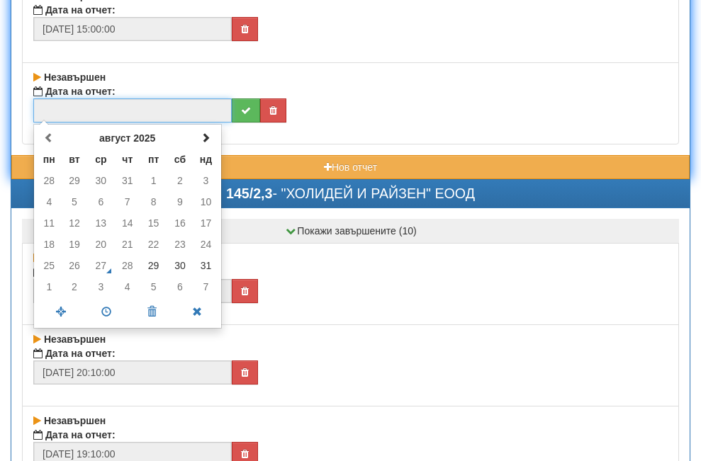
scroll to position [34098, 0]
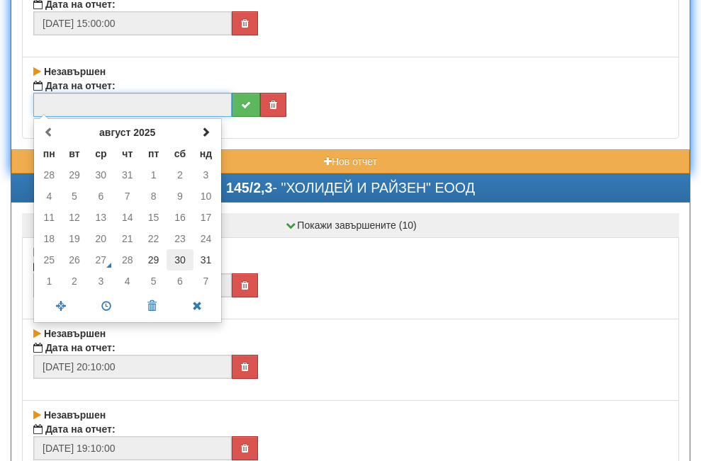
click at [179, 257] on td "30" at bounding box center [180, 260] width 27 height 21
click at [105, 303] on span at bounding box center [106, 306] width 45 height 25
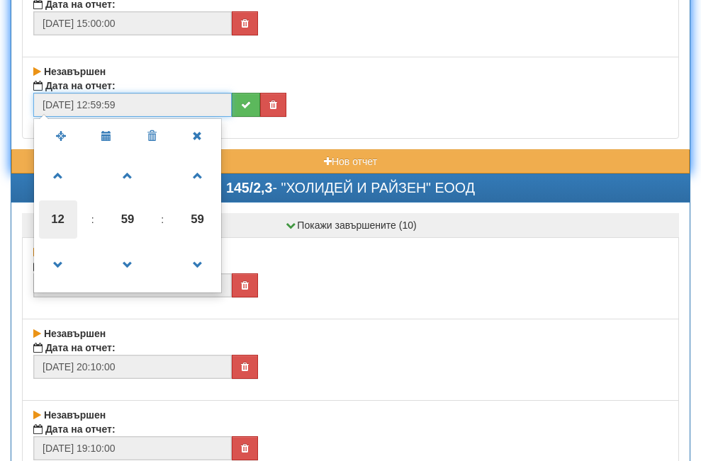
click at [57, 209] on span "12" at bounding box center [58, 220] width 38 height 38
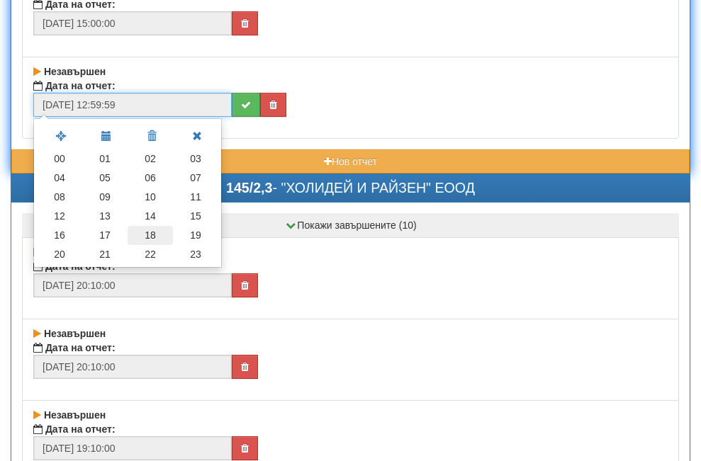
click at [149, 234] on td "18" at bounding box center [150, 235] width 45 height 19
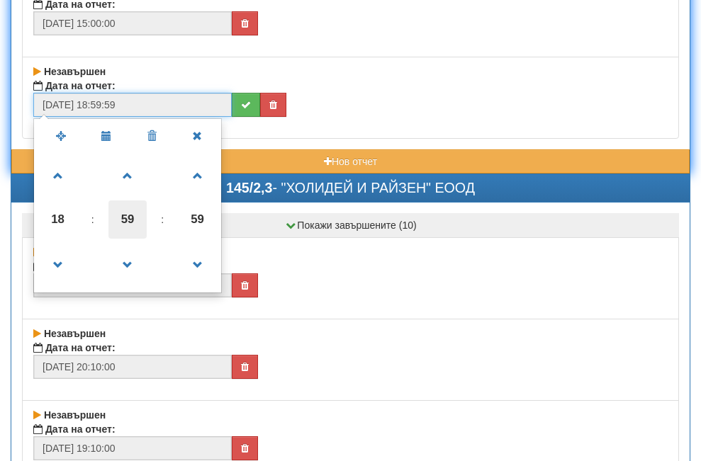
click at [130, 221] on span "59" at bounding box center [127, 220] width 38 height 38
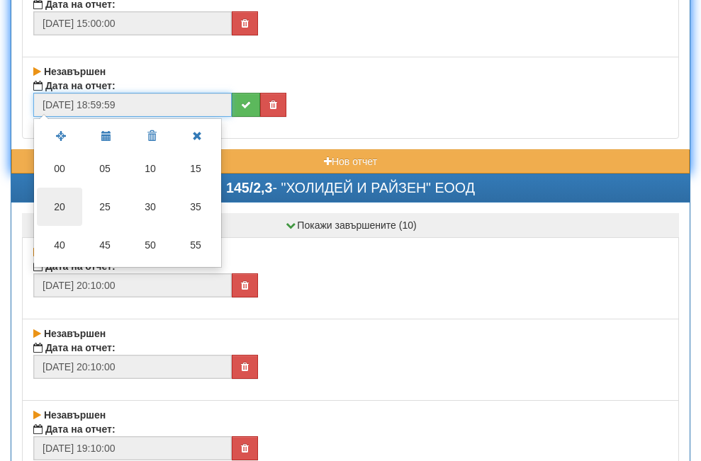
click at [57, 208] on td "20" at bounding box center [59, 207] width 45 height 38
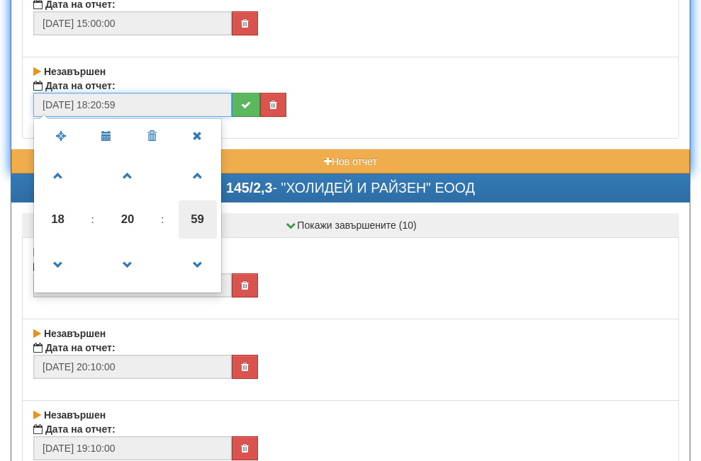
drag, startPoint x: 210, startPoint y: 218, endPoint x: 202, endPoint y: 216, distance: 8.3
click at [210, 217] on span "59" at bounding box center [198, 220] width 38 height 38
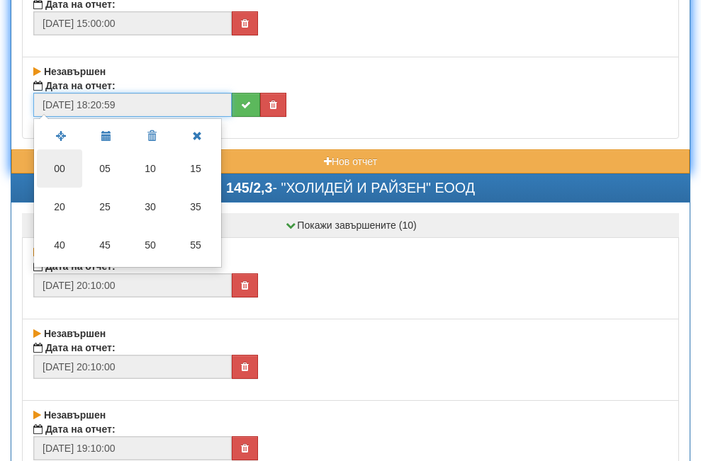
click at [60, 163] on td "00" at bounding box center [59, 169] width 45 height 38
type input "[DATE] 18:20:00"
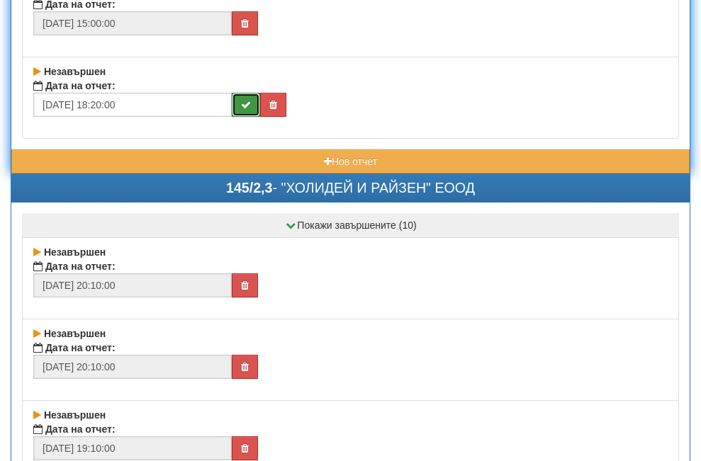
click at [242, 100] on icon "submit" at bounding box center [246, 105] width 10 height 10
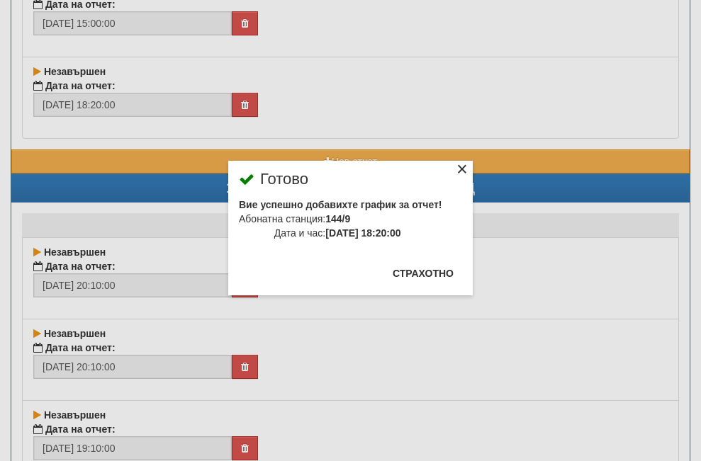
click at [455, 169] on div "×" at bounding box center [462, 171] width 14 height 14
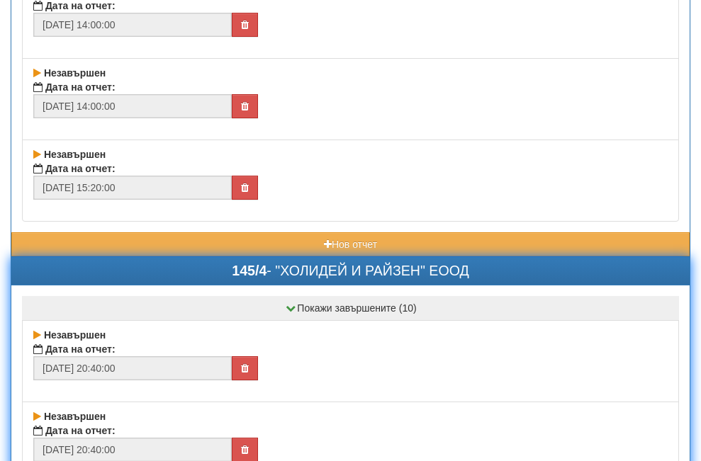
scroll to position [34949, 0]
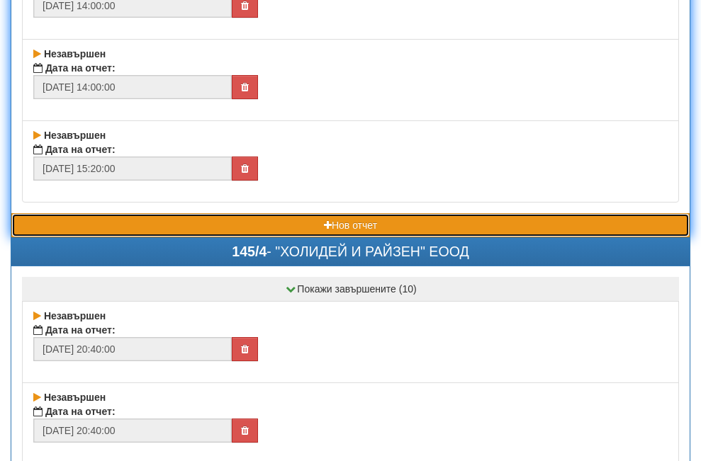
click at [201, 231] on button "Нов отчет" at bounding box center [350, 225] width 678 height 24
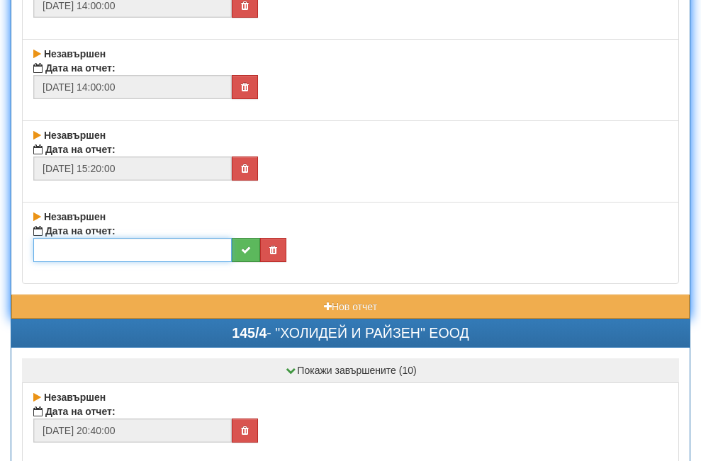
click at [112, 249] on input "text" at bounding box center [132, 250] width 198 height 24
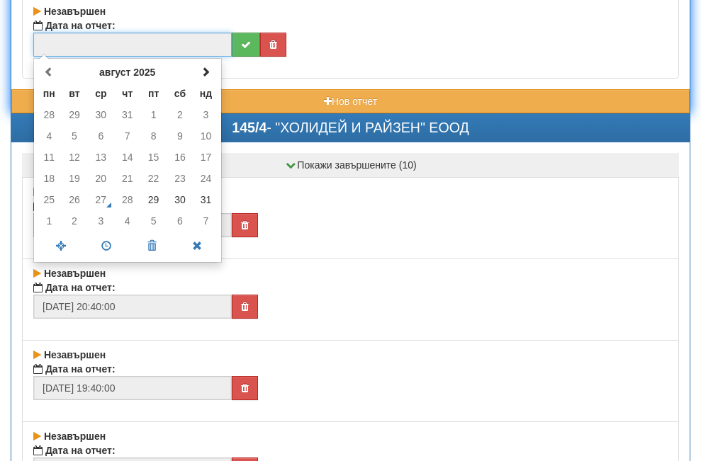
scroll to position [35161, 0]
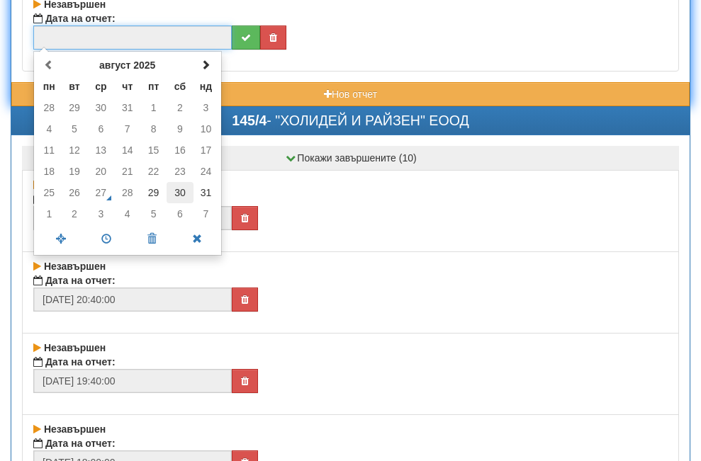
click at [182, 189] on td "30" at bounding box center [180, 192] width 27 height 21
click at [106, 236] on span at bounding box center [106, 239] width 45 height 25
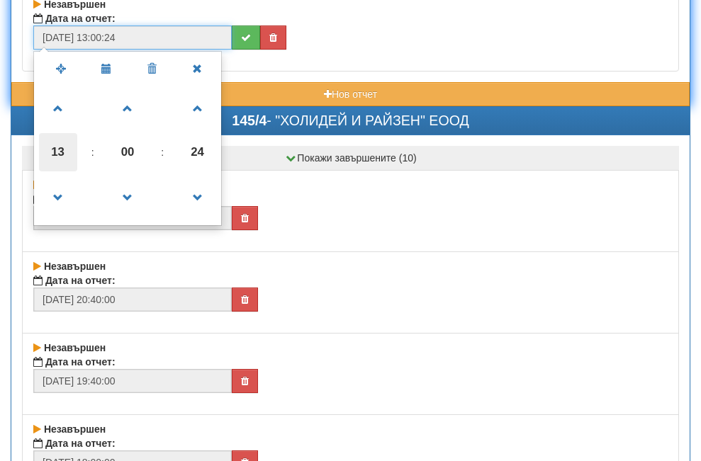
click at [60, 148] on span "13" at bounding box center [58, 152] width 38 height 38
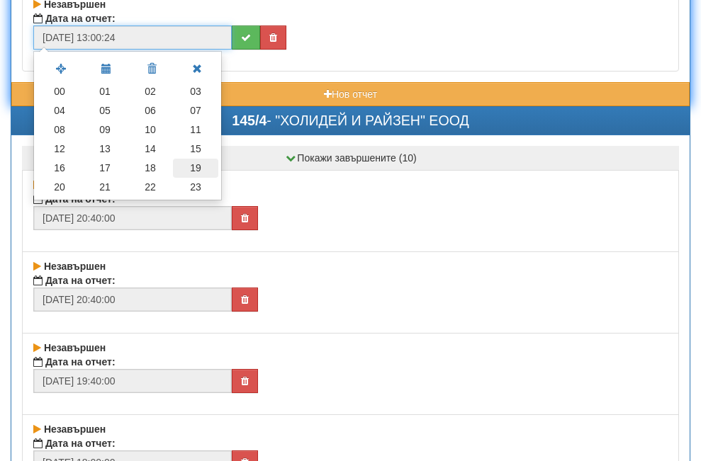
click at [199, 165] on td "19" at bounding box center [195, 168] width 45 height 19
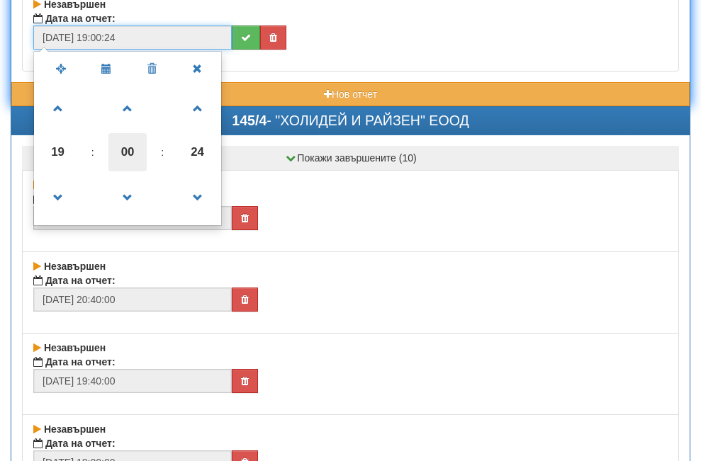
click at [121, 155] on span "00" at bounding box center [127, 152] width 38 height 38
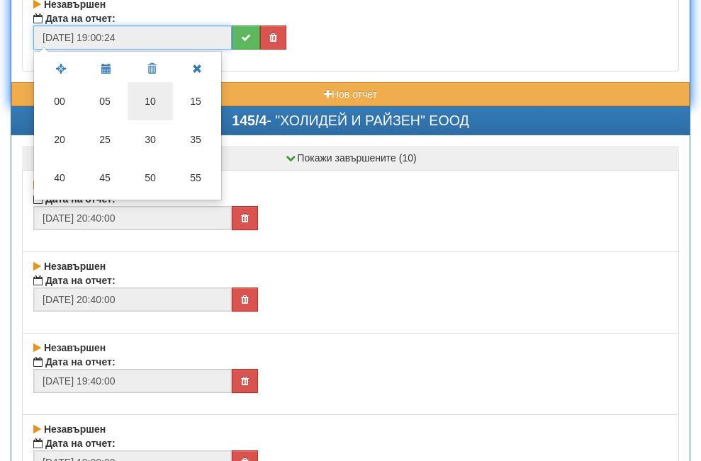
click at [152, 103] on td "10" at bounding box center [150, 101] width 45 height 38
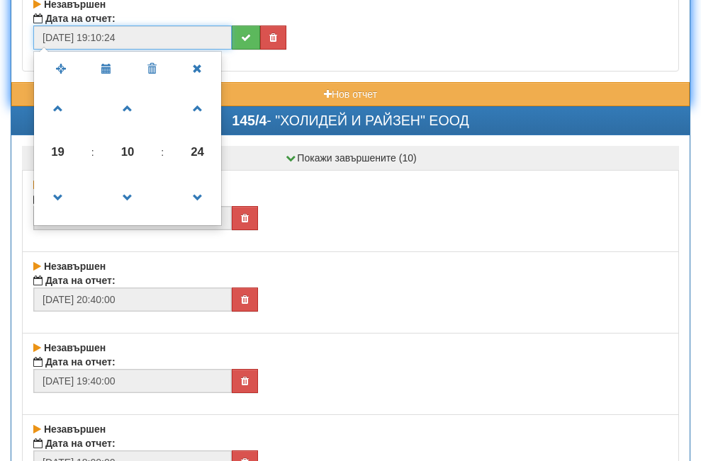
click at [194, 150] on span "24" at bounding box center [198, 152] width 38 height 38
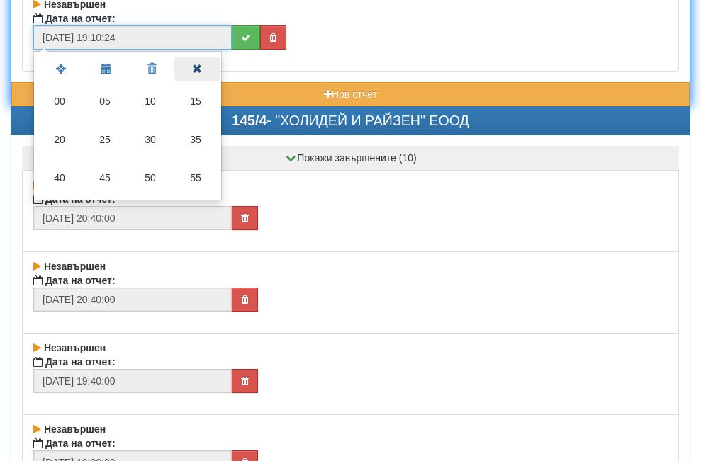
drag, startPoint x: 59, startPoint y: 94, endPoint x: 188, endPoint y: 75, distance: 130.4
click at [65, 97] on td "00" at bounding box center [59, 101] width 45 height 38
type input "[DATE] 19:10:00"
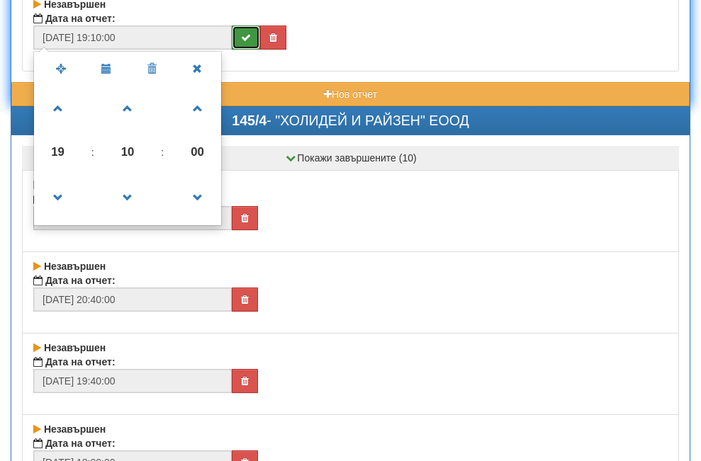
click at [243, 43] on button "submit" at bounding box center [246, 38] width 28 height 24
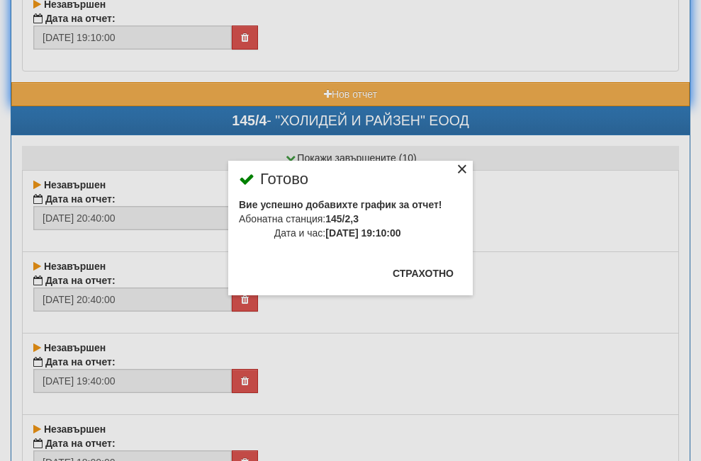
click at [455, 169] on div "×" at bounding box center [462, 171] width 14 height 14
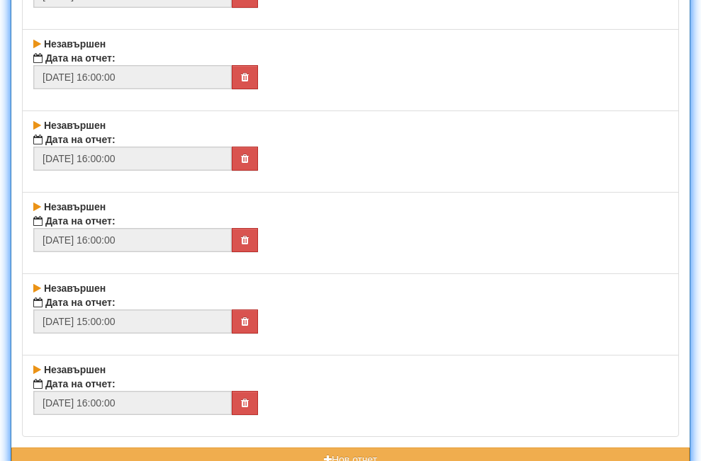
scroll to position [35799, 0]
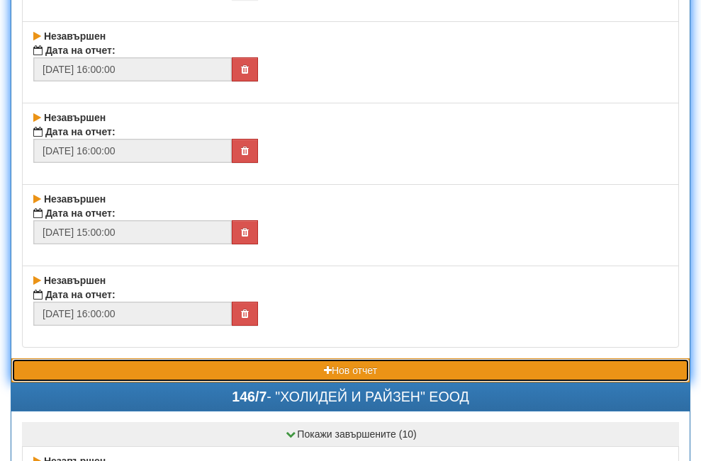
click at [155, 367] on button "Нов отчет" at bounding box center [350, 371] width 678 height 24
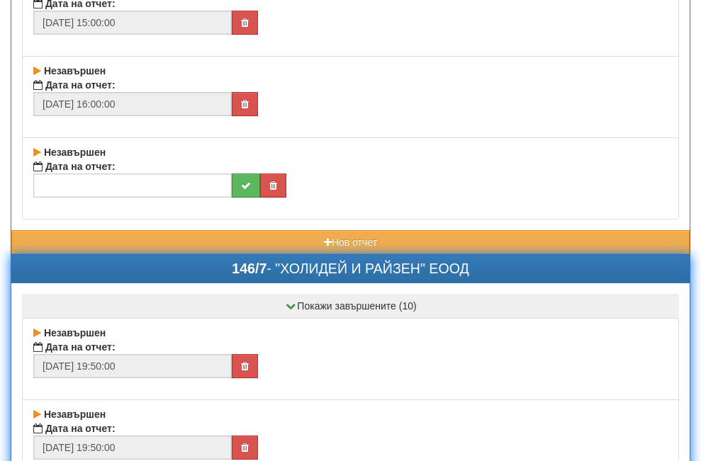
scroll to position [36012, 0]
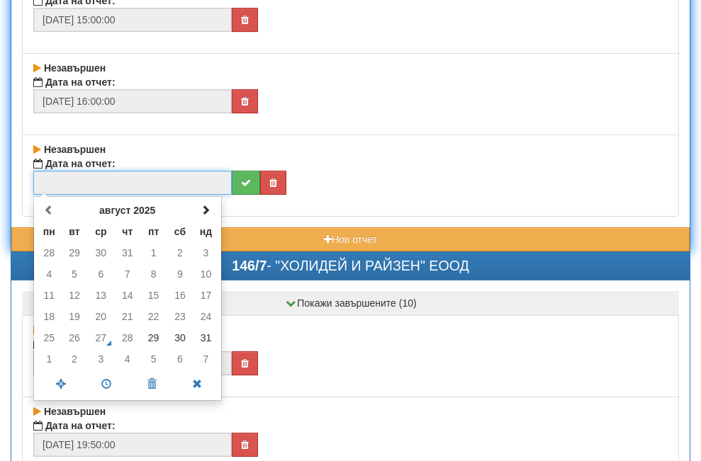
click at [147, 182] on input "text" at bounding box center [132, 183] width 198 height 24
click at [177, 338] on td "30" at bounding box center [180, 338] width 27 height 21
click at [105, 381] on span at bounding box center [106, 384] width 45 height 25
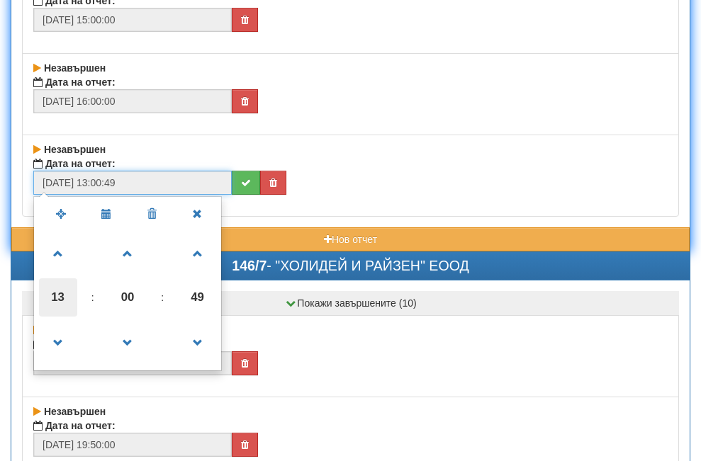
click at [53, 299] on span "13" at bounding box center [58, 298] width 38 height 38
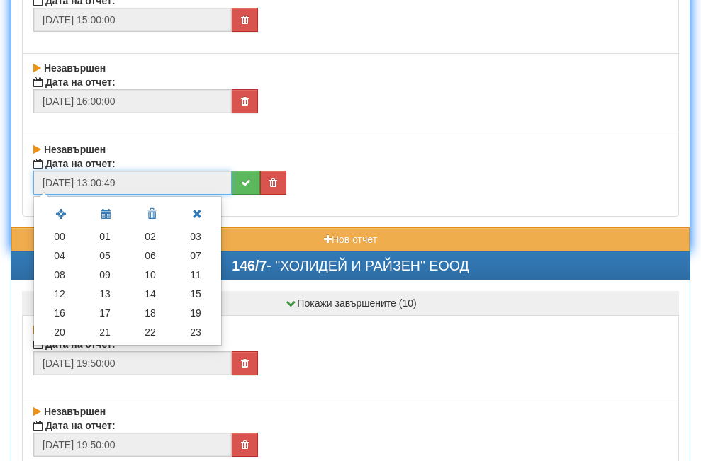
click at [196, 313] on td "19" at bounding box center [195, 313] width 45 height 19
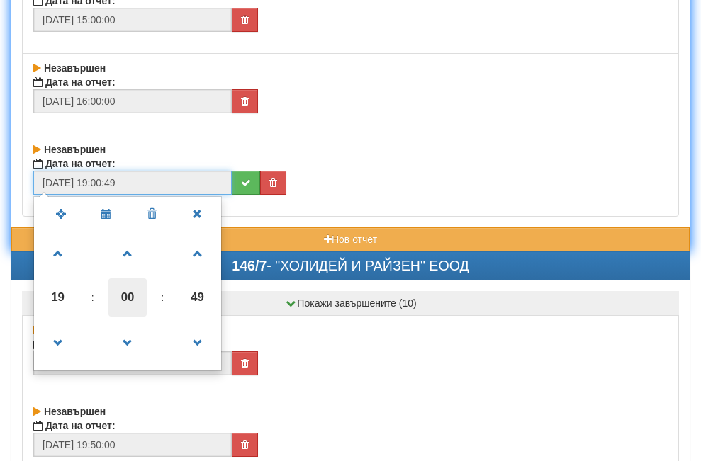
click at [125, 299] on span "00" at bounding box center [127, 298] width 38 height 38
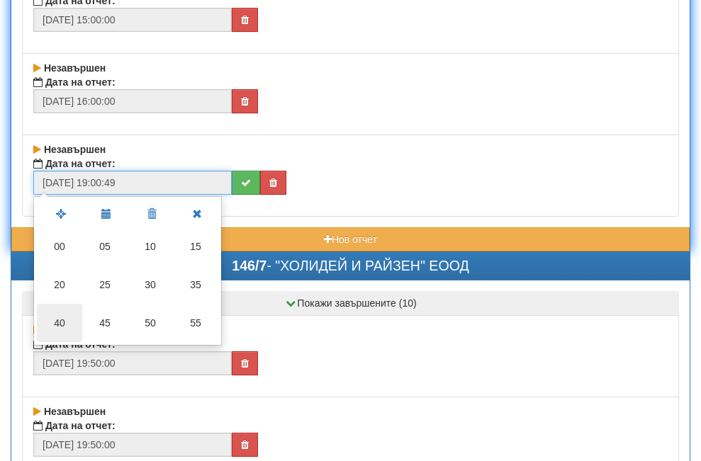
click at [62, 321] on td "40" at bounding box center [59, 323] width 45 height 38
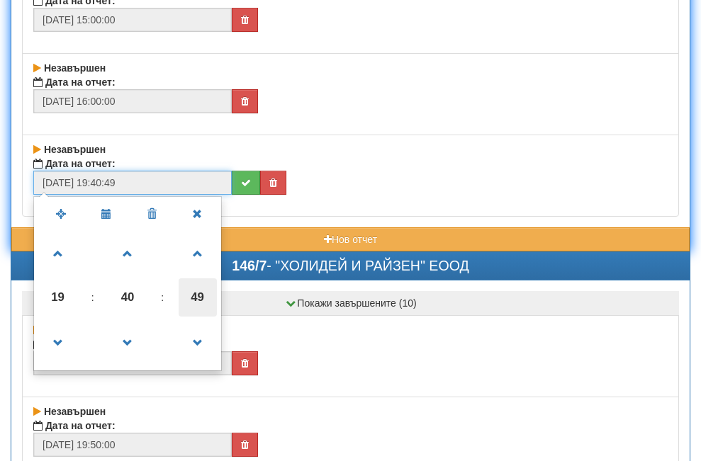
click at [194, 294] on span "49" at bounding box center [198, 298] width 38 height 38
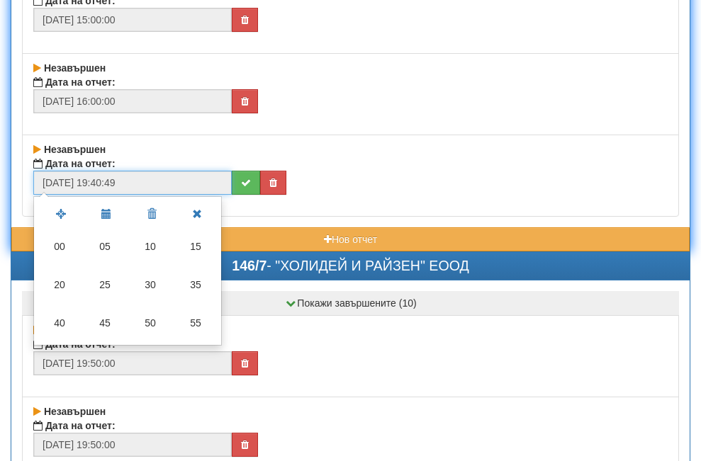
drag, startPoint x: 55, startPoint y: 243, endPoint x: 160, endPoint y: 236, distance: 105.2
click at [57, 243] on td "00" at bounding box center [59, 247] width 45 height 38
type input "[DATE] 19:40:00"
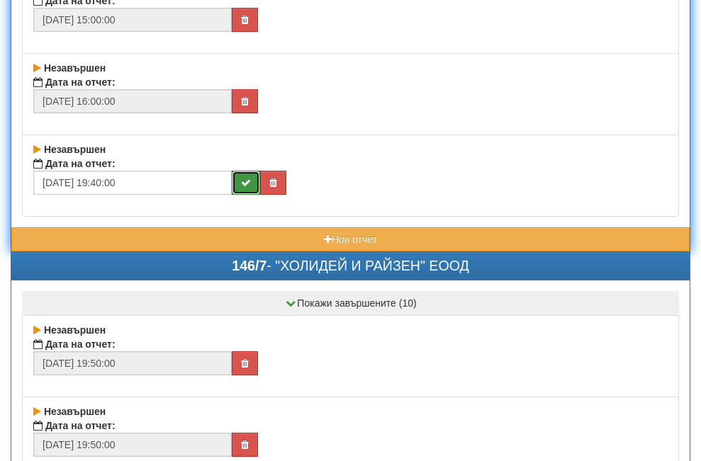
click at [247, 182] on icon "submit" at bounding box center [246, 183] width 10 height 10
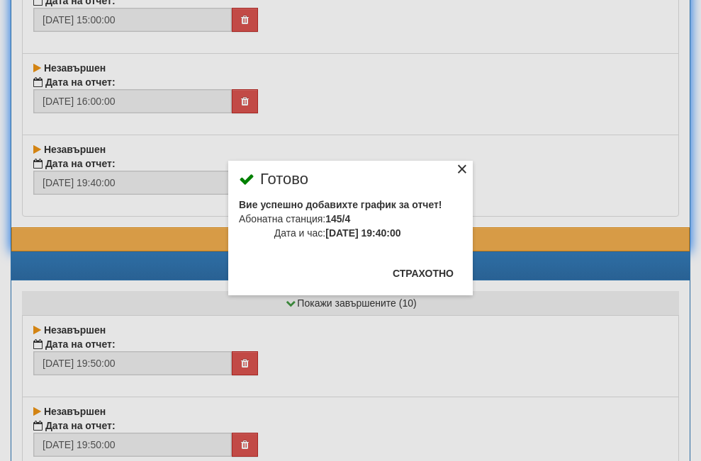
click at [455, 169] on div "×" at bounding box center [462, 171] width 14 height 14
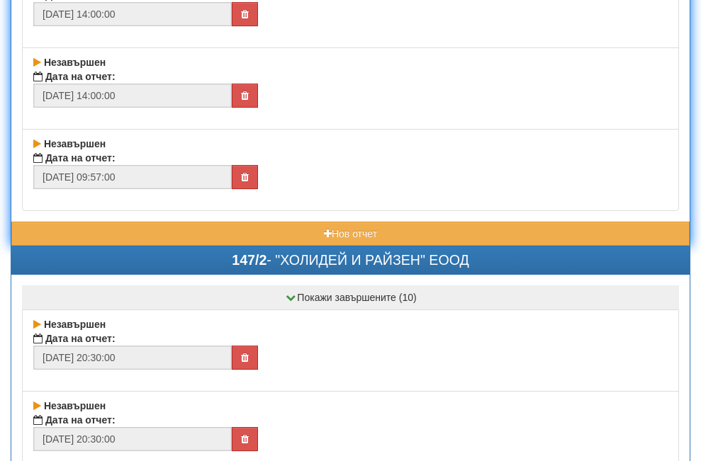
scroll to position [36933, 0]
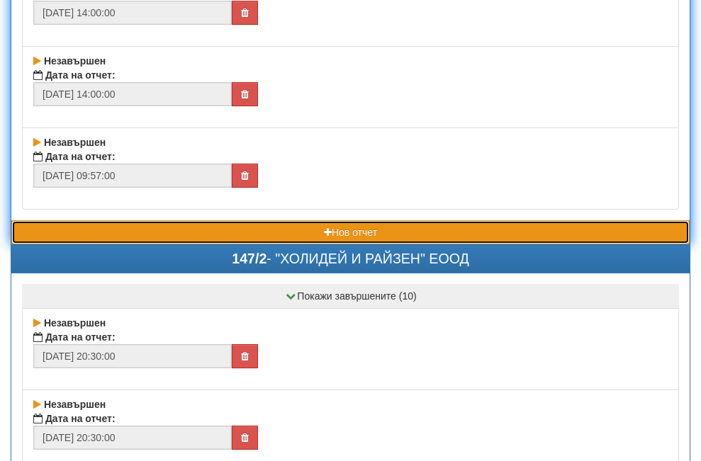
click at [157, 234] on button "Нов отчет" at bounding box center [350, 232] width 678 height 24
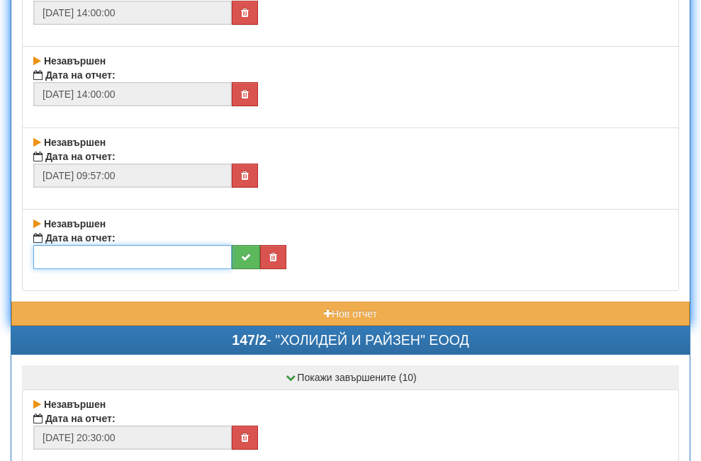
click at [148, 265] on input "text" at bounding box center [132, 257] width 198 height 24
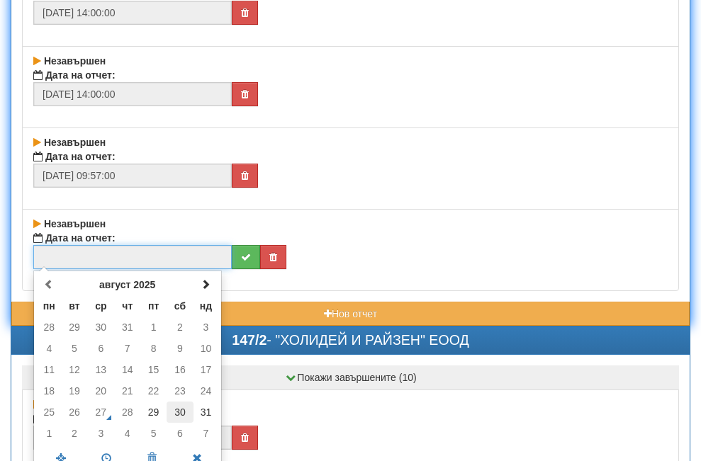
click at [177, 415] on td "30" at bounding box center [180, 412] width 27 height 21
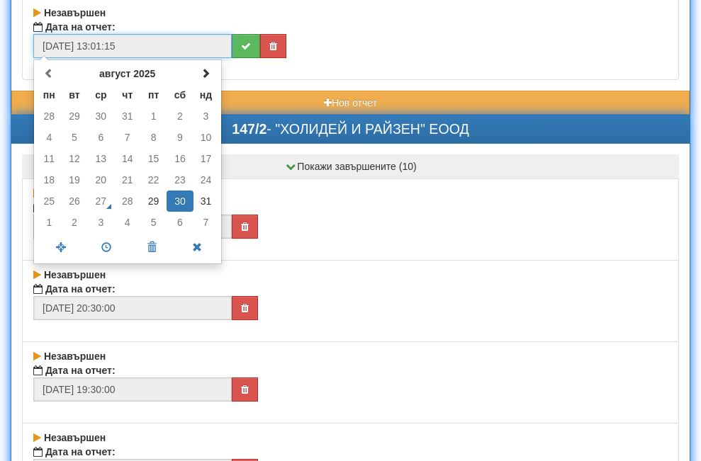
scroll to position [37288, 0]
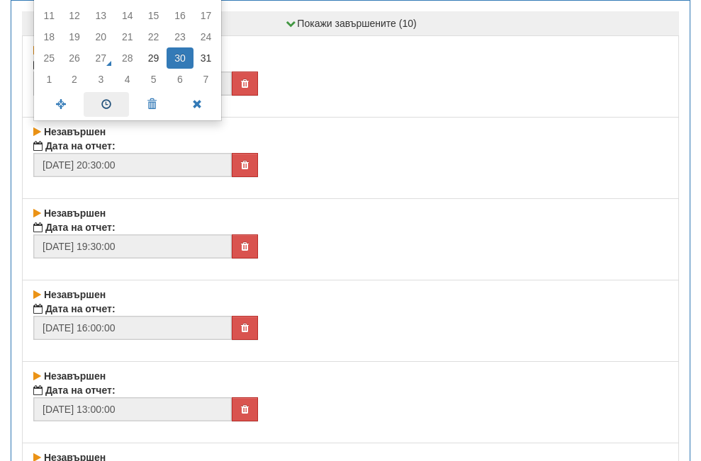
click at [105, 106] on span at bounding box center [106, 104] width 45 height 25
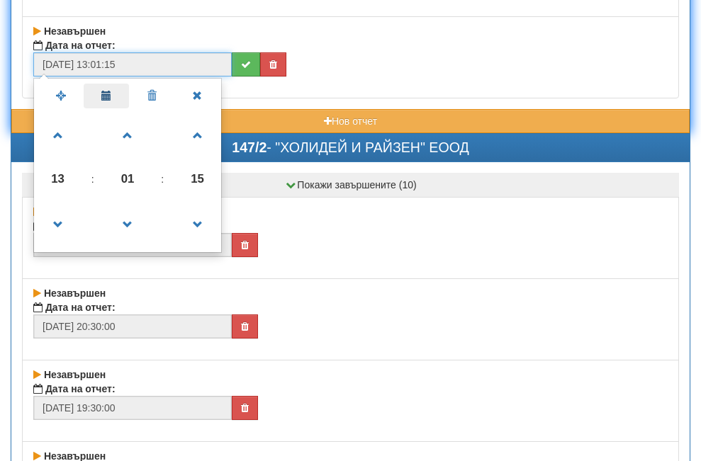
scroll to position [37118, 0]
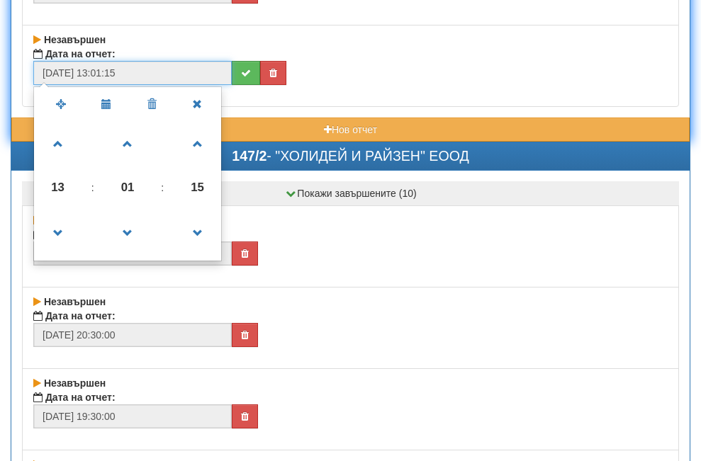
click at [55, 186] on span "13" at bounding box center [58, 188] width 38 height 38
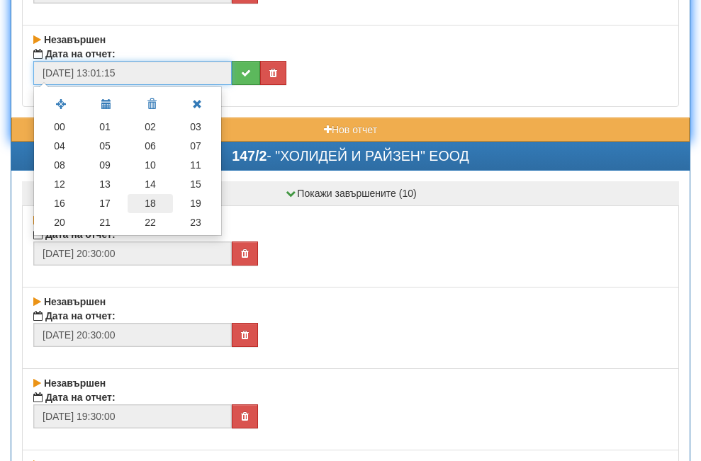
click at [152, 201] on td "18" at bounding box center [150, 203] width 45 height 19
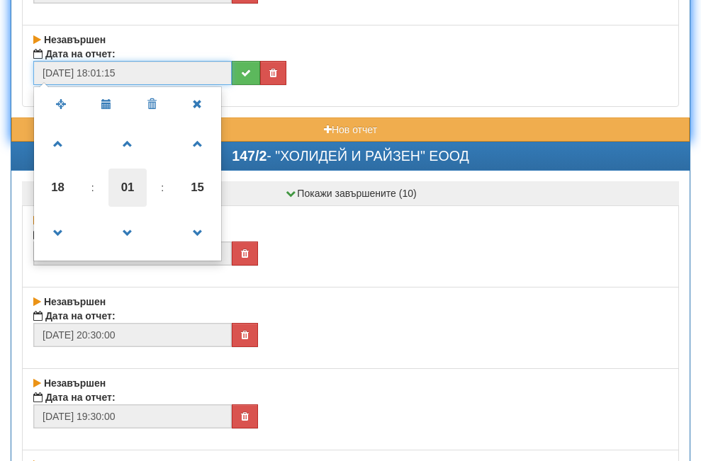
click at [126, 184] on span "01" at bounding box center [127, 188] width 38 height 38
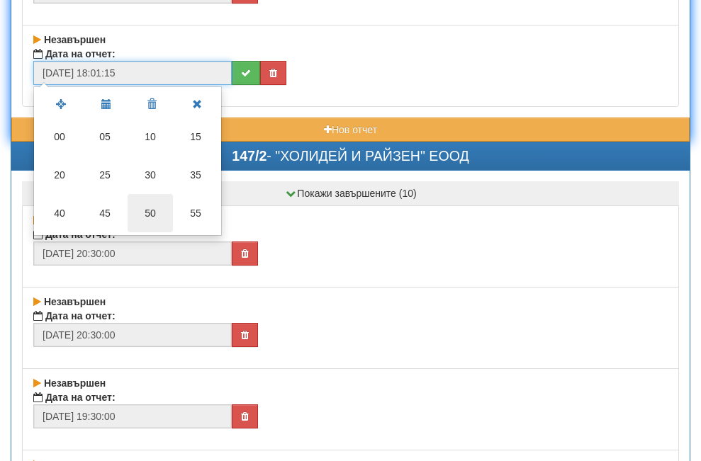
click at [142, 212] on td "50" at bounding box center [150, 213] width 45 height 38
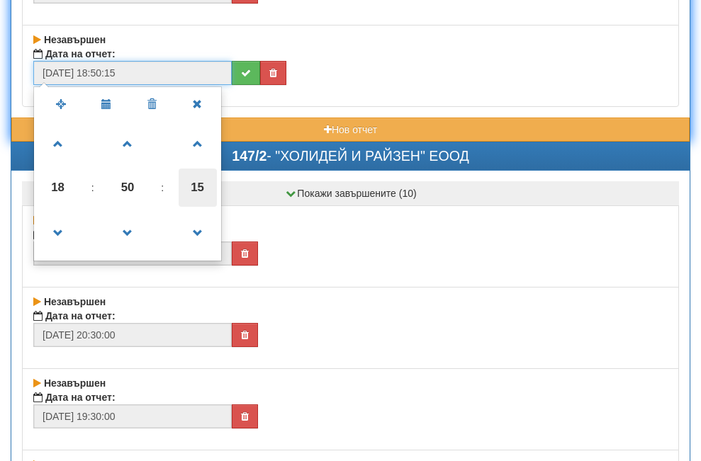
click at [194, 182] on span "15" at bounding box center [198, 188] width 38 height 38
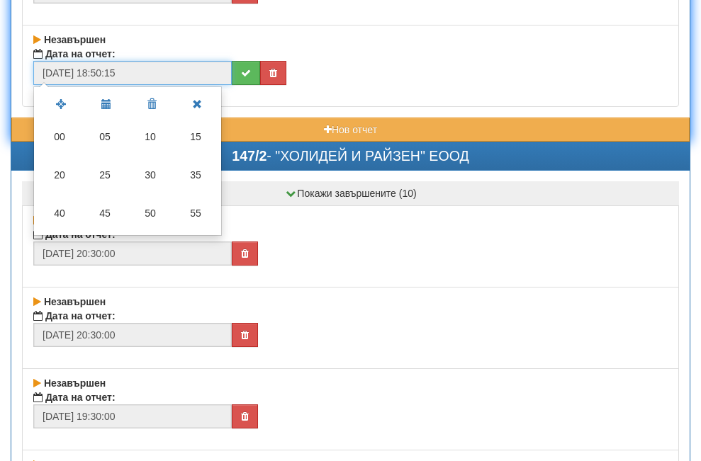
drag, startPoint x: 60, startPoint y: 135, endPoint x: 166, endPoint y: 119, distance: 106.9
click at [65, 138] on td "00" at bounding box center [59, 137] width 45 height 38
type input "[DATE] 18:50:00"
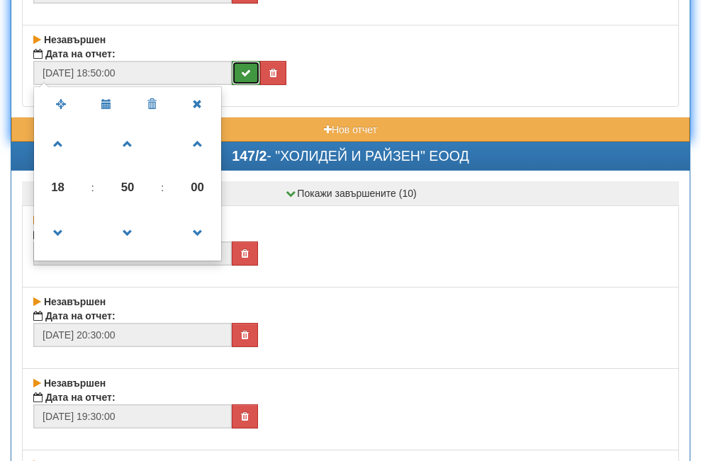
click at [240, 76] on button "submit" at bounding box center [246, 73] width 28 height 24
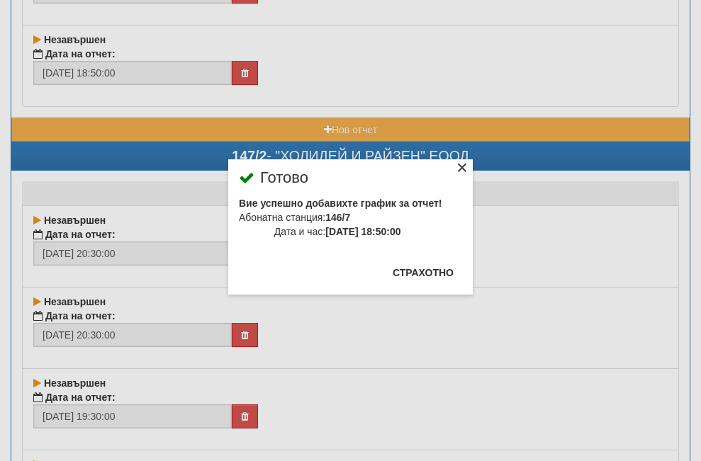
click at [455, 165] on div "×" at bounding box center [462, 170] width 14 height 14
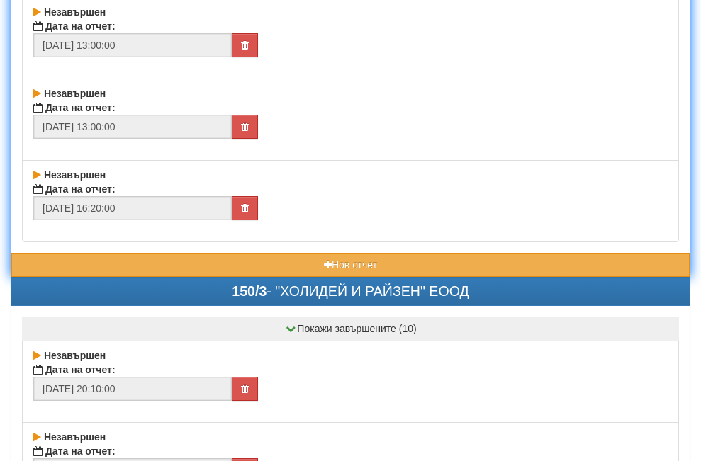
scroll to position [37898, 0]
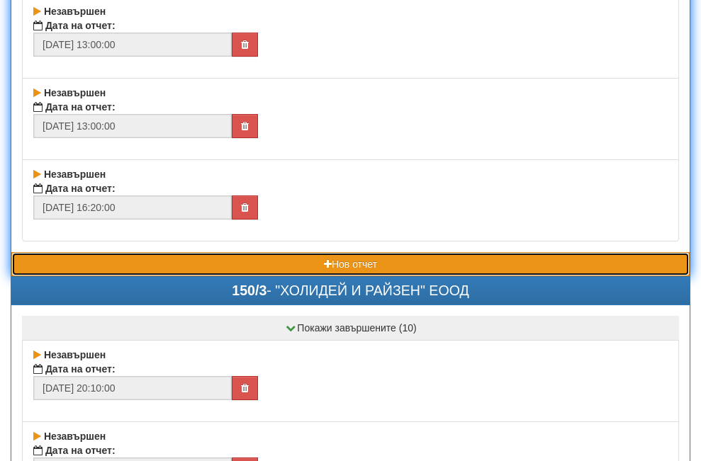
click at [188, 265] on button "Нов отчет" at bounding box center [350, 264] width 678 height 24
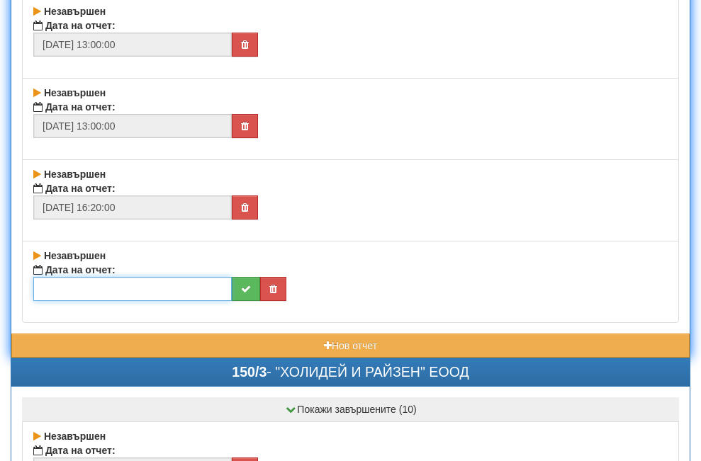
click at [118, 287] on input "text" at bounding box center [132, 289] width 198 height 24
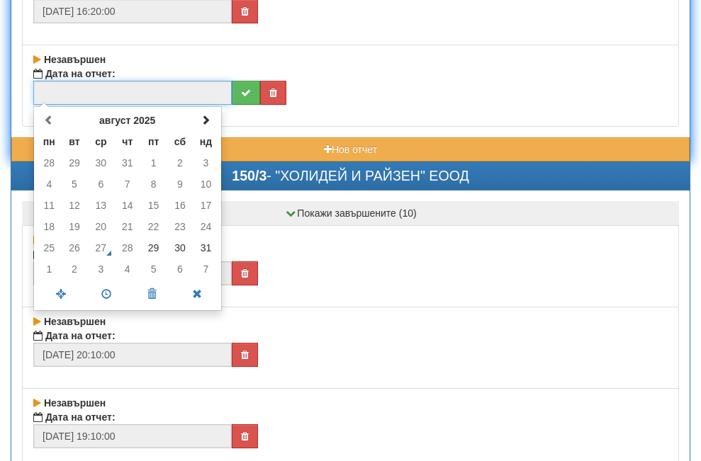
scroll to position [38110, 0]
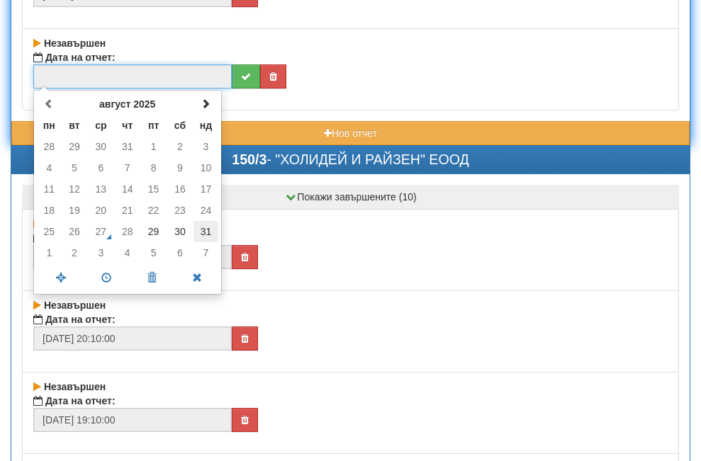
click at [208, 233] on td "31" at bounding box center [206, 231] width 25 height 21
click at [103, 279] on span at bounding box center [106, 278] width 45 height 25
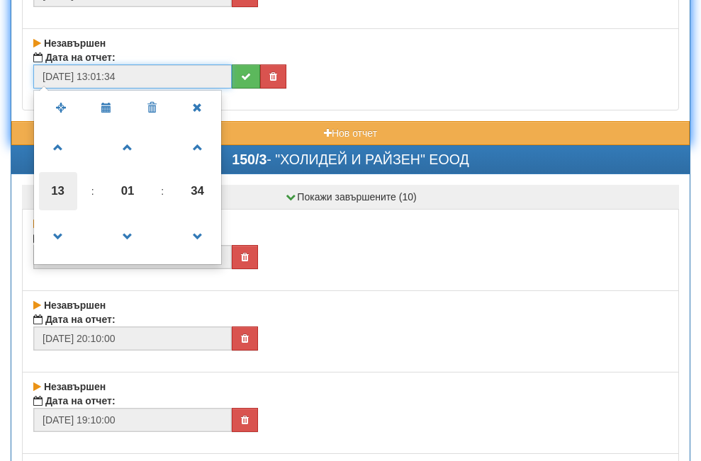
click at [55, 189] on span "13" at bounding box center [58, 191] width 38 height 38
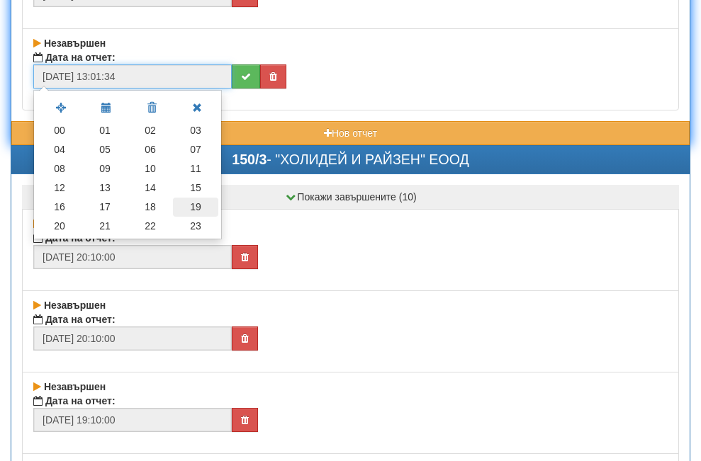
click at [196, 206] on td "19" at bounding box center [195, 207] width 45 height 19
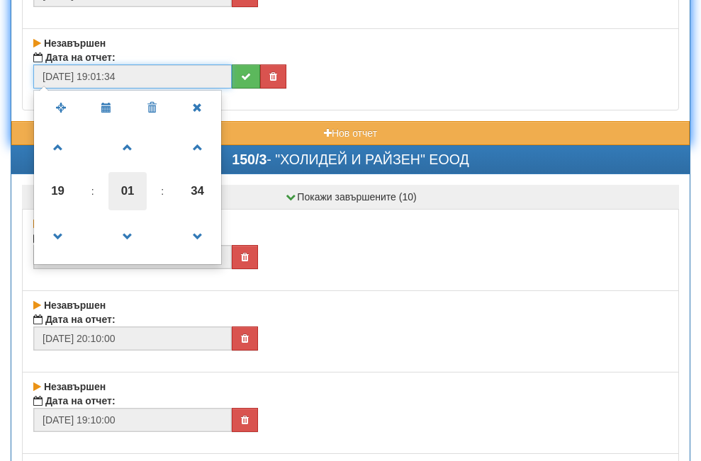
click at [126, 193] on span "01" at bounding box center [127, 191] width 38 height 38
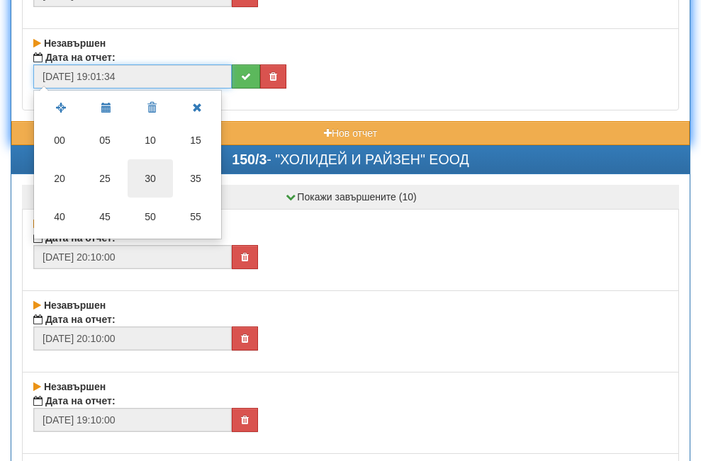
click at [152, 174] on td "30" at bounding box center [150, 179] width 45 height 38
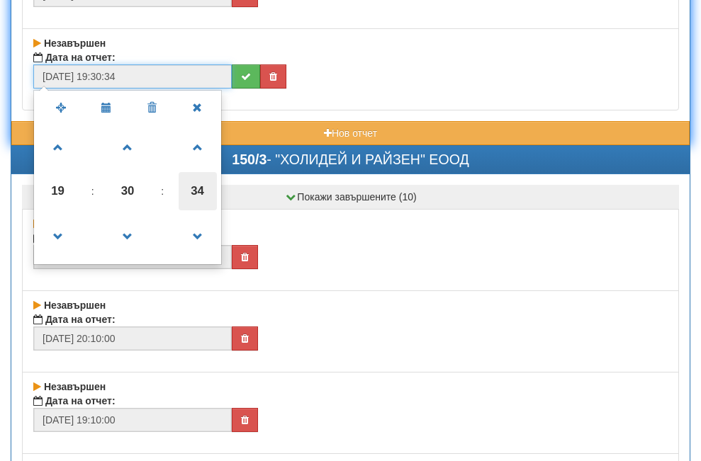
click at [190, 192] on span "34" at bounding box center [198, 191] width 38 height 38
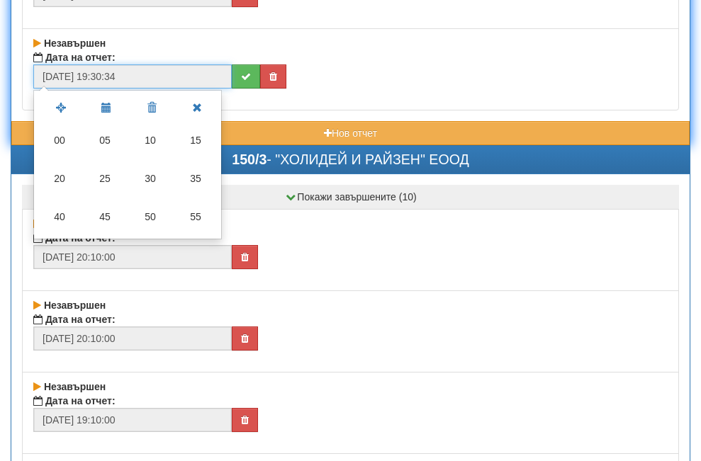
drag, startPoint x: 65, startPoint y: 135, endPoint x: 98, endPoint y: 130, distance: 33.7
click at [66, 138] on td "00" at bounding box center [59, 140] width 45 height 38
type input "[DATE] 19:30:00"
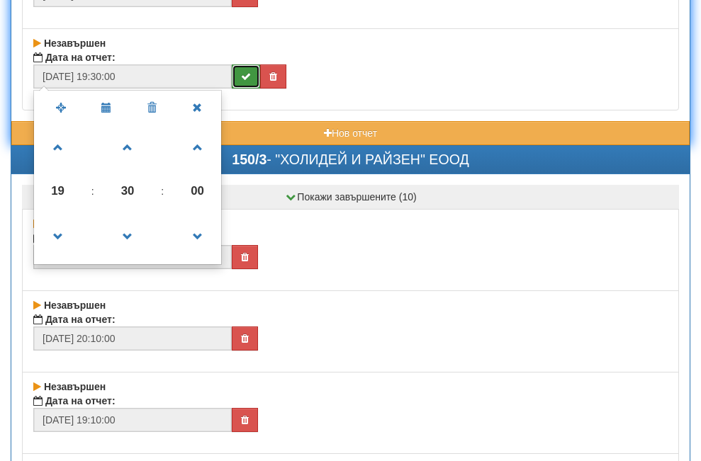
click at [253, 71] on button "submit" at bounding box center [246, 77] width 28 height 24
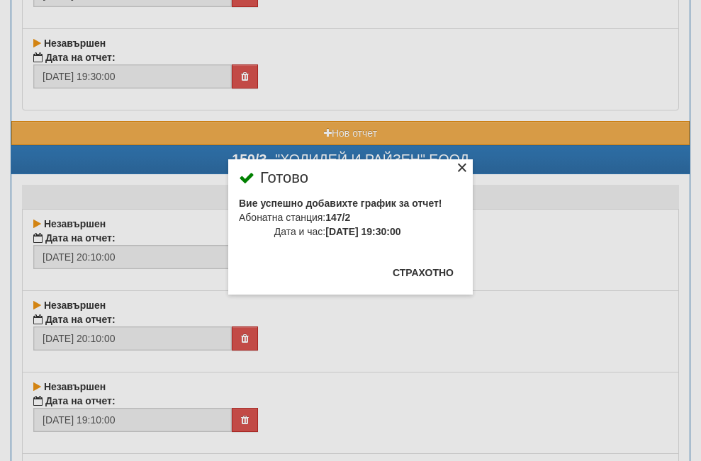
click at [455, 165] on div "×" at bounding box center [462, 170] width 14 height 14
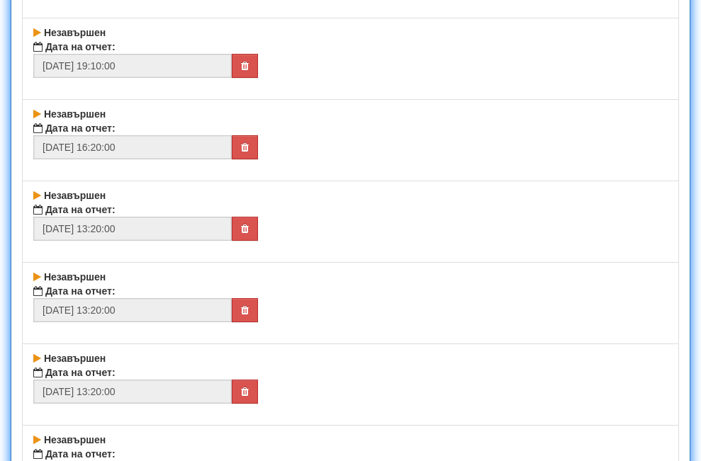
scroll to position [38819, 0]
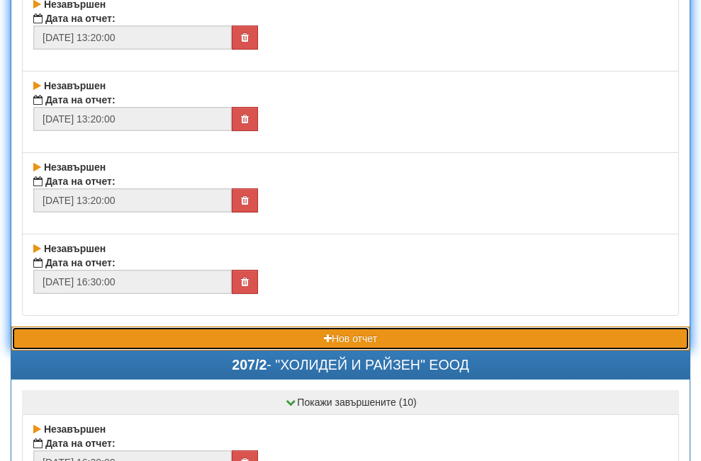
click at [194, 338] on button "Нов отчет" at bounding box center [350, 339] width 678 height 24
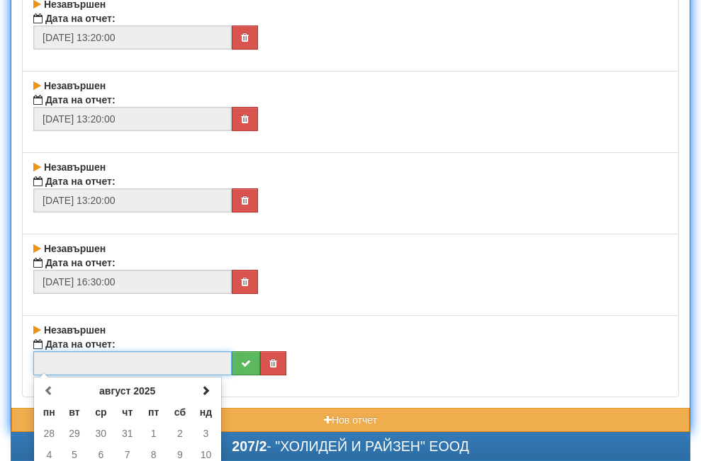
click at [166, 359] on input "text" at bounding box center [132, 364] width 198 height 24
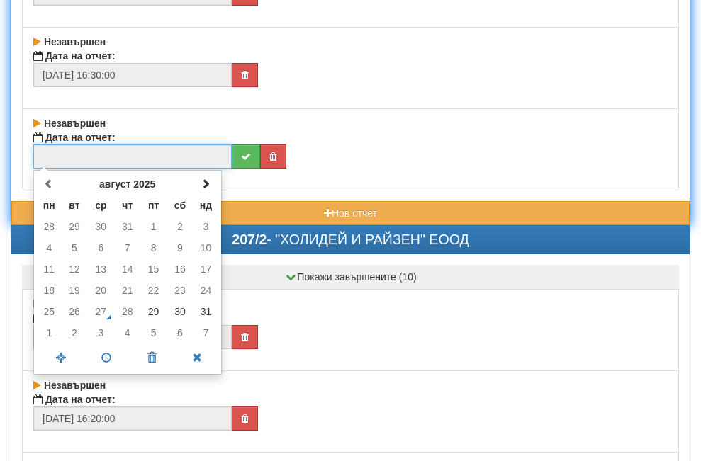
scroll to position [39103, 0]
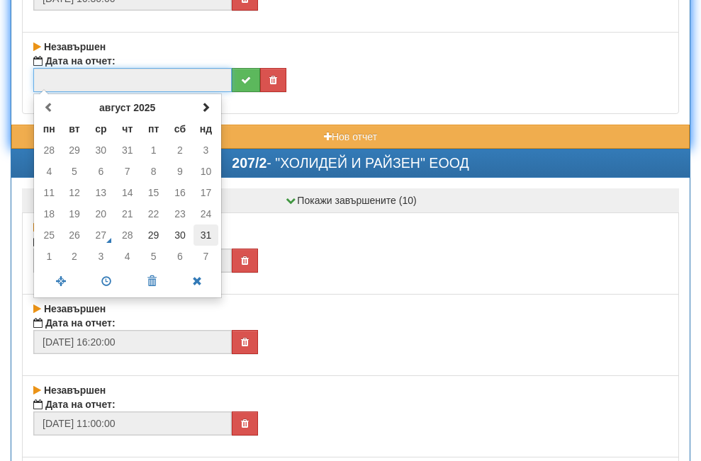
click at [208, 231] on td "31" at bounding box center [206, 235] width 25 height 21
click at [103, 281] on span at bounding box center [106, 281] width 45 height 25
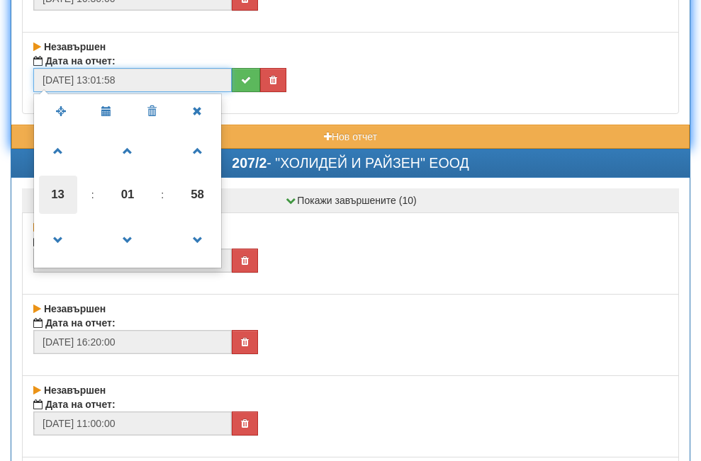
click at [59, 193] on span "13" at bounding box center [58, 195] width 38 height 38
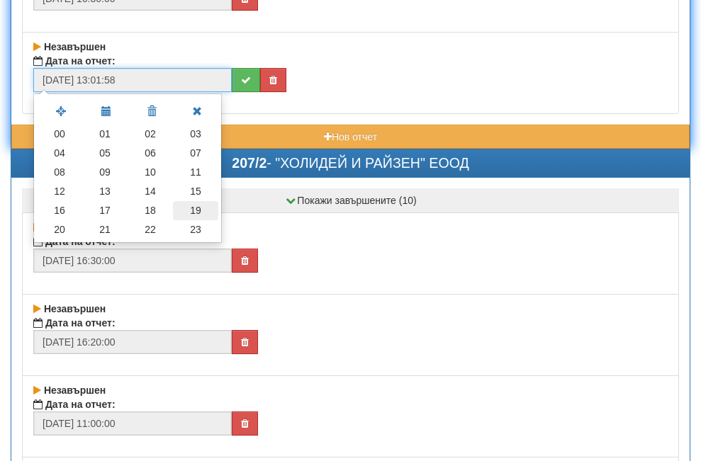
click at [194, 209] on td "19" at bounding box center [195, 210] width 45 height 19
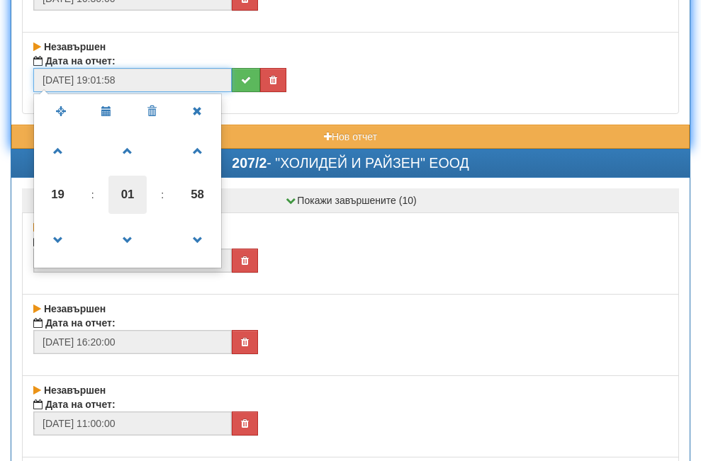
click at [130, 193] on span "01" at bounding box center [127, 195] width 38 height 38
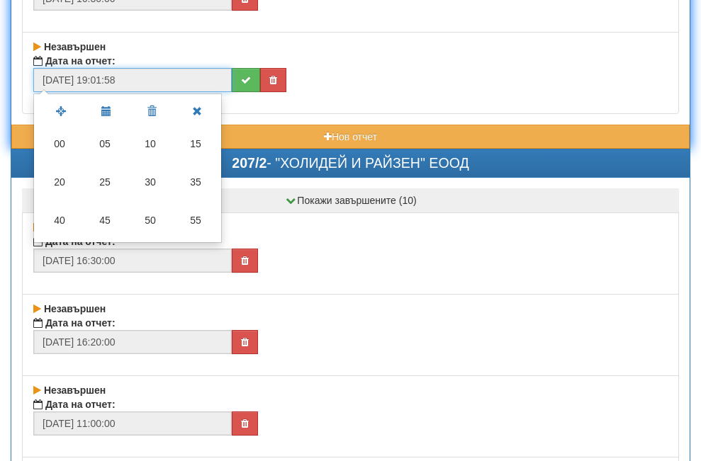
drag, startPoint x: 148, startPoint y: 145, endPoint x: 174, endPoint y: 174, distance: 39.2
click at [149, 146] on td "10" at bounding box center [150, 144] width 45 height 38
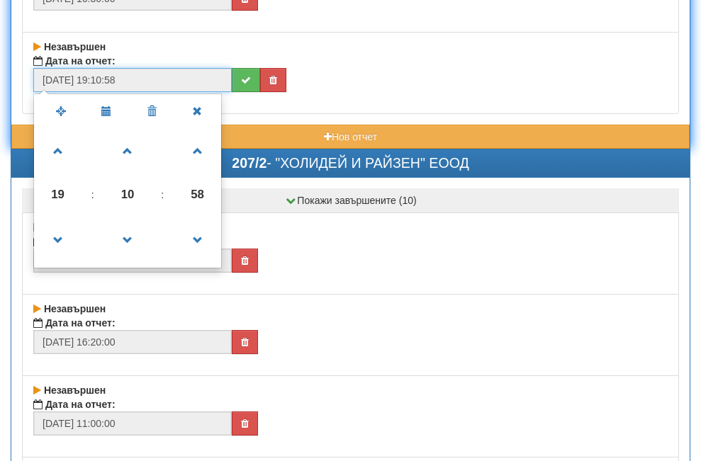
drag, startPoint x: 191, startPoint y: 193, endPoint x: 165, endPoint y: 179, distance: 29.2
click at [192, 193] on span "58" at bounding box center [198, 195] width 38 height 38
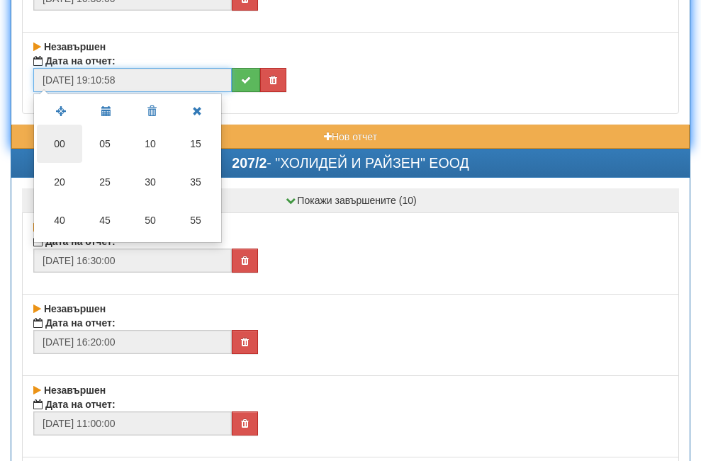
click at [62, 146] on td "00" at bounding box center [59, 144] width 45 height 38
type input "[DATE] 19:10:00"
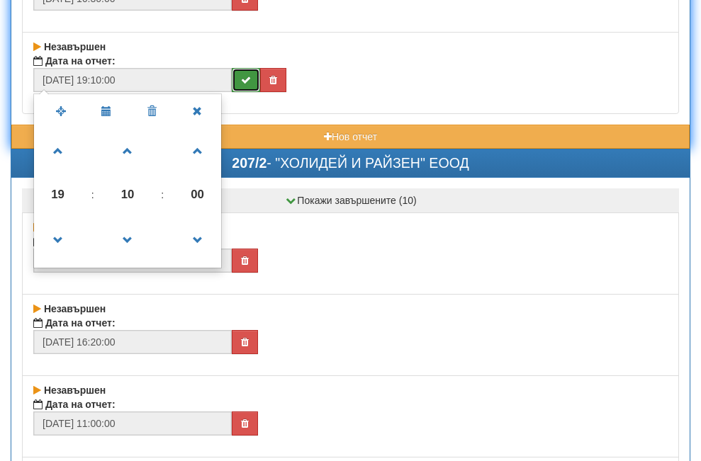
click at [240, 82] on button "submit" at bounding box center [246, 80] width 28 height 24
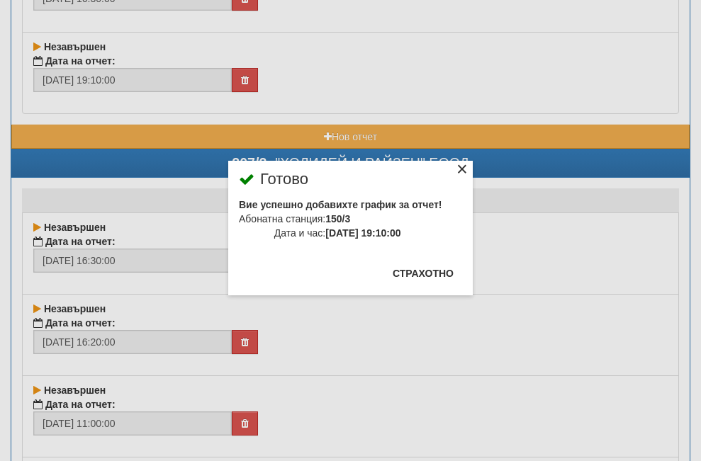
click at [455, 172] on div "×" at bounding box center [462, 171] width 14 height 14
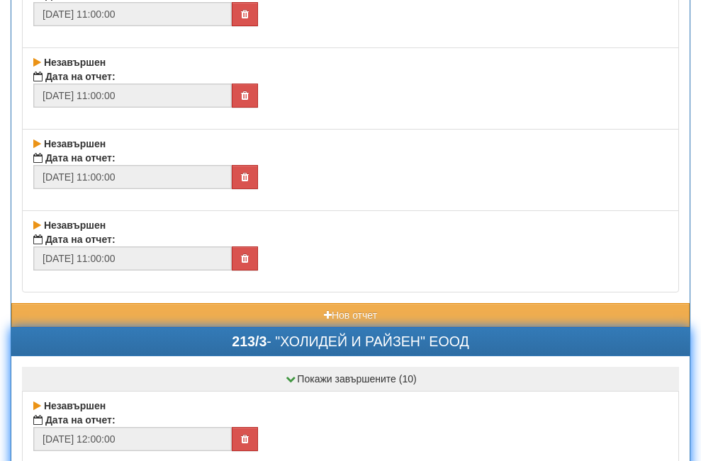
scroll to position [39882, 0]
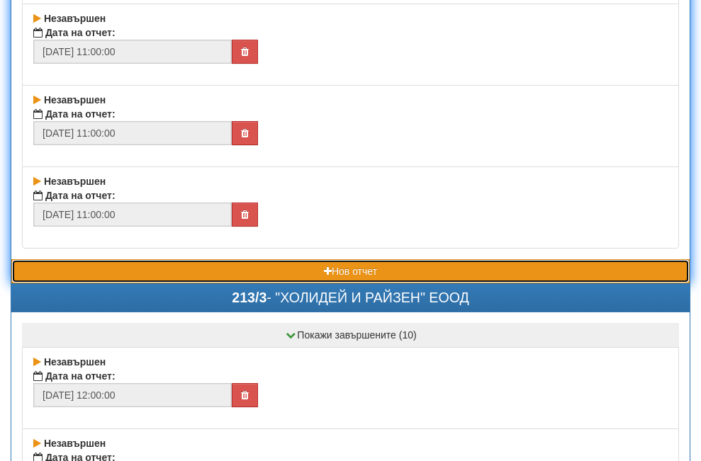
click at [165, 272] on button "Нов отчет" at bounding box center [350, 271] width 678 height 24
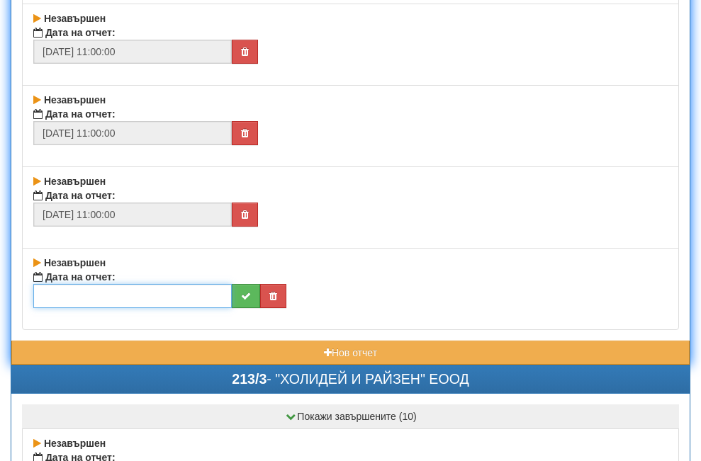
click at [142, 294] on input "text" at bounding box center [132, 296] width 198 height 24
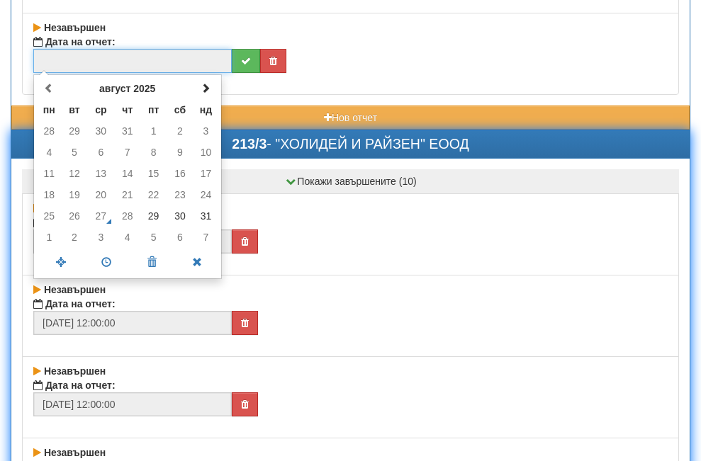
scroll to position [40095, 0]
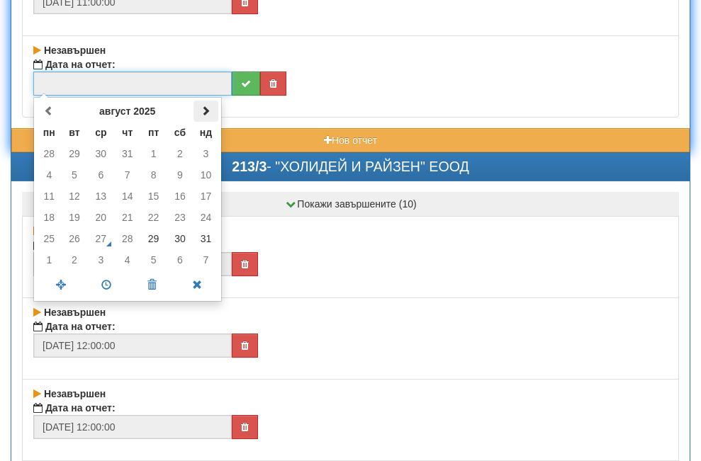
click at [203, 107] on span at bounding box center [206, 111] width 10 height 10
click at [74, 157] on td "2" at bounding box center [75, 153] width 26 height 21
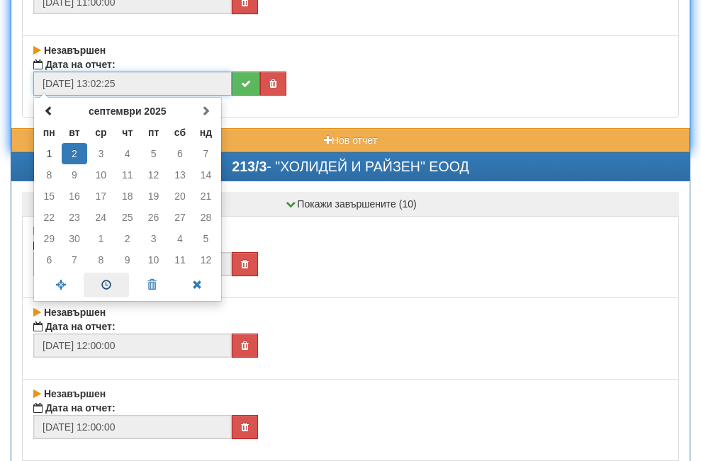
click at [105, 289] on span at bounding box center [106, 285] width 45 height 25
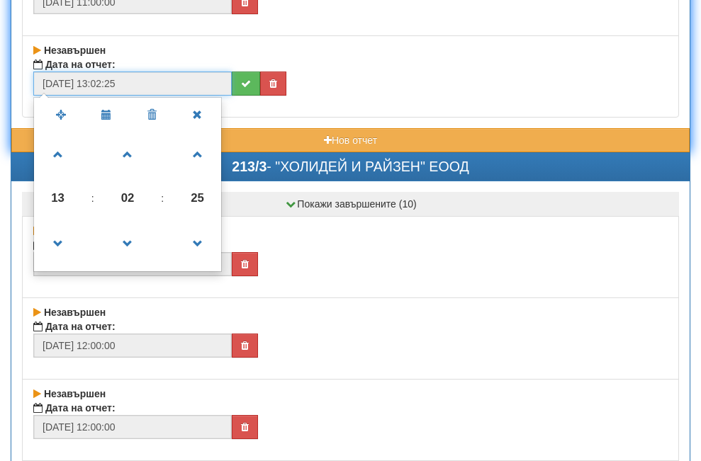
click at [60, 198] on span "13" at bounding box center [58, 198] width 38 height 38
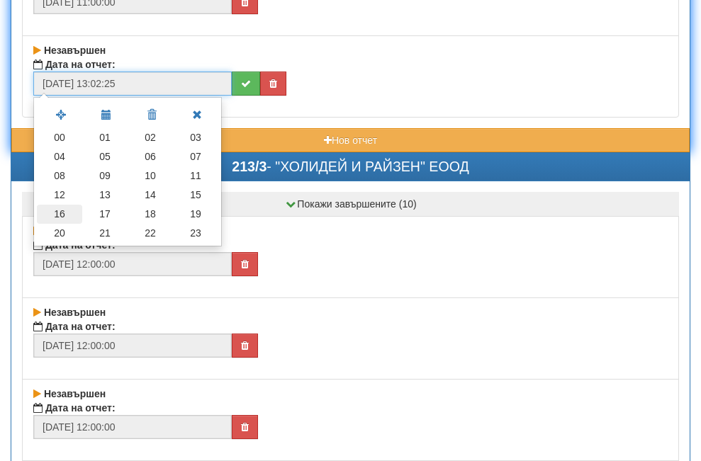
click at [60, 216] on td "16" at bounding box center [59, 214] width 45 height 19
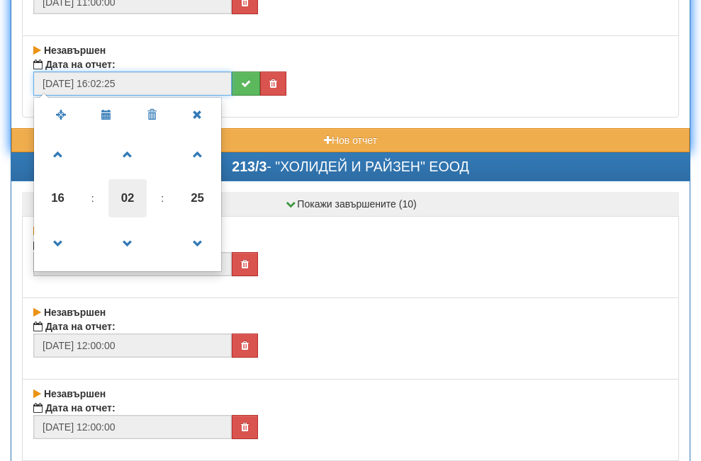
click at [128, 196] on span "02" at bounding box center [127, 198] width 38 height 38
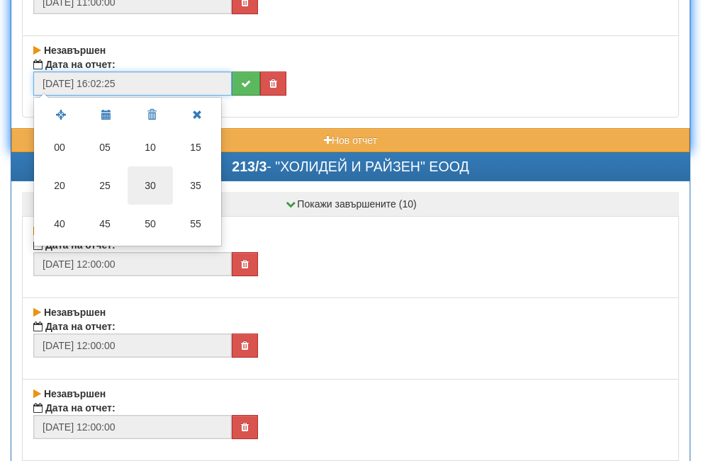
click at [144, 184] on td "30" at bounding box center [150, 186] width 45 height 38
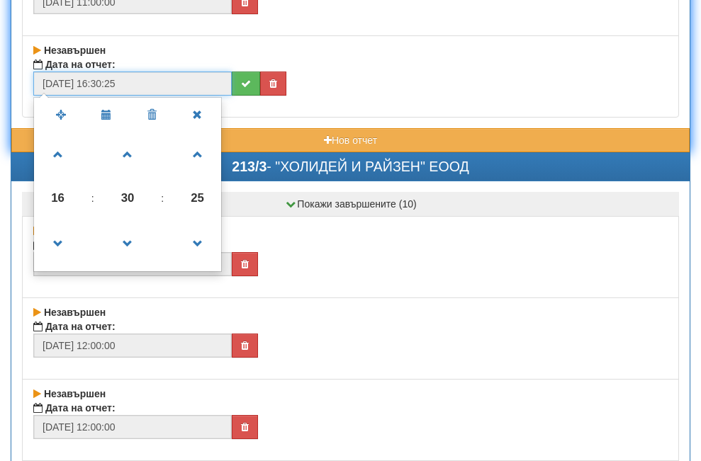
drag, startPoint x: 199, startPoint y: 194, endPoint x: 194, endPoint y: 189, distance: 8.0
click at [201, 194] on span "25" at bounding box center [198, 198] width 38 height 38
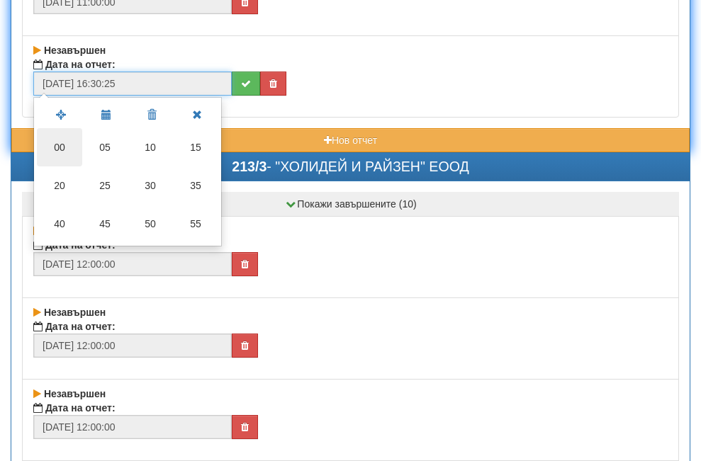
click at [62, 146] on td "00" at bounding box center [59, 147] width 45 height 38
type input "[DATE] 16:30:00"
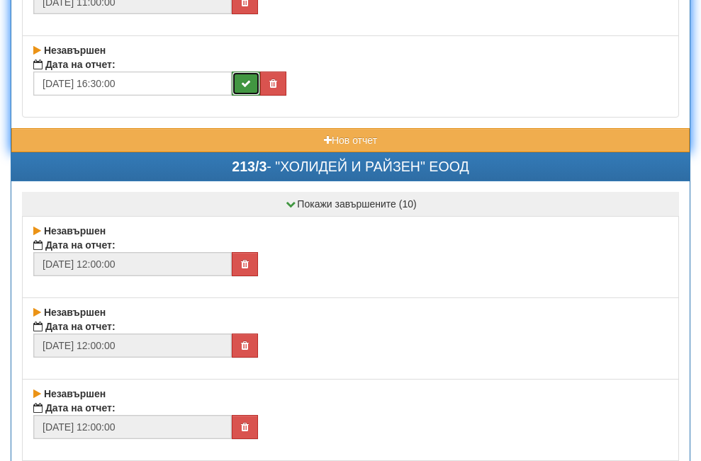
click at [243, 88] on icon "submit" at bounding box center [246, 84] width 10 height 10
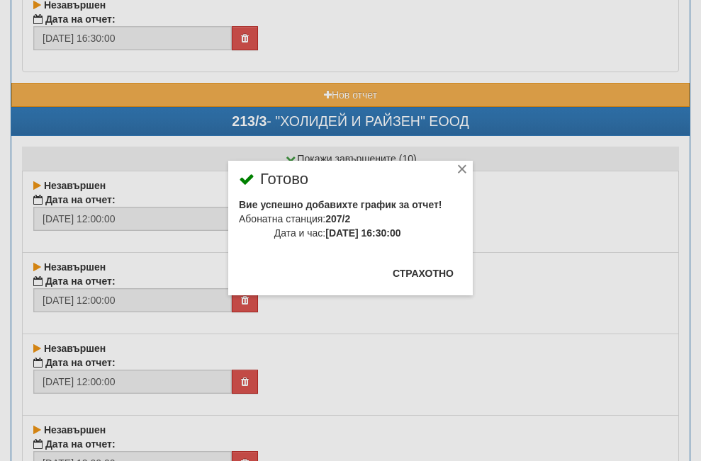
scroll to position [40166, 0]
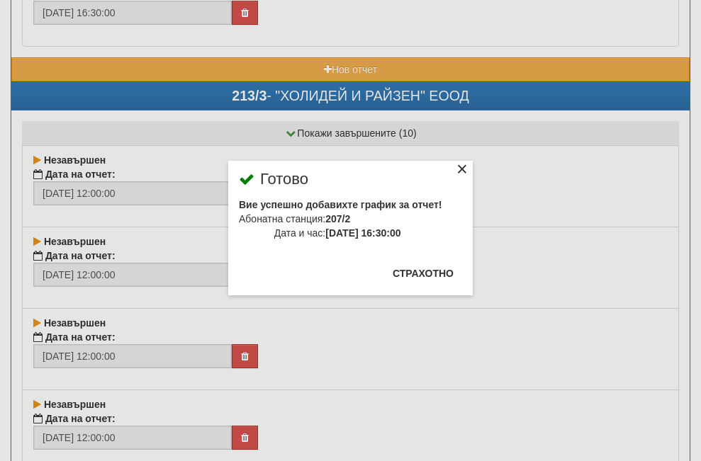
click at [455, 167] on div "×" at bounding box center [462, 171] width 14 height 14
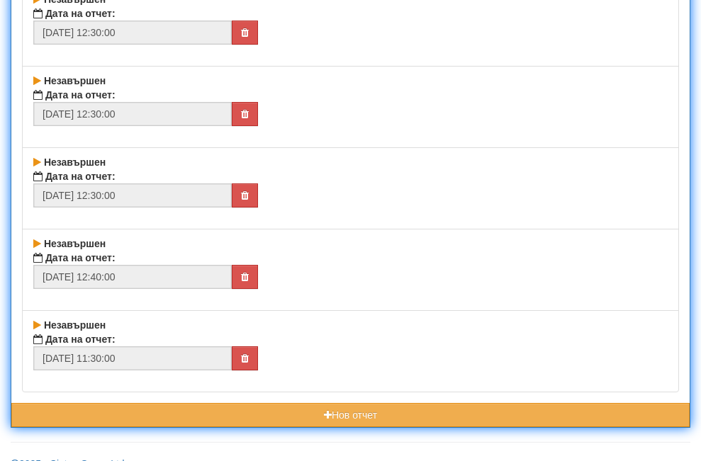
scroll to position [41670, 0]
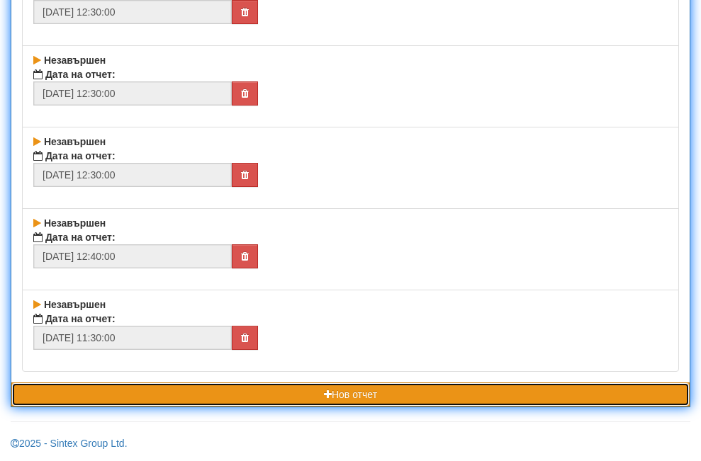
click at [138, 393] on button "Нов отчет" at bounding box center [350, 395] width 678 height 24
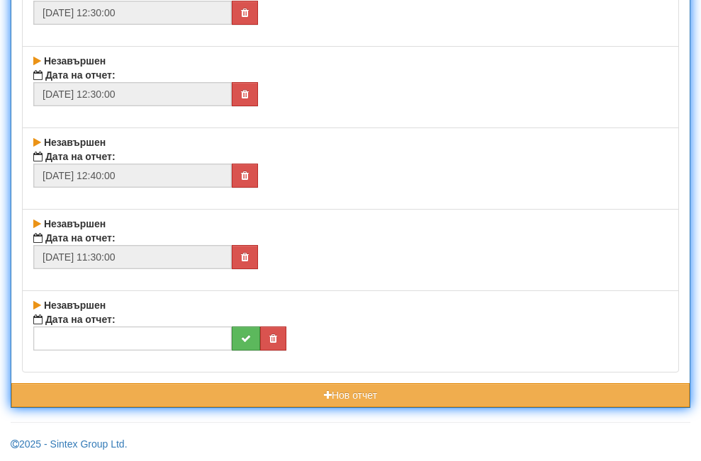
scroll to position [41751, 0]
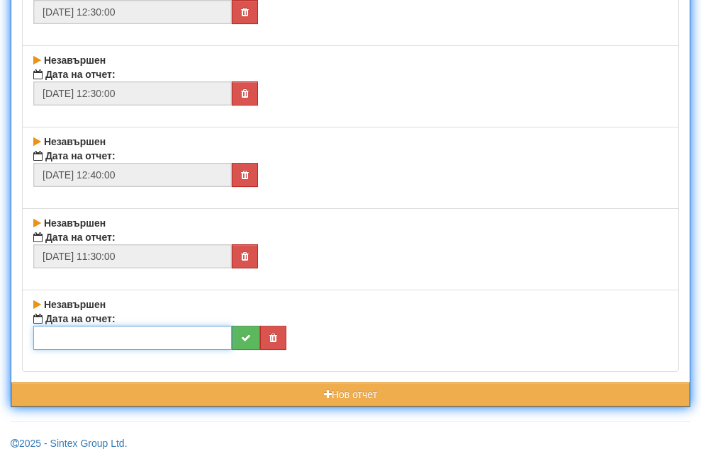
click at [157, 338] on input "text" at bounding box center [132, 338] width 198 height 24
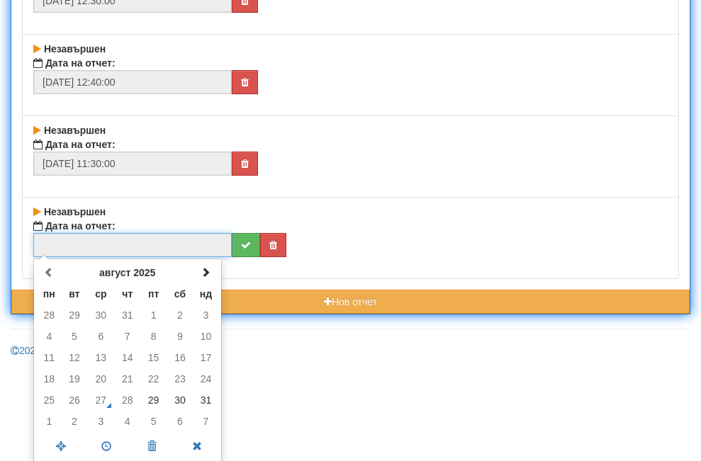
scroll to position [41846, 0]
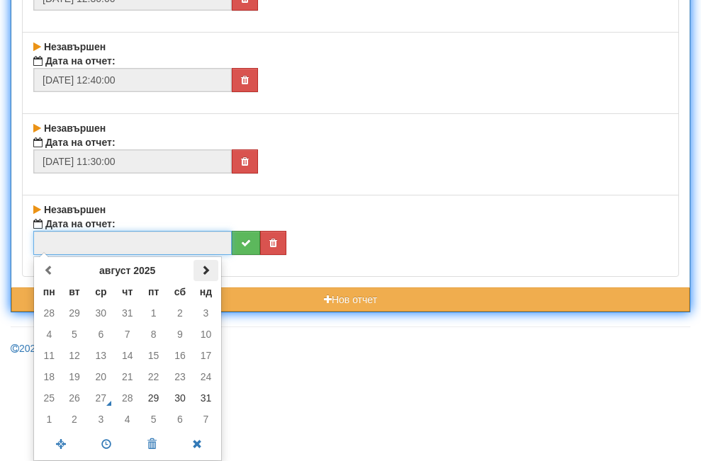
click at [208, 273] on span at bounding box center [206, 270] width 10 height 10
click at [72, 311] on td "2" at bounding box center [75, 313] width 26 height 21
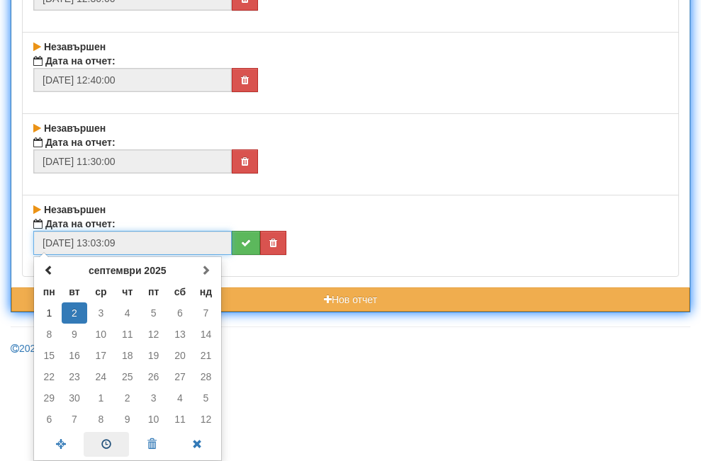
click at [101, 443] on span at bounding box center [106, 444] width 45 height 25
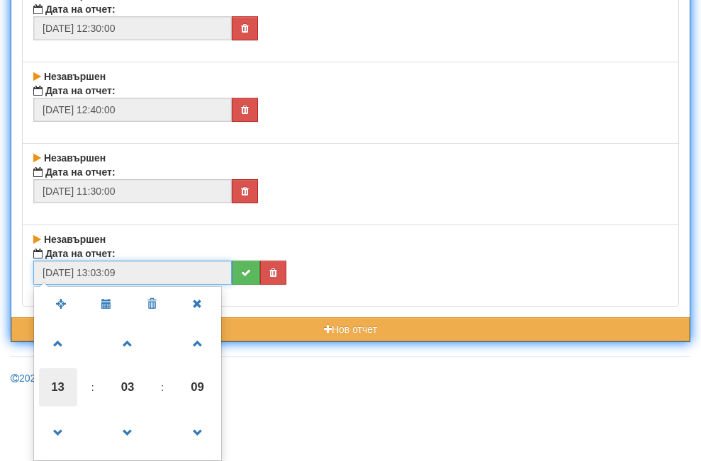
click at [62, 385] on span "13" at bounding box center [58, 388] width 38 height 38
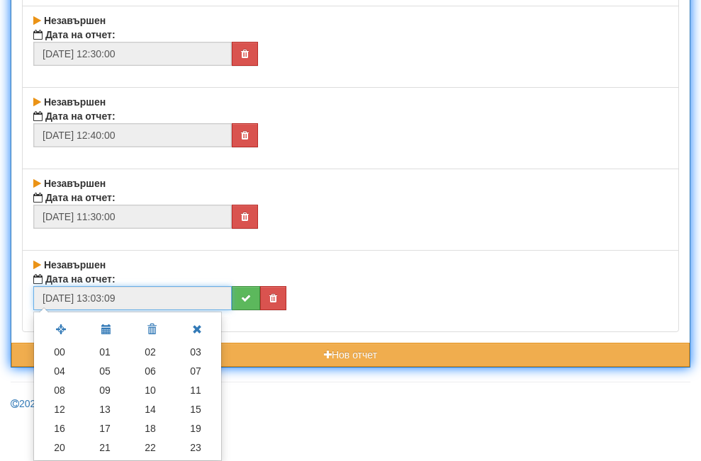
scroll to position [41791, 0]
click at [60, 427] on td "16" at bounding box center [59, 429] width 45 height 19
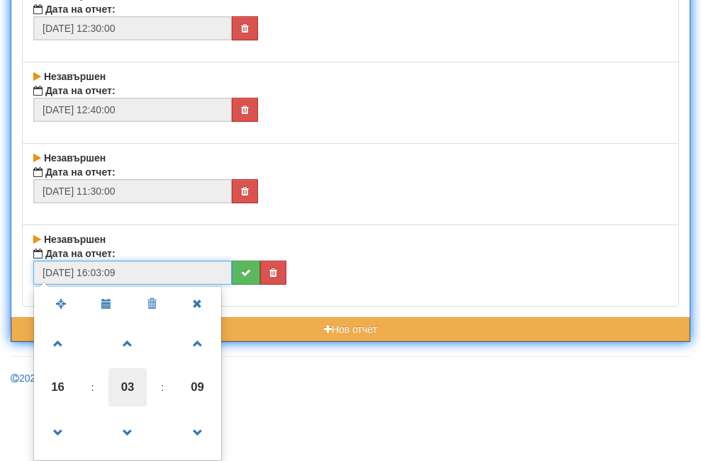
click at [128, 389] on span "03" at bounding box center [127, 388] width 38 height 38
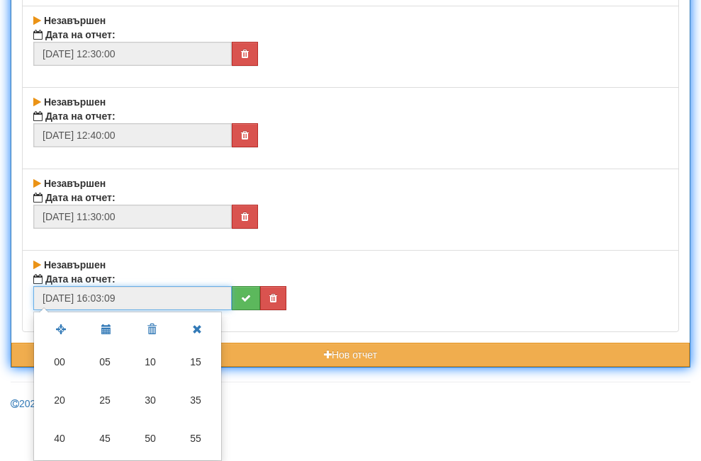
drag, startPoint x: 60, startPoint y: 435, endPoint x: 86, endPoint y: 420, distance: 29.5
click at [62, 435] on td "40" at bounding box center [59, 439] width 45 height 38
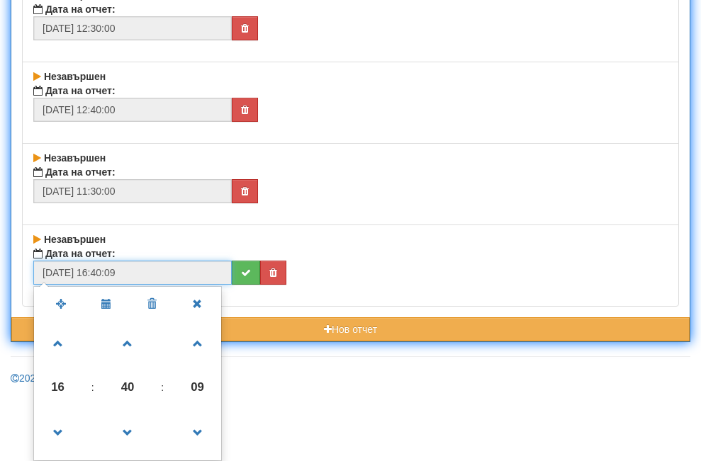
drag, startPoint x: 199, startPoint y: 391, endPoint x: 116, endPoint y: 365, distance: 87.5
click at [196, 389] on span "09" at bounding box center [198, 388] width 38 height 38
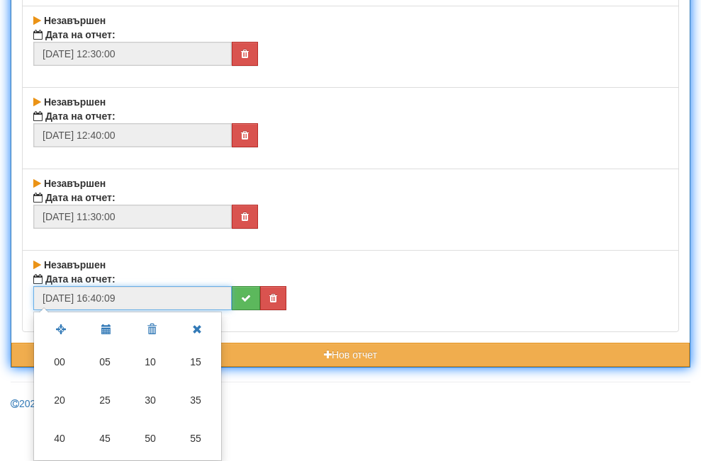
drag, startPoint x: 60, startPoint y: 362, endPoint x: 76, endPoint y: 359, distance: 16.0
click at [60, 363] on td "00" at bounding box center [59, 362] width 45 height 38
type input "[DATE] 16:40:00"
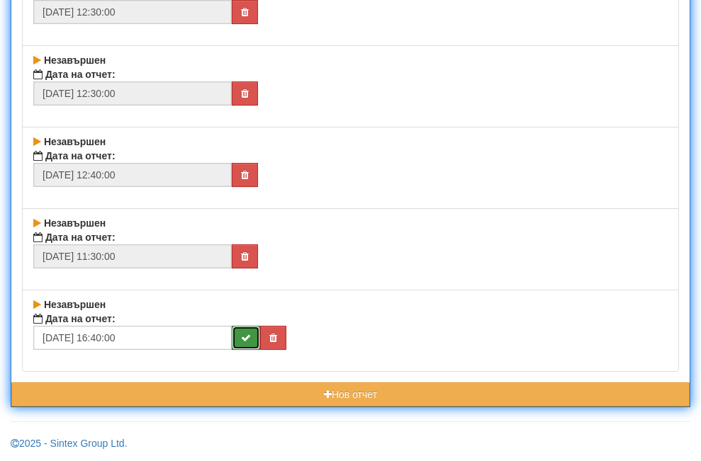
scroll to position [41751, 0]
click at [252, 340] on button "submit" at bounding box center [246, 338] width 28 height 24
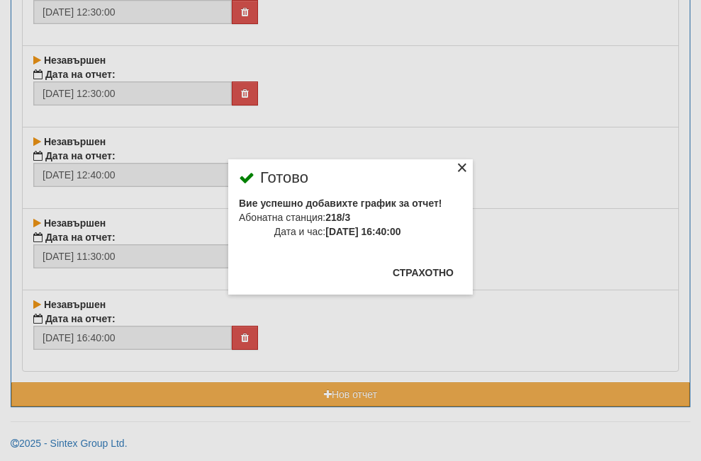
click at [455, 165] on div "×" at bounding box center [462, 170] width 14 height 14
